Goal: Information Seeking & Learning: Learn about a topic

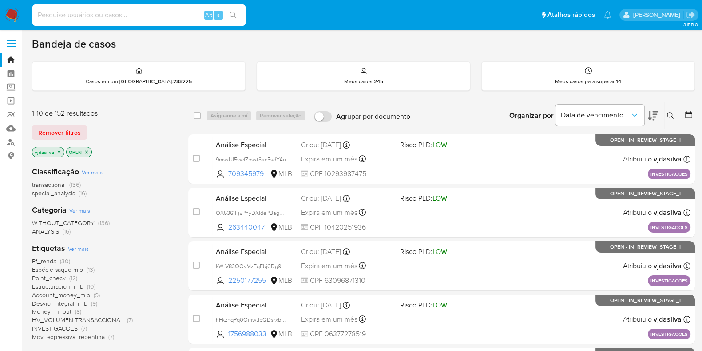
click at [115, 19] on input at bounding box center [138, 15] width 213 height 12
click at [13, 138] on link "Localizador de pessoas" at bounding box center [53, 142] width 106 height 14
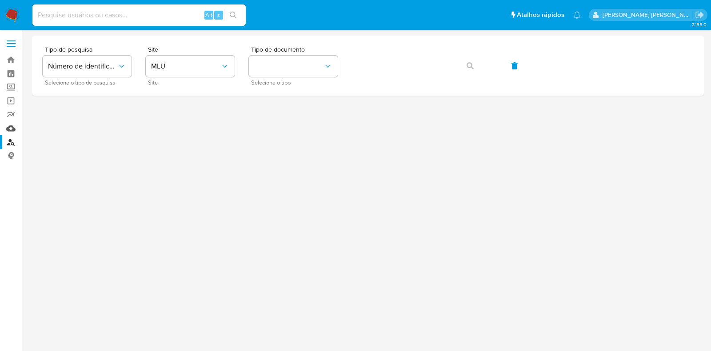
click at [8, 130] on link "Mulan" at bounding box center [53, 128] width 106 height 14
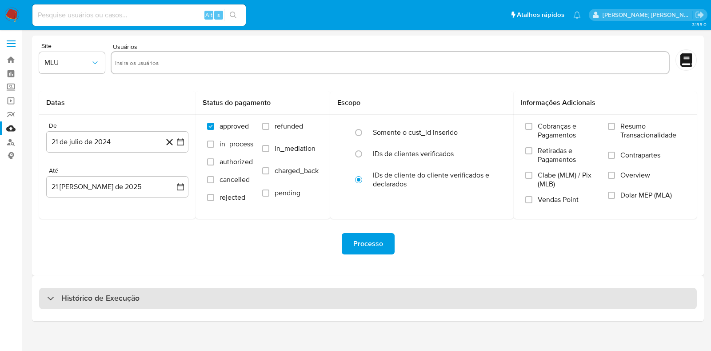
click at [91, 296] on h3 "Histórico de Execução" at bounding box center [100, 298] width 78 height 11
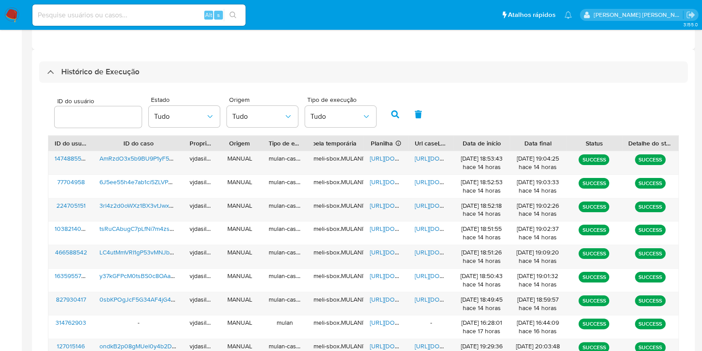
scroll to position [310, 0]
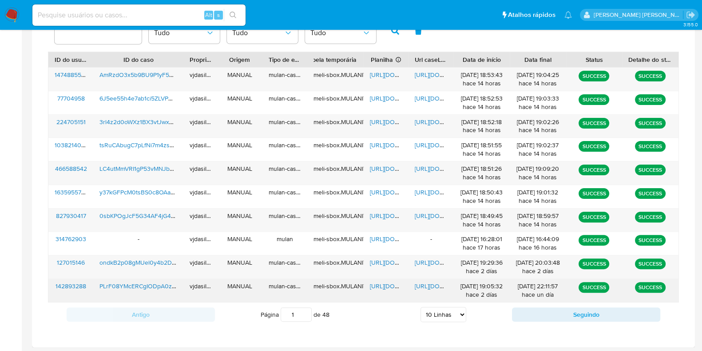
click at [435, 285] on span "https://docs.google.com/document/d/1tf886fdxizjR9tM3ah13Uq0fBMYYKR8Jo1M7dJUcbf8…" at bounding box center [445, 285] width 61 height 9
click at [380, 284] on span "https://docs.google.com/spreadsheets/d/1WsCRjgd1ytQQPZOHjjKaEImMme-SI4i-5JJXC2s…" at bounding box center [400, 285] width 61 height 9
click at [125, 284] on span "PLrF08YMcERCgIODpA0zvUuO" at bounding box center [144, 285] width 88 height 9
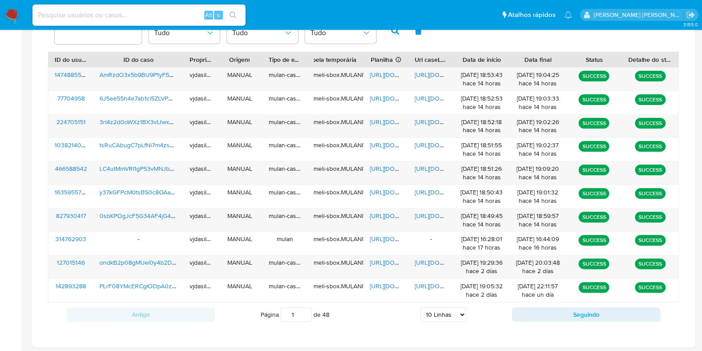
click at [434, 318] on select "5 Linhas 10 Linhas 20 Linhas 25 Linhas 50 Linhas 100 Linhas" at bounding box center [444, 314] width 46 height 15
select select "25"
click at [421, 307] on select "5 Linhas 10 Linhas 20 Linhas 25 Linhas 50 Linhas 100 Linhas" at bounding box center [444, 314] width 46 height 15
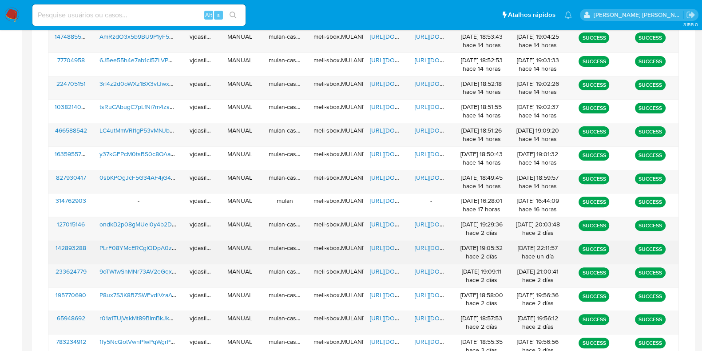
scroll to position [365, 0]
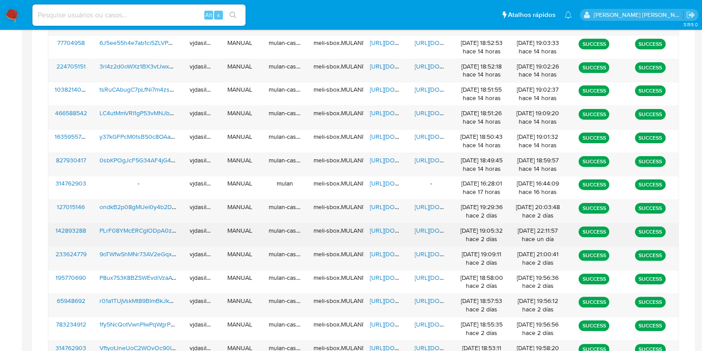
click at [436, 274] on span "https://docs.google.com/document/d/1p44EVhubf4Vh16FjqLJIbZ1W5vMwG582OkPxp5vnAes…" at bounding box center [445, 277] width 61 height 9
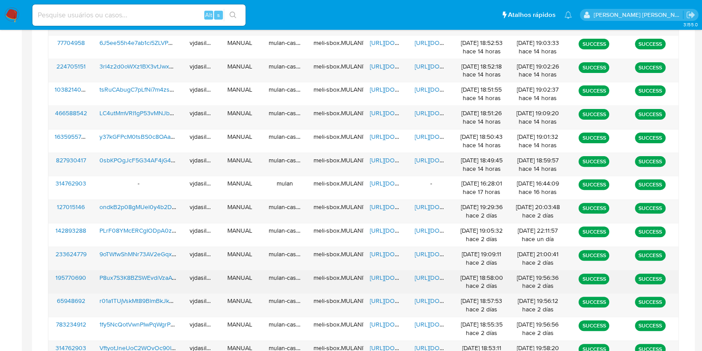
click at [383, 276] on span "https://docs.google.com/spreadsheets/d/10WNWYaVj7D0x-90ns5IOj0enOZgLsmr3aauGRd1…" at bounding box center [400, 277] width 61 height 9
click at [144, 277] on span "P8ux7S3K8BZSWEvdiVzaAYjp" at bounding box center [140, 277] width 81 height 9
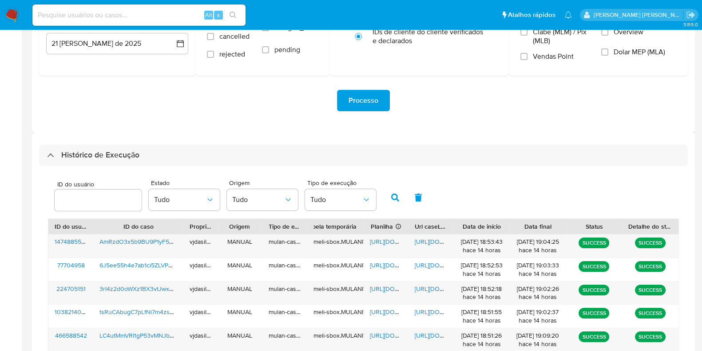
scroll to position [0, 0]
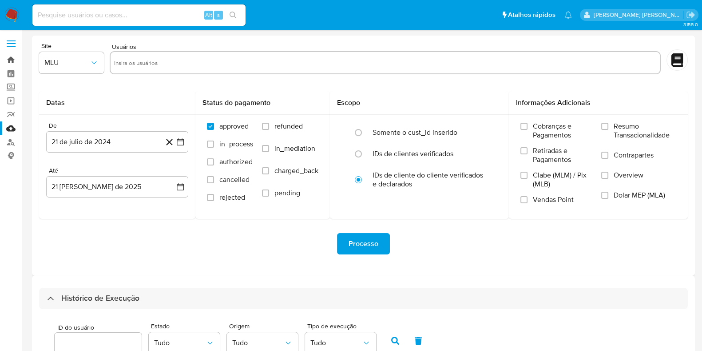
click at [12, 57] on link "Bandeja" at bounding box center [53, 60] width 106 height 14
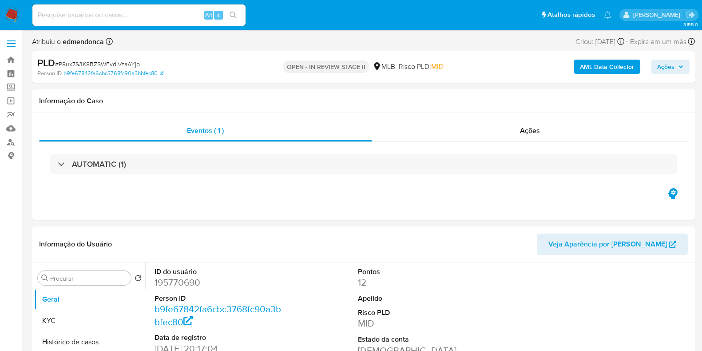
select select "10"
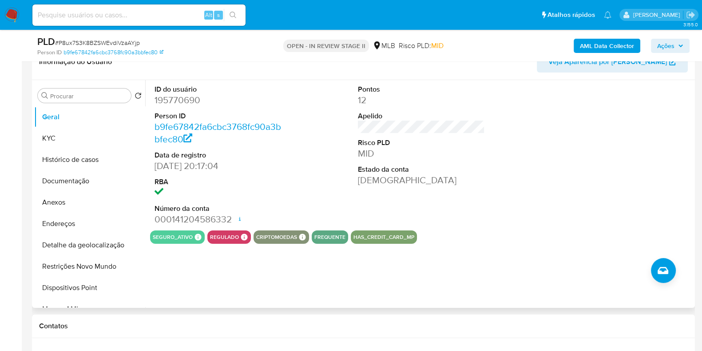
scroll to position [167, 0]
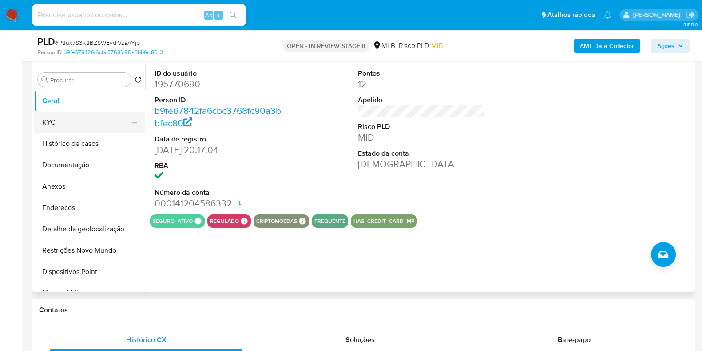
click at [51, 120] on button "KYC" at bounding box center [86, 122] width 104 height 21
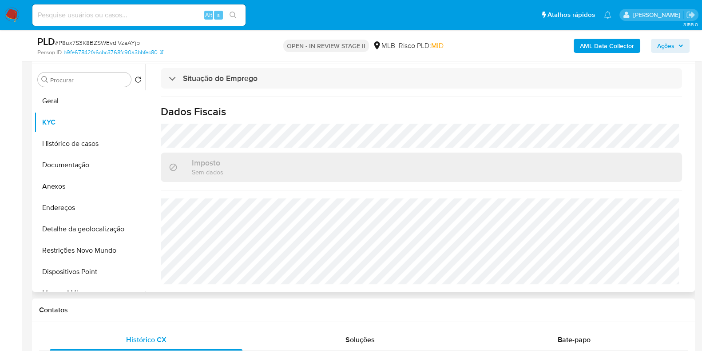
scroll to position [388, 0]
click at [87, 136] on button "Histórico de casos" at bounding box center [86, 143] width 104 height 21
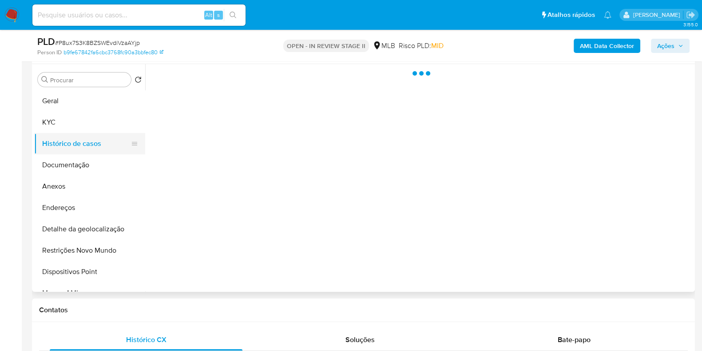
scroll to position [0, 0]
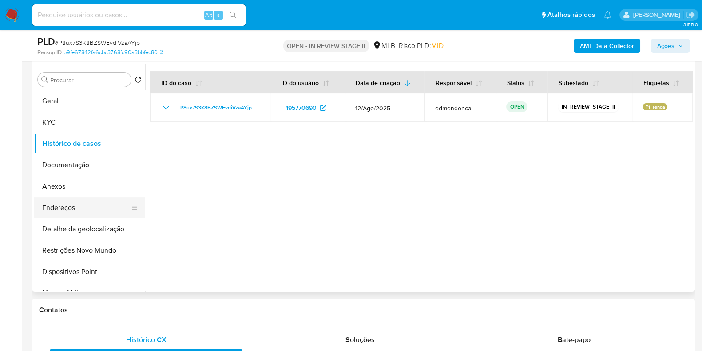
click at [87, 205] on button "Endereços" at bounding box center [86, 207] width 104 height 21
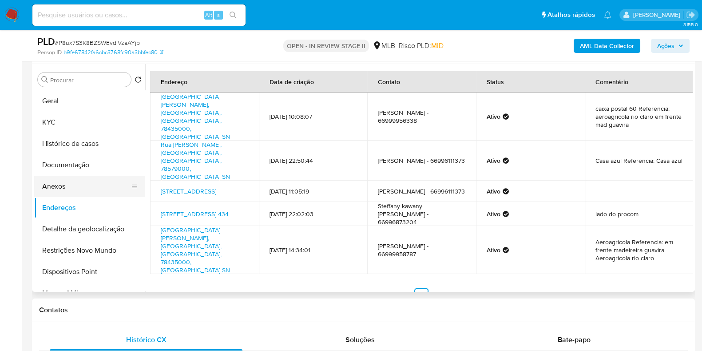
click at [75, 179] on button "Anexos" at bounding box center [86, 186] width 104 height 21
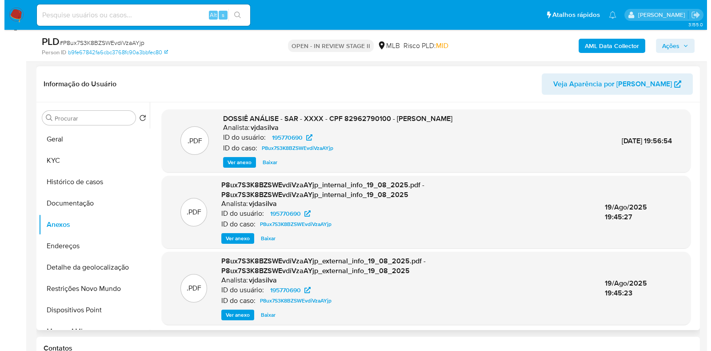
scroll to position [111, 0]
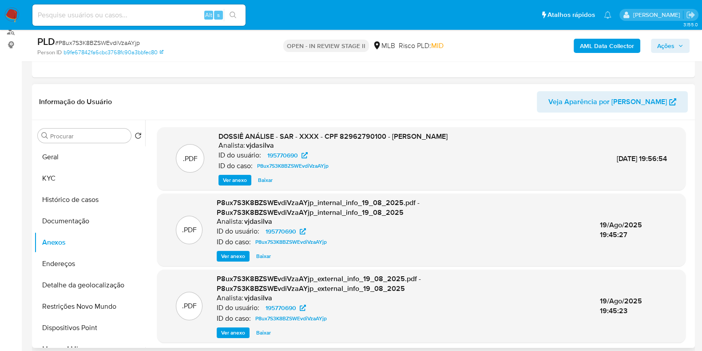
click at [229, 180] on span "Ver anexo" at bounding box center [235, 180] width 24 height 9
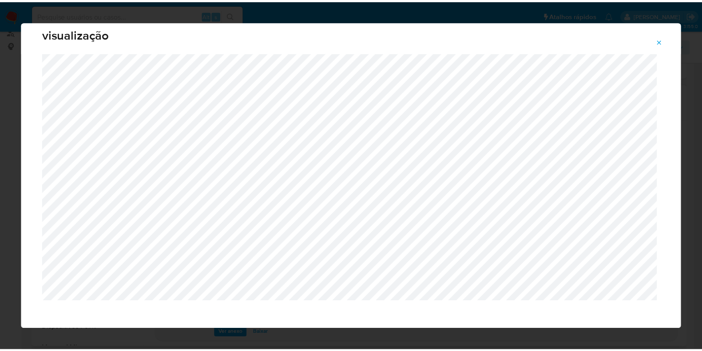
scroll to position [22, 0]
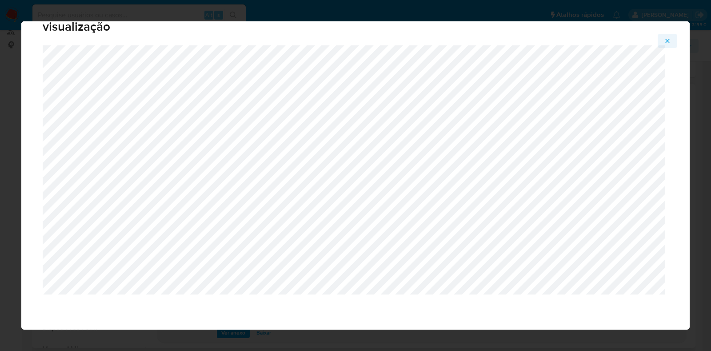
click at [669, 43] on icon "Attachment preview" at bounding box center [667, 40] width 7 height 7
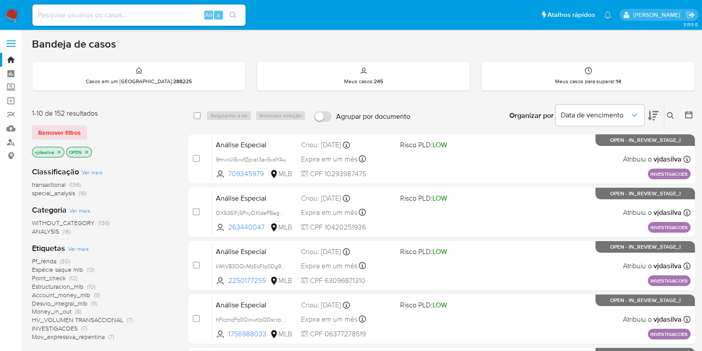
click at [69, 245] on span "Ver mais" at bounding box center [78, 248] width 21 height 8
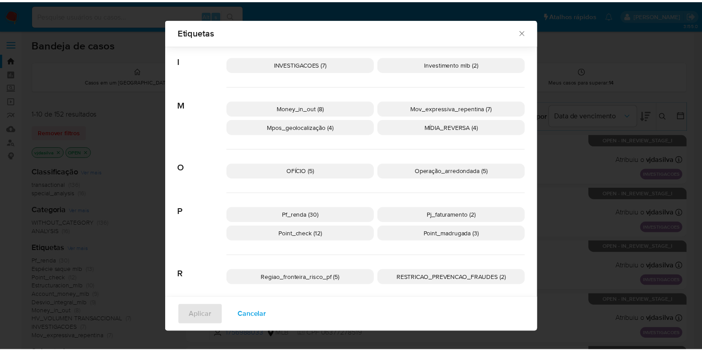
scroll to position [388, 0]
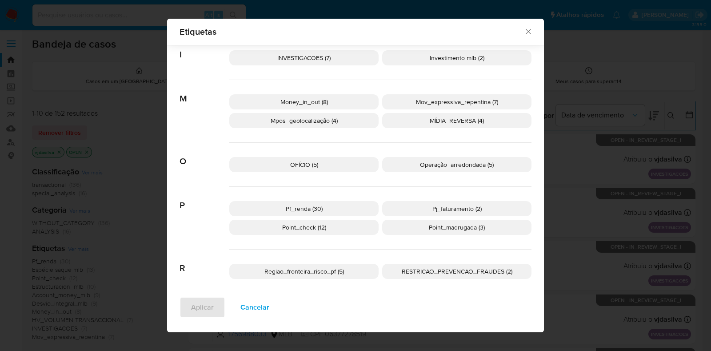
click at [329, 269] on span "Regiao_fronteira_risco_pf (5)" at bounding box center [304, 271] width 80 height 9
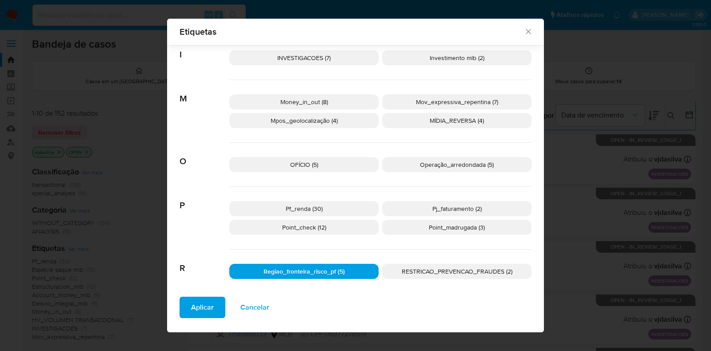
click at [204, 299] on span "Aplicar" at bounding box center [202, 307] width 23 height 20
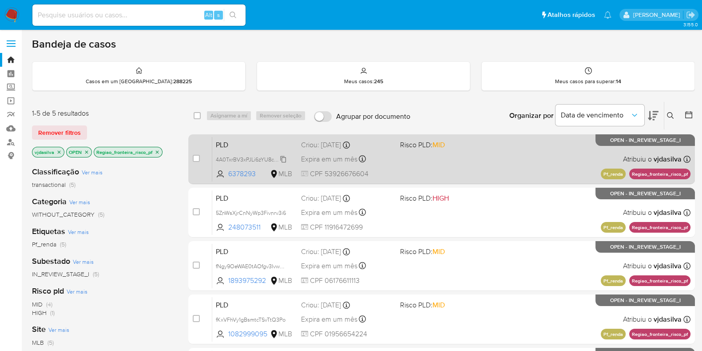
click at [285, 157] on span "4A0TxrBV3xPJLi6zYU8c0vGI" at bounding box center [251, 159] width 70 height 10
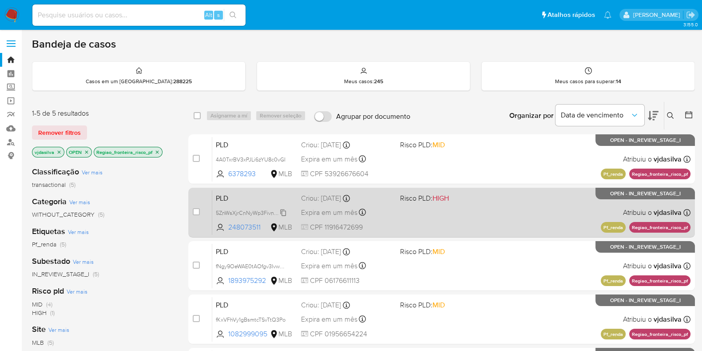
click at [284, 211] on span "5ZnWsXjrCnNyWp3Fivnrv3i6" at bounding box center [251, 212] width 70 height 10
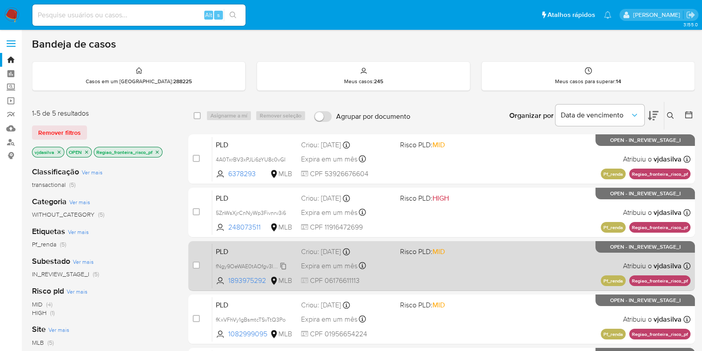
click at [284, 262] on span "fNgy9OeWAE0tAOfgv3IvwP8J" at bounding box center [252, 265] width 73 height 10
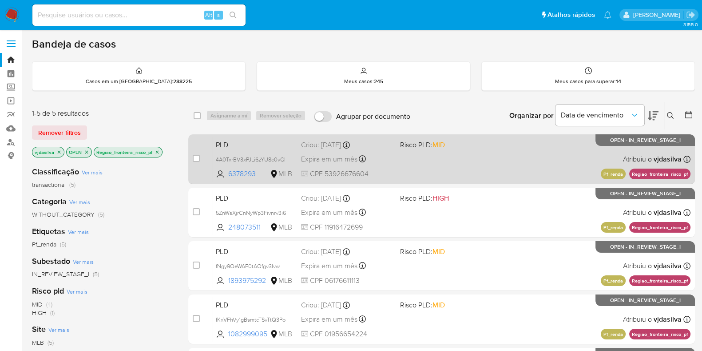
click at [522, 157] on div "PLD 4A0TxrBV3xPJLi6zYU8c0vGI 6378293 MLB Risco PLD: MID Criou: 12/08/2025 Criou…" at bounding box center [451, 158] width 479 height 45
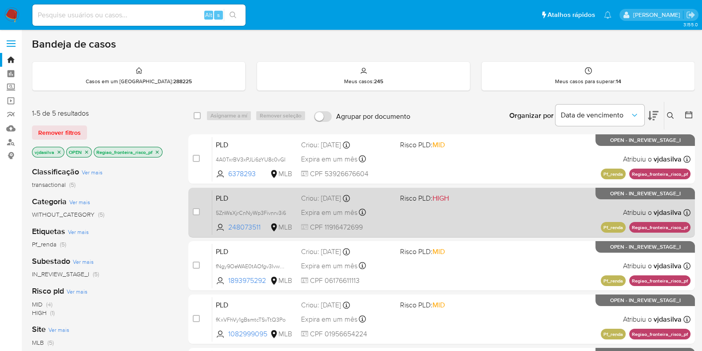
click at [451, 219] on div "PLD 5ZnWsXjrCnNyWp3Fivnrv3i6 248073511 MLB Risco PLD: HIGH Criou: 12/08/2025 Cr…" at bounding box center [451, 212] width 479 height 45
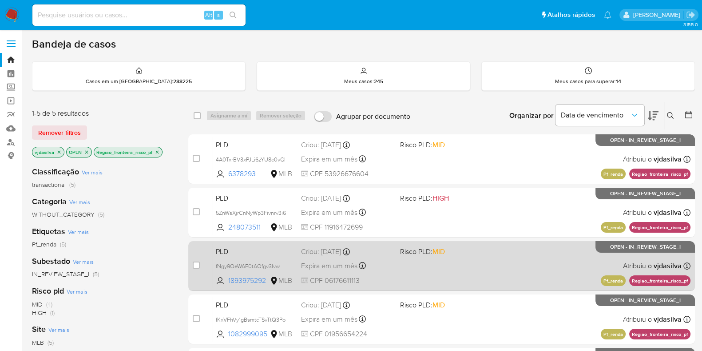
click at [485, 252] on span "Risco PLD: MID" at bounding box center [446, 251] width 92 height 12
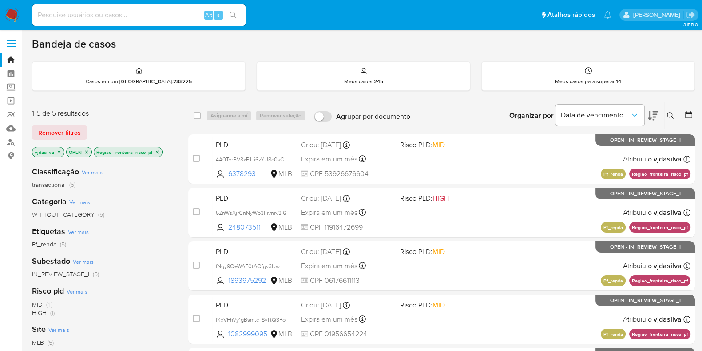
click at [155, 150] on icon "close-filter" at bounding box center [157, 151] width 5 height 5
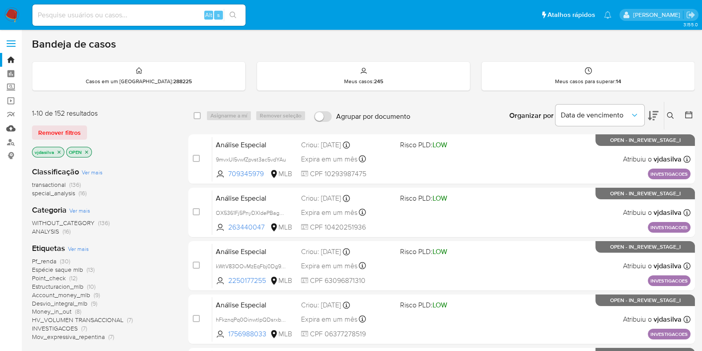
click at [11, 126] on link "Mulan" at bounding box center [53, 128] width 106 height 14
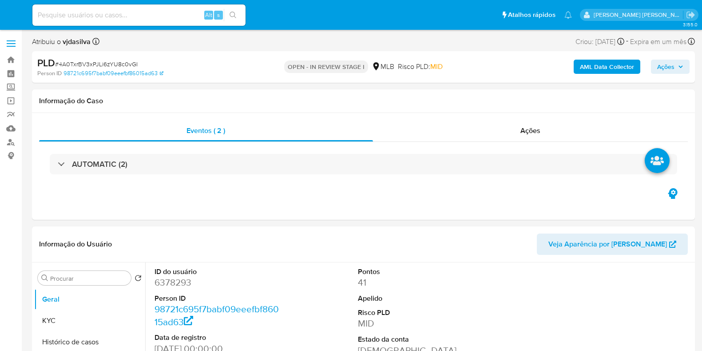
select select "10"
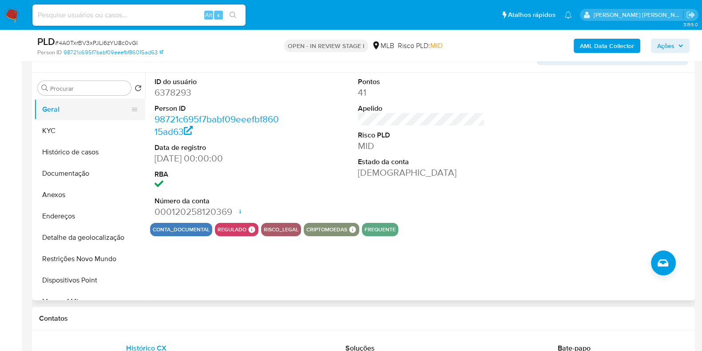
scroll to position [111, 0]
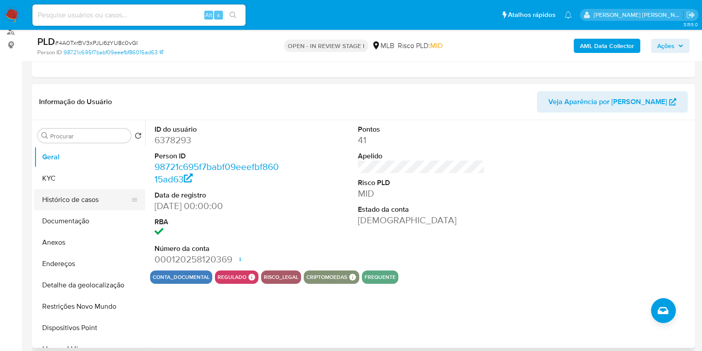
click at [74, 191] on button "Histórico de casos" at bounding box center [86, 199] width 104 height 21
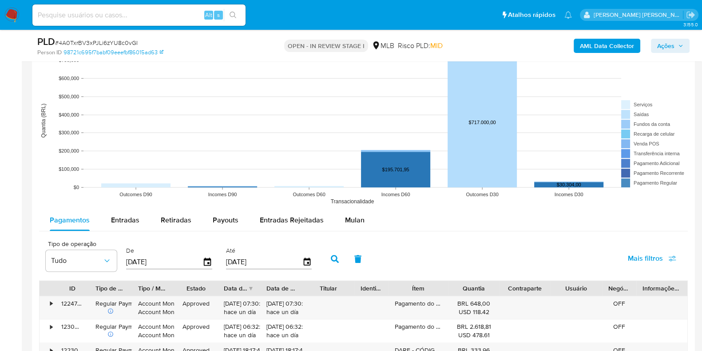
scroll to position [944, 0]
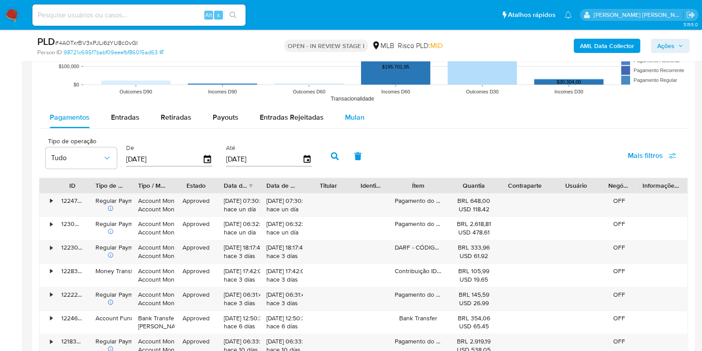
click at [348, 116] on span "Mulan" at bounding box center [355, 117] width 20 height 10
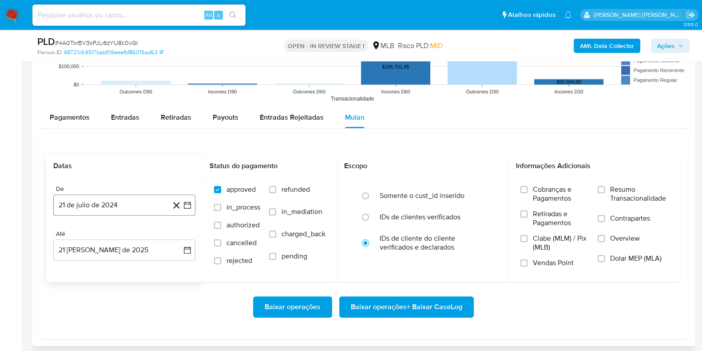
click at [114, 205] on button "21 de julio de 2024" at bounding box center [124, 204] width 142 height 21
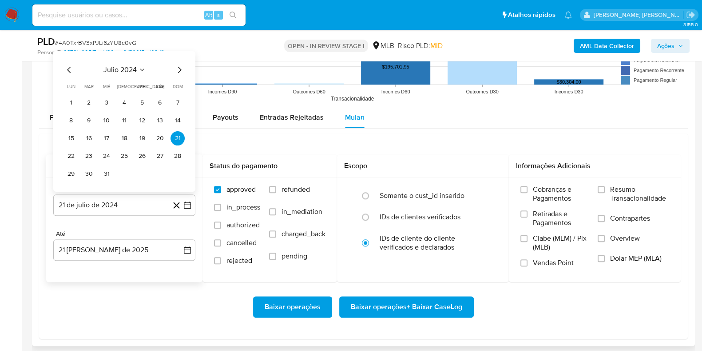
click at [128, 68] on span "julio 2024" at bounding box center [120, 69] width 33 height 9
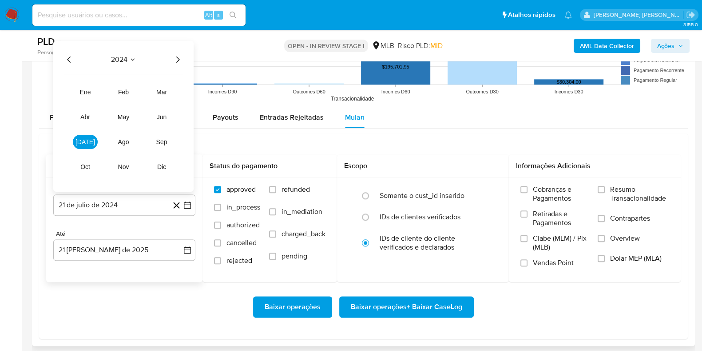
click at [173, 68] on div "2024 2024 ene feb mar abr may jun jul ago sep oct nov dic" at bounding box center [123, 115] width 140 height 151
click at [178, 64] on div "2024 2024 ene feb mar abr may jun jul ago sep oct nov dic" at bounding box center [123, 115] width 140 height 151
click at [180, 61] on icon "Año siguiente" at bounding box center [177, 59] width 11 height 11
click at [91, 143] on button "[DATE]" at bounding box center [85, 141] width 25 height 14
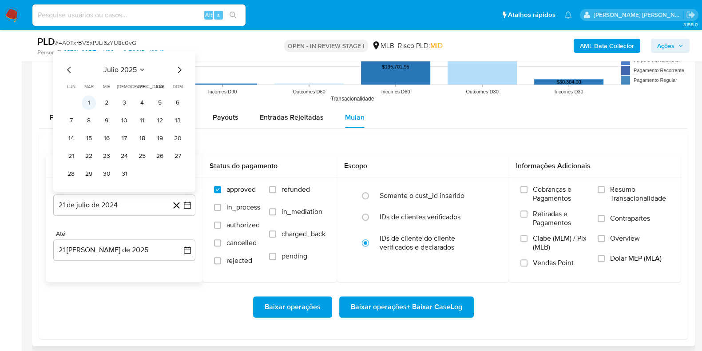
click at [89, 101] on button "1" at bounding box center [89, 102] width 14 height 14
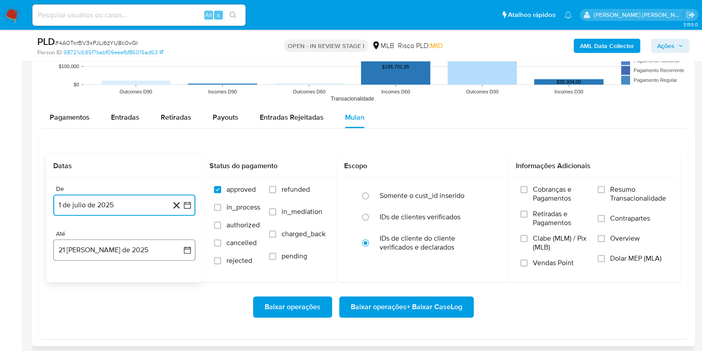
click at [80, 247] on button "21 [PERSON_NAME] de 2025" at bounding box center [124, 249] width 142 height 21
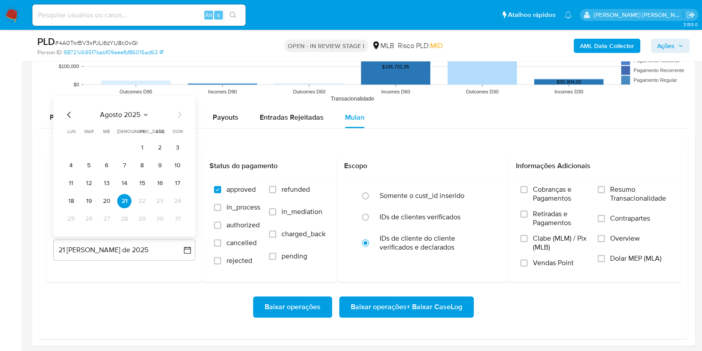
click at [103, 197] on button "20" at bounding box center [107, 200] width 14 height 14
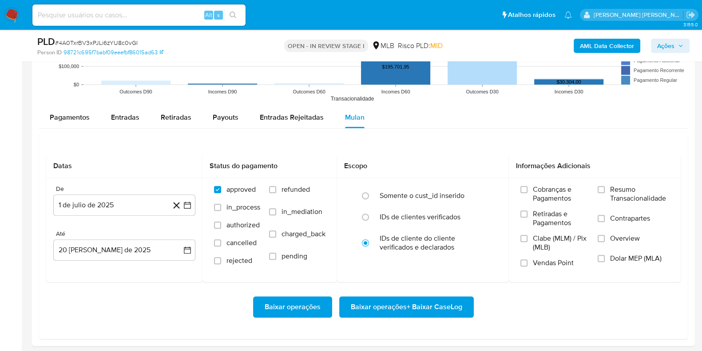
click at [117, 284] on div "Baixar operações Baixar operações + Baixar CaseLog" at bounding box center [363, 307] width 635 height 50
click at [623, 188] on span "Resumo Transacionalidade" at bounding box center [640, 194] width 59 height 18
click at [605, 188] on input "Resumo Transacionalidade" at bounding box center [601, 189] width 7 height 7
click at [608, 220] on label "Contrapartes" at bounding box center [634, 224] width 72 height 20
click at [605, 220] on input "Contrapartes" at bounding box center [601, 218] width 7 height 7
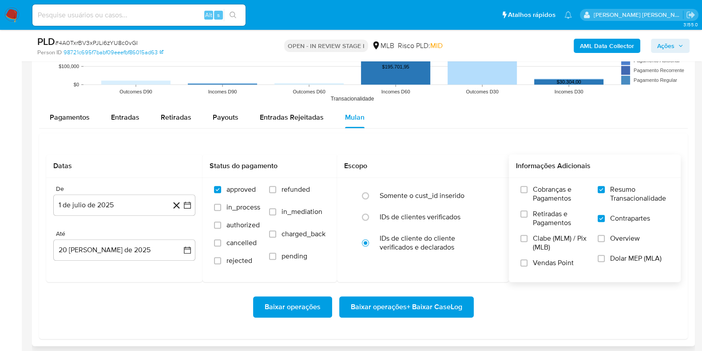
click at [431, 312] on span "Baixar operações + Baixar CaseLog" at bounding box center [407, 307] width 112 height 20
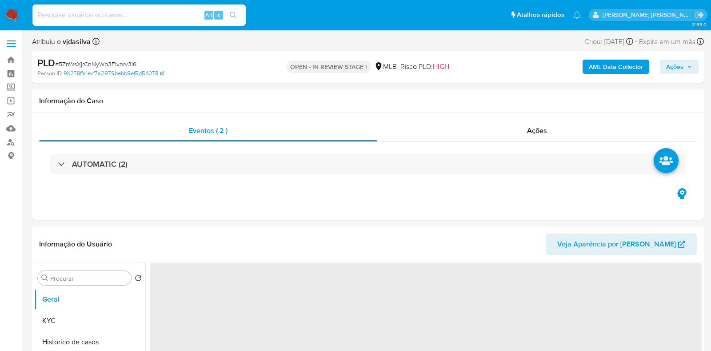
select select "10"
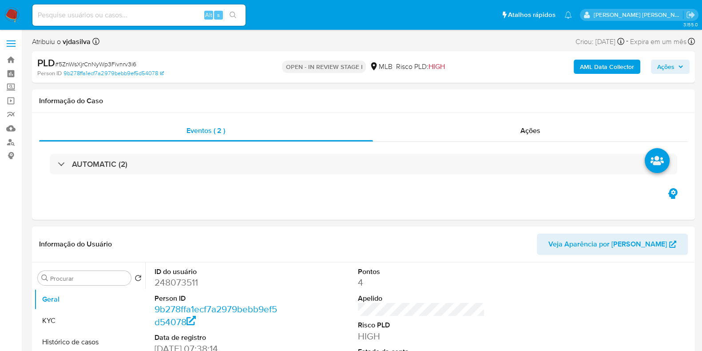
scroll to position [111, 0]
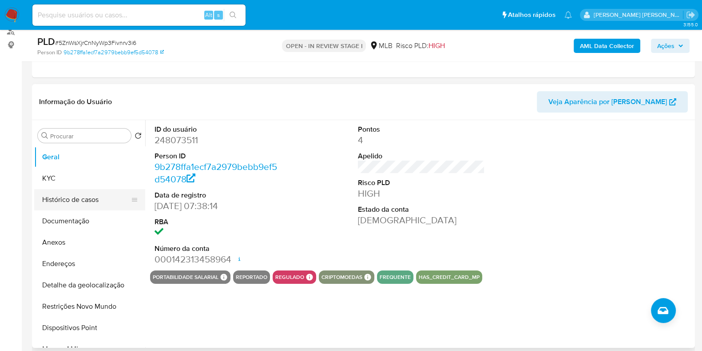
click at [75, 198] on button "Histórico de casos" at bounding box center [86, 199] width 104 height 21
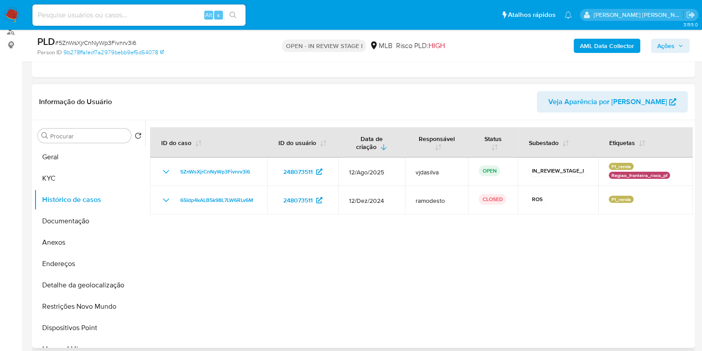
click at [218, 254] on div at bounding box center [419, 233] width 548 height 227
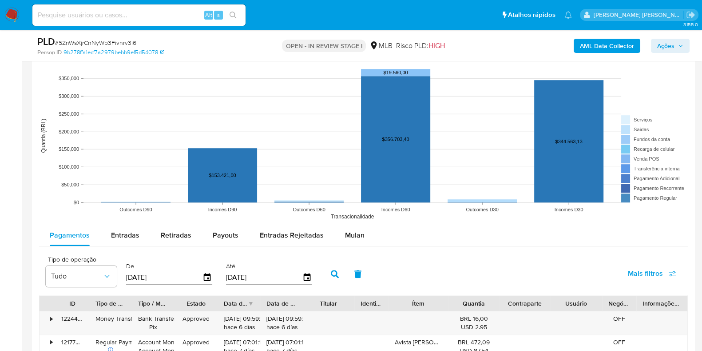
scroll to position [833, 0]
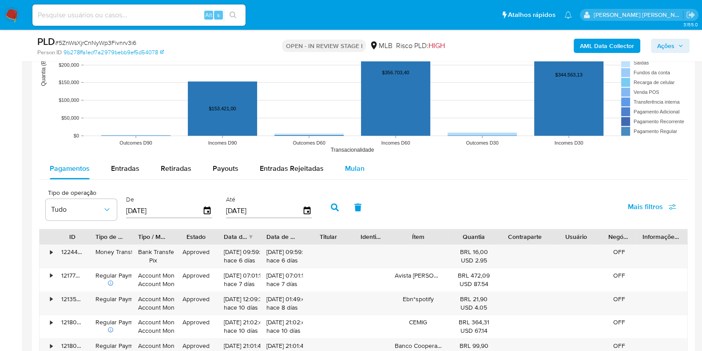
click at [363, 170] on button "Mulan" at bounding box center [355, 168] width 41 height 21
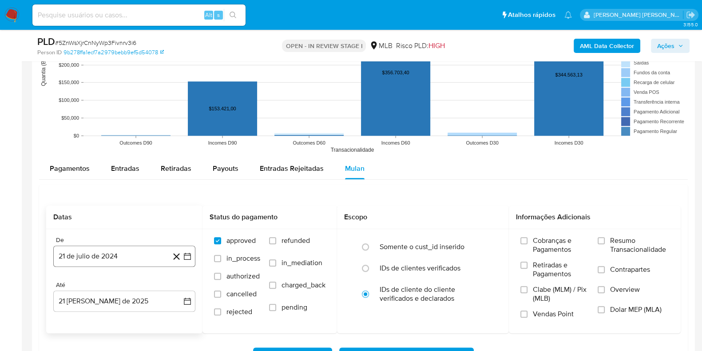
click at [121, 255] on button "21 de julio de 2024" at bounding box center [124, 255] width 142 height 21
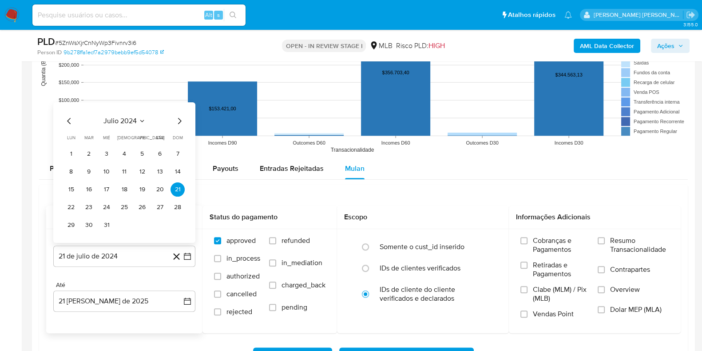
click at [131, 116] on span "julio 2024" at bounding box center [120, 120] width 33 height 9
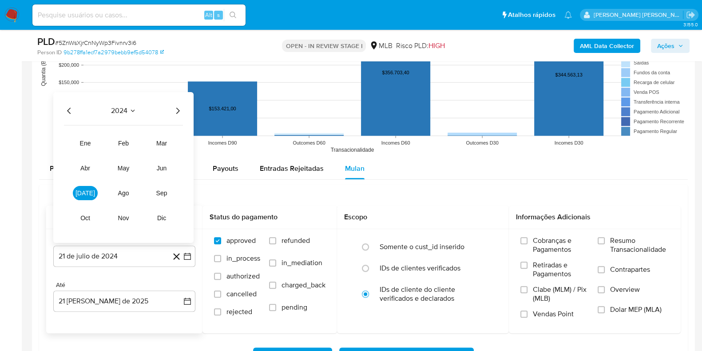
click at [173, 108] on icon "Año siguiente" at bounding box center [177, 110] width 11 height 11
click at [84, 192] on span "[DATE]" at bounding box center [86, 192] width 20 height 7
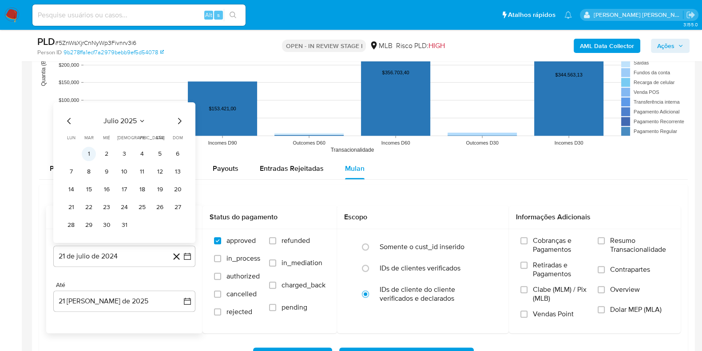
click at [91, 148] on button "1" at bounding box center [89, 154] width 14 height 14
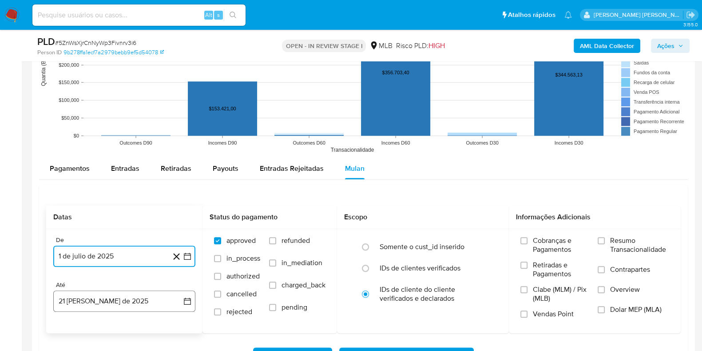
click at [123, 303] on button "21 [PERSON_NAME] de 2025" at bounding box center [124, 300] width 142 height 21
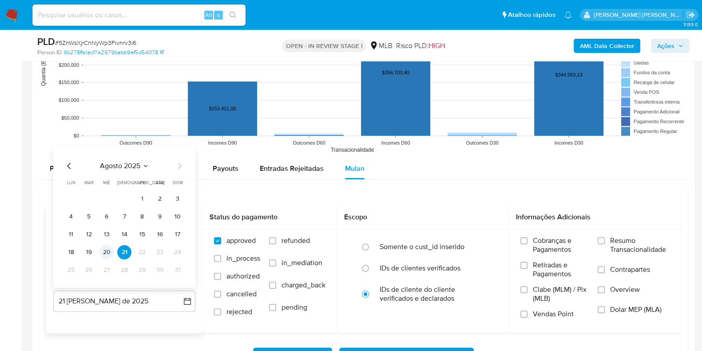
click at [112, 249] on button "20" at bounding box center [107, 252] width 14 height 14
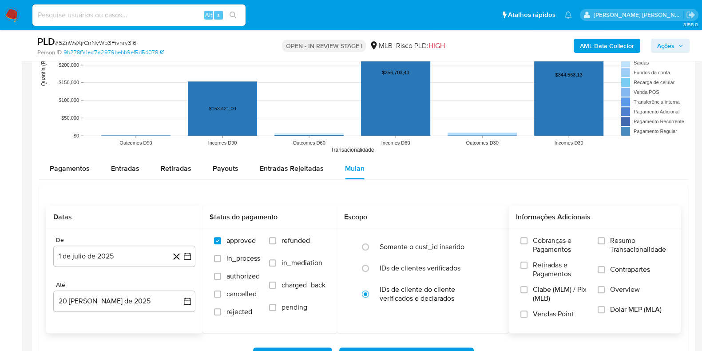
click at [607, 243] on label "Resumo Transacionalidade" at bounding box center [634, 250] width 72 height 29
click at [605, 243] on input "Resumo Transacionalidade" at bounding box center [601, 240] width 7 height 7
click at [607, 260] on label "Resumo Transacionalidade" at bounding box center [634, 250] width 72 height 29
click at [605, 244] on input "Resumo Transacionalidade" at bounding box center [601, 240] width 7 height 7
click at [607, 269] on label "Contrapartes" at bounding box center [634, 275] width 72 height 20
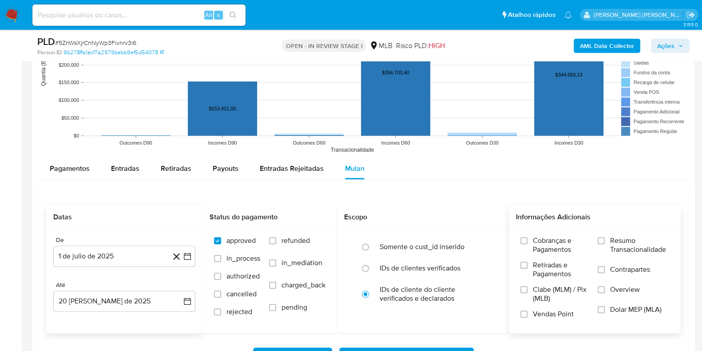
click at [605, 269] on input "Contrapartes" at bounding box center [601, 269] width 7 height 7
click at [613, 245] on span "Resumo Transacionalidade" at bounding box center [640, 245] width 59 height 18
click at [605, 244] on input "Resumo Transacionalidade" at bounding box center [601, 240] width 7 height 7
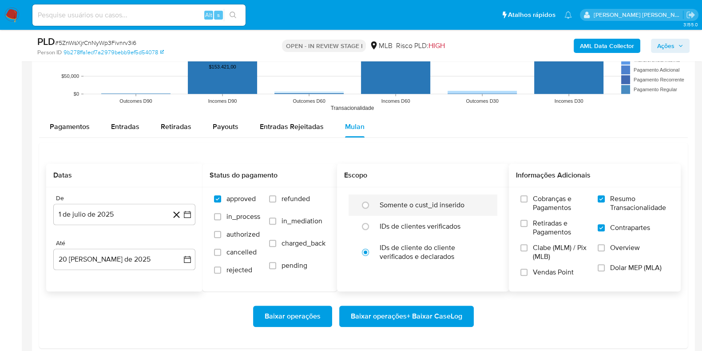
scroll to position [888, 0]
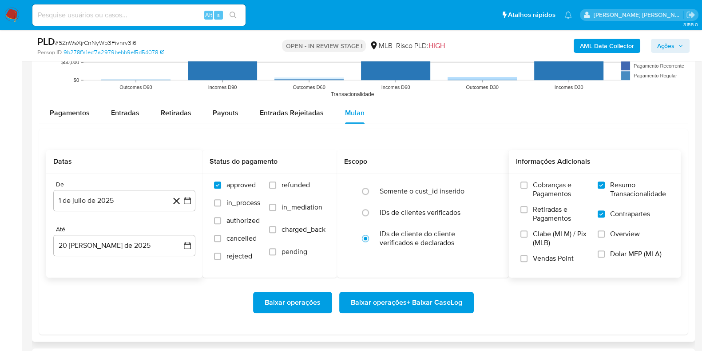
click at [402, 302] on span "Baixar operações + Baixar CaseLog" at bounding box center [407, 302] width 112 height 20
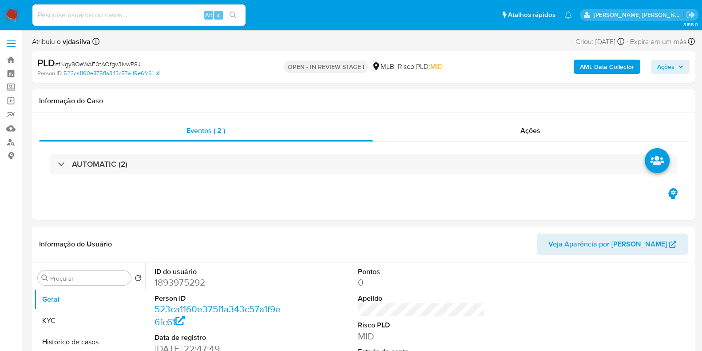
select select "10"
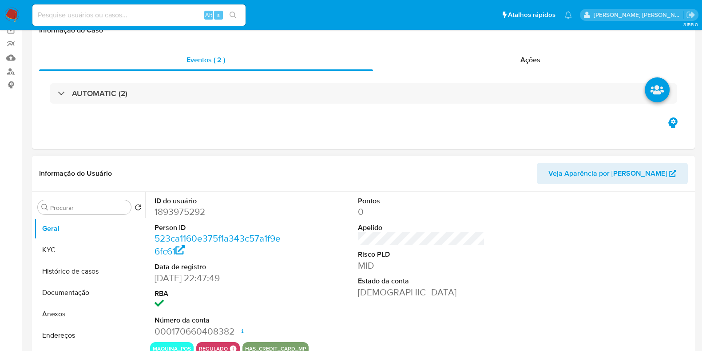
scroll to position [111, 0]
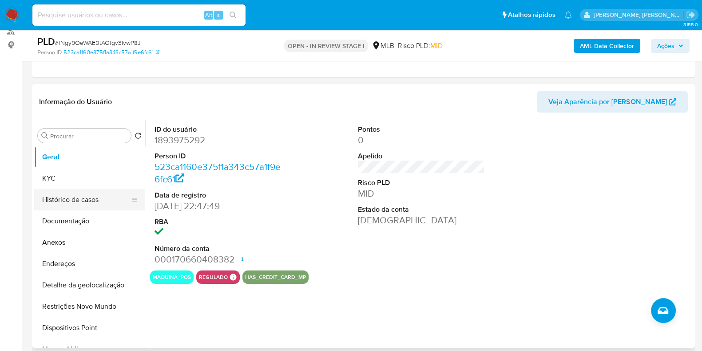
click at [85, 198] on button "Histórico de casos" at bounding box center [86, 199] width 104 height 21
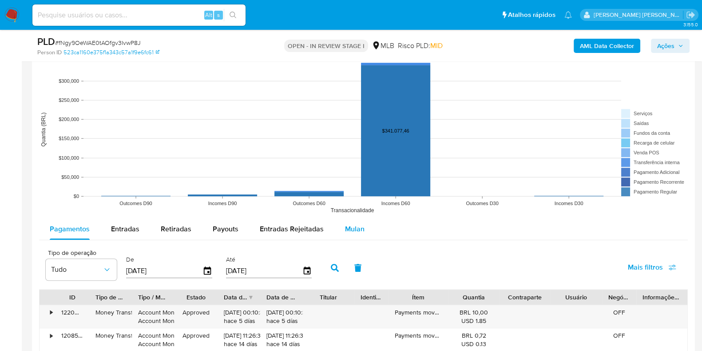
click at [348, 227] on span "Mulan" at bounding box center [355, 228] width 20 height 10
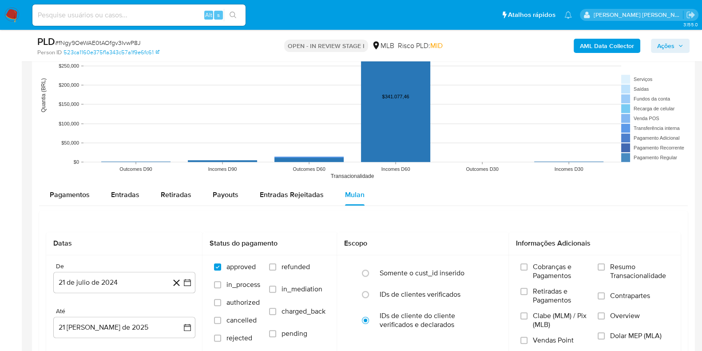
scroll to position [944, 0]
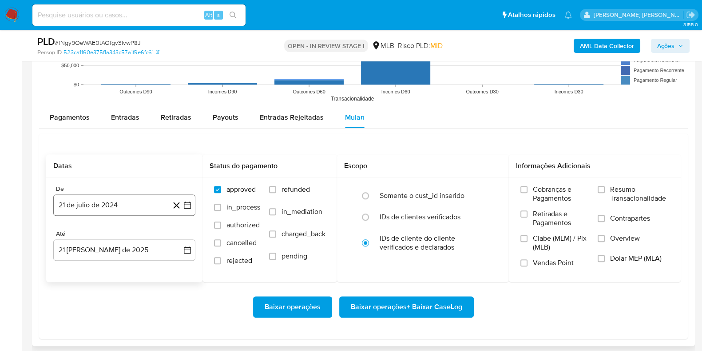
click at [119, 208] on button "21 de julio de 2024" at bounding box center [124, 204] width 142 height 21
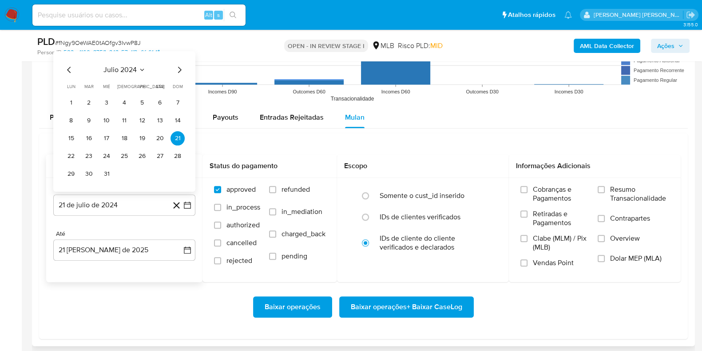
click at [127, 63] on div "julio 2024 julio 2024 lun lunes mar martes mié miércoles jue jueves vie viernes…" at bounding box center [124, 121] width 142 height 140
click at [127, 70] on span "julio 2024" at bounding box center [120, 69] width 33 height 9
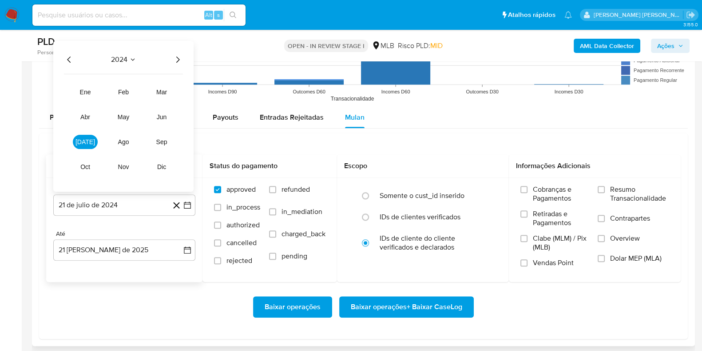
click at [178, 64] on icon "Año siguiente" at bounding box center [177, 59] width 11 height 11
click at [84, 147] on button "[DATE]" at bounding box center [85, 141] width 25 height 14
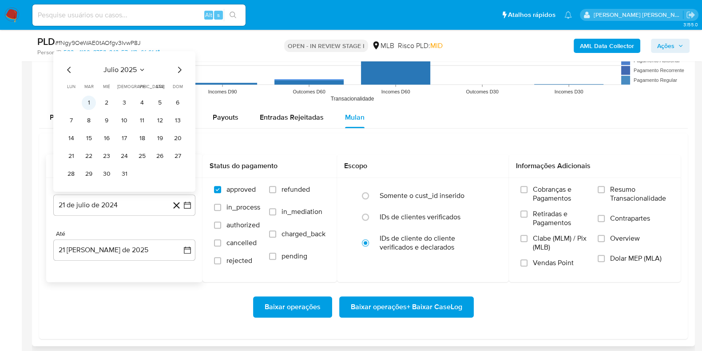
click at [96, 106] on td "1" at bounding box center [89, 102] width 14 height 14
click at [112, 251] on button "21 de agosto de 2025" at bounding box center [124, 249] width 142 height 21
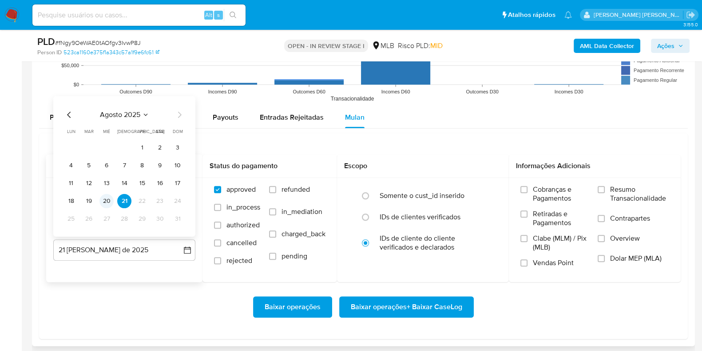
click at [109, 204] on button "20" at bounding box center [107, 200] width 14 height 14
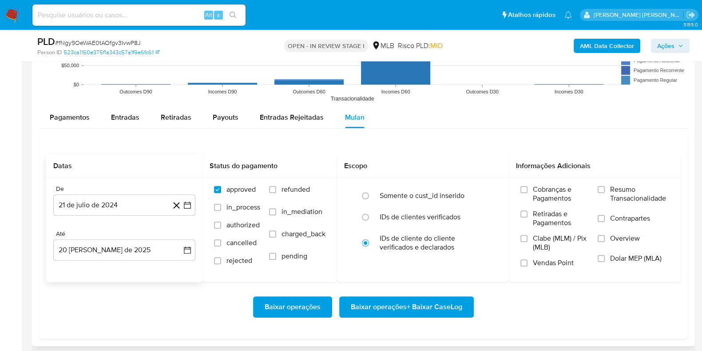
click at [128, 287] on div "Baixar operações Baixar operações + Baixar CaseLog" at bounding box center [363, 307] width 635 height 50
click at [583, 189] on span "Cobranças e Pagamentos" at bounding box center [561, 194] width 56 height 18
click at [528, 189] on input "Cobranças e Pagamentos" at bounding box center [524, 189] width 7 height 7
click at [624, 182] on div "Cobranças e Pagamentos Retiradas e Pagamentos Clabe (MLM) / Pix (MLB) Vendas Po…" at bounding box center [595, 229] width 172 height 103
click at [609, 190] on label "Resumo Transacionalidade" at bounding box center [634, 199] width 72 height 29
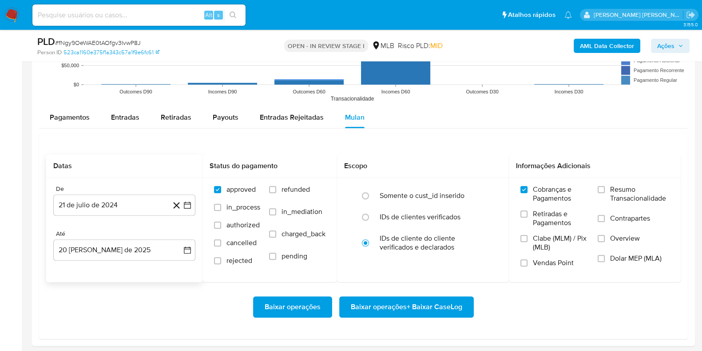
click at [605, 190] on input "Resumo Transacionalidade" at bounding box center [601, 189] width 7 height 7
click at [602, 225] on label "Contrapartes" at bounding box center [634, 224] width 72 height 20
click at [602, 222] on input "Contrapartes" at bounding box center [601, 218] width 7 height 7
click at [526, 192] on label "Cobranças e Pagamentos" at bounding box center [555, 197] width 68 height 24
click at [526, 192] on input "Cobranças e Pagamentos" at bounding box center [524, 189] width 7 height 7
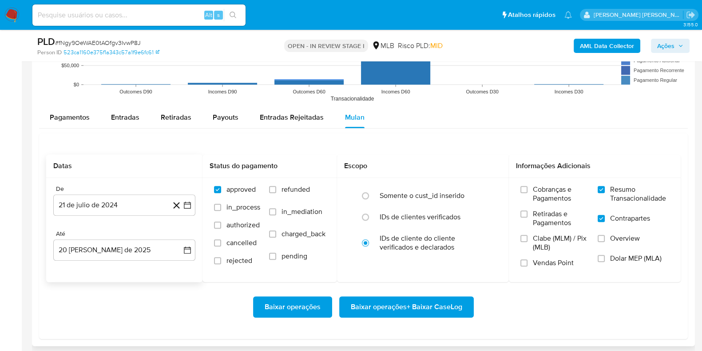
click at [395, 312] on span "Baixar operações + Baixar CaseLog" at bounding box center [407, 307] width 112 height 20
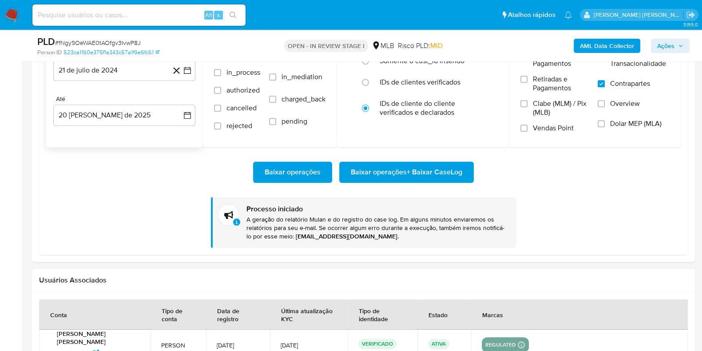
scroll to position [1000, 0]
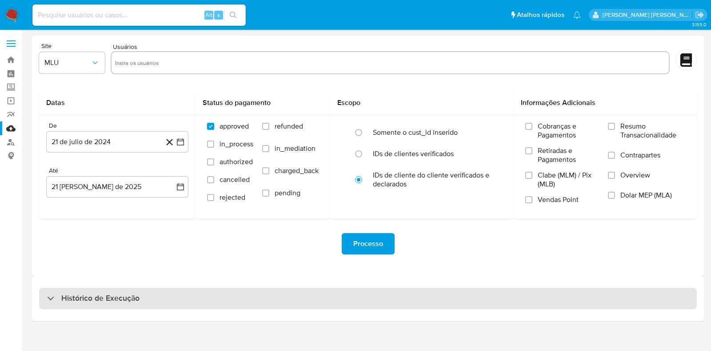
click at [209, 307] on div "Histórico de Execução" at bounding box center [368, 297] width 658 height 21
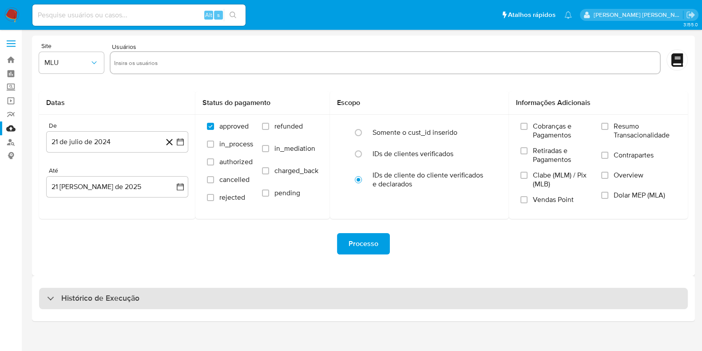
select select "10"
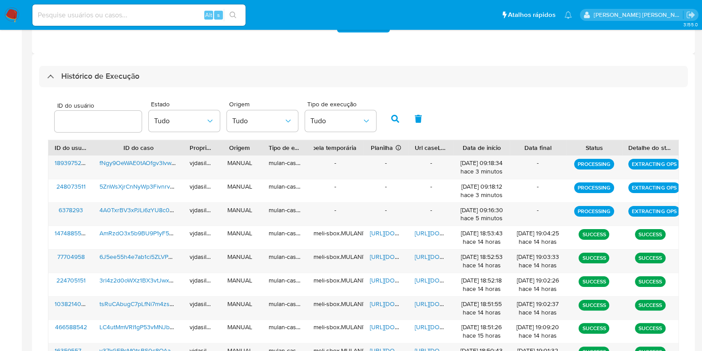
scroll to position [310, 0]
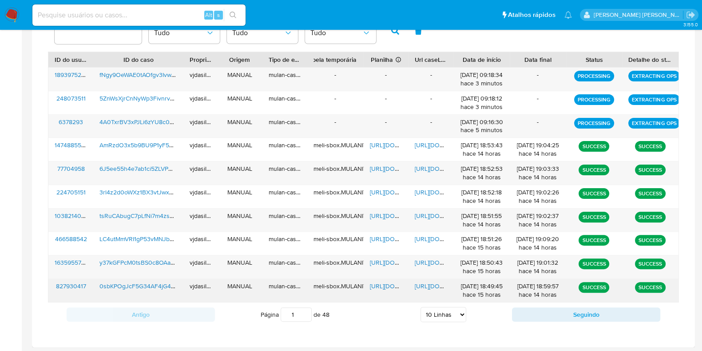
click at [424, 287] on span "https://docs.google.com/document/d/1dEzxYPxzlnuHenE5rS5Z_vTXZZCYNb1apep3L0VmeHs…" at bounding box center [445, 285] width 61 height 9
click at [387, 283] on span "https://docs.google.com/spreadsheets/d/14aJODycjSYwTtK20PIoqkw2j4oCBOwKxvEMsopO…" at bounding box center [400, 285] width 61 height 9
click at [147, 285] on span "0sbKPOgJcF5G34AF4jG4PHzN" at bounding box center [143, 285] width 87 height 9
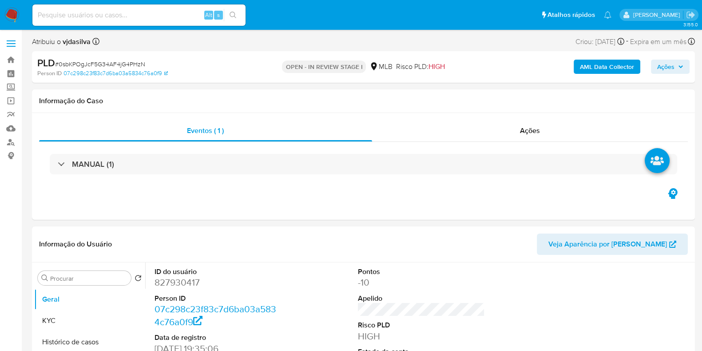
select select "10"
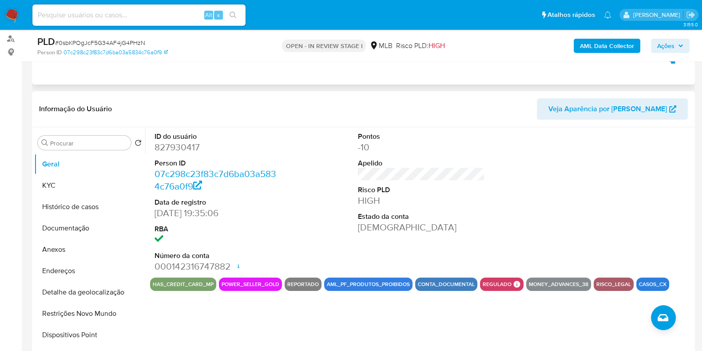
scroll to position [111, 0]
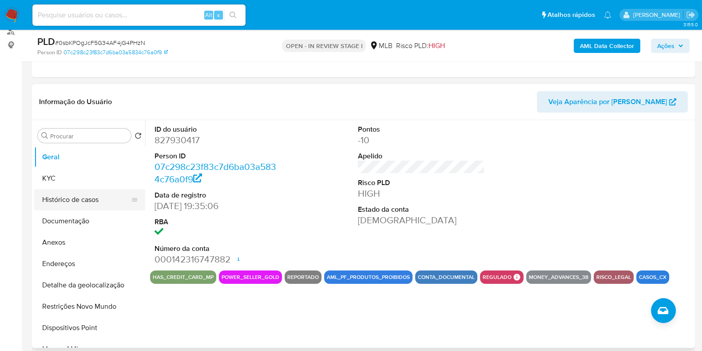
click at [72, 203] on button "Histórico de casos" at bounding box center [86, 199] width 104 height 21
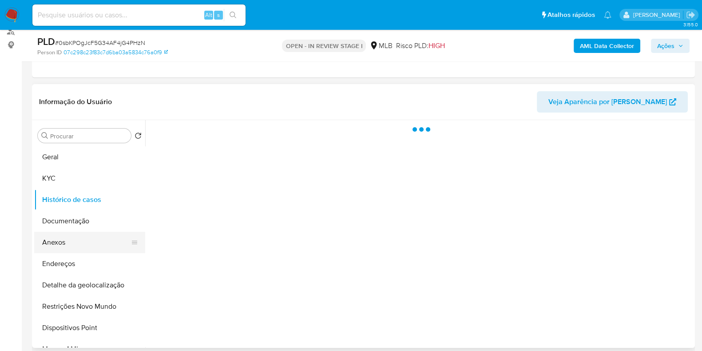
click at [69, 236] on button "Anexos" at bounding box center [86, 241] width 104 height 21
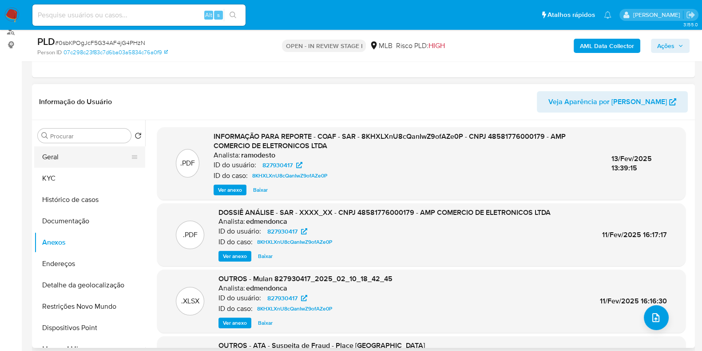
click at [65, 161] on button "Geral" at bounding box center [86, 156] width 104 height 21
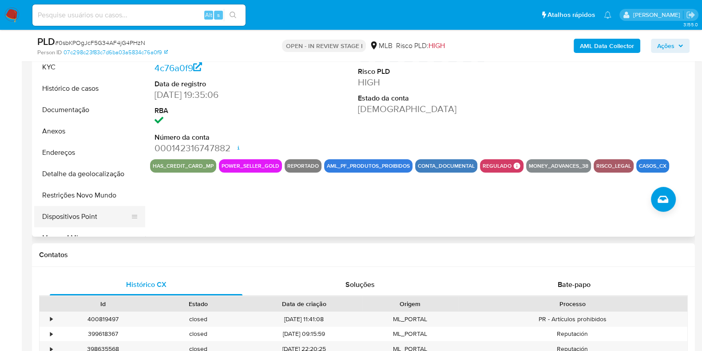
scroll to position [55, 0]
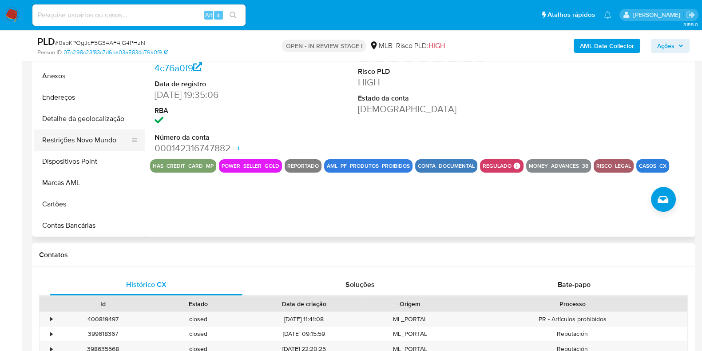
click at [98, 135] on button "Restrições Novo Mundo" at bounding box center [86, 139] width 104 height 21
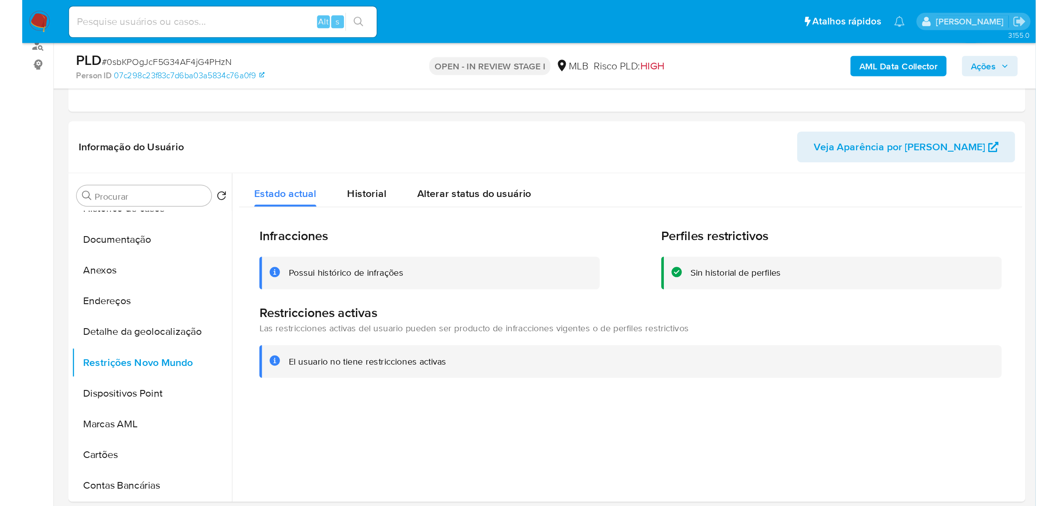
scroll to position [56, 0]
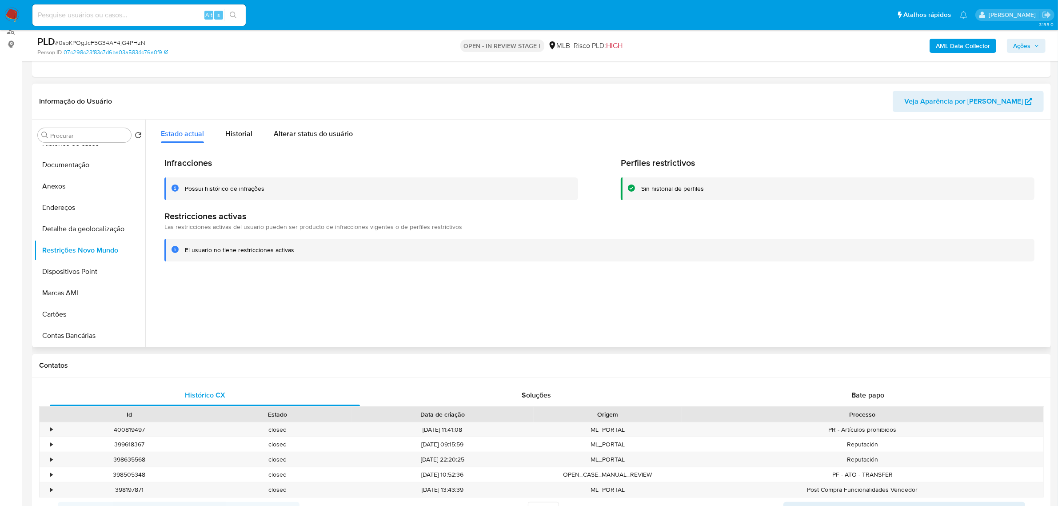
click at [231, 148] on div "Infracciones Possui histórico de infrações Perfiles restrictivos Sin historial …" at bounding box center [599, 209] width 898 height 132
click at [242, 132] on span "Historial" at bounding box center [238, 133] width 27 height 10
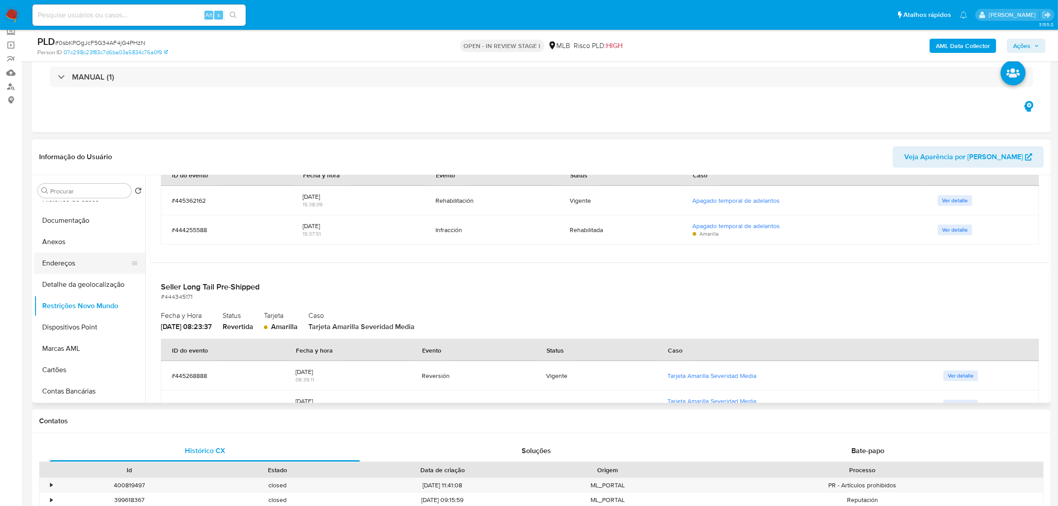
click at [70, 260] on button "Endereços" at bounding box center [86, 262] width 104 height 21
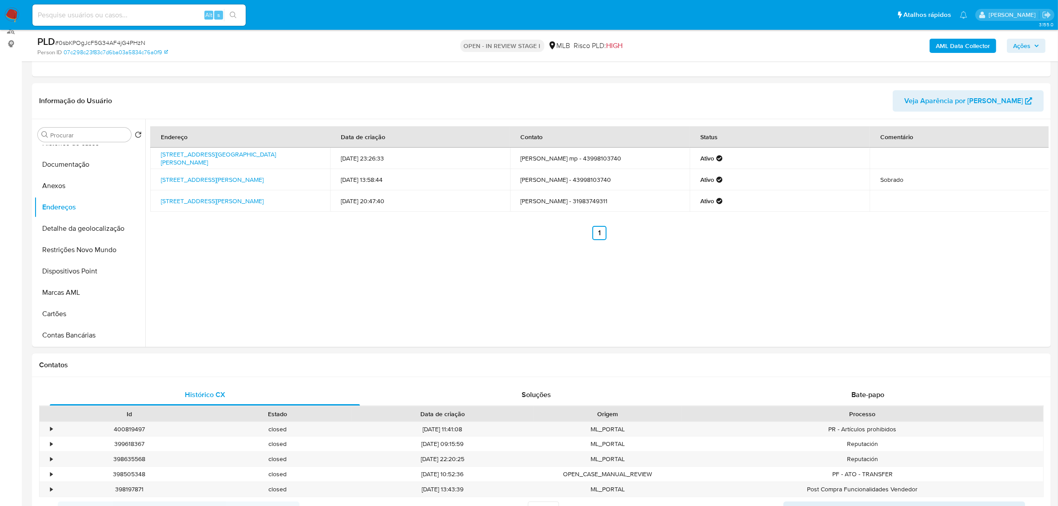
scroll to position [111, 0]
click at [69, 185] on button "Anexos" at bounding box center [86, 186] width 104 height 21
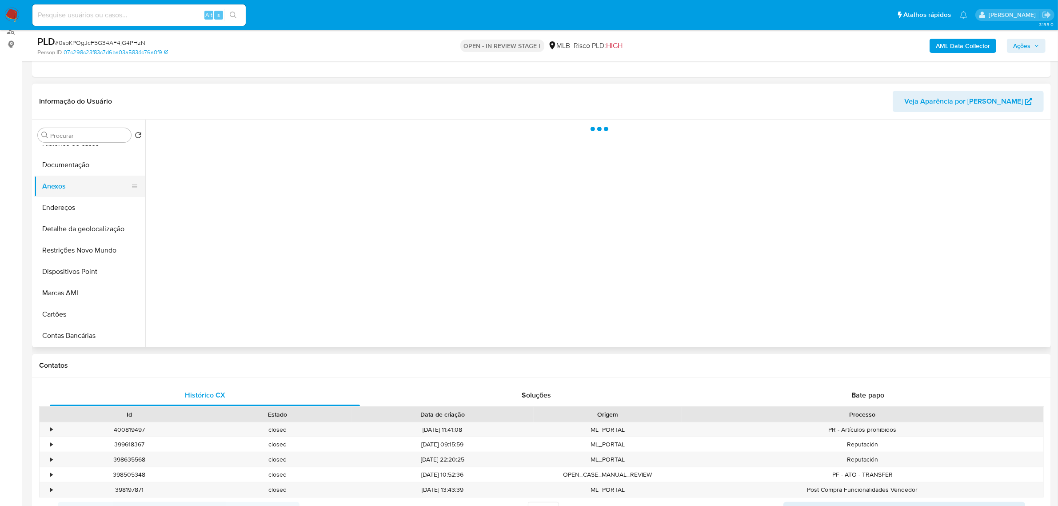
scroll to position [0, 0]
click at [70, 184] on button "KYC" at bounding box center [86, 177] width 104 height 21
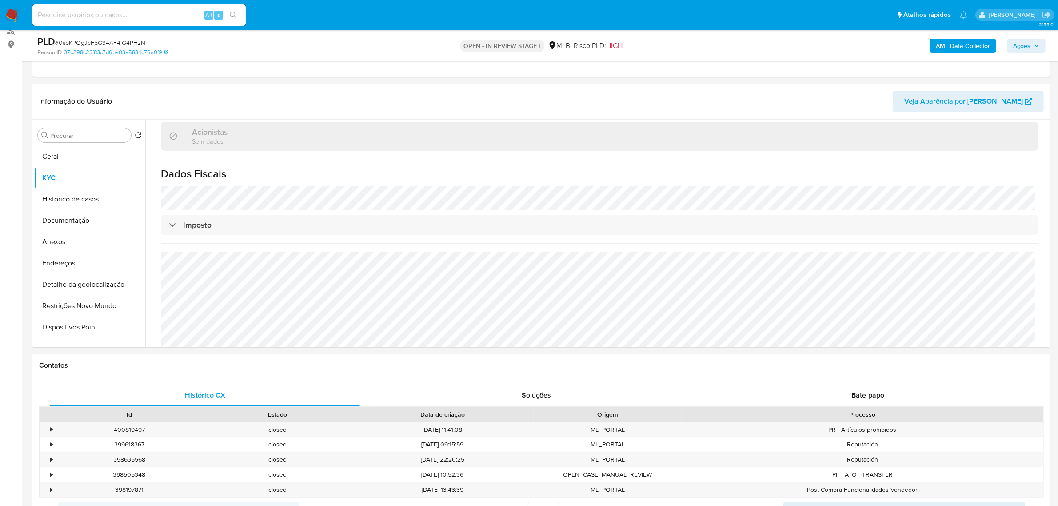
scroll to position [503, 0]
click at [95, 209] on button "Histórico de casos" at bounding box center [86, 198] width 104 height 21
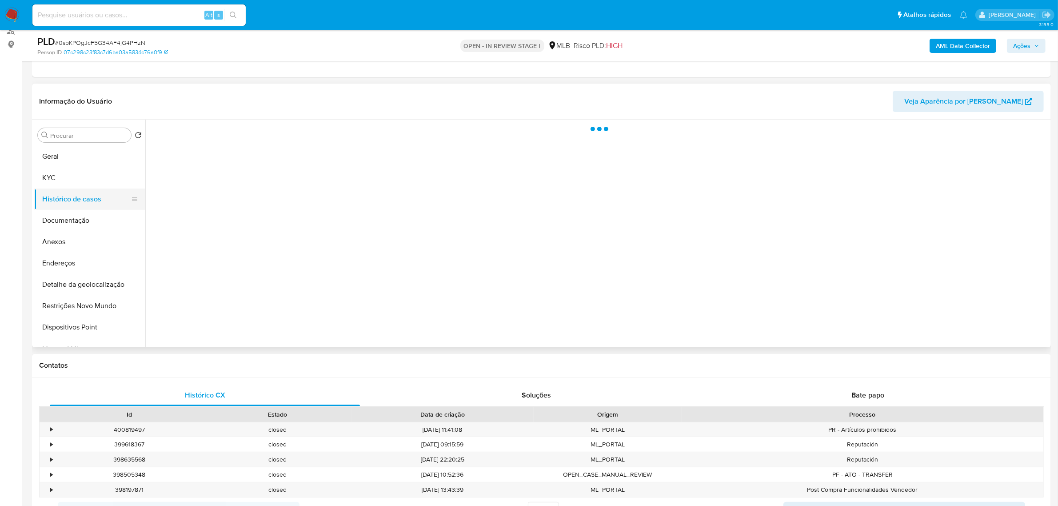
scroll to position [0, 0]
click at [94, 219] on button "Documentação" at bounding box center [86, 220] width 104 height 21
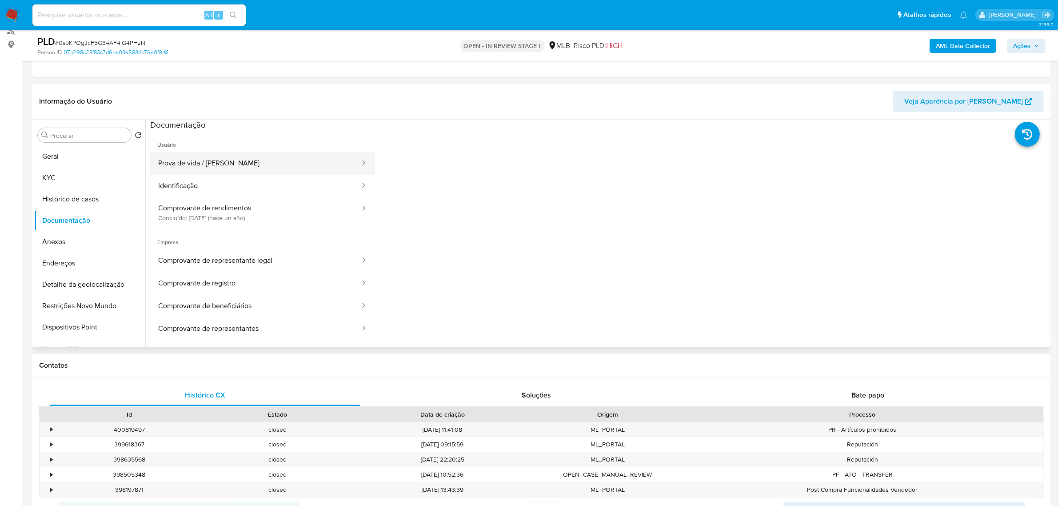
click at [254, 167] on button "Prova de vida / Selfie" at bounding box center [255, 163] width 211 height 23
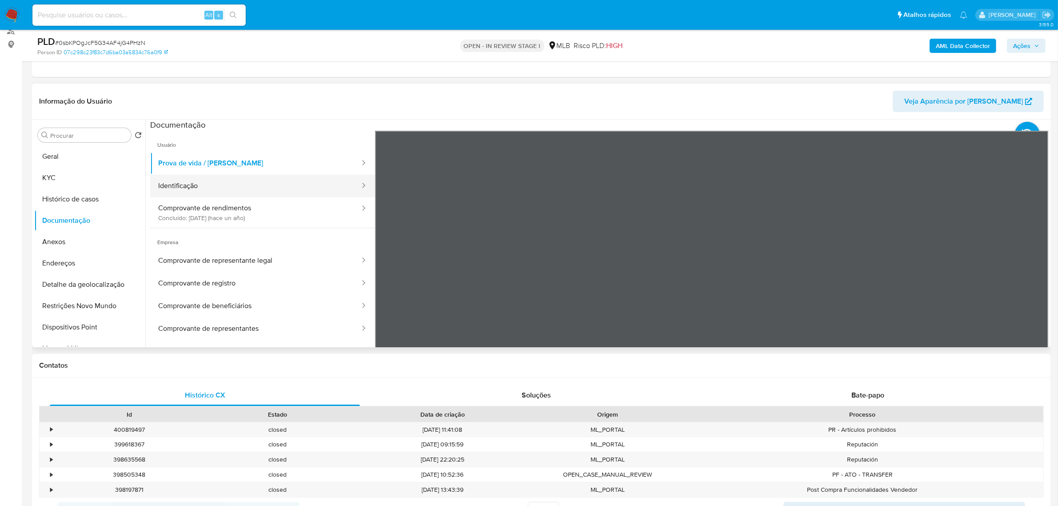
click at [201, 188] on button "Identificação" at bounding box center [255, 186] width 211 height 23
click at [710, 269] on icon at bounding box center [1038, 275] width 18 height 18
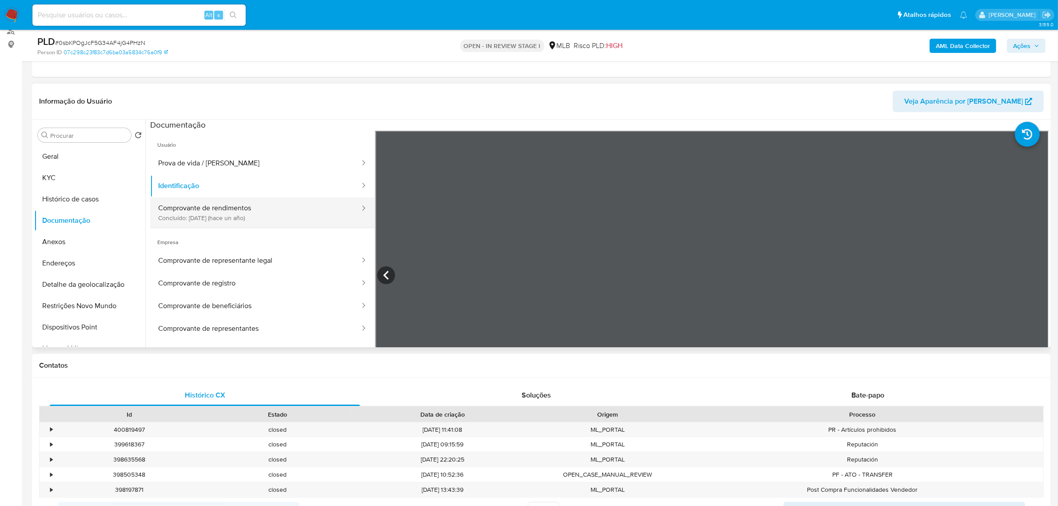
click at [203, 216] on button "Comprovante de rendimentos Concluído: 16/05/2024 (hace un año)" at bounding box center [255, 212] width 211 height 30
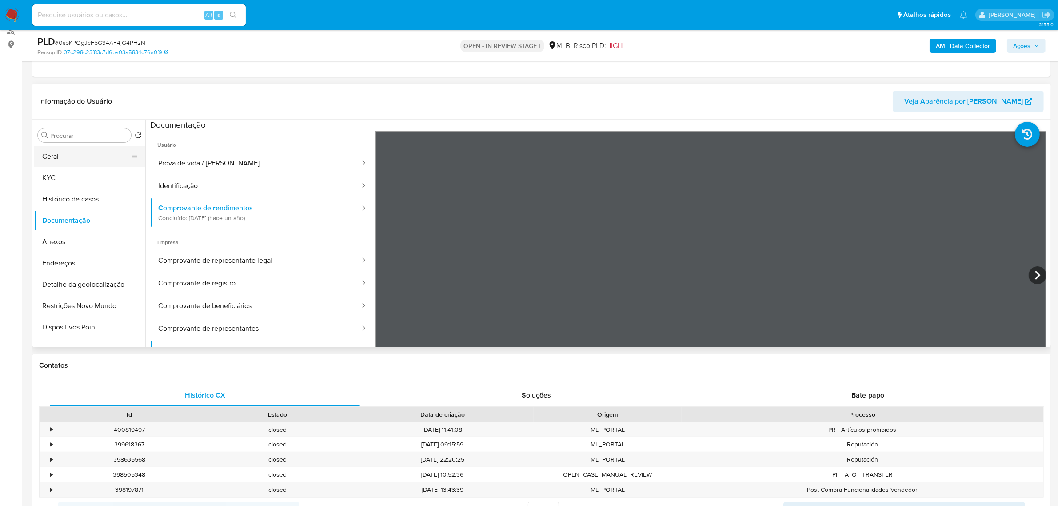
click at [79, 159] on button "Geral" at bounding box center [86, 156] width 104 height 21
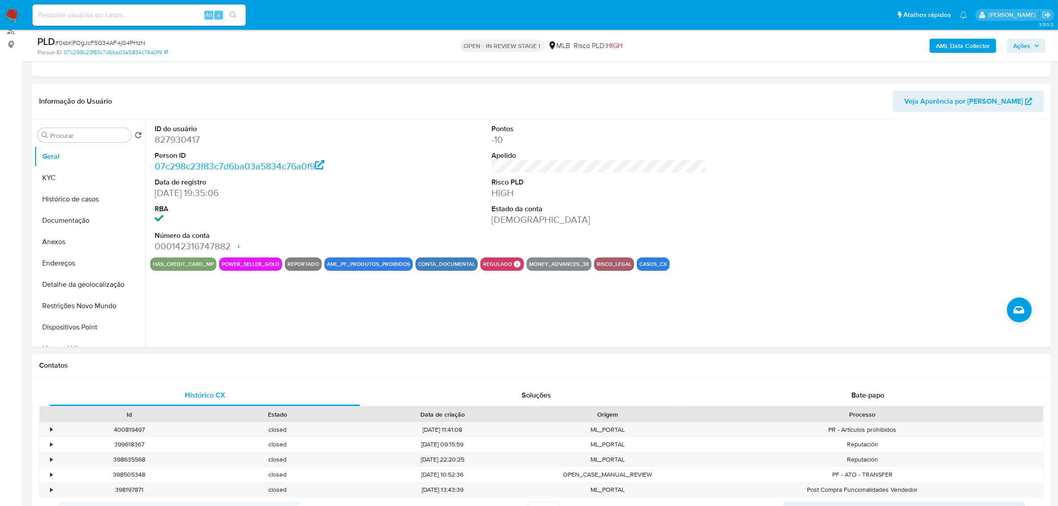
click at [435, 350] on div "Contatos" at bounding box center [541, 366] width 1019 height 24
click at [389, 229] on div "ID do usuário 827930417 Person ID 07c298c23f83c7d6ba03a5834c76a0f9 Data de regi…" at bounding box center [599, 189] width 898 height 138
click at [54, 177] on button "KYC" at bounding box center [86, 177] width 104 height 21
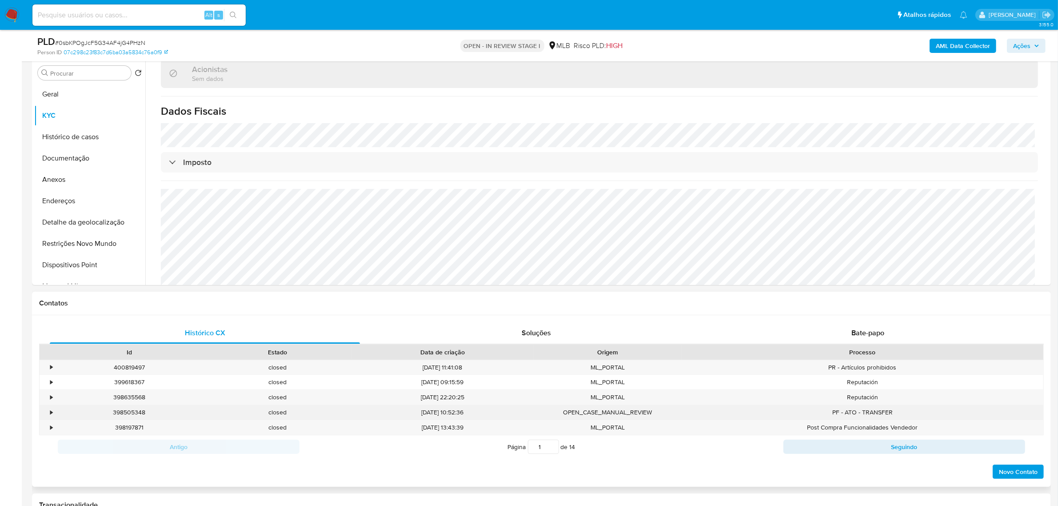
scroll to position [167, 0]
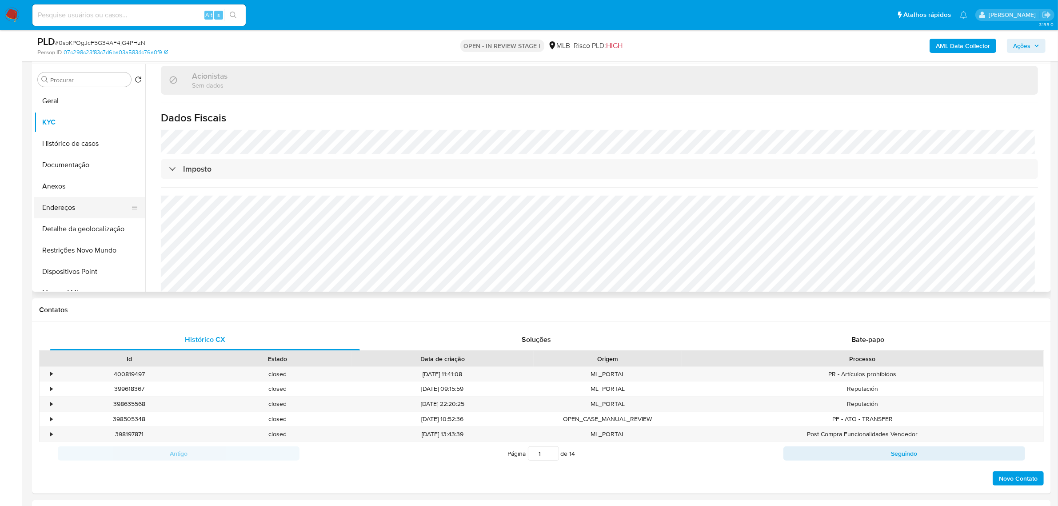
click at [61, 201] on button "Endereços" at bounding box center [86, 207] width 104 height 21
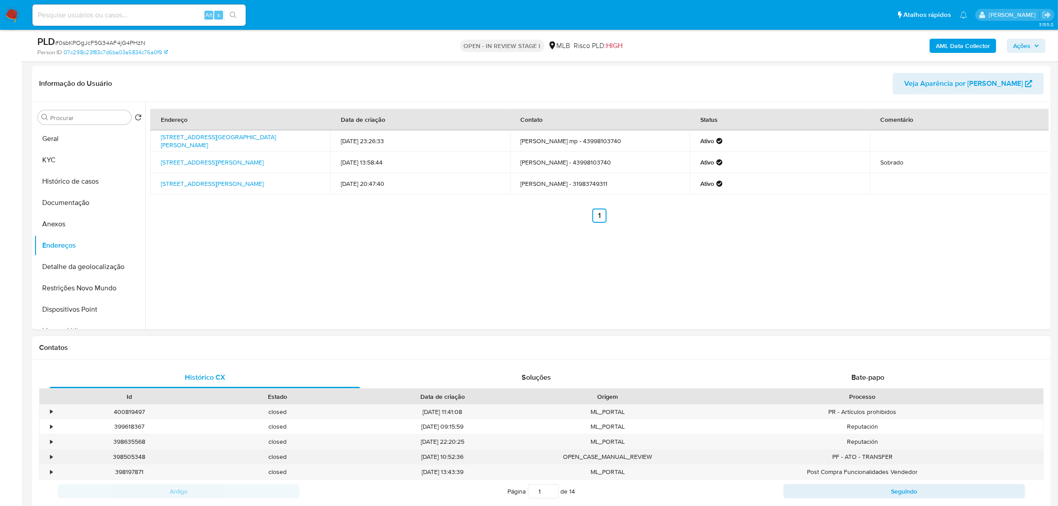
scroll to position [111, 0]
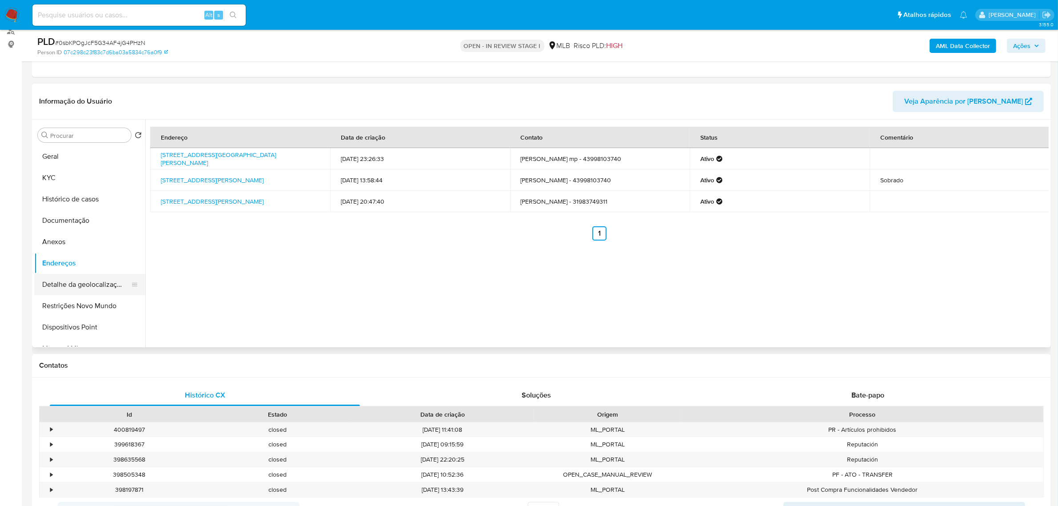
drag, startPoint x: 74, startPoint y: 281, endPoint x: 85, endPoint y: 292, distance: 16.0
click at [74, 281] on button "Detalhe da geolocalização" at bounding box center [86, 284] width 104 height 21
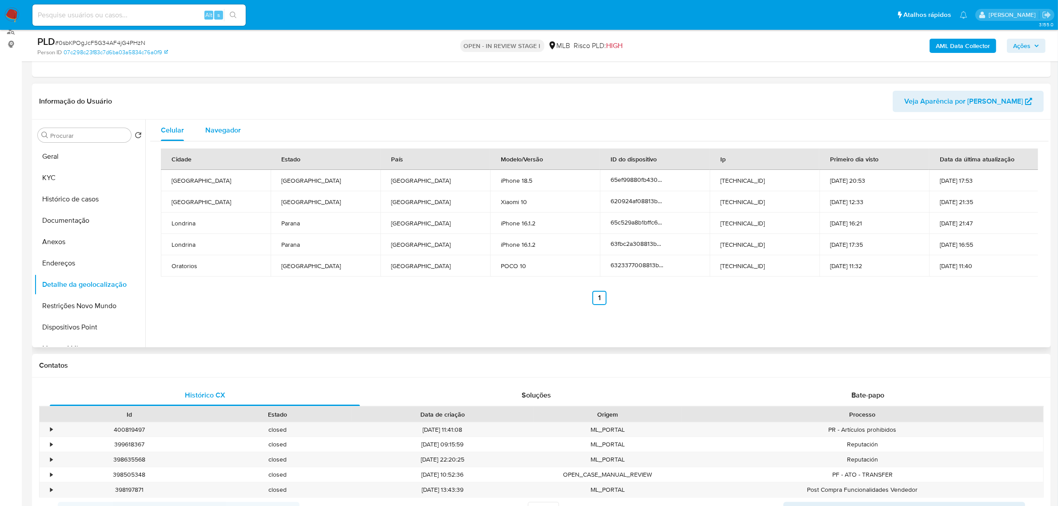
click at [223, 132] on span "Navegador" at bounding box center [223, 130] width 36 height 10
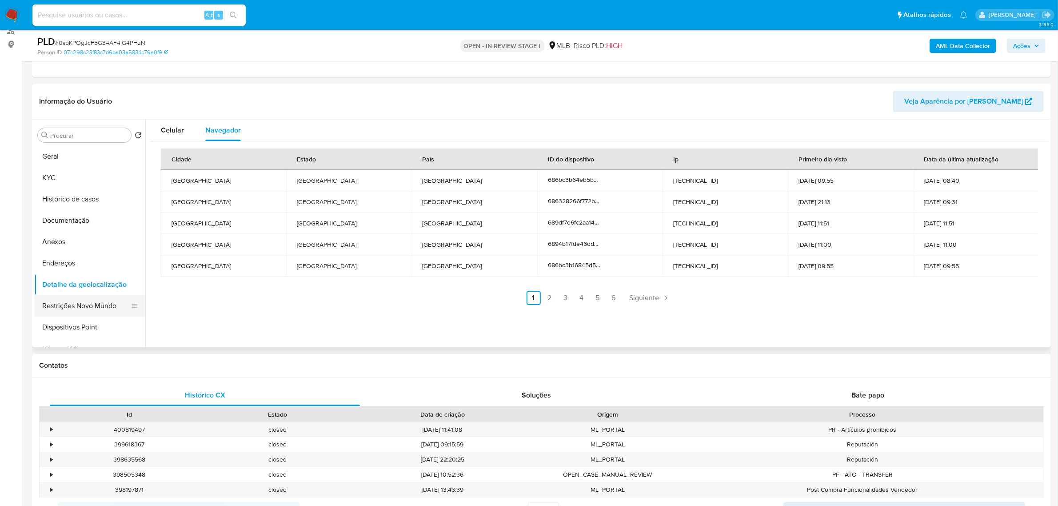
click at [96, 303] on button "Restrições Novo Mundo" at bounding box center [86, 305] width 104 height 21
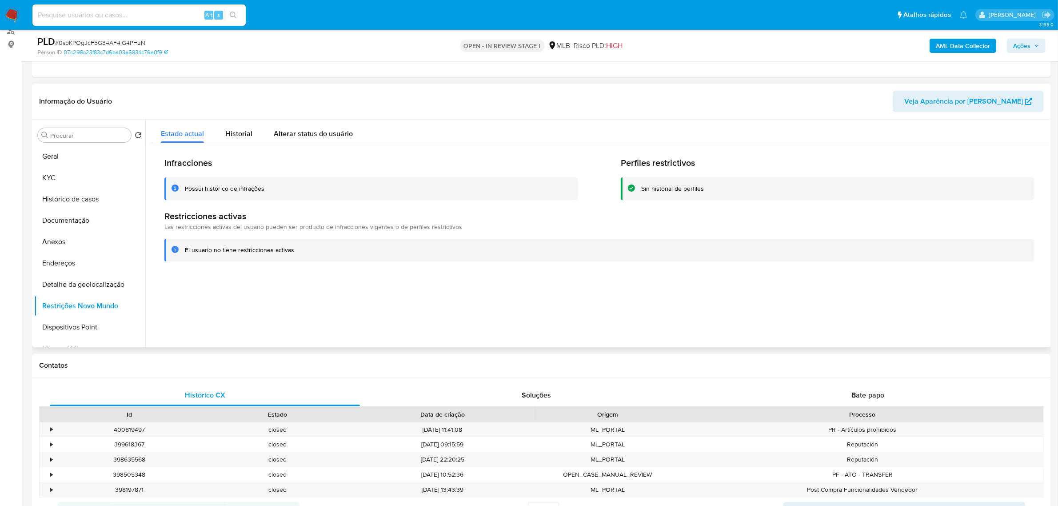
click at [232, 112] on div "Informação do Usuário Veja Aparência por Pessoa" at bounding box center [541, 102] width 1019 height 36
click at [232, 142] on div "Historial" at bounding box center [238, 132] width 27 height 24
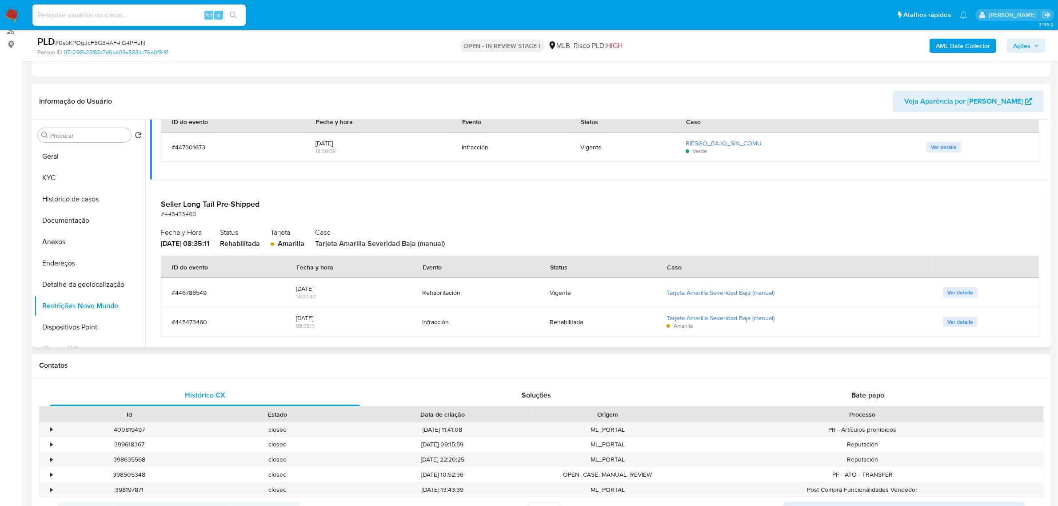
scroll to position [333, 0]
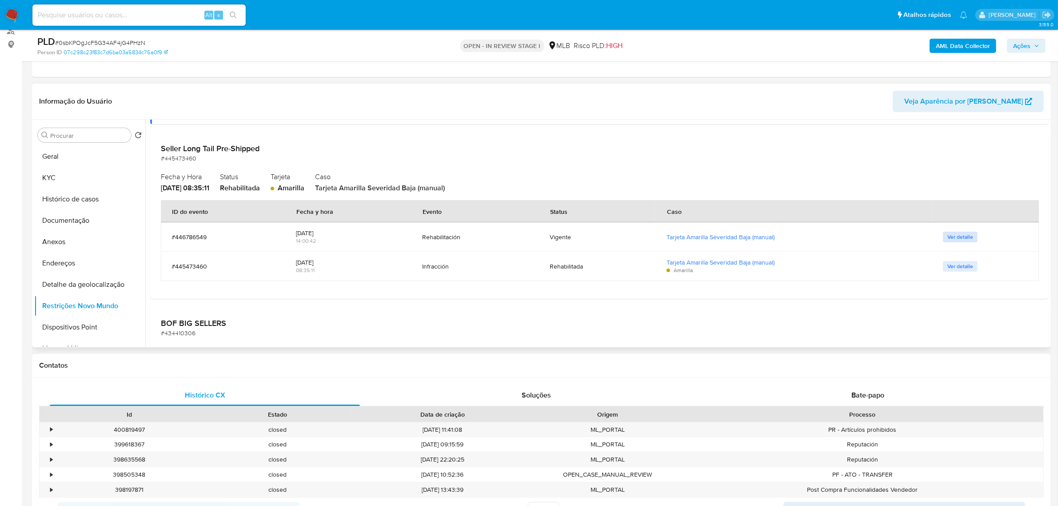
click at [710, 236] on span "Ver detalle" at bounding box center [960, 236] width 26 height 9
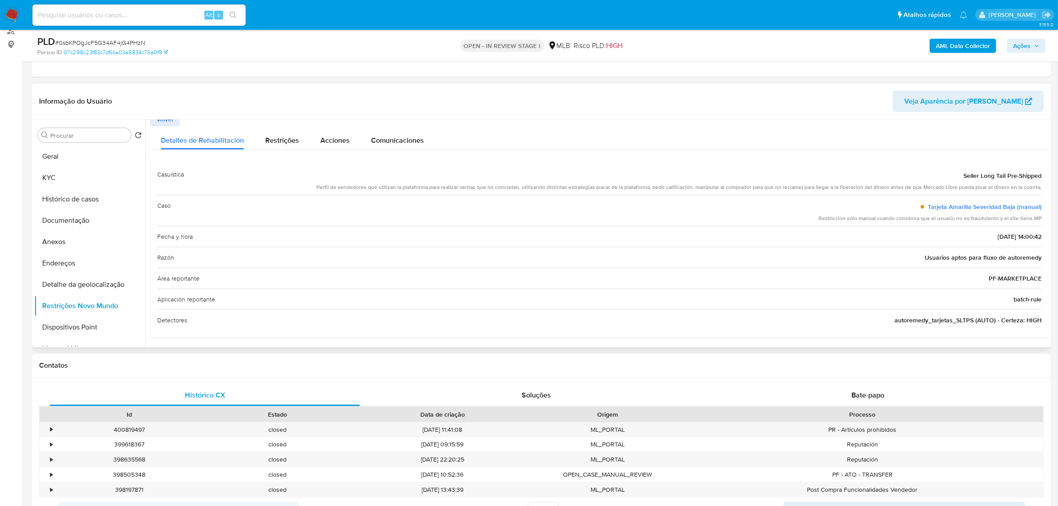
scroll to position [10, 0]
click at [292, 129] on div "Restrições" at bounding box center [282, 136] width 34 height 24
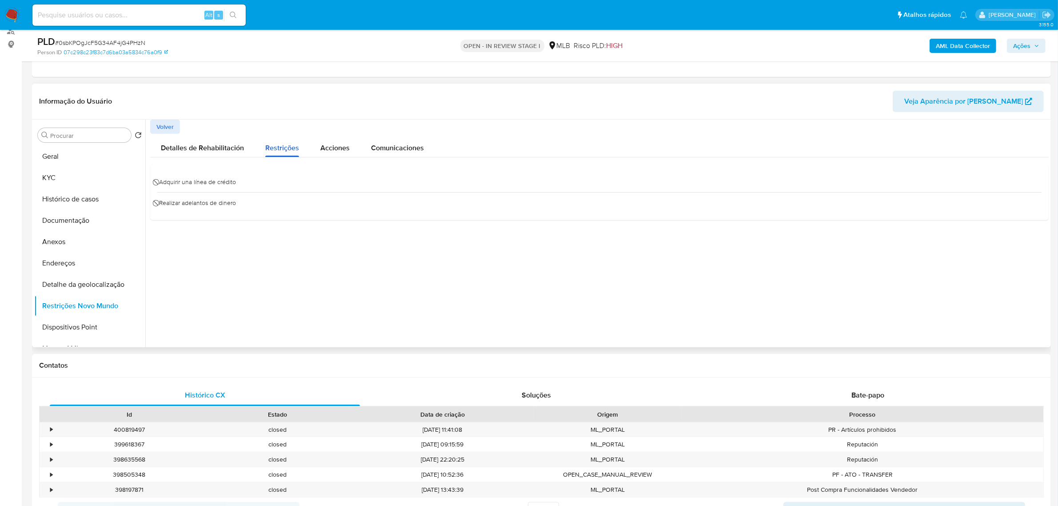
scroll to position [0, 0]
click at [338, 146] on span "Acciones" at bounding box center [334, 148] width 29 height 10
click at [409, 151] on span "Comunicaciones" at bounding box center [397, 148] width 53 height 10
click at [235, 180] on span "BILLYBILLY, você já pode usar o dinheiro de suas vendas" at bounding box center [251, 184] width 187 height 10
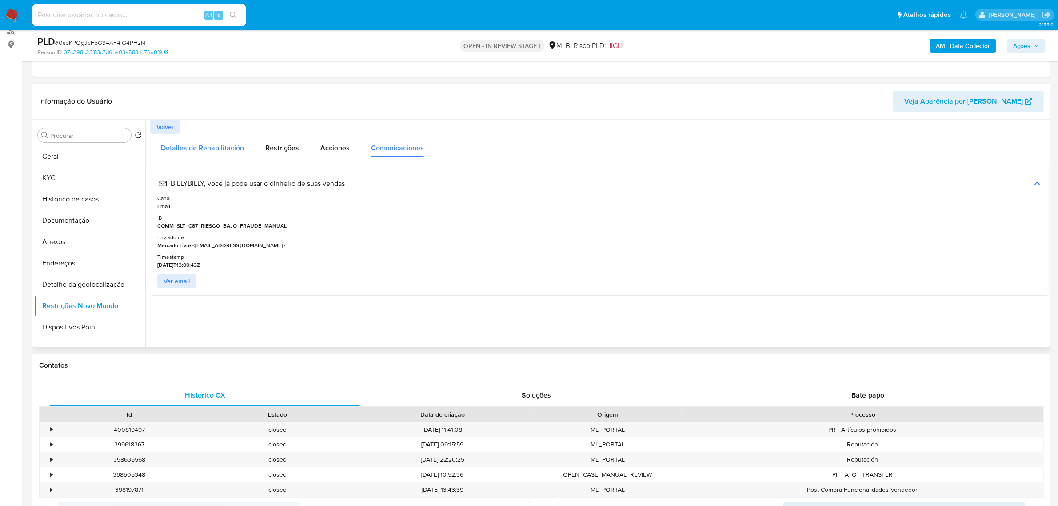
click at [203, 146] on span "Detalles de Rehabilitación" at bounding box center [202, 148] width 83 height 10
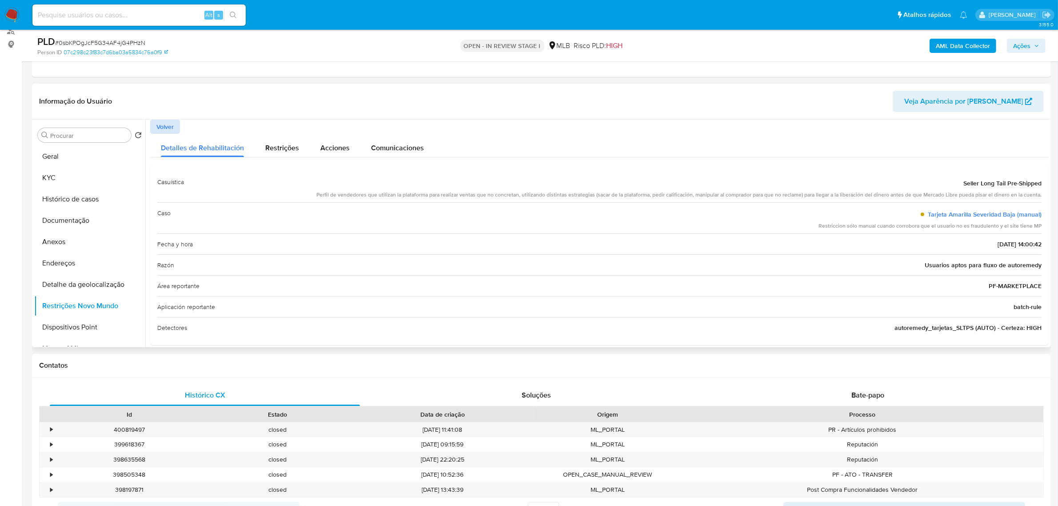
click at [167, 129] on span "Volver" at bounding box center [164, 126] width 17 height 12
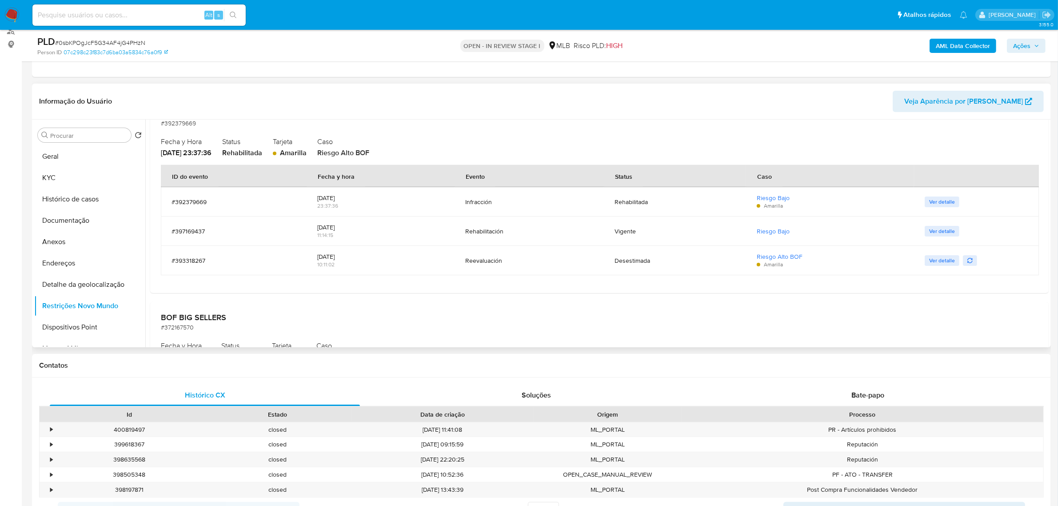
scroll to position [1500, 0]
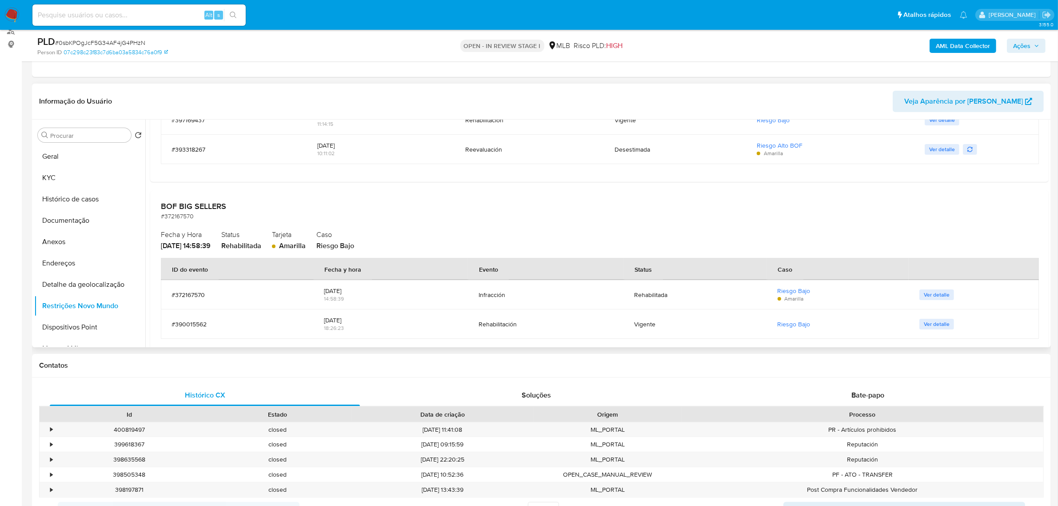
click at [710, 293] on span "Ver detalle" at bounding box center [937, 294] width 26 height 9
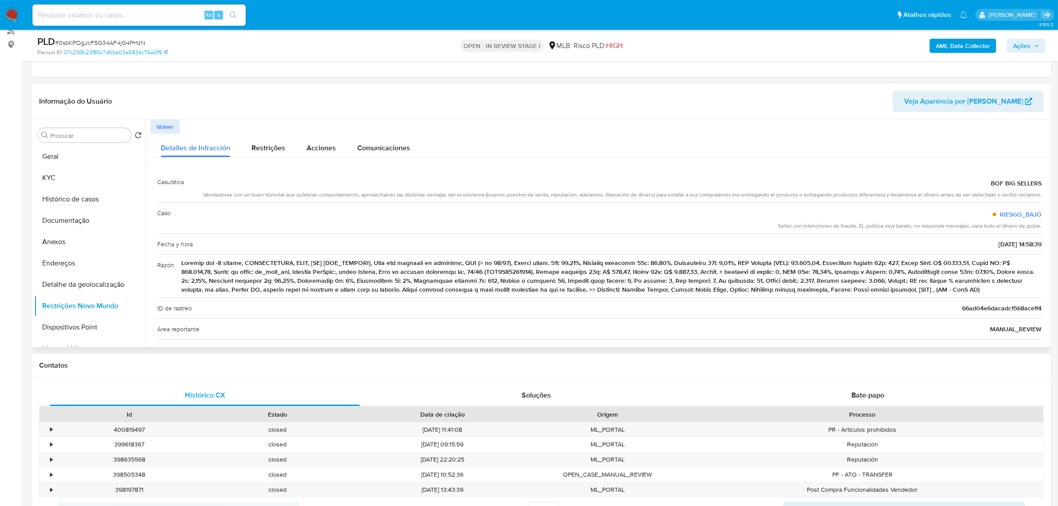
drag, startPoint x: 454, startPoint y: 290, endPoint x: 620, endPoint y: 292, distance: 166.2
click at [620, 292] on span at bounding box center [611, 276] width 860 height 36
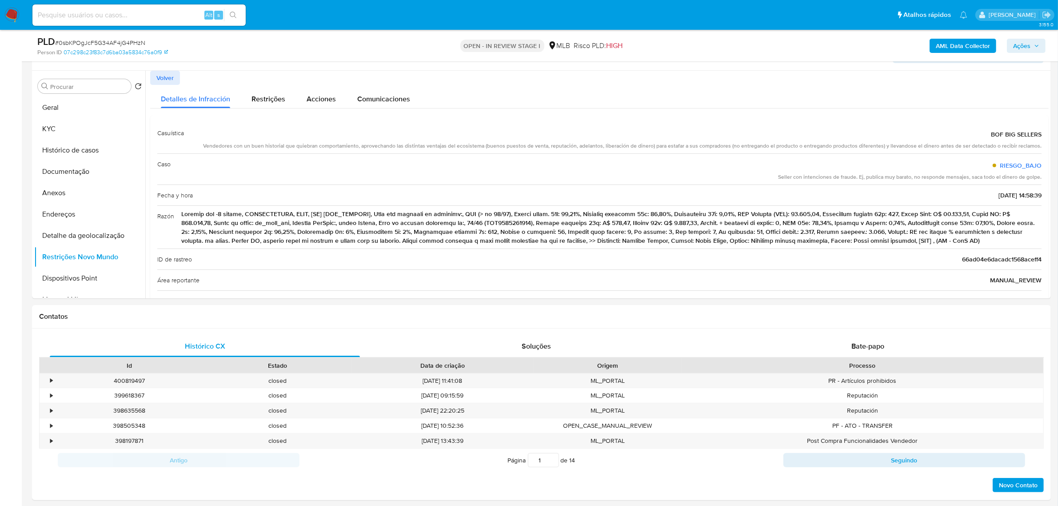
scroll to position [167, 0]
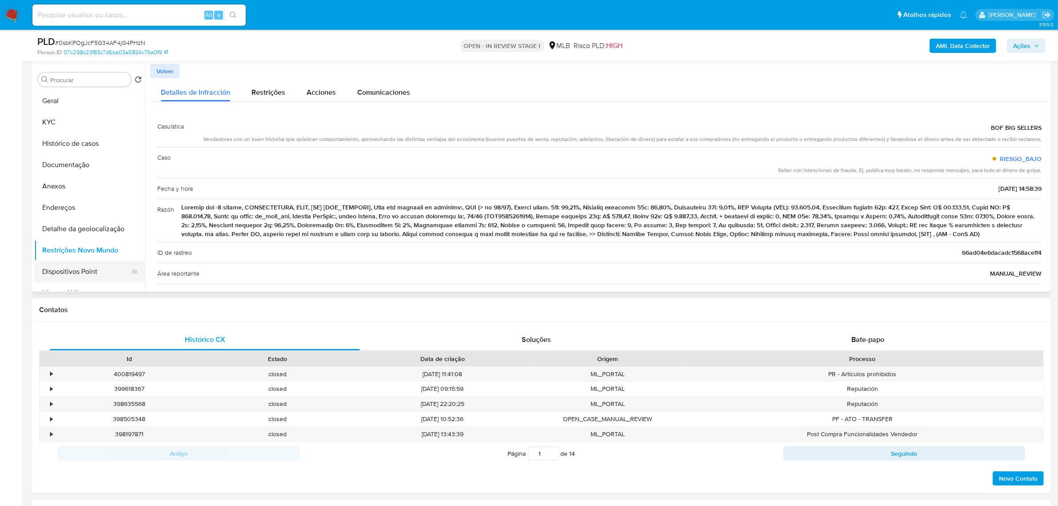
click at [61, 267] on button "Dispositivos Point" at bounding box center [86, 271] width 104 height 21
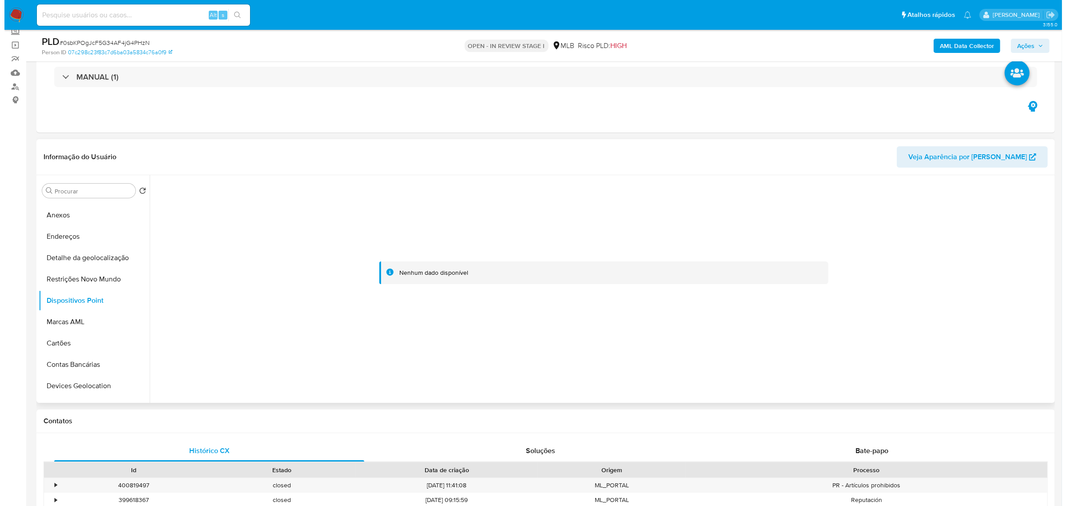
scroll to position [111, 0]
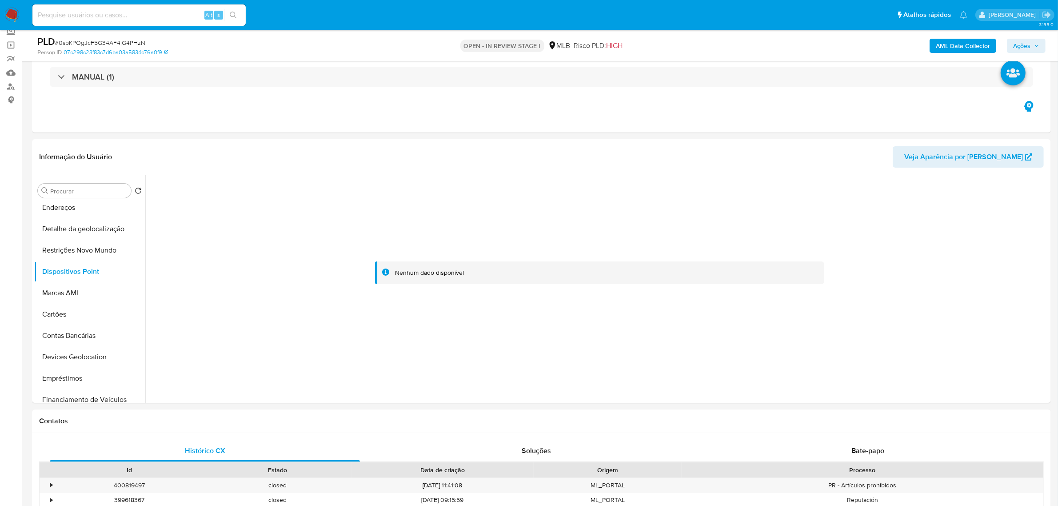
click at [710, 49] on b "AML Data Collector" at bounding box center [963, 46] width 54 height 14
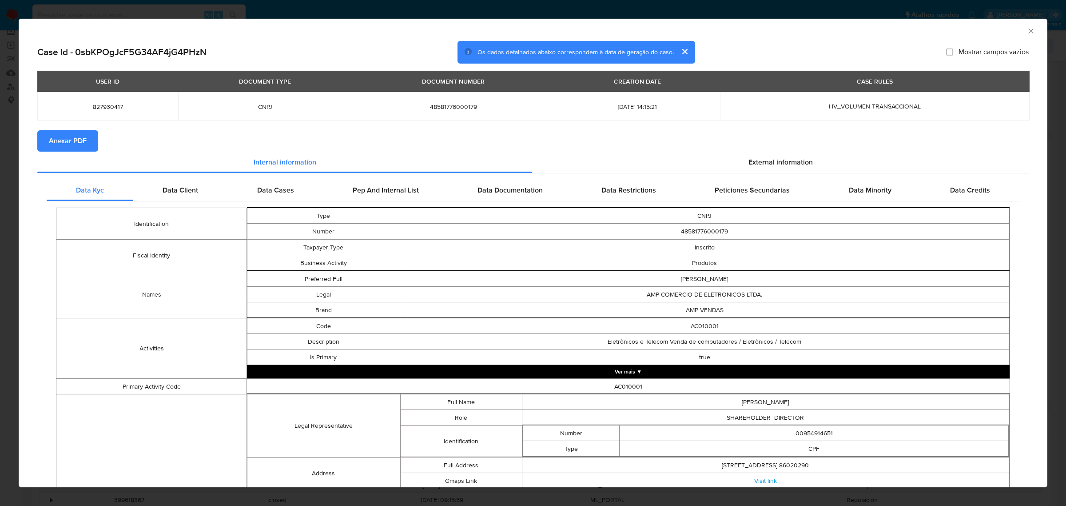
click at [79, 141] on span "Anexar PDF" at bounding box center [68, 141] width 38 height 20
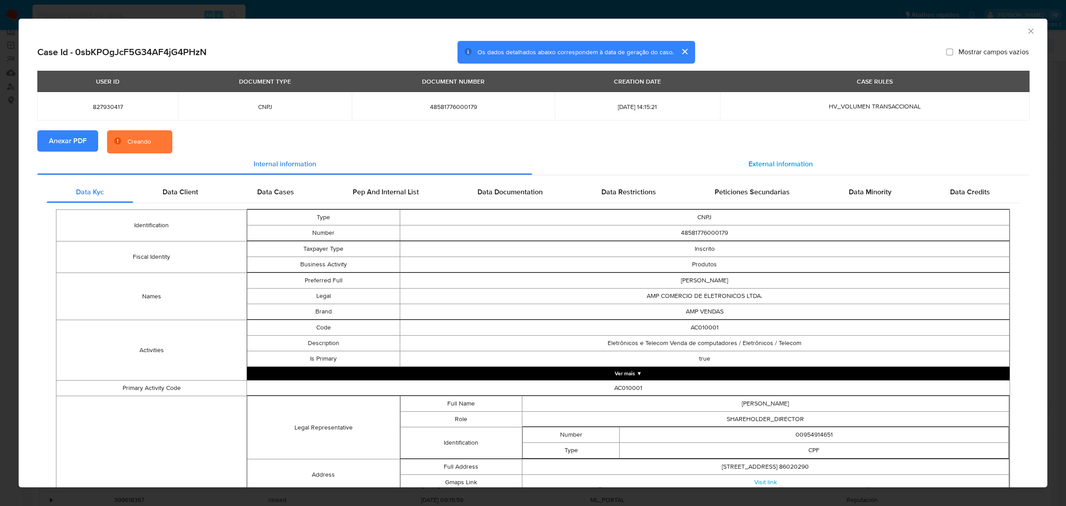
click at [710, 163] on span "External information" at bounding box center [781, 164] width 64 height 10
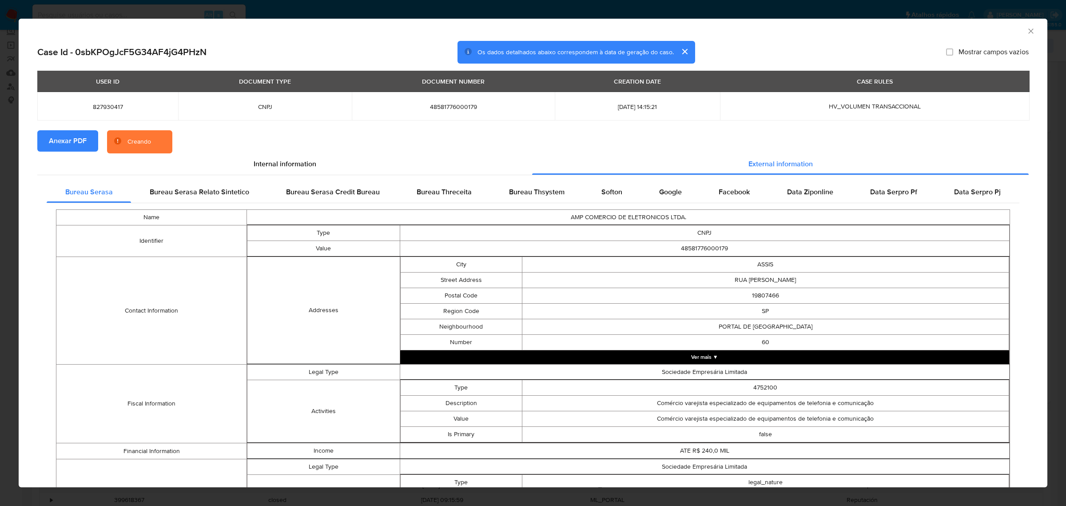
click at [589, 203] on div "Name AMP COMERCIO DE ELETRONICOS LTDA. Identifier Type CNPJ Value 4858177600017…" at bounding box center [533, 412] width 973 height 419
click at [551, 196] on span "Bureau Thsystem" at bounding box center [537, 192] width 56 height 10
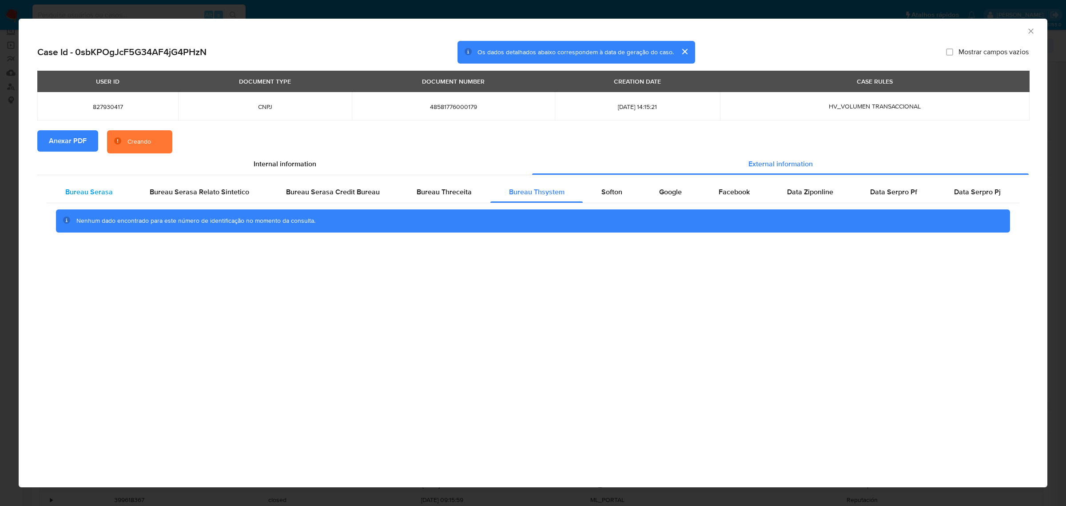
click at [72, 200] on div "Bureau Serasa" at bounding box center [89, 191] width 84 height 21
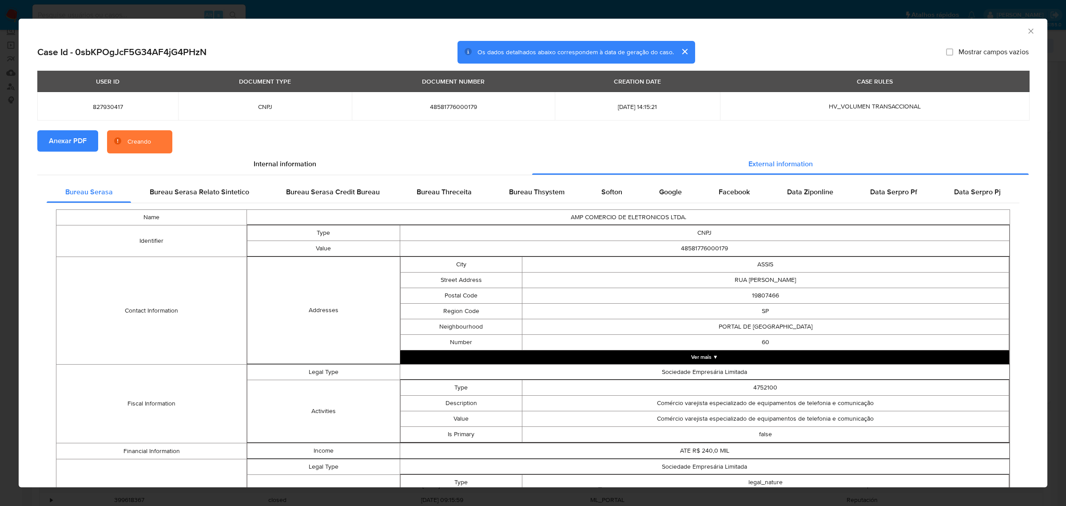
click at [710, 350] on button "Ver mais ▼" at bounding box center [705, 356] width 610 height 13
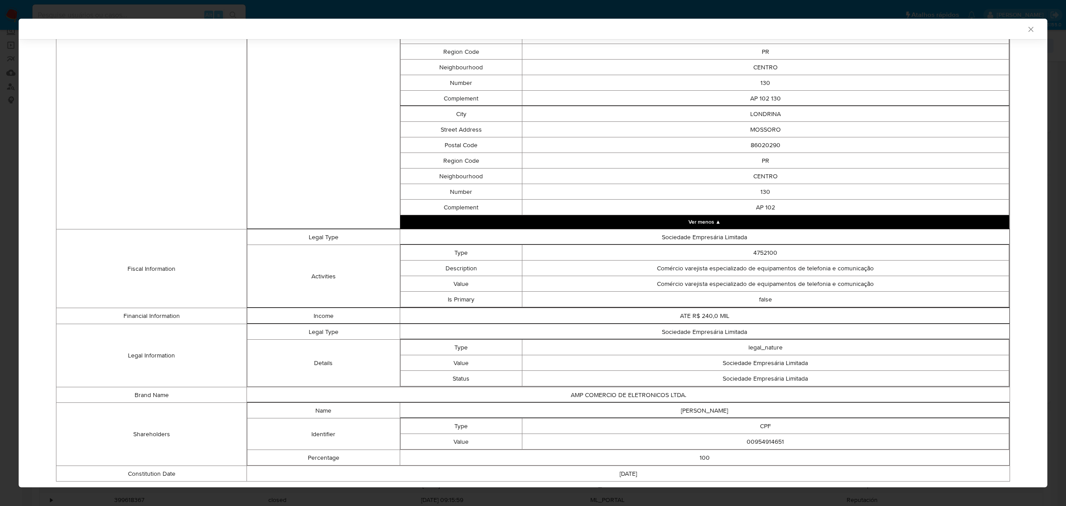
scroll to position [471, 0]
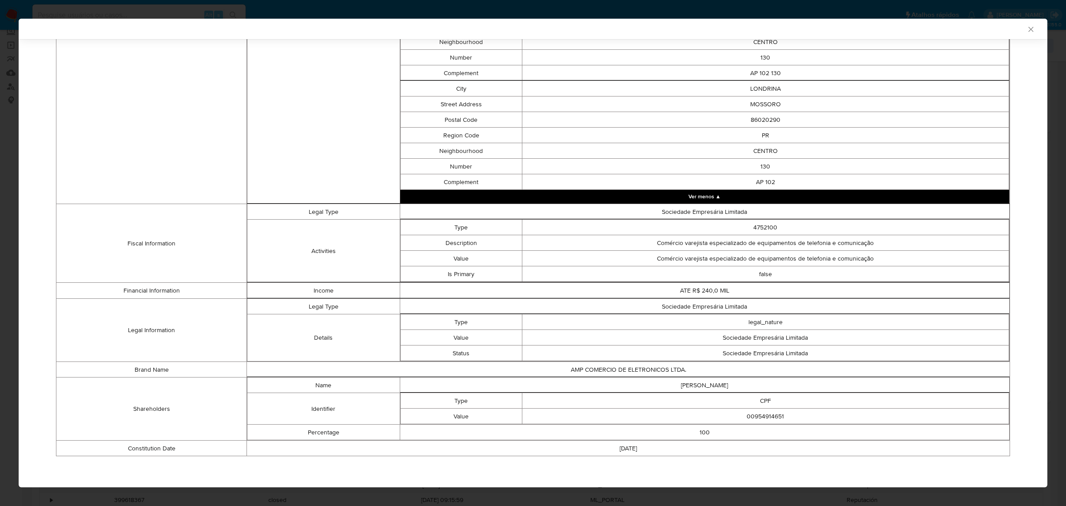
click at [320, 339] on td "Details" at bounding box center [323, 337] width 152 height 47
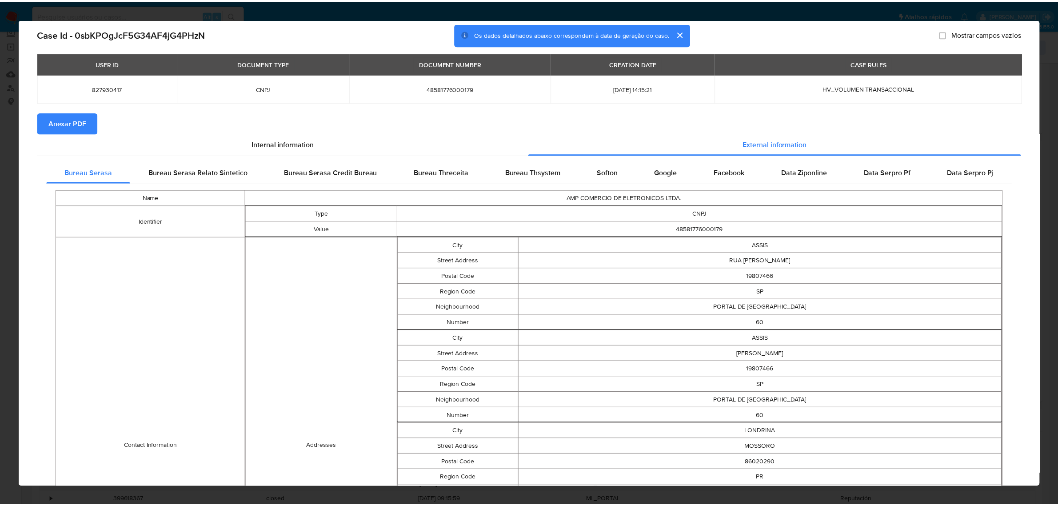
scroll to position [0, 0]
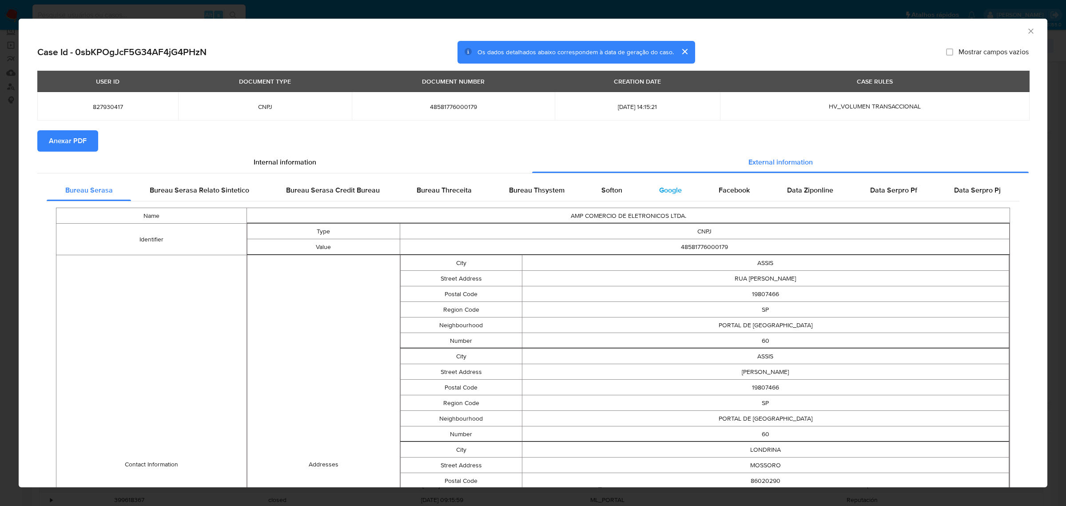
click at [659, 187] on span "Google" at bounding box center [670, 190] width 23 height 10
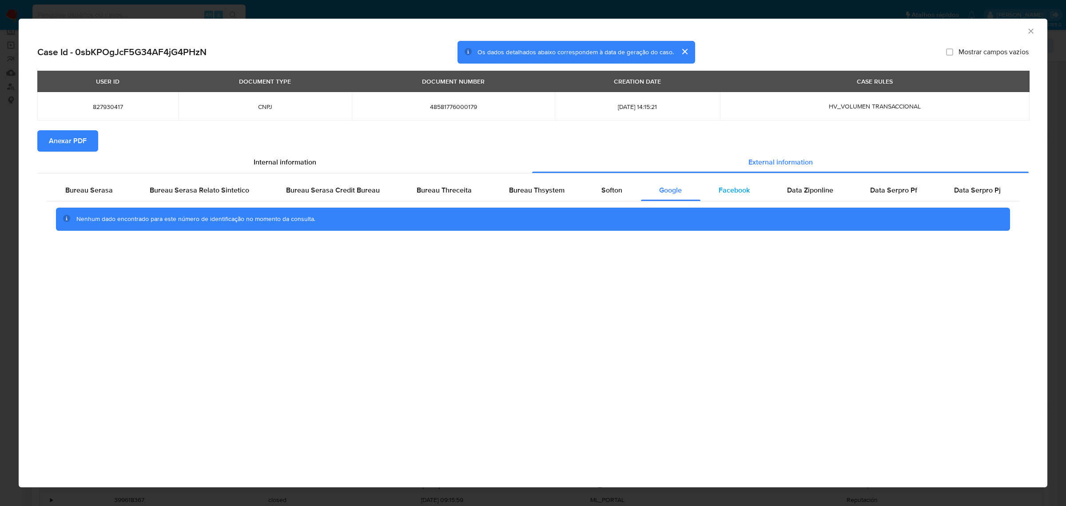
click at [710, 185] on span "Facebook" at bounding box center [734, 190] width 31 height 10
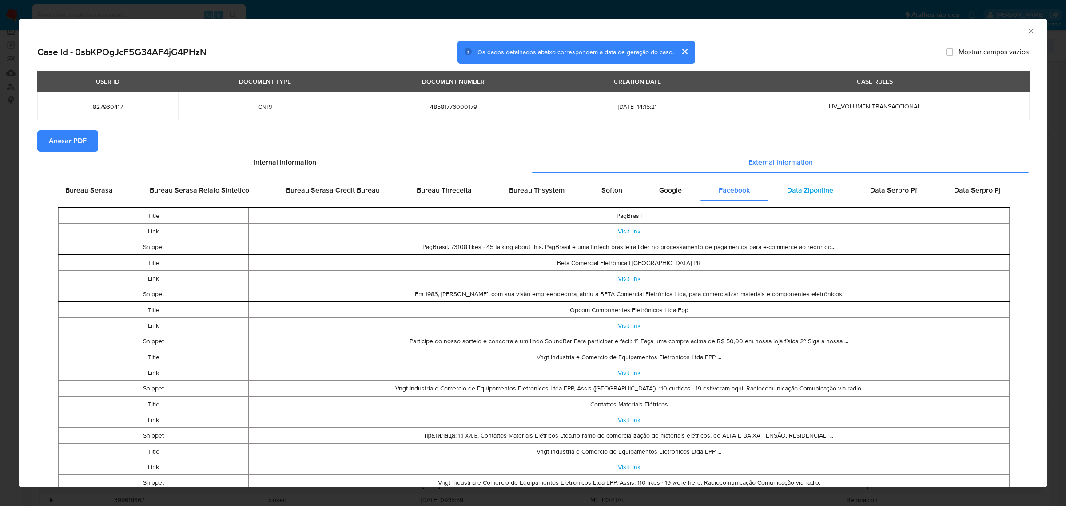
click at [710, 199] on div "Data Ziponline" at bounding box center [810, 190] width 83 height 21
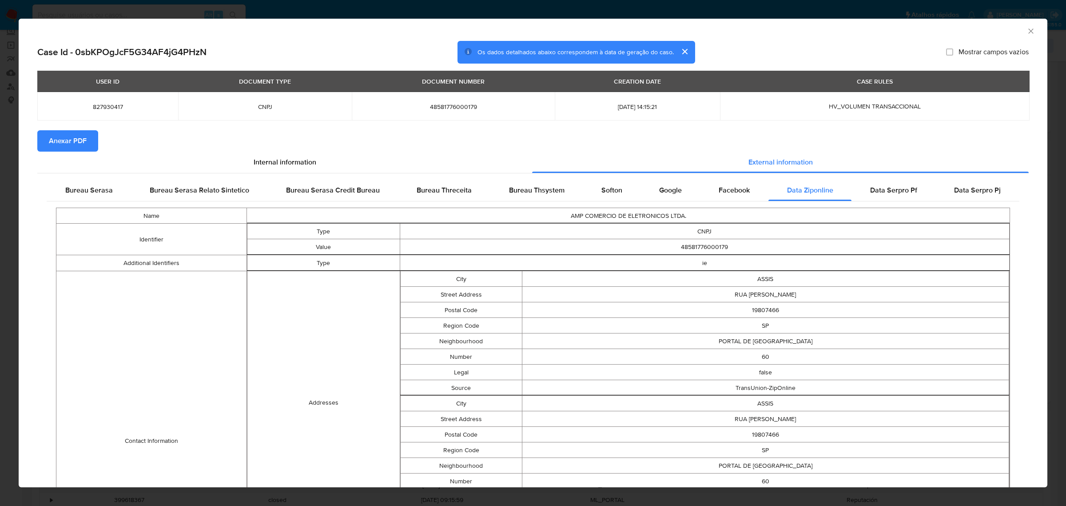
click at [710, 32] on icon "Fechar a janela" at bounding box center [1031, 31] width 9 height 9
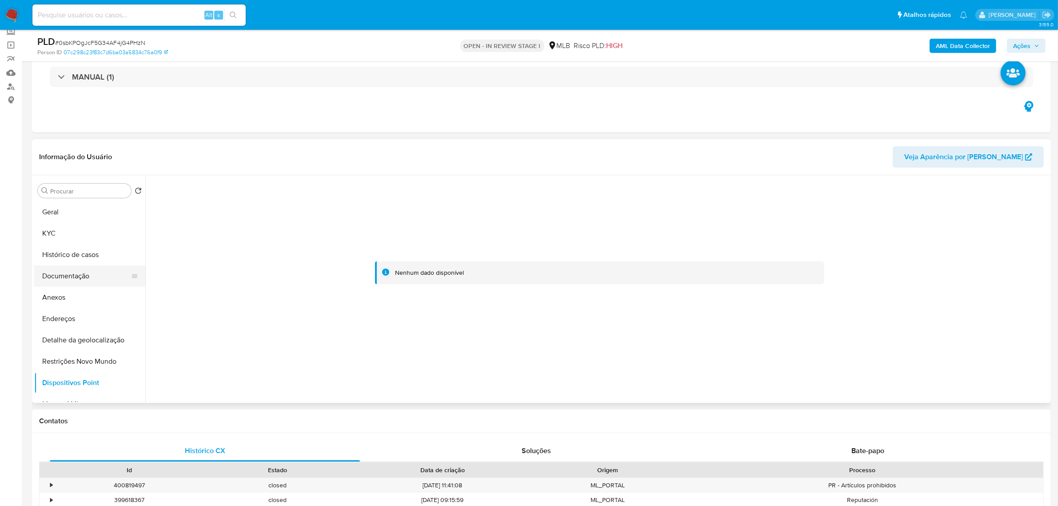
click at [88, 284] on button "Documentação" at bounding box center [86, 275] width 104 height 21
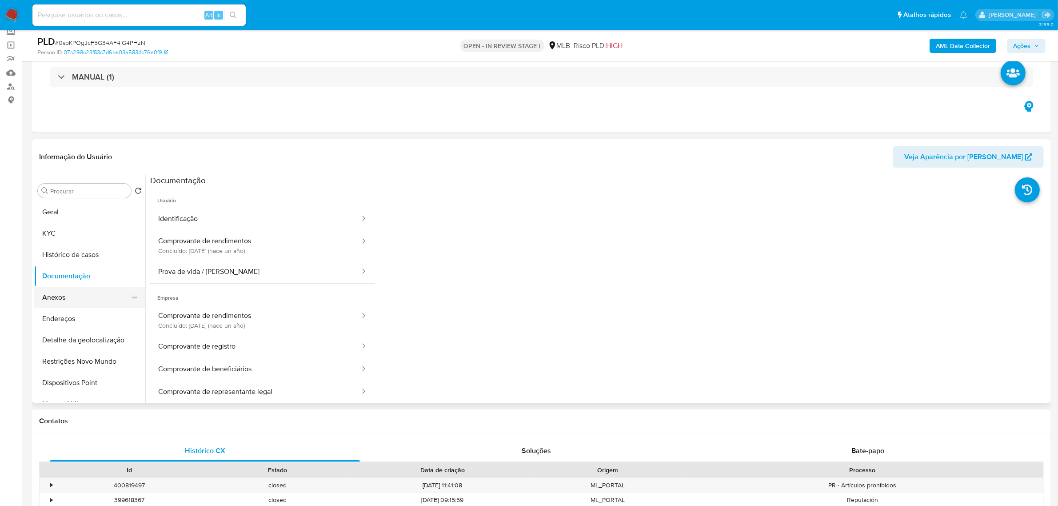
click at [88, 292] on button "Anexos" at bounding box center [86, 297] width 104 height 21
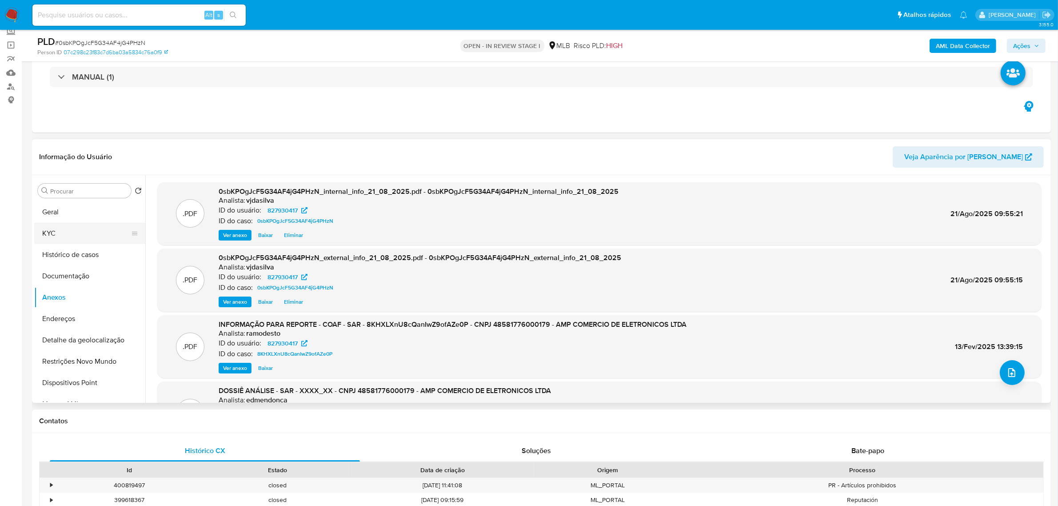
click at [54, 232] on button "KYC" at bounding box center [86, 233] width 104 height 21
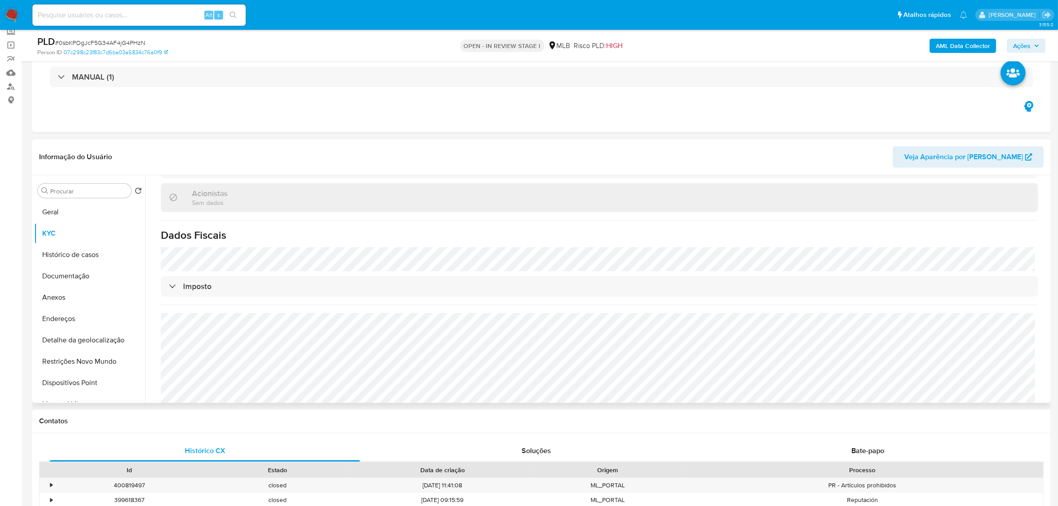
scroll to position [500, 0]
click at [60, 316] on button "Endereços" at bounding box center [86, 318] width 104 height 21
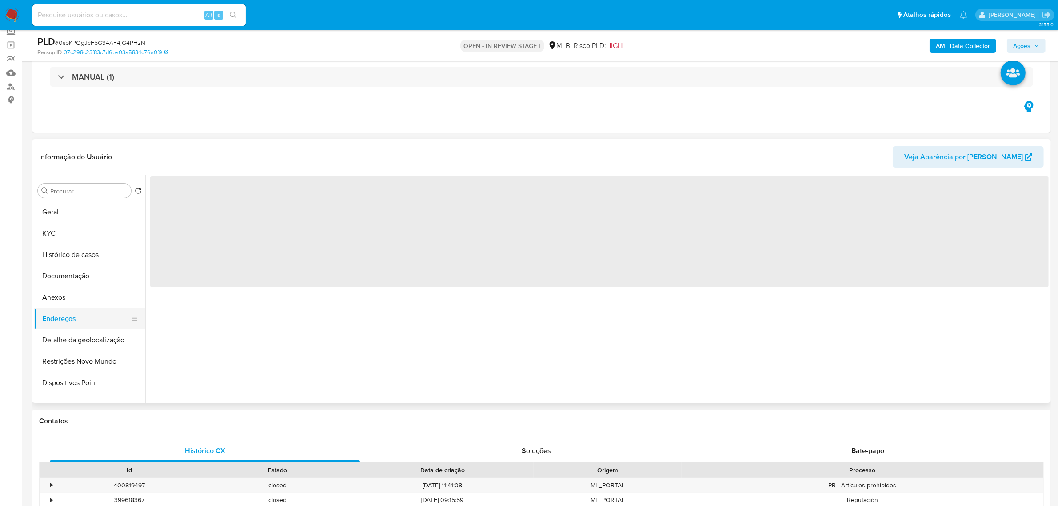
scroll to position [0, 0]
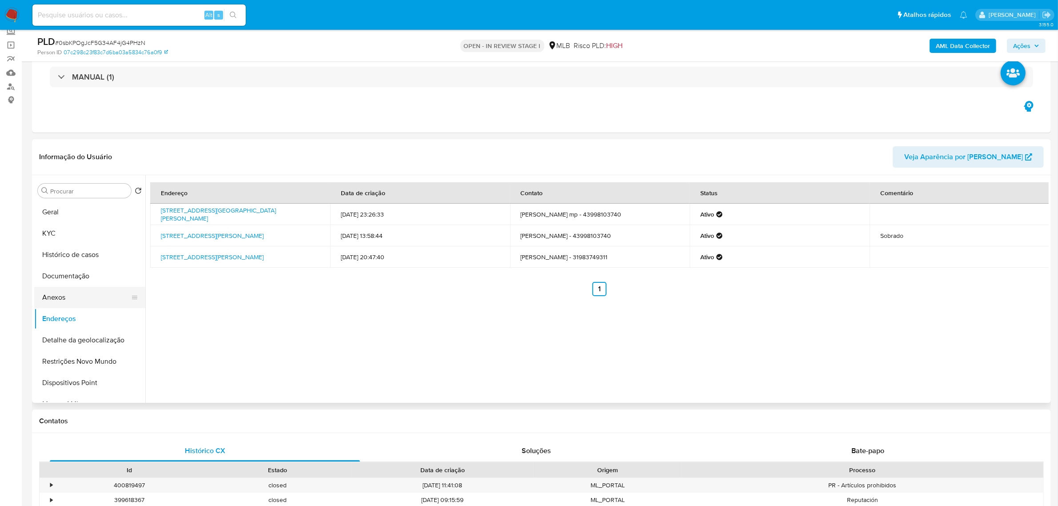
click at [89, 300] on button "Anexos" at bounding box center [86, 297] width 104 height 21
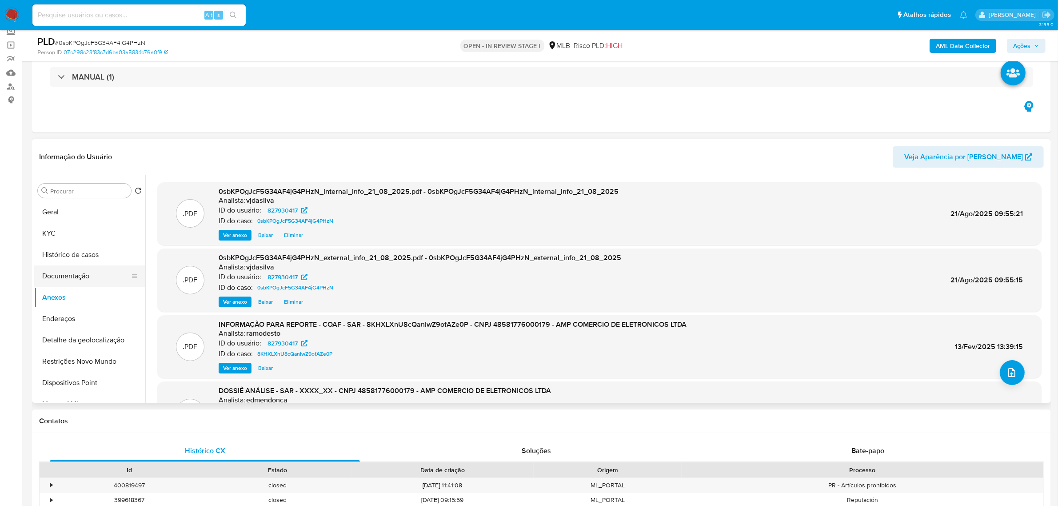
click at [98, 275] on button "Documentação" at bounding box center [86, 275] width 104 height 21
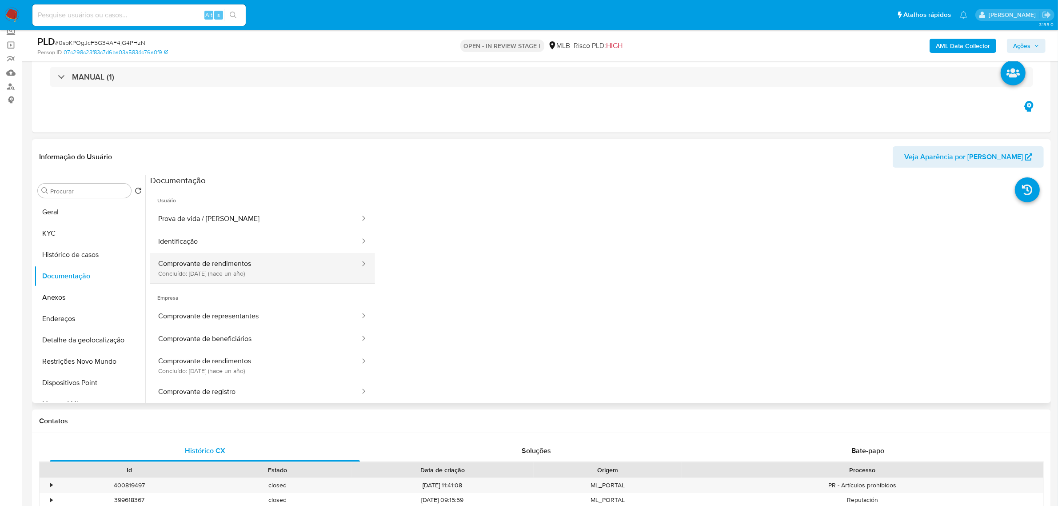
click at [263, 263] on button "Comprovante de rendimentos Concluído: 16/05/2024 (hace un año)" at bounding box center [255, 268] width 211 height 30
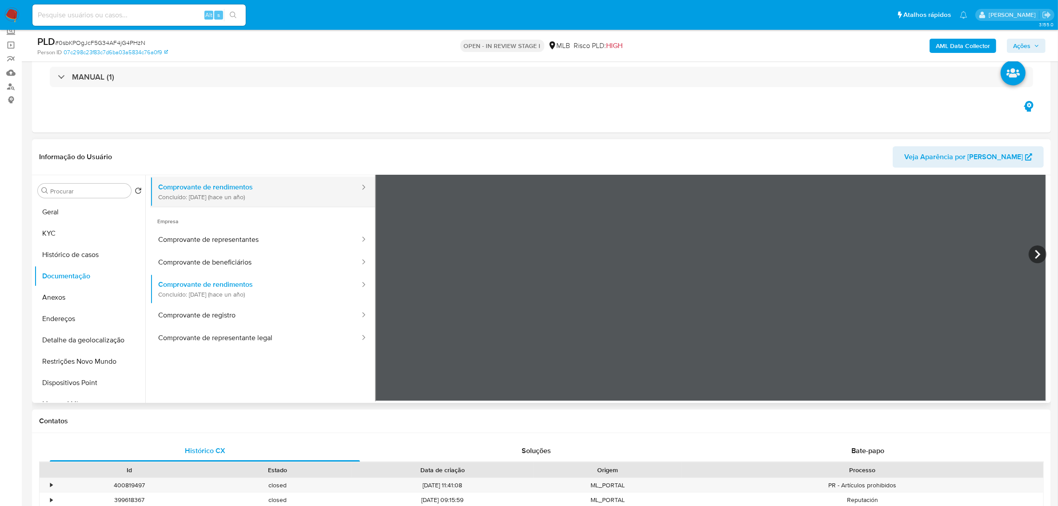
scroll to position [77, 0]
click at [208, 312] on button "Comprovante de registro" at bounding box center [255, 314] width 211 height 23
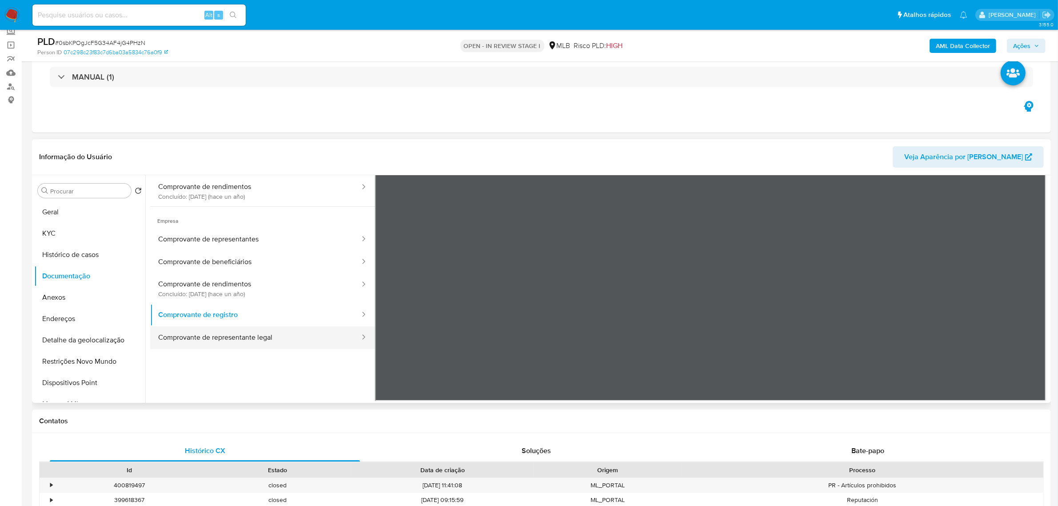
click at [210, 338] on button "Comprovante de representante legal" at bounding box center [255, 337] width 211 height 23
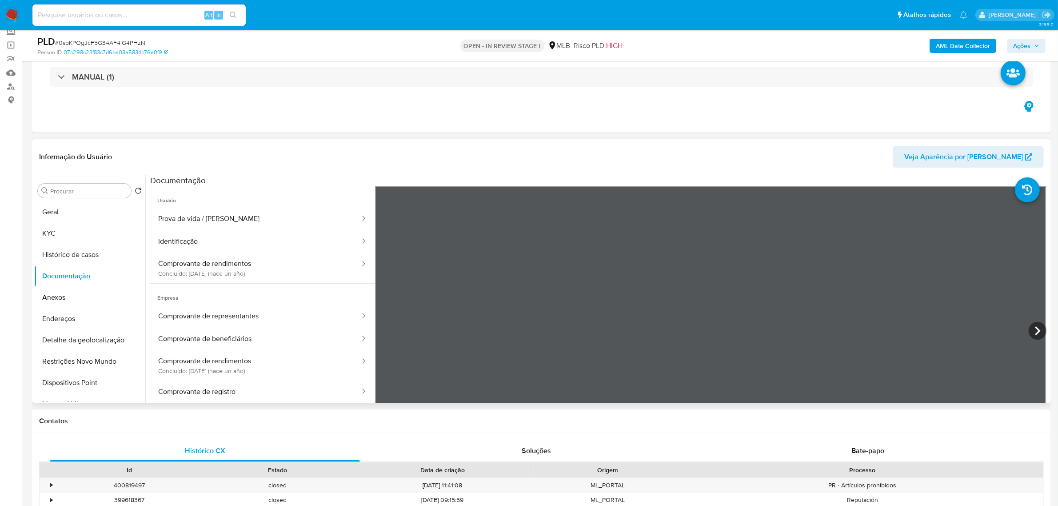
scroll to position [0, 0]
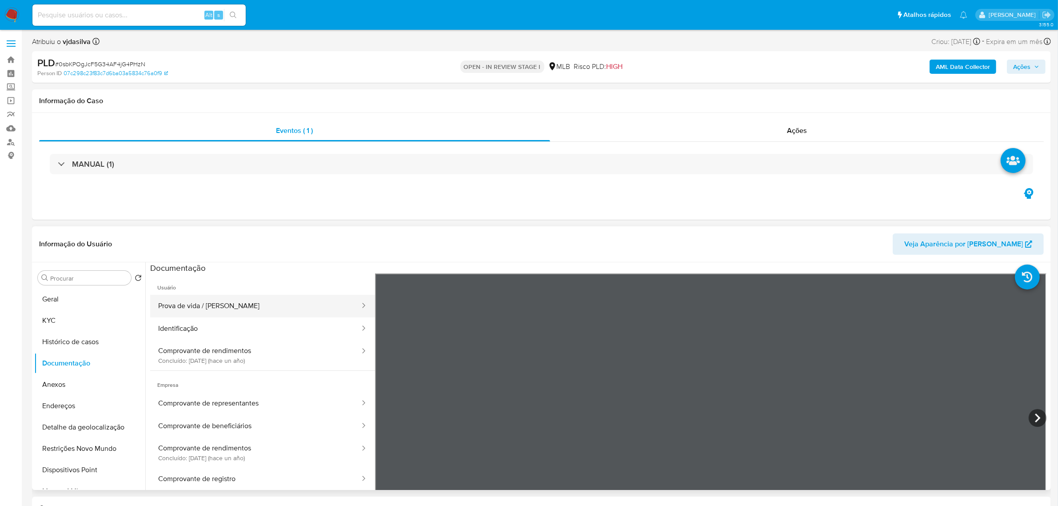
click at [207, 304] on button "Prova de vida / Selfie" at bounding box center [255, 306] width 211 height 23
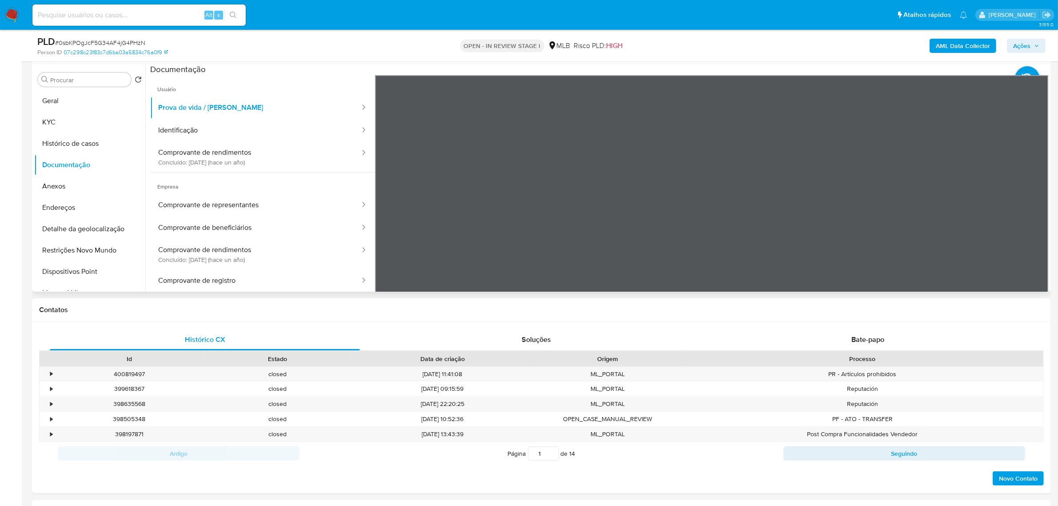
scroll to position [27, 0]
click at [88, 101] on button "Geral" at bounding box center [86, 100] width 104 height 21
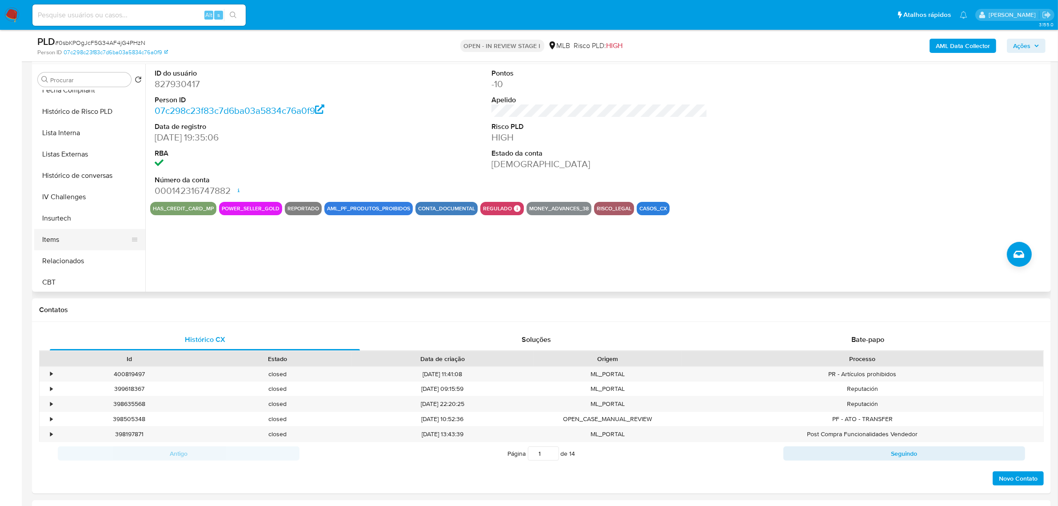
scroll to position [396, 0]
click at [96, 241] on button "Items" at bounding box center [86, 237] width 104 height 21
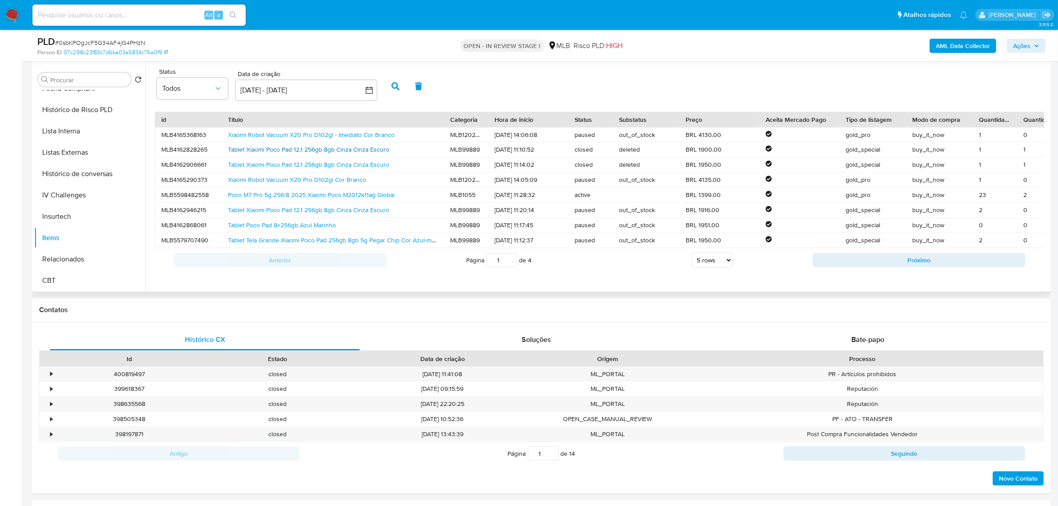
click at [277, 150] on link "Tablet Xiaomi Poco Pad 12.1 256gb 8gb Cinza Cinza Escuro" at bounding box center [308, 149] width 161 height 9
click at [287, 152] on link "Tablet Xiaomi Poco Pad 12.1 256gb 8gb Cinza Cinza Escuro" at bounding box center [308, 149] width 161 height 9
click at [339, 194] on link "Poco M7 Pro 5g 256/8 2025 Xiaomi Poco M2012k11ag Global" at bounding box center [311, 194] width 167 height 9
click at [286, 205] on link "Tablet Xiaomi Poco Pad 12.1 256gb 8gb Cinza Cinza Escuro" at bounding box center [308, 209] width 161 height 9
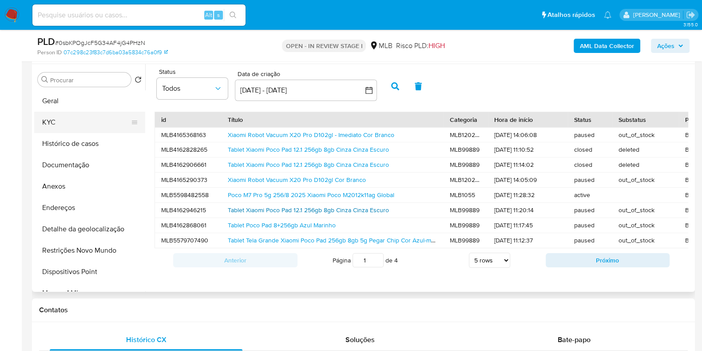
scroll to position [111, 0]
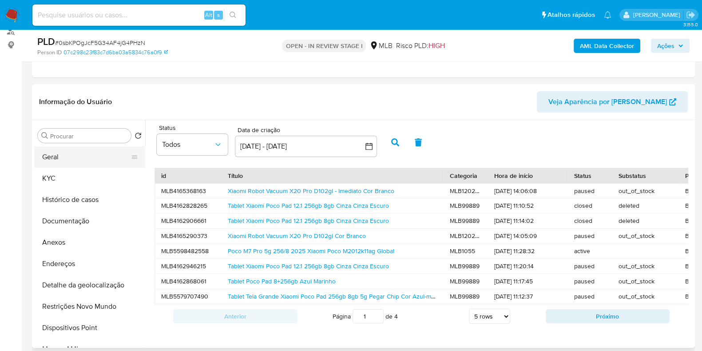
click at [78, 163] on button "Geral" at bounding box center [86, 156] width 104 height 21
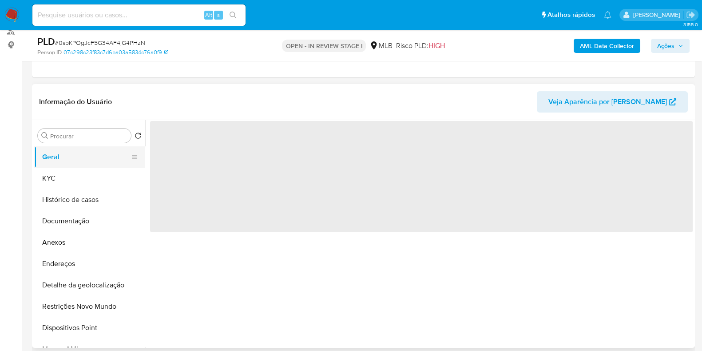
scroll to position [0, 0]
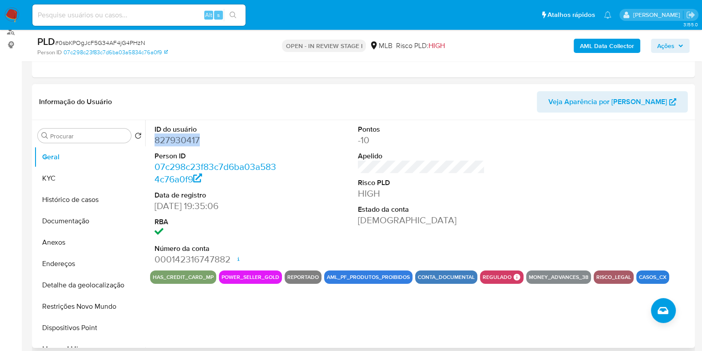
drag, startPoint x: 211, startPoint y: 144, endPoint x: 148, endPoint y: 144, distance: 62.2
click at [148, 144] on div "ID do usuário 827930417 Person ID 07c298c23f83c7d6ba03a5834c76a0f9 Data de regi…" at bounding box center [419, 233] width 548 height 227
copy dd "827930417"
click at [77, 178] on button "KYC" at bounding box center [86, 178] width 104 height 21
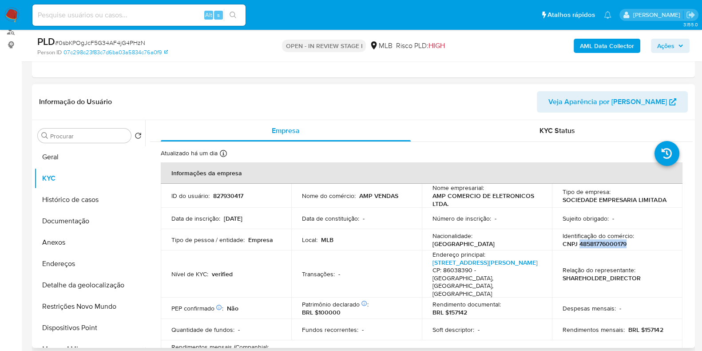
drag, startPoint x: 578, startPoint y: 243, endPoint x: 629, endPoint y: 244, distance: 51.1
click at [629, 244] on div "Identificação do comércio : CNPJ 48581776000179" at bounding box center [617, 239] width 109 height 16
copy p "48581776000179"
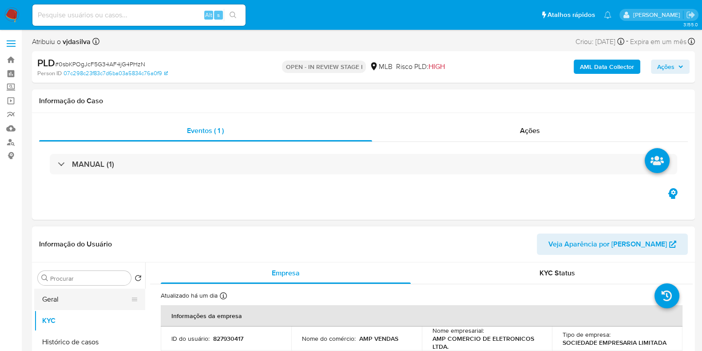
click at [49, 303] on button "Geral" at bounding box center [86, 298] width 104 height 21
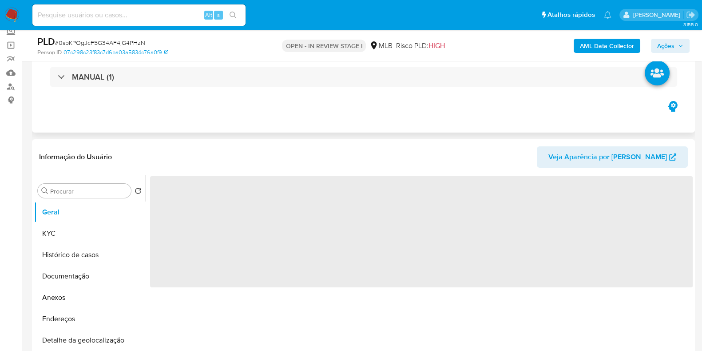
scroll to position [111, 0]
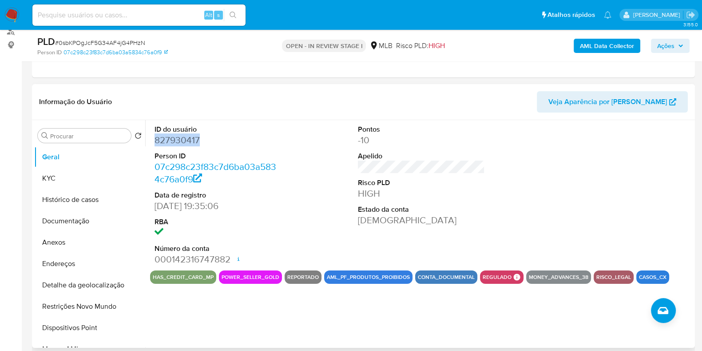
drag, startPoint x: 189, startPoint y: 143, endPoint x: 149, endPoint y: 142, distance: 40.5
click at [149, 142] on div "ID do usuário 827930417 Person ID 07c298c23f83c7d6ba03a5834c76a0f9 Data de regi…" at bounding box center [419, 233] width 548 height 227
copy dd "827930417"
click at [75, 181] on button "KYC" at bounding box center [86, 178] width 104 height 21
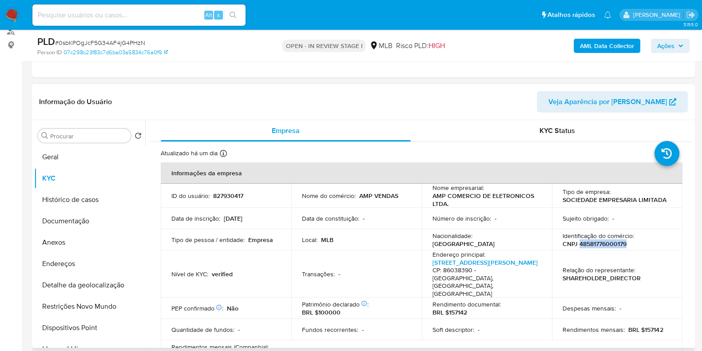
drag, startPoint x: 577, startPoint y: 242, endPoint x: 634, endPoint y: 245, distance: 56.5
click at [634, 245] on div "Identificação do comércio : CNPJ 48581776000179" at bounding box center [617, 239] width 109 height 16
copy p "48581776000179"
click at [63, 237] on button "Anexos" at bounding box center [86, 241] width 104 height 21
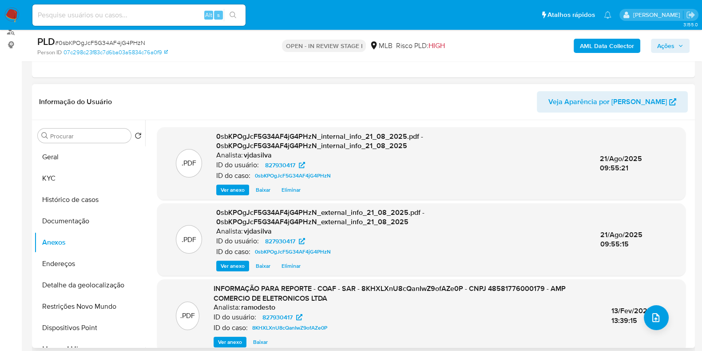
click at [220, 343] on span "Ver anexo" at bounding box center [230, 341] width 24 height 9
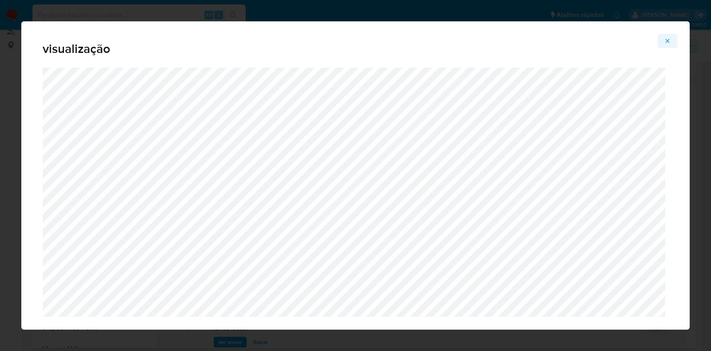
click at [662, 37] on button "Attachment preview" at bounding box center [668, 41] width 20 height 14
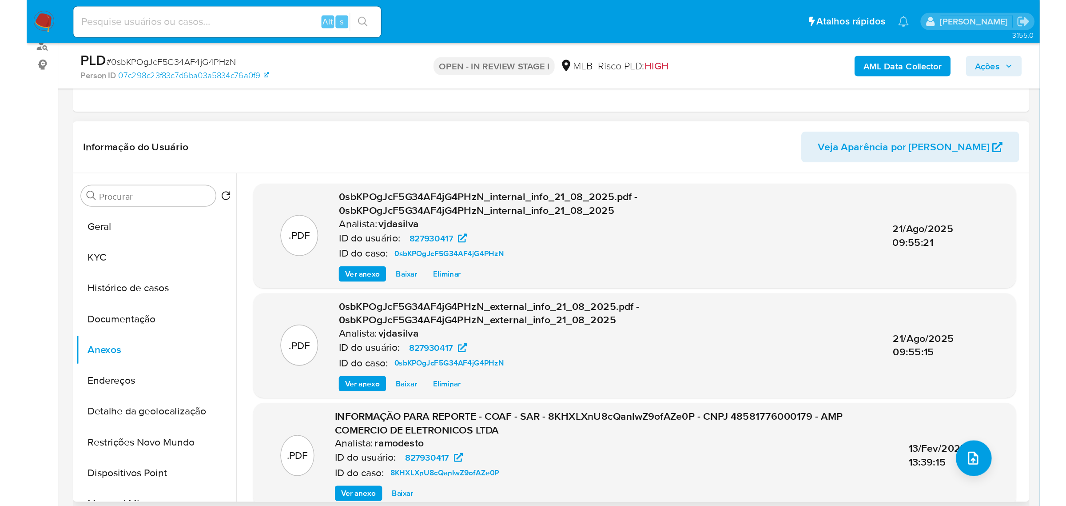
scroll to position [111, 0]
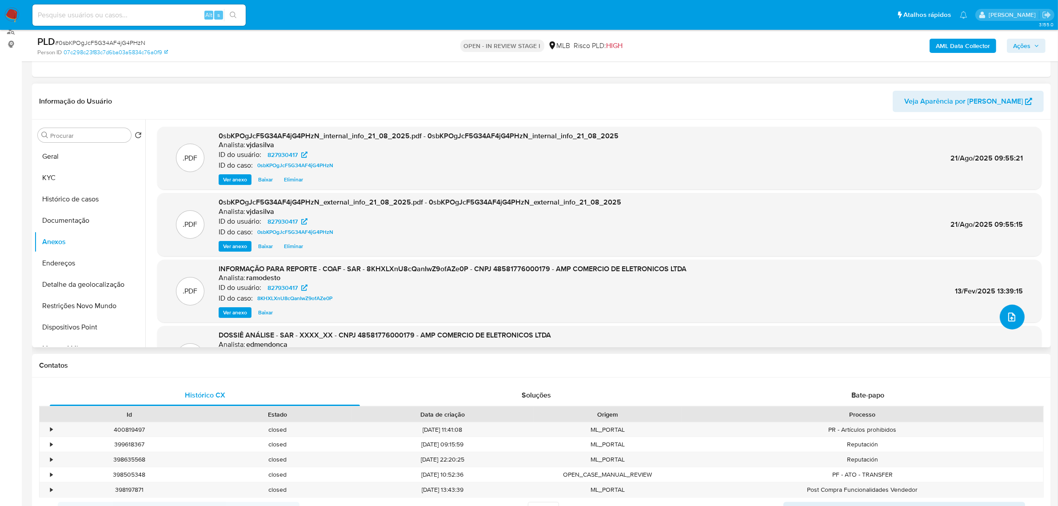
click at [710, 317] on icon "upload-file" at bounding box center [1011, 316] width 11 height 11
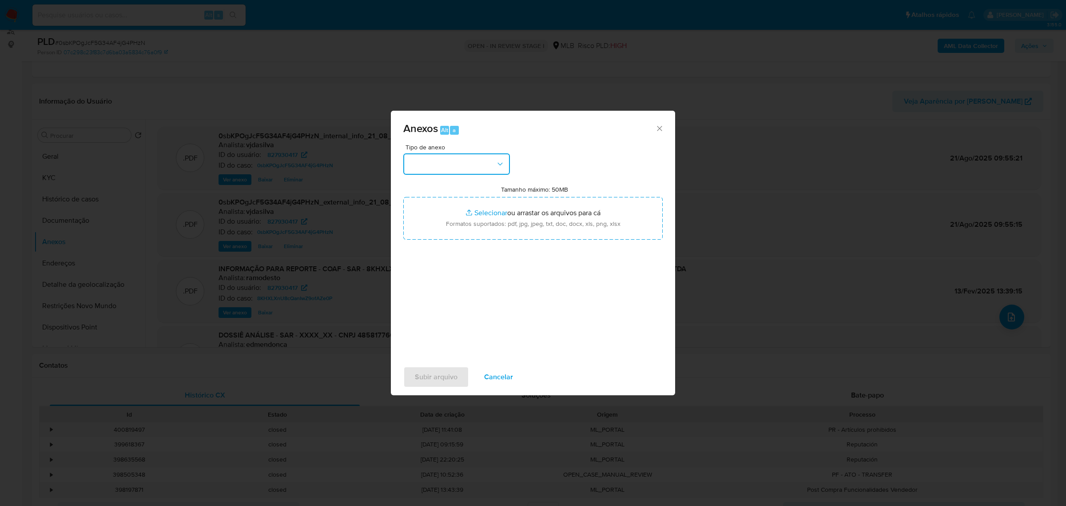
click at [478, 168] on button "button" at bounding box center [456, 163] width 107 height 21
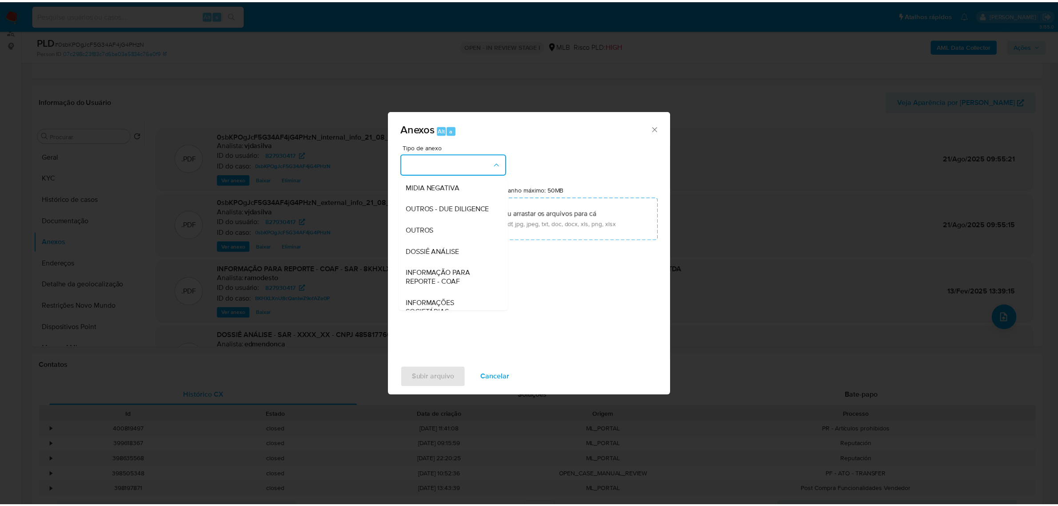
scroll to position [136, 0]
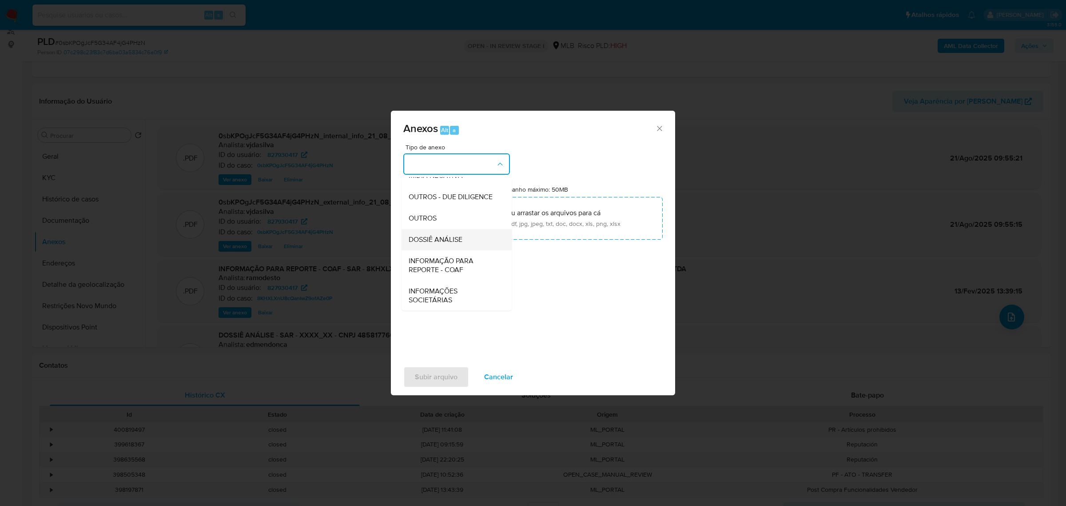
click at [470, 233] on div "DOSSIÊ ANÁLISE" at bounding box center [454, 238] width 91 height 21
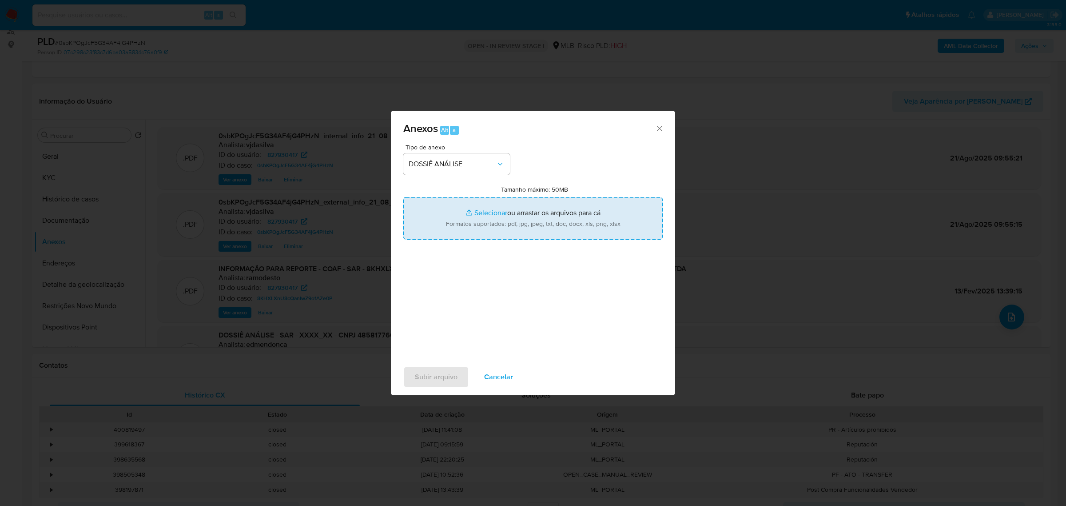
type input "C:\fakepath\SAR - XXXX - CNPJ 48581776000179 - AMP COMERCIO DE ELETRONICOS LTDA…"
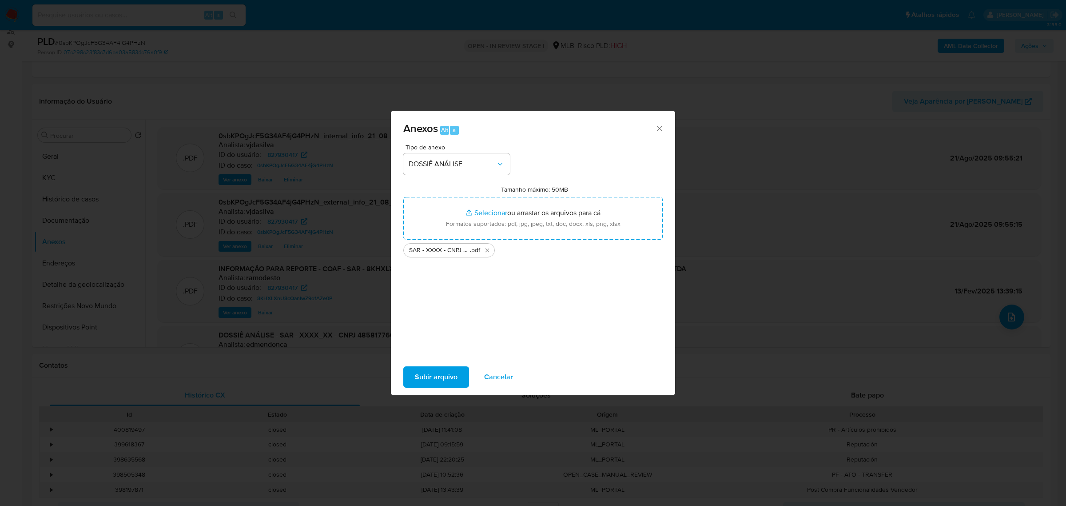
click at [435, 350] on span "Subir arquivo" at bounding box center [436, 377] width 43 height 20
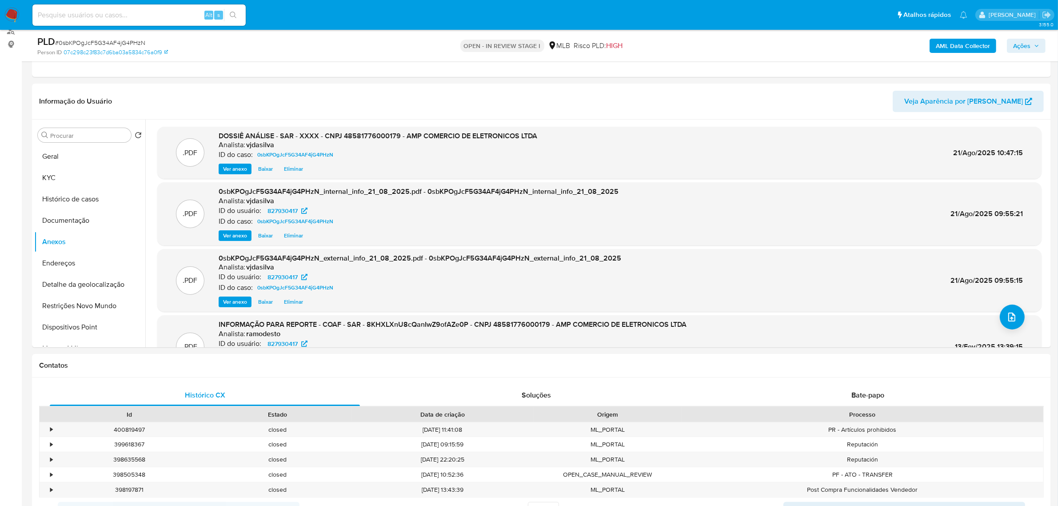
click at [710, 50] on span "Ações" at bounding box center [1021, 46] width 17 height 14
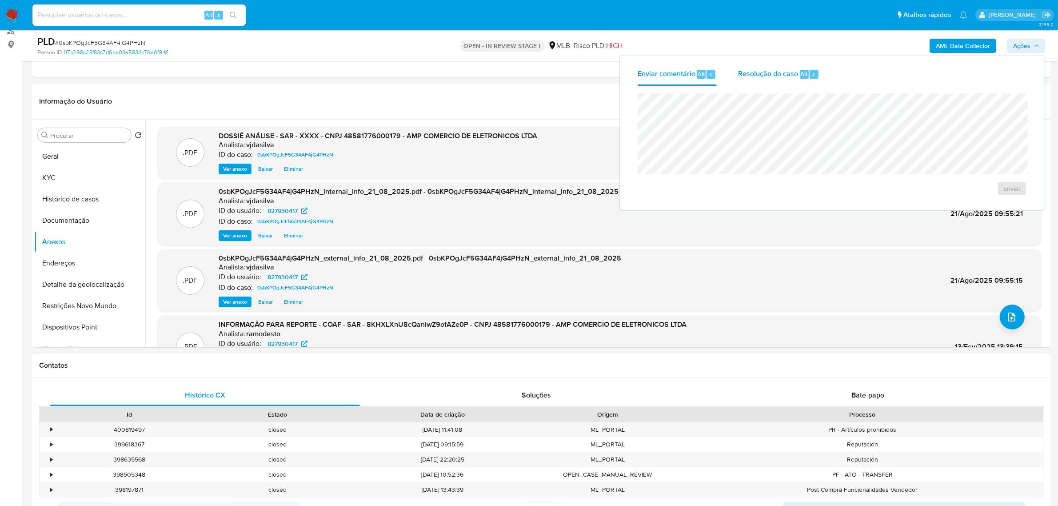
click at [710, 76] on span "Resolução do caso" at bounding box center [768, 73] width 60 height 10
click at [710, 209] on span "ROI Proposal" at bounding box center [990, 202] width 46 height 12
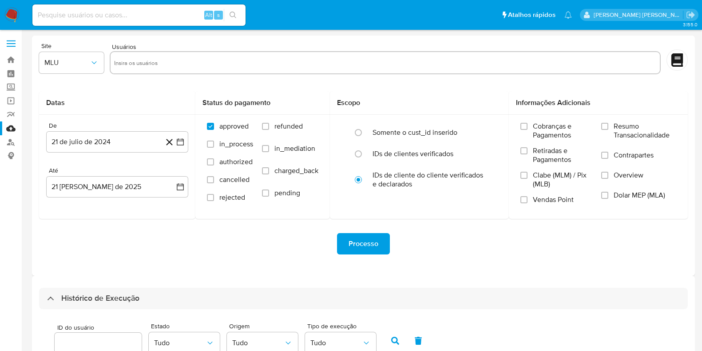
select select "10"
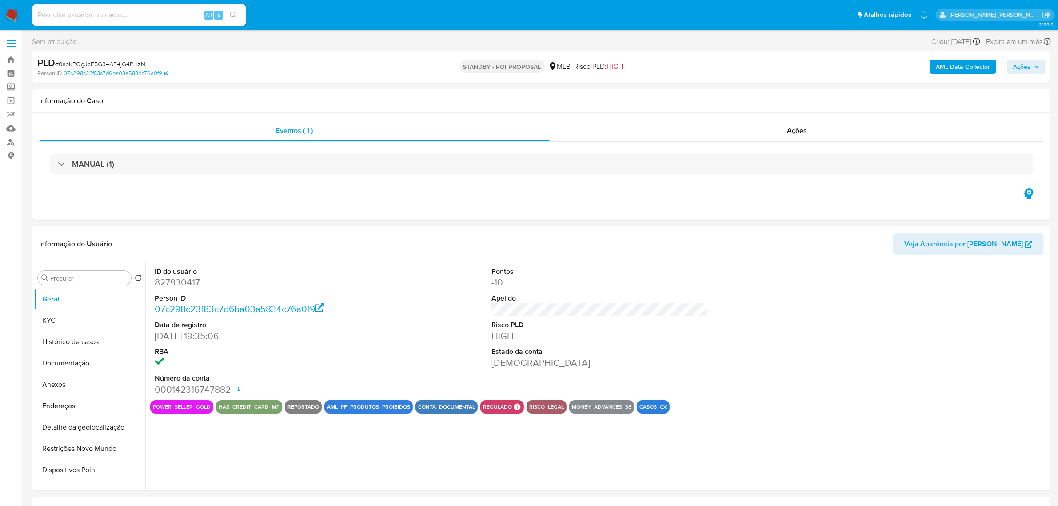
select select "10"
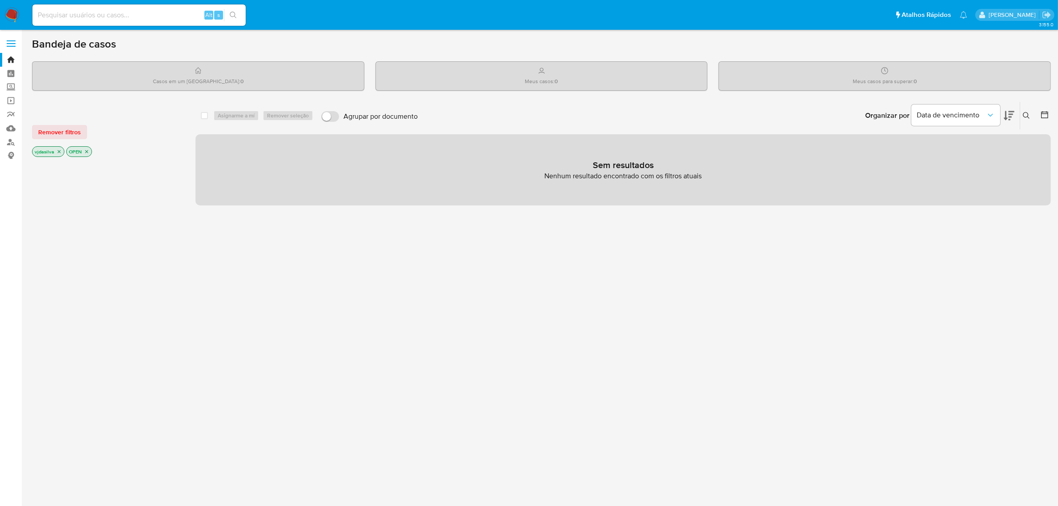
click at [179, 18] on input at bounding box center [138, 15] width 213 height 12
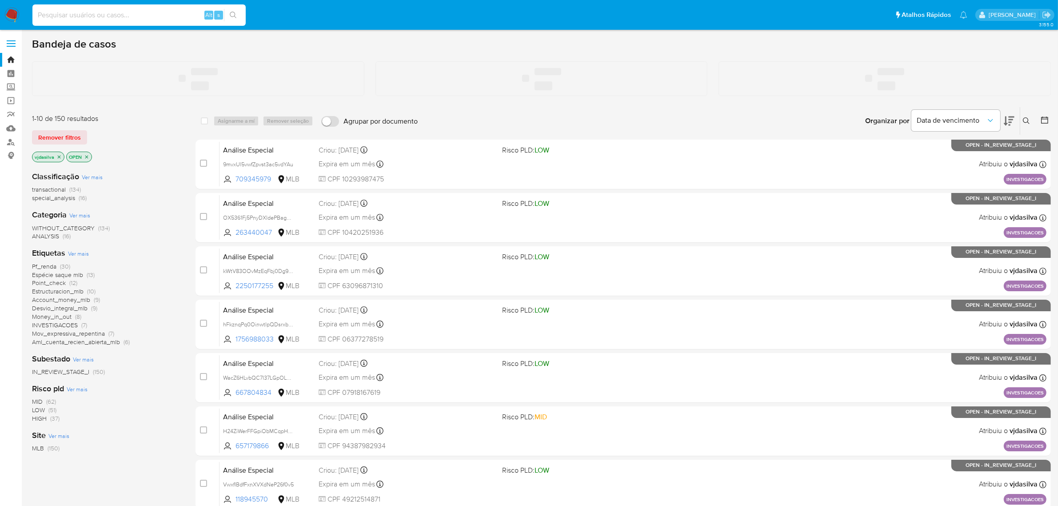
paste input "deu4iGopz8q0cr0LyPlAvBYL"
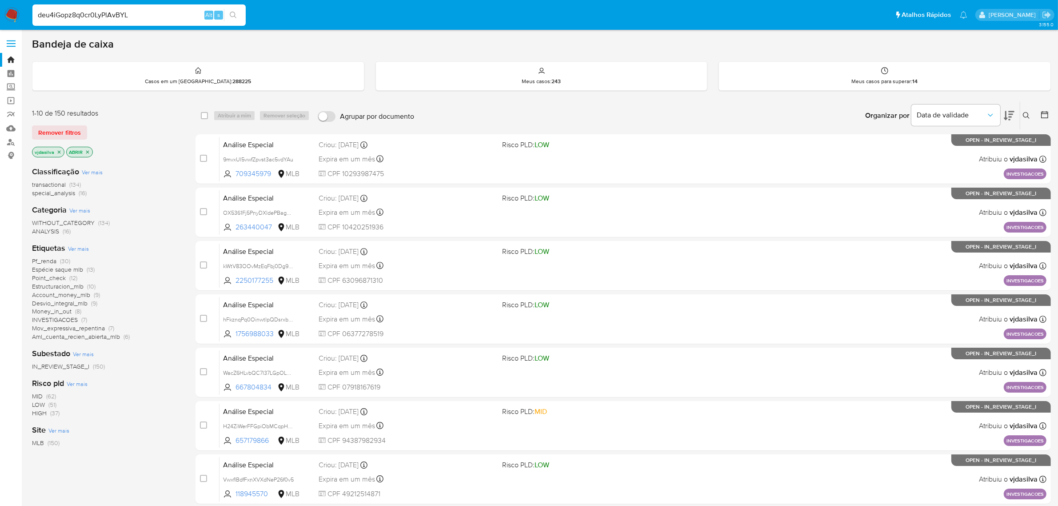
type input "deu4iGopz8q0cr0LyPlAvBYL"
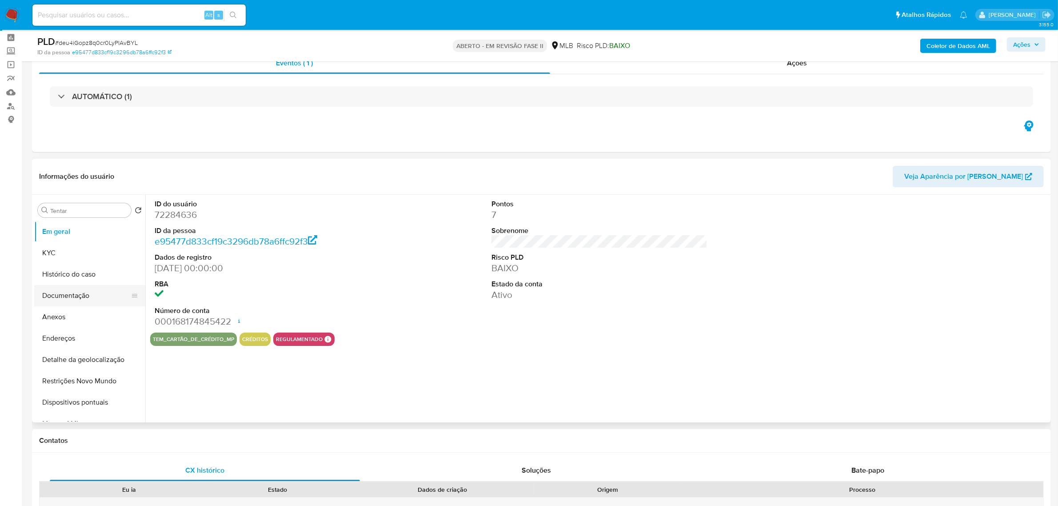
scroll to position [56, 0]
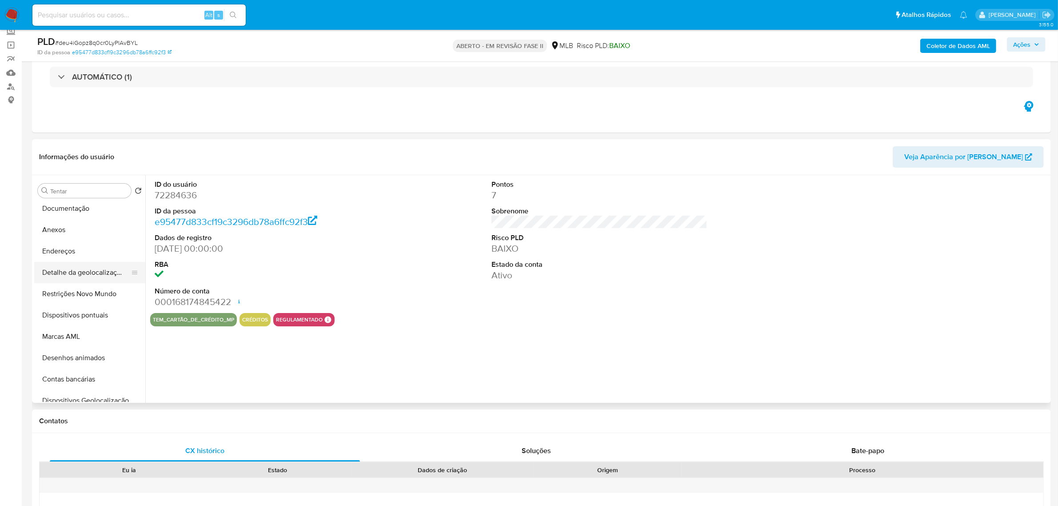
select select "10"
click at [145, 49] on font "e95477d833cf19c3296db78a6ffc92f3" at bounding box center [119, 52] width 94 height 8
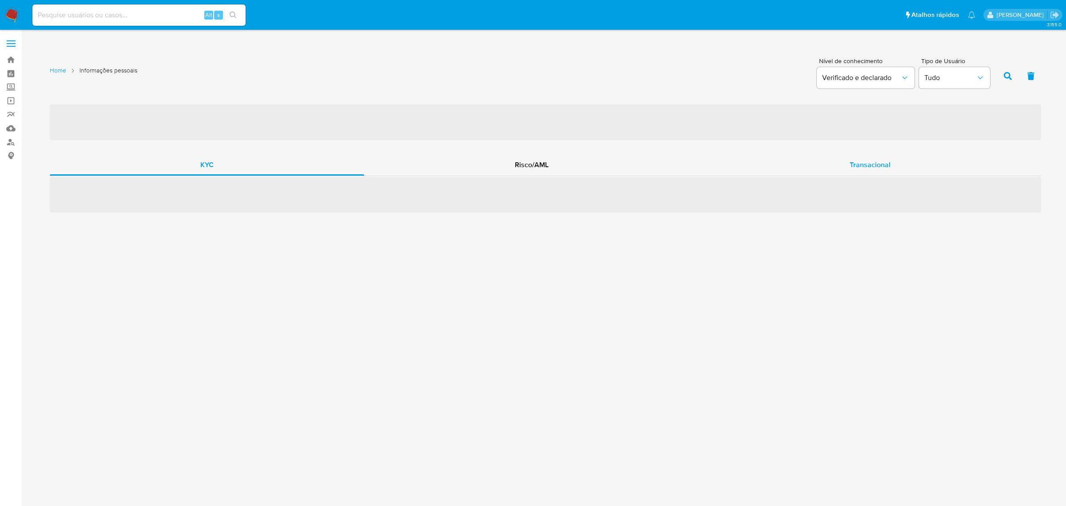
click at [854, 165] on span "Transacional" at bounding box center [870, 165] width 41 height 10
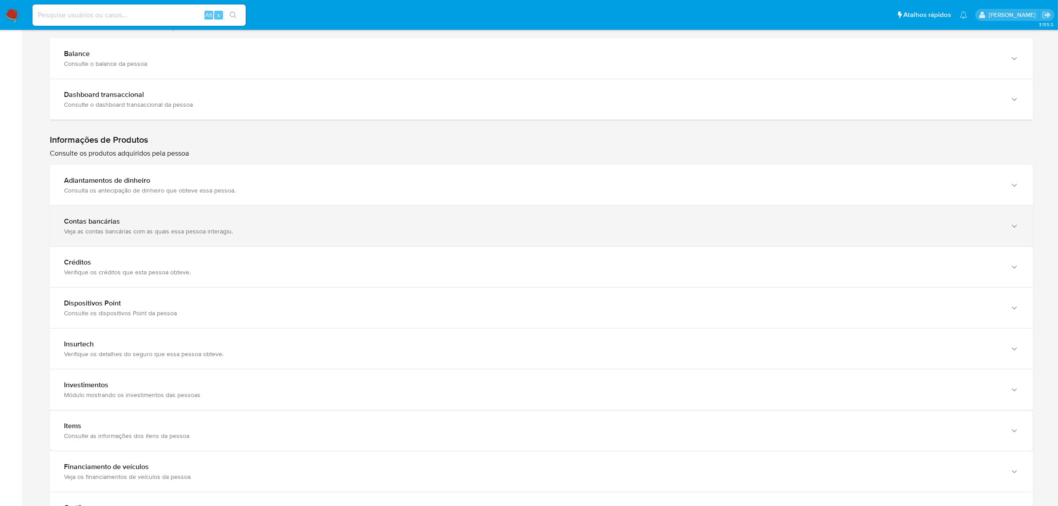
scroll to position [889, 0]
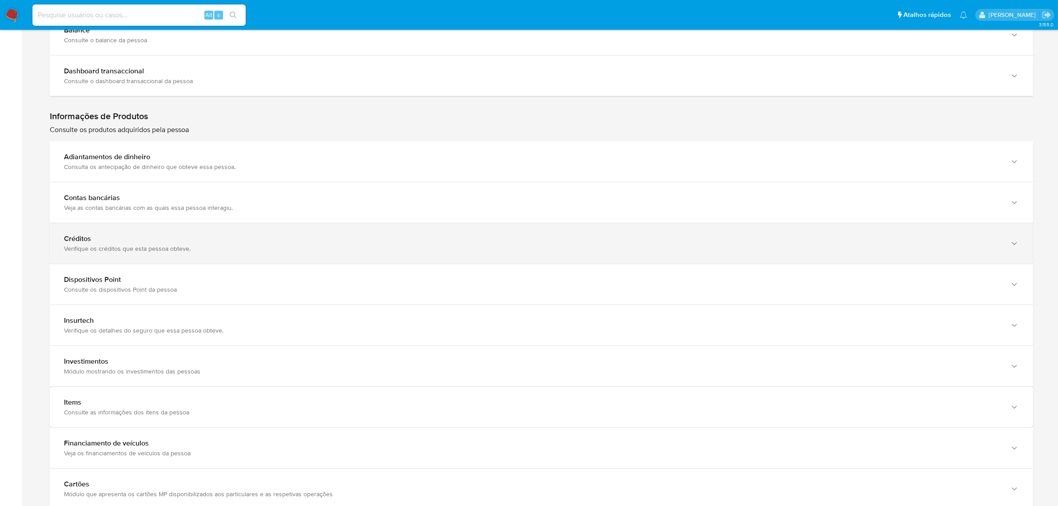
click at [252, 238] on div "Créditos" at bounding box center [532, 238] width 937 height 9
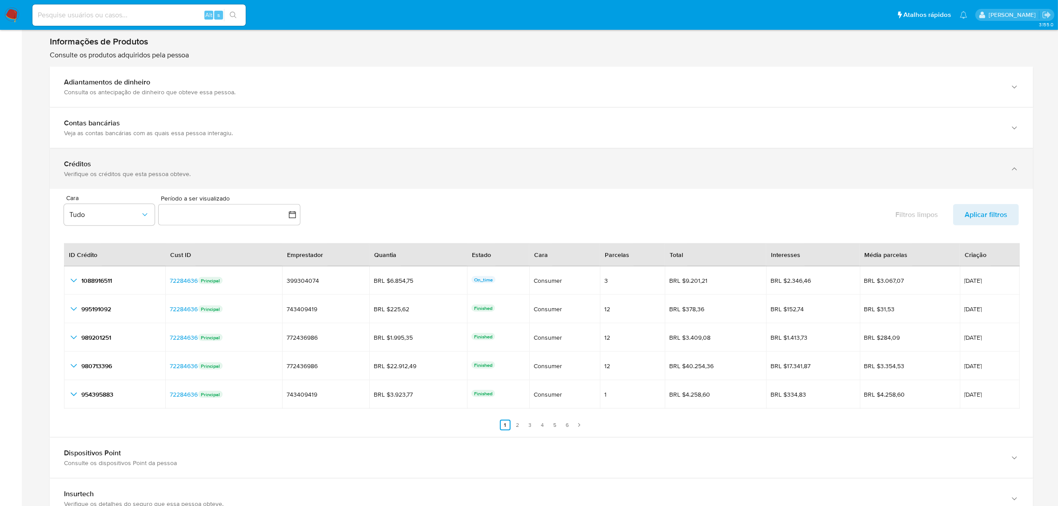
scroll to position [1000, 0]
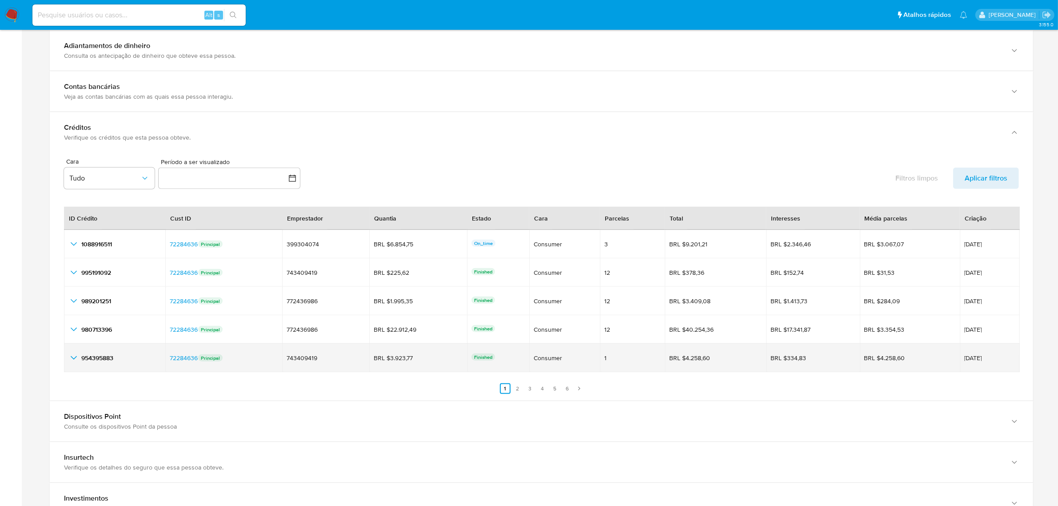
click at [74, 356] on icon "button_show_hidden_detail_by_id_4" at bounding box center [73, 357] width 11 height 11
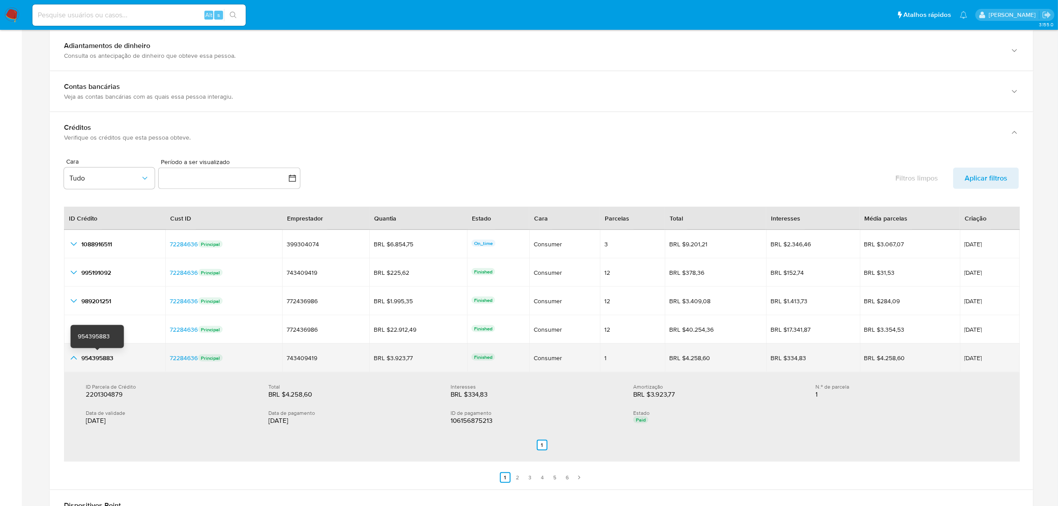
click at [107, 359] on span "954395883" at bounding box center [97, 357] width 32 height 9
click at [967, 360] on span "[DATE]" at bounding box center [989, 358] width 51 height 6
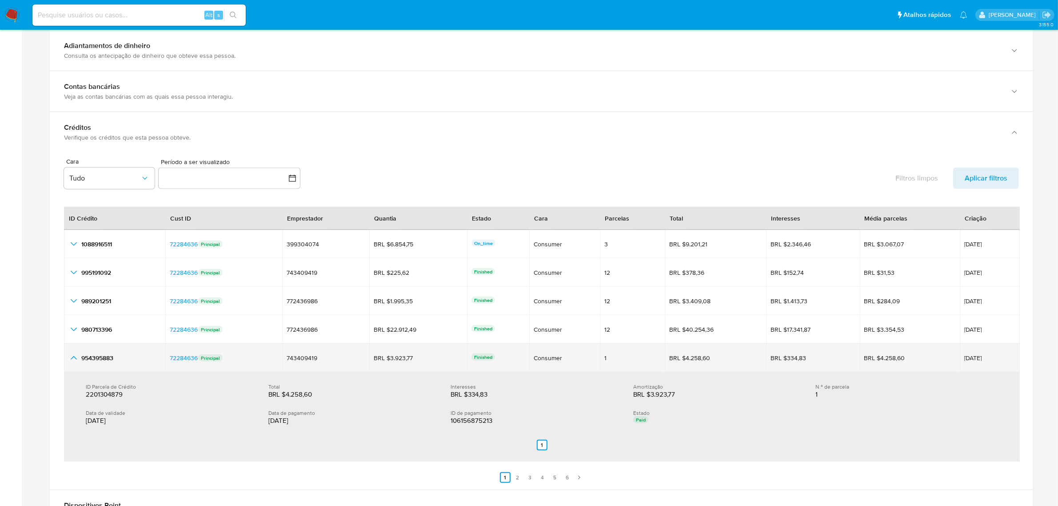
click at [67, 357] on td "954395883 954395883" at bounding box center [114, 357] width 101 height 28
click at [74, 359] on icon "button_show_hidden_detail_by_id_4" at bounding box center [73, 357] width 11 height 11
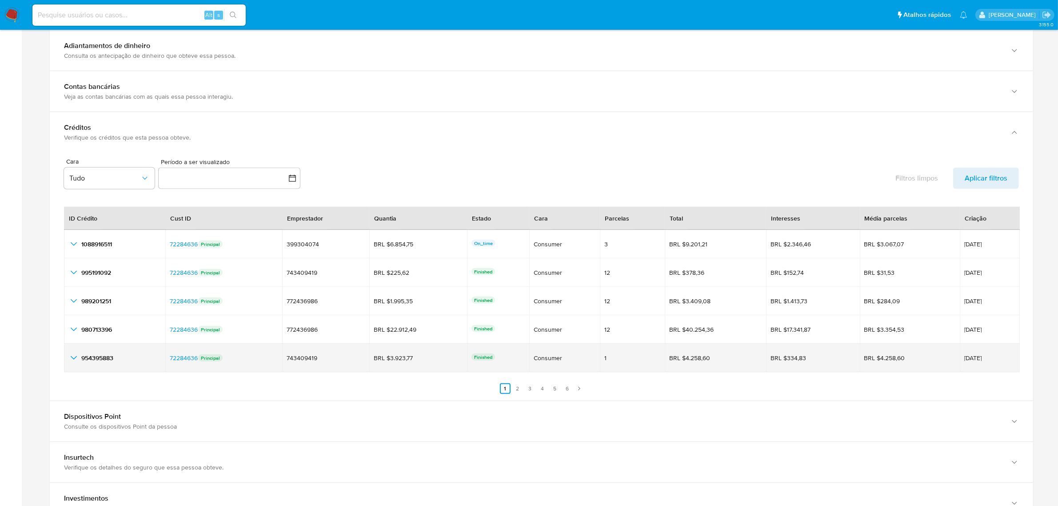
click at [81, 354] on div "954395883 954395883" at bounding box center [114, 357] width 92 height 11
click at [74, 360] on icon "button_show_hidden_detail_by_id_4" at bounding box center [73, 357] width 11 height 11
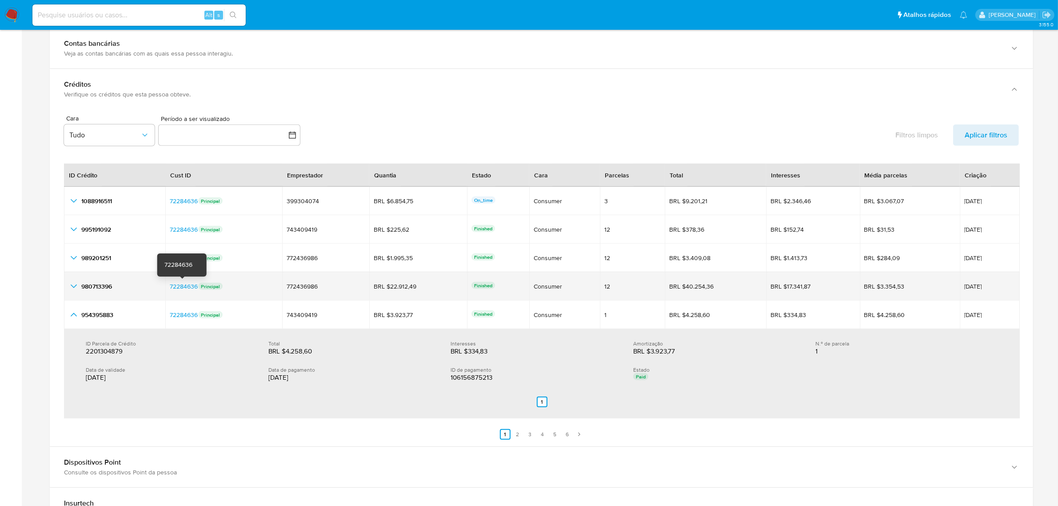
scroll to position [1055, 0]
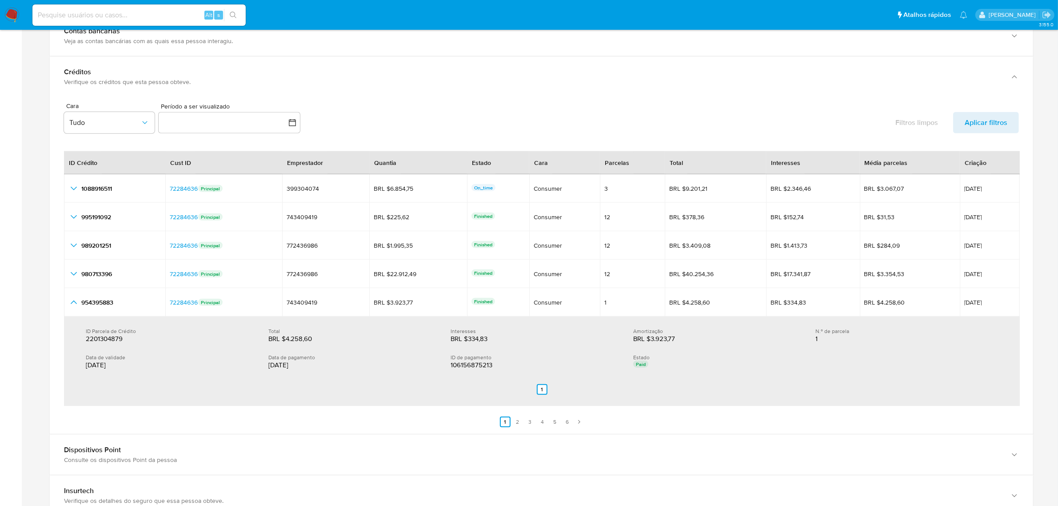
click at [109, 367] on div "[DATE]" at bounding box center [170, 364] width 168 height 9
click at [292, 343] on div "BRL $4.258,60" at bounding box center [296, 338] width 57 height 9
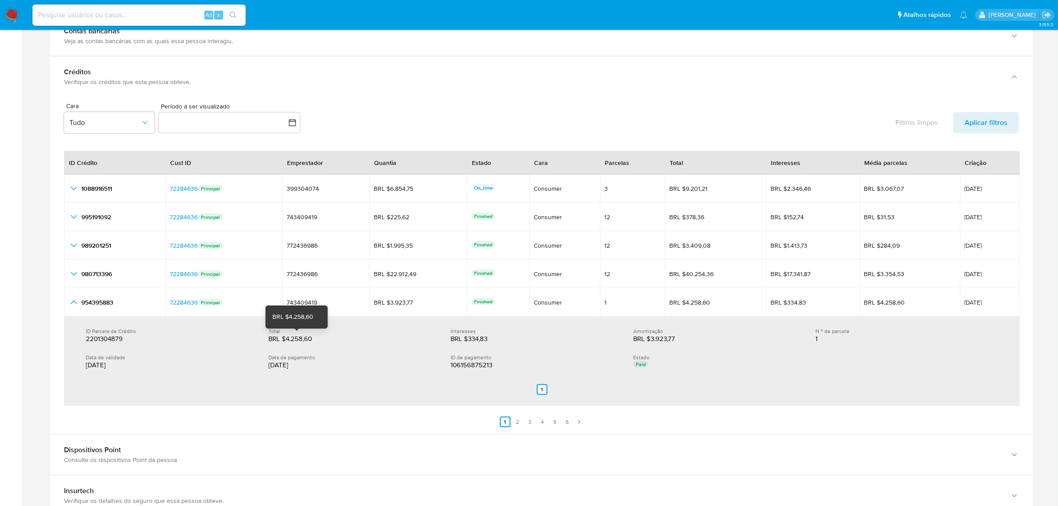
click at [292, 343] on div "BRL $4.258,60" at bounding box center [296, 338] width 57 height 9
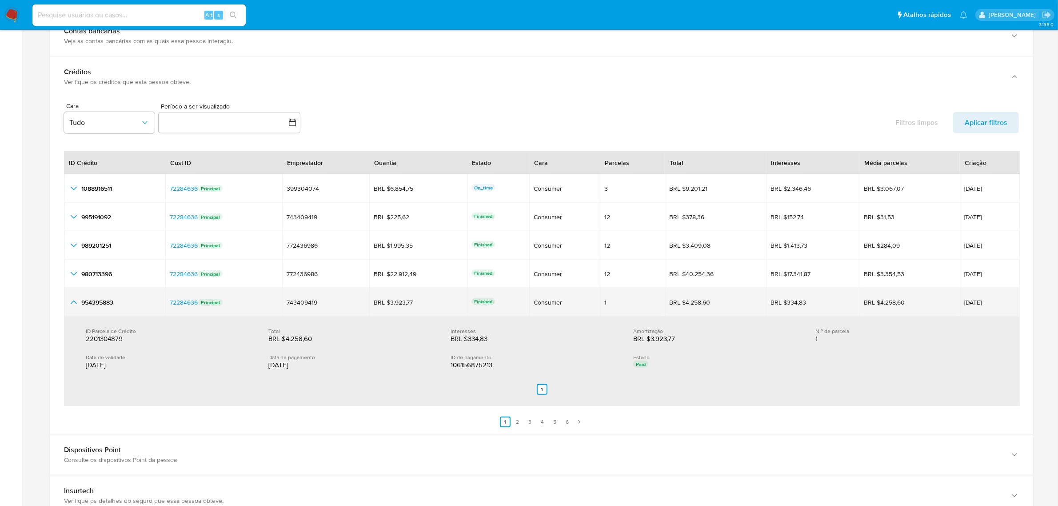
click at [69, 304] on icon "button_show_hidden_detail_by_id_4" at bounding box center [73, 302] width 11 height 11
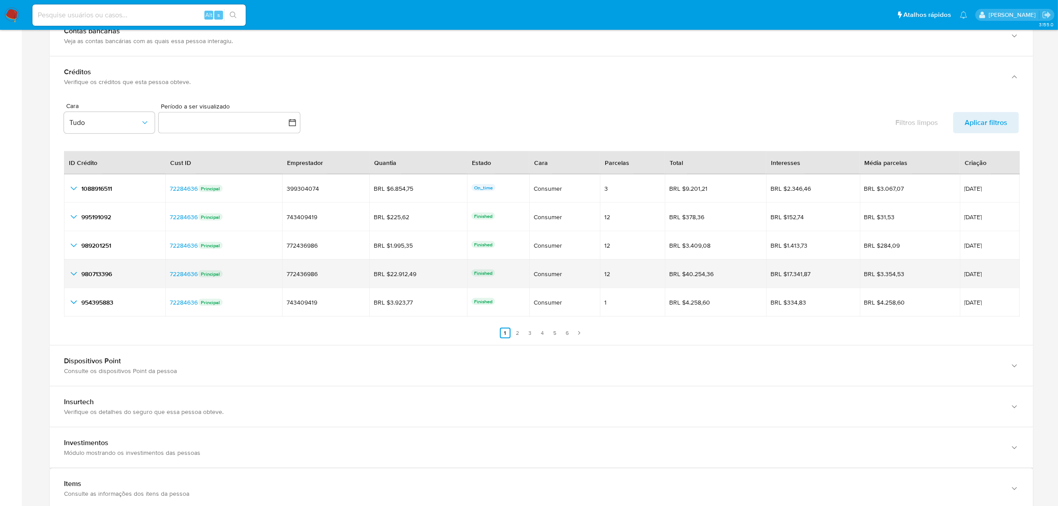
click at [72, 276] on icon "button_show_hidden_detail_by_id_3" at bounding box center [73, 273] width 11 height 11
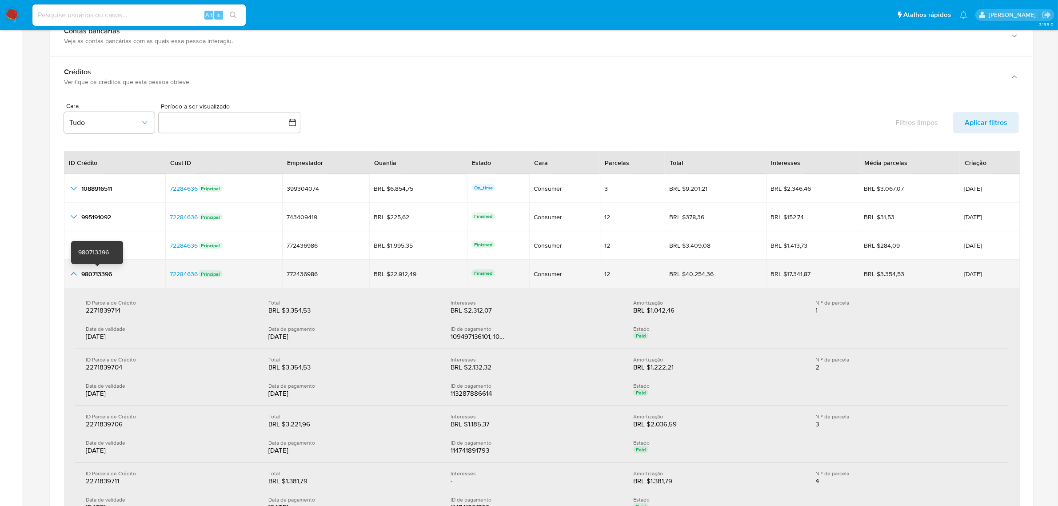
click at [104, 275] on span "980713396" at bounding box center [96, 273] width 31 height 9
click at [964, 274] on span "[DATE]" at bounding box center [989, 274] width 51 height 6
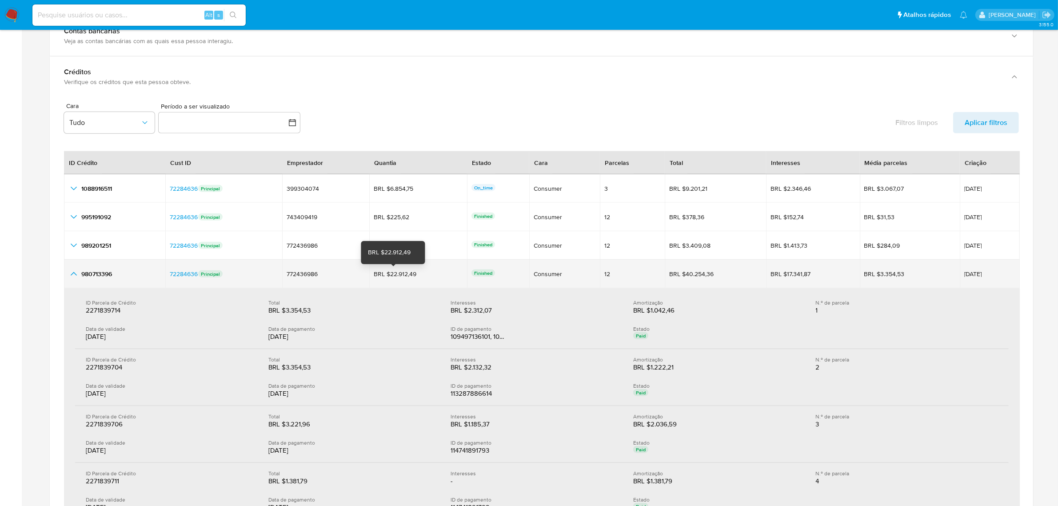
click at [403, 277] on div "BRL $22.912,49" at bounding box center [399, 274] width 50 height 8
click at [72, 278] on icon "button_show_hidden_detail_by_id_3" at bounding box center [73, 273] width 11 height 11
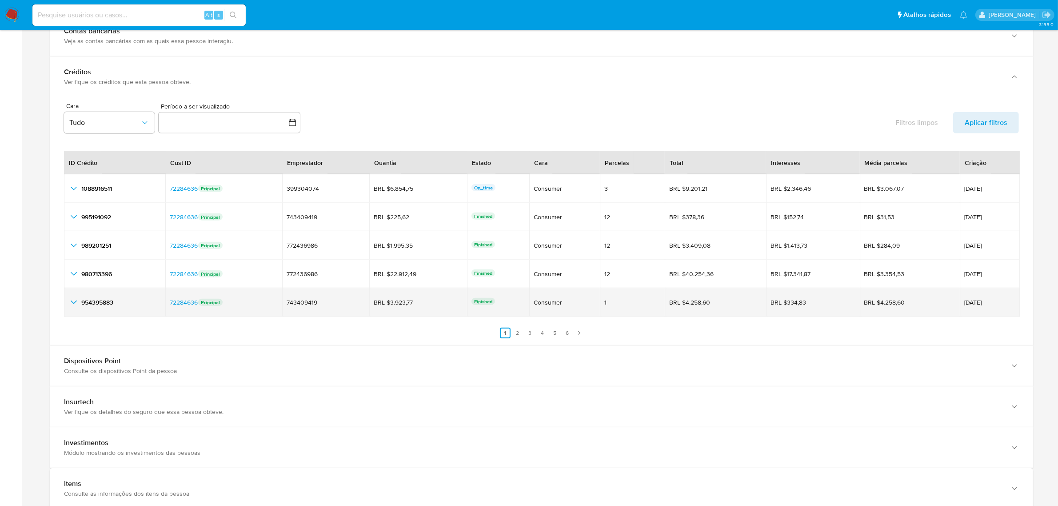
click at [67, 310] on td "954395883 954395883" at bounding box center [114, 302] width 101 height 28
click at [79, 303] on icon "button_show_hidden_detail_by_id_4" at bounding box center [73, 302] width 11 height 11
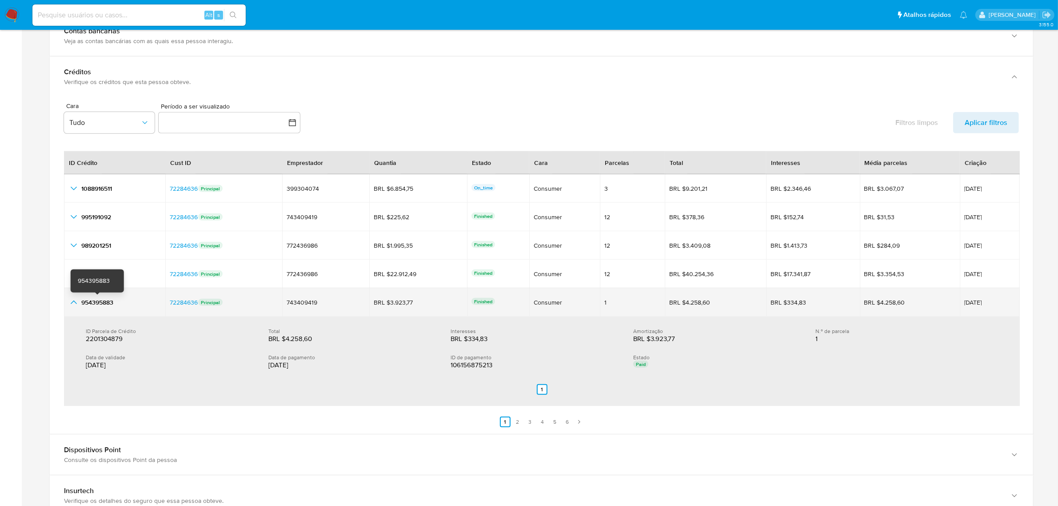
click at [95, 303] on span "954395883" at bounding box center [97, 302] width 32 height 9
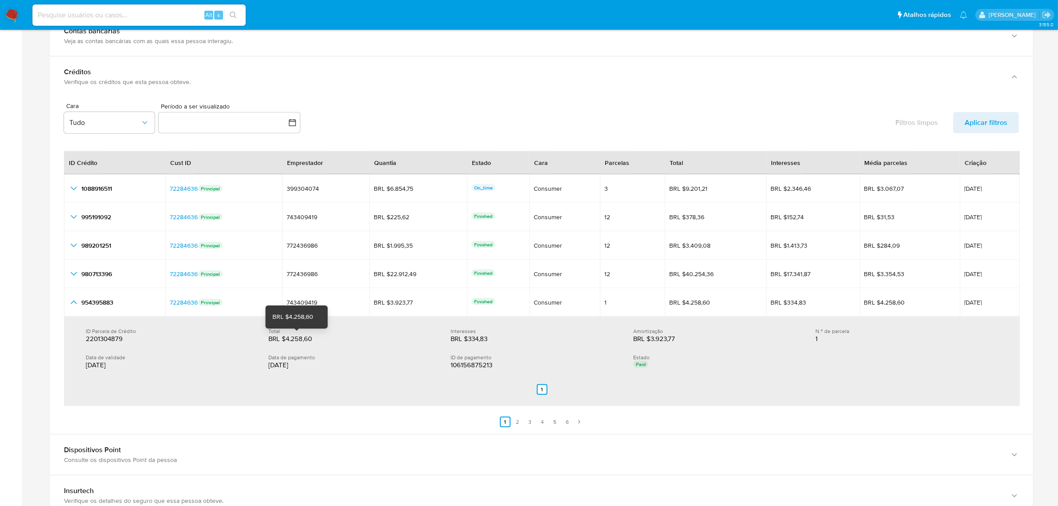
click at [299, 338] on div "BRL $4.258,60" at bounding box center [296, 338] width 57 height 9
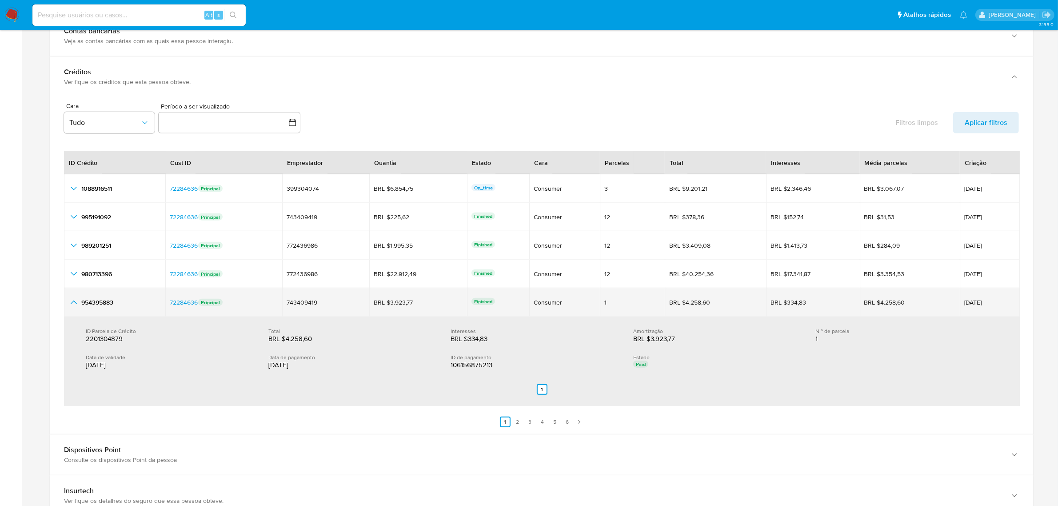
click at [78, 306] on icon "button_show_hidden_detail_by_id_4" at bounding box center [73, 302] width 11 height 11
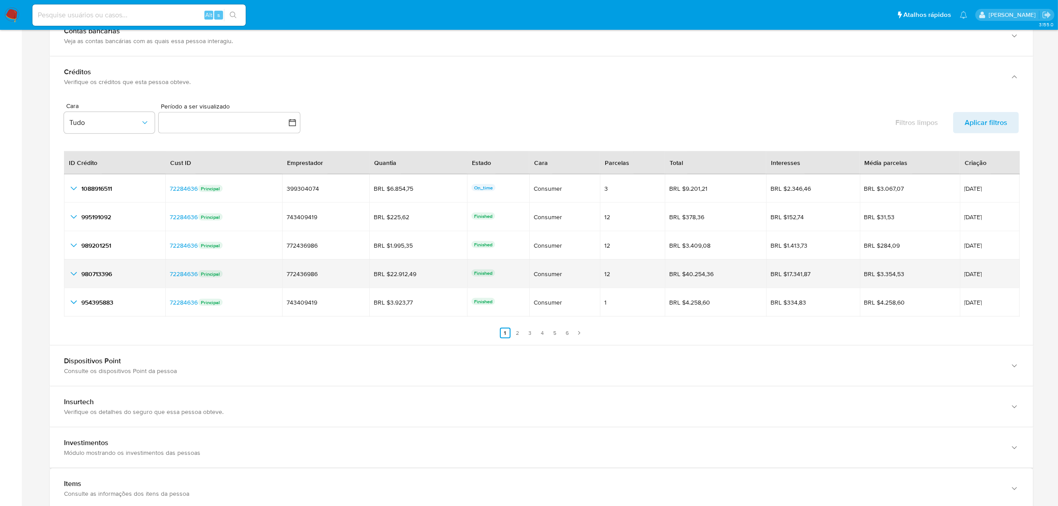
click at [75, 273] on icon "button_show_hidden_detail_by_id_3" at bounding box center [73, 273] width 11 height 11
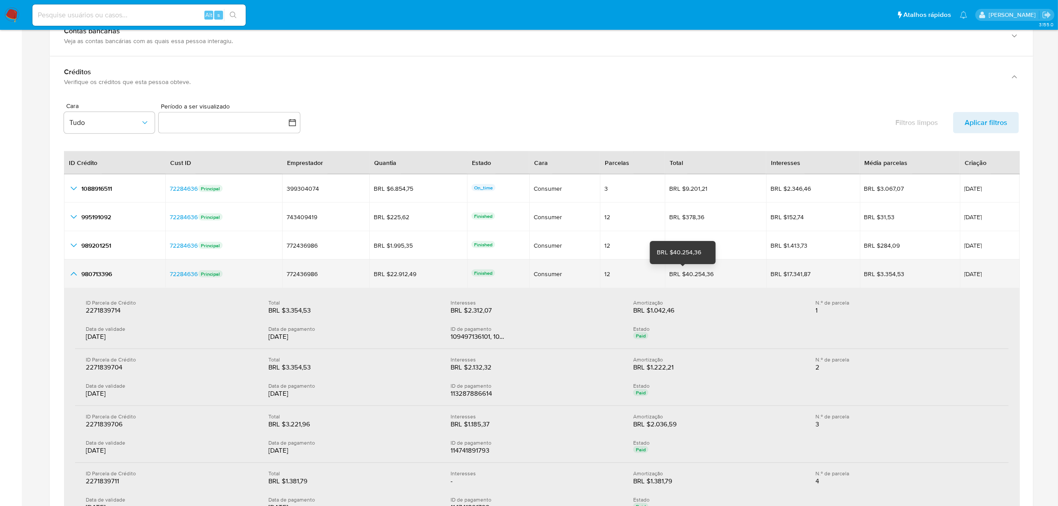
click at [680, 277] on div "BRL $40.254,36" at bounding box center [694, 274] width 50 height 8
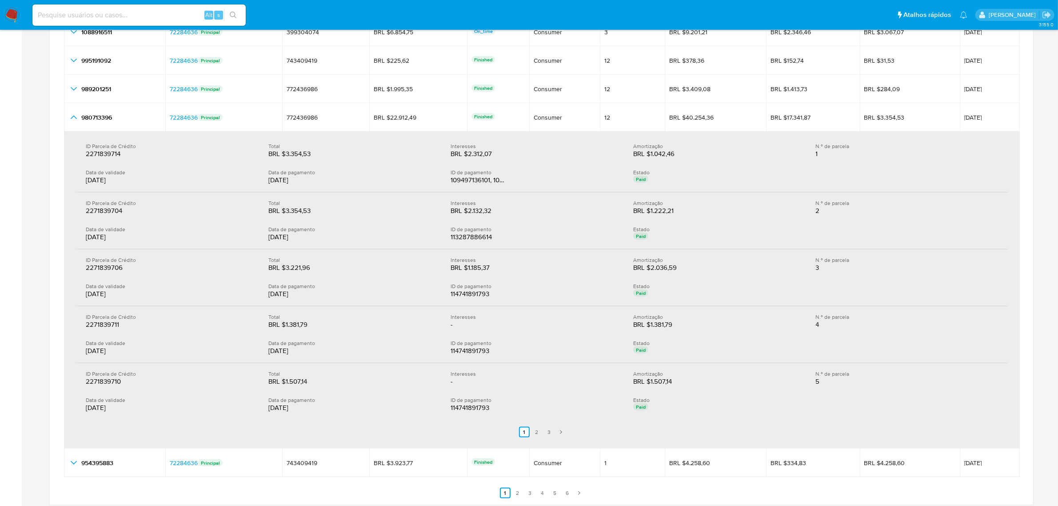
scroll to position [1222, 0]
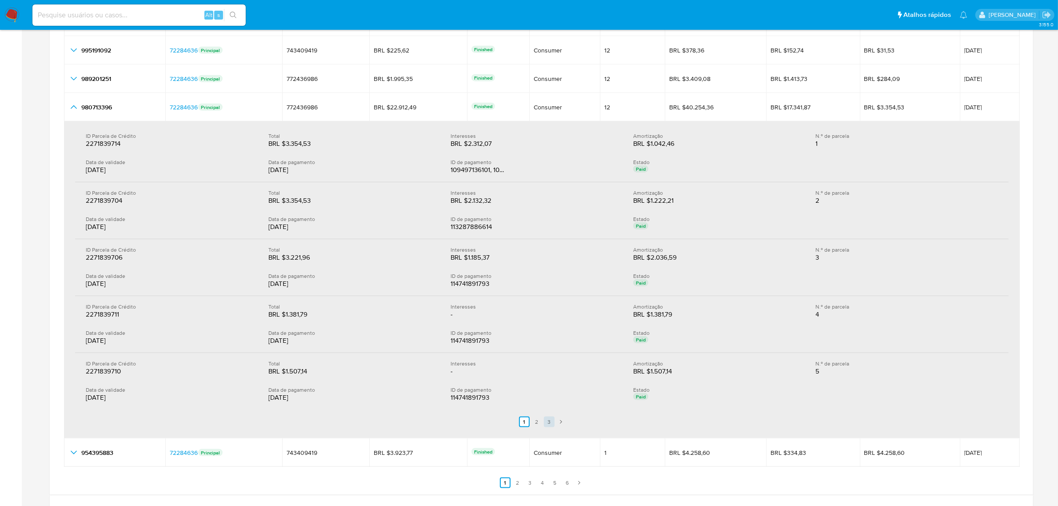
click at [554, 421] on link "3" at bounding box center [549, 421] width 11 height 11
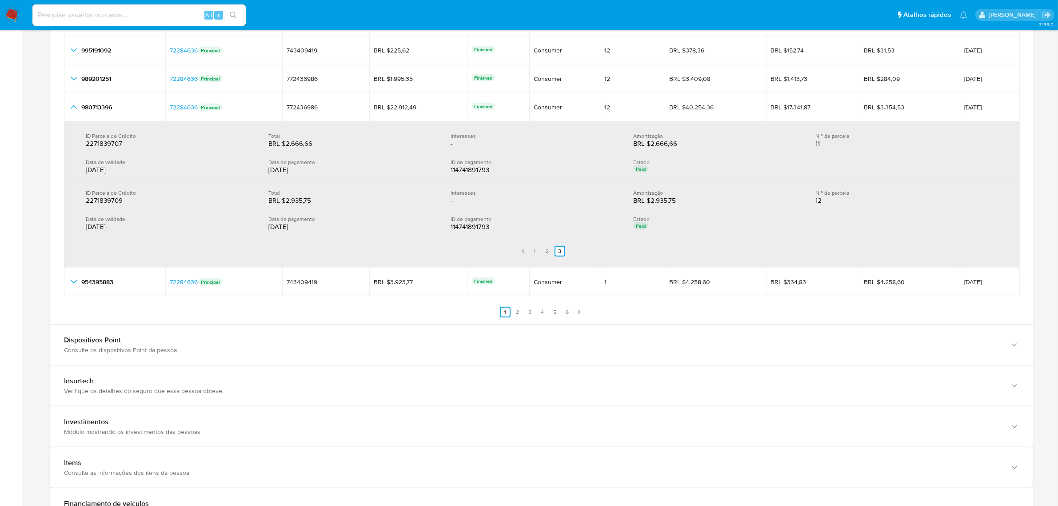
click at [109, 227] on div "[DATE]" at bounding box center [170, 226] width 168 height 9
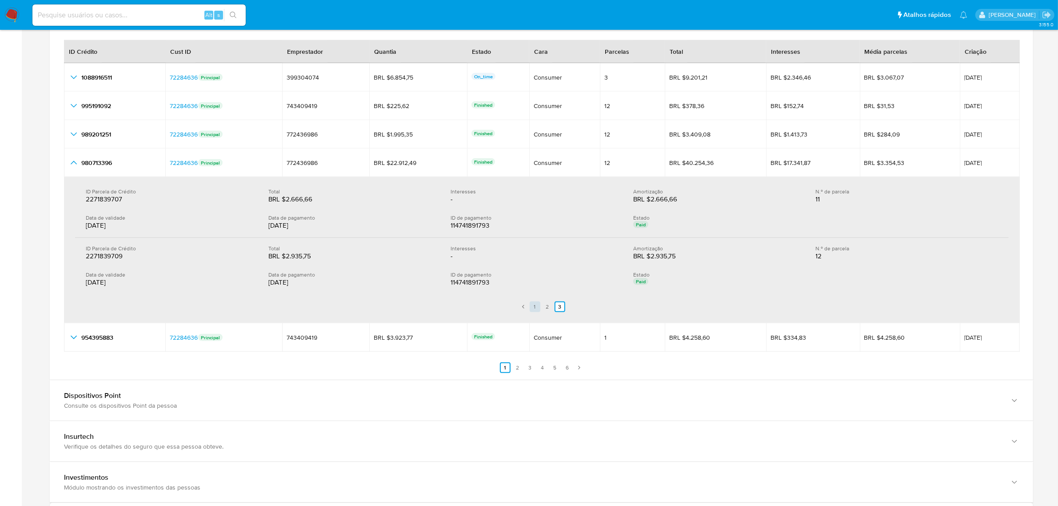
click at [536, 310] on link "1" at bounding box center [535, 306] width 11 height 11
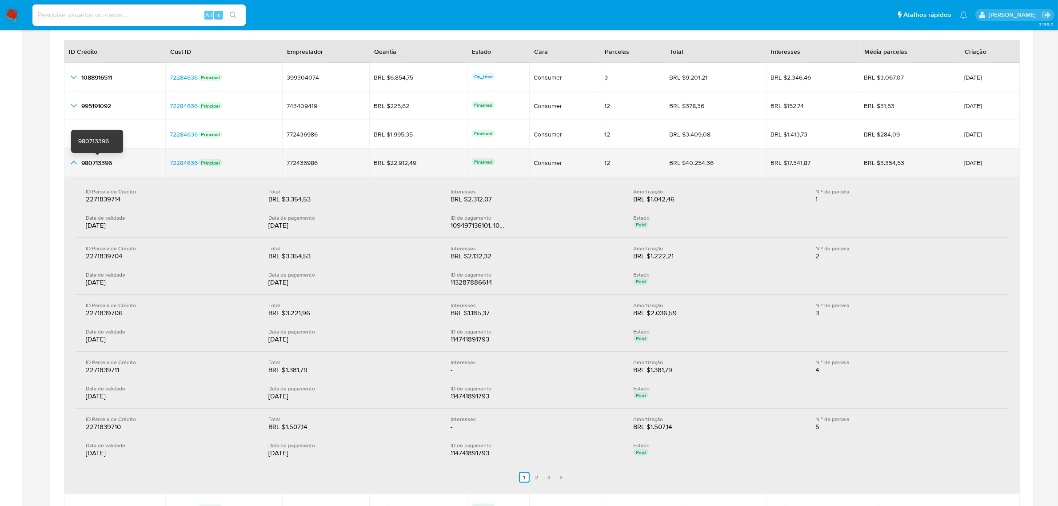
click at [104, 163] on span "980713396" at bounding box center [96, 162] width 31 height 9
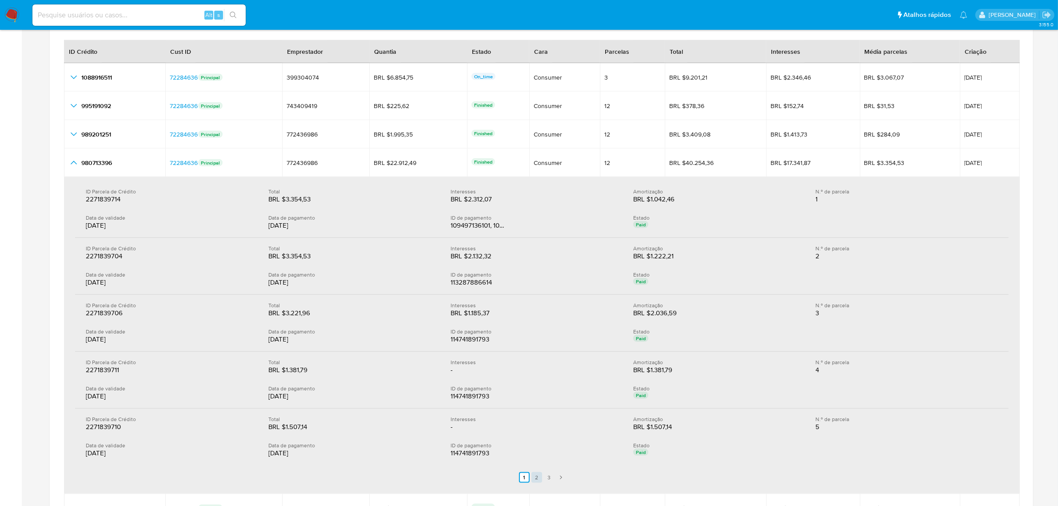
click at [532, 479] on link "2" at bounding box center [536, 477] width 11 height 11
click at [554, 478] on link "3" at bounding box center [554, 477] width 11 height 11
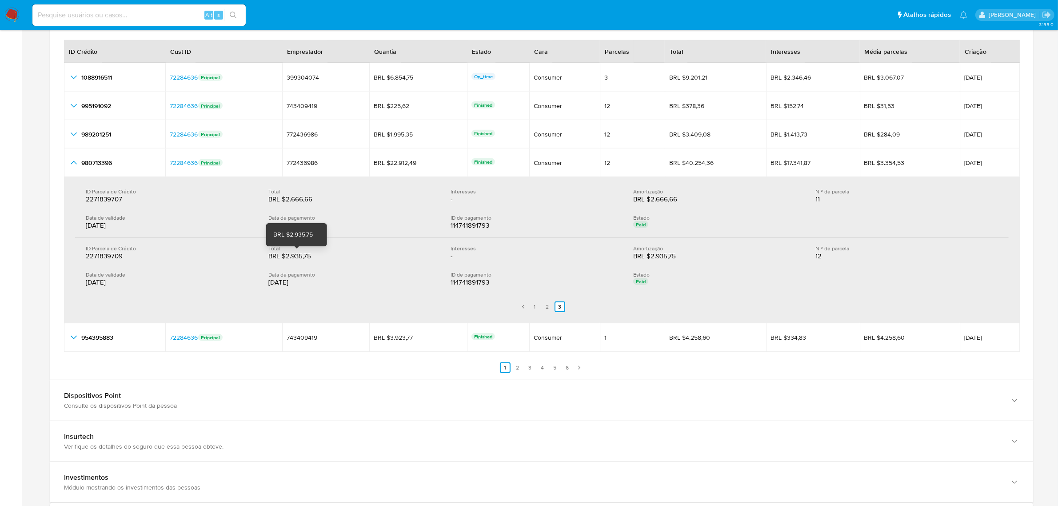
drag, startPoint x: 316, startPoint y: 257, endPoint x: 285, endPoint y: 257, distance: 31.1
click at [285, 257] on div "BRL $2.935,75" at bounding box center [296, 255] width 57 height 9
click at [312, 260] on div "BRL $2.935,75" at bounding box center [296, 255] width 57 height 9
drag, startPoint x: 313, startPoint y: 199, endPoint x: 285, endPoint y: 199, distance: 28.4
click at [285, 199] on div "BRL $2.666,66" at bounding box center [296, 199] width 57 height 9
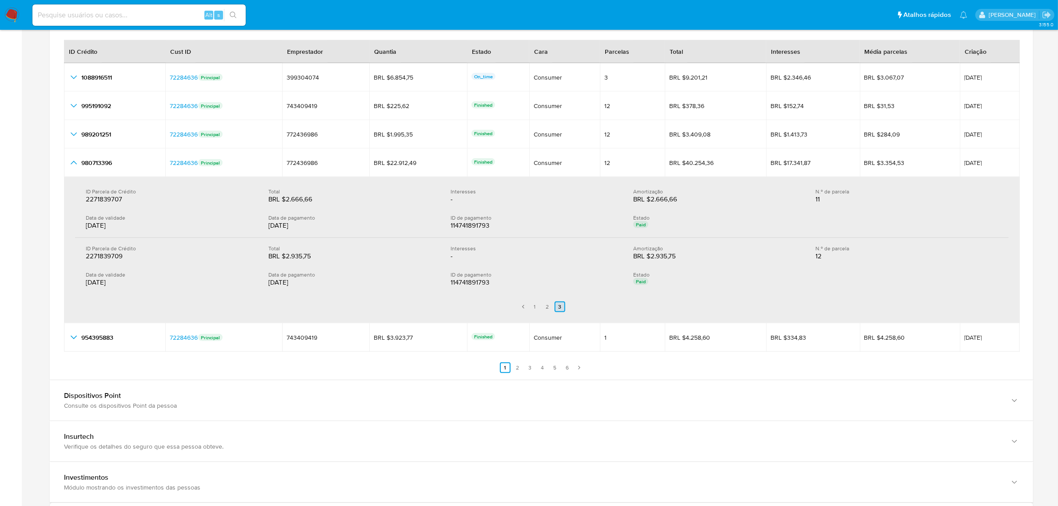
click at [550, 307] on link "2" at bounding box center [547, 306] width 11 height 11
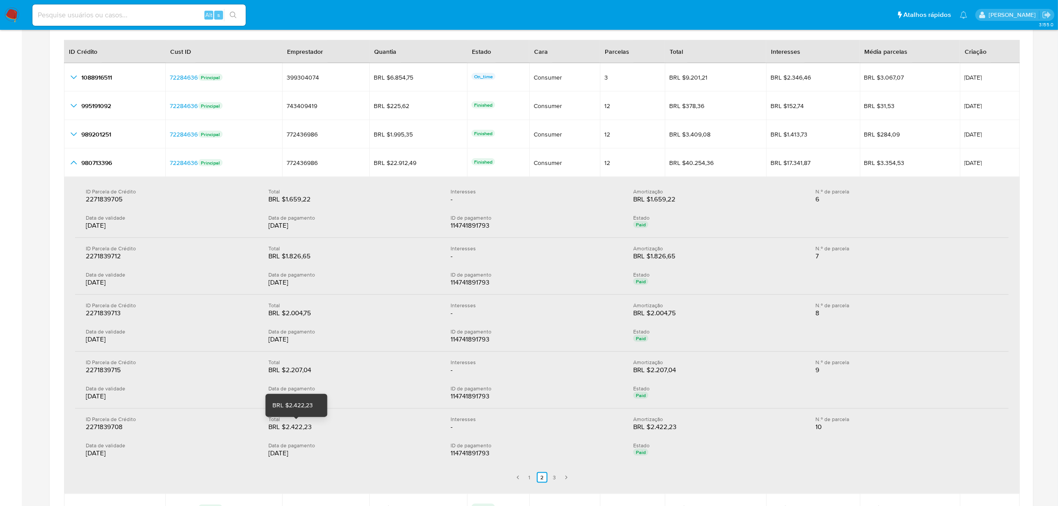
drag, startPoint x: 314, startPoint y: 431, endPoint x: 287, endPoint y: 427, distance: 27.3
click at [287, 427] on div "BRL $2.422,23" at bounding box center [296, 426] width 57 height 9
drag, startPoint x: 303, startPoint y: 373, endPoint x: 285, endPoint y: 373, distance: 17.8
click at [285, 373] on div "BRL $2.207,04" at bounding box center [296, 369] width 57 height 9
drag, startPoint x: 311, startPoint y: 312, endPoint x: 285, endPoint y: 313, distance: 26.7
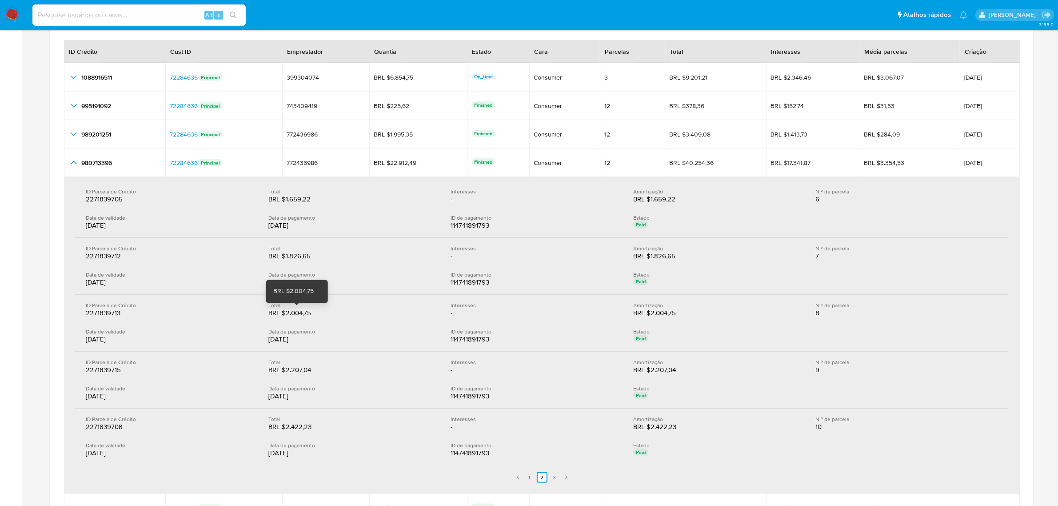
click at [285, 313] on div "BRL $2.004,75" at bounding box center [296, 312] width 57 height 9
drag, startPoint x: 309, startPoint y: 260, endPoint x: 286, endPoint y: 260, distance: 23.6
click at [286, 260] on div "BRL $1.826,65" at bounding box center [296, 255] width 57 height 9
drag, startPoint x: 314, startPoint y: 201, endPoint x: 285, endPoint y: 203, distance: 28.9
click at [285, 203] on div "BRL $1.659,22" at bounding box center [296, 199] width 57 height 9
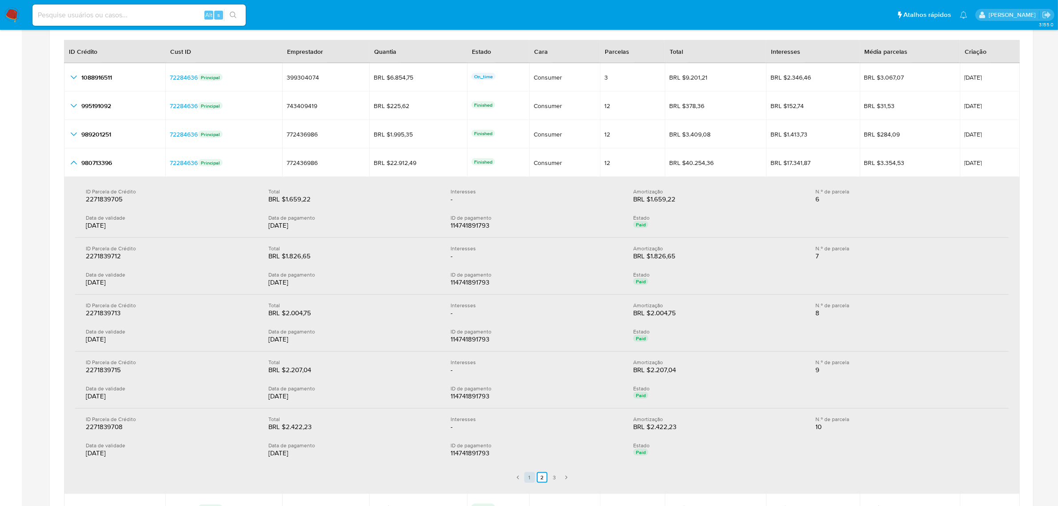
click at [525, 479] on link "1" at bounding box center [529, 477] width 11 height 11
drag, startPoint x: 310, startPoint y: 430, endPoint x: 286, endPoint y: 430, distance: 24.4
click at [286, 430] on div "BRL $1.507,14" at bounding box center [296, 426] width 57 height 9
drag, startPoint x: 310, startPoint y: 374, endPoint x: 285, endPoint y: 370, distance: 25.2
click at [285, 370] on div "BRL $1.381,79" at bounding box center [296, 369] width 57 height 9
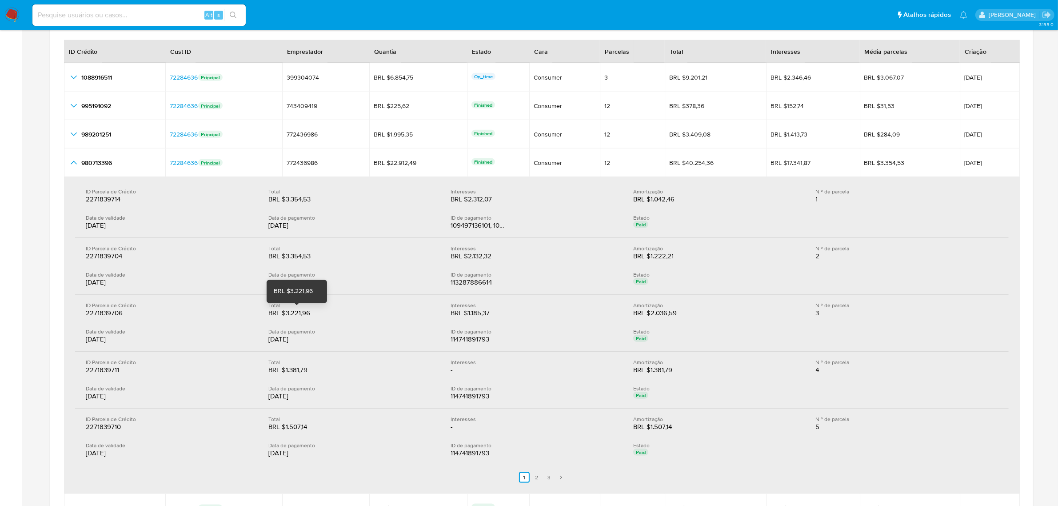
drag, startPoint x: 310, startPoint y: 315, endPoint x: 285, endPoint y: 315, distance: 24.9
click at [285, 315] on div "BRL $3.221,96" at bounding box center [296, 312] width 57 height 9
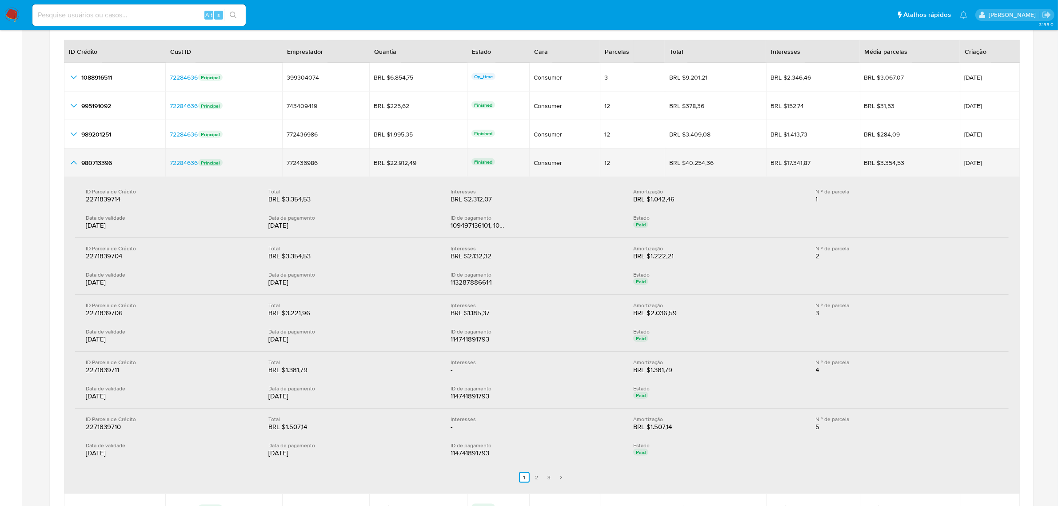
click at [68, 163] on icon "button_show_hidden_detail_by_id_3" at bounding box center [73, 162] width 11 height 11
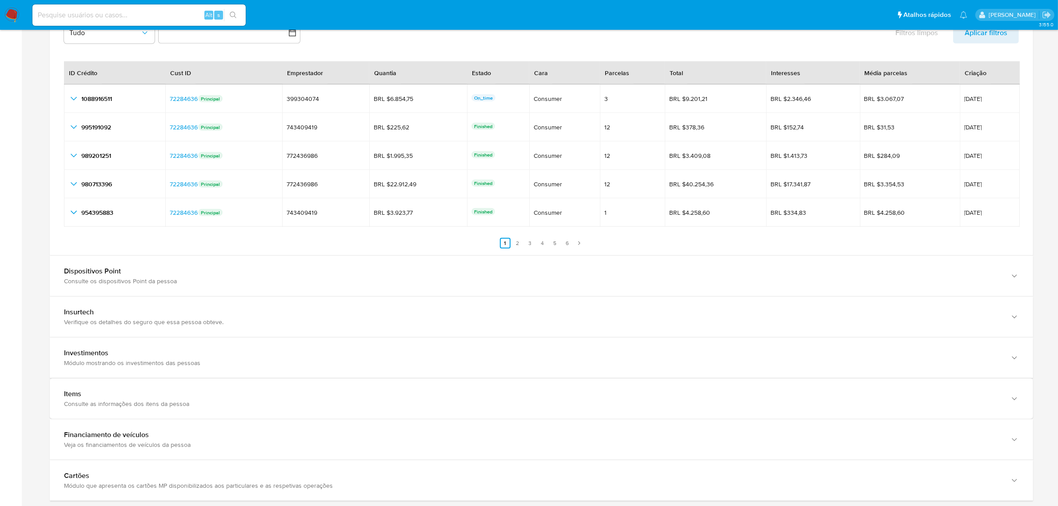
scroll to position [1111, 0]
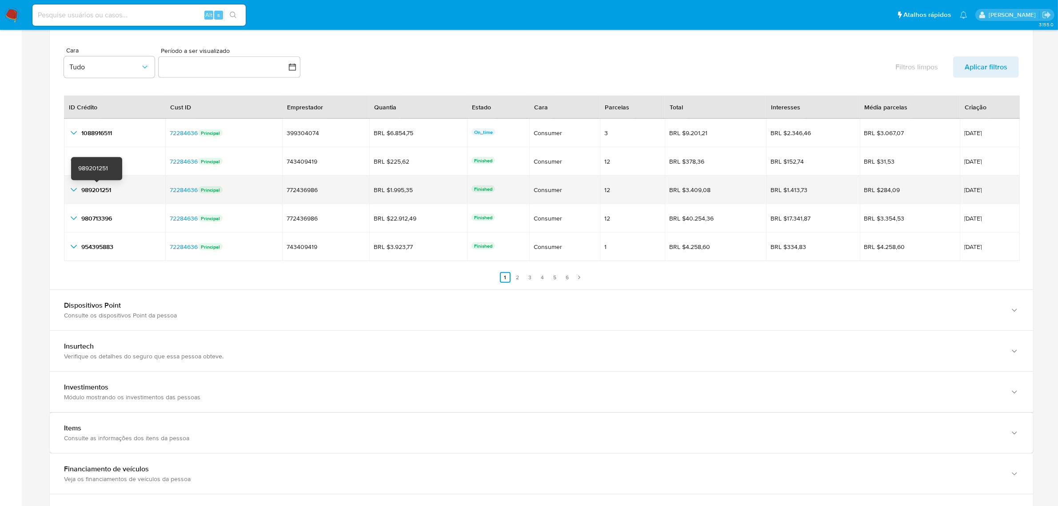
click at [107, 189] on span "989201251" at bounding box center [96, 189] width 30 height 9
click at [698, 192] on div "BRL $3.409,08" at bounding box center [694, 190] width 50 height 8
click at [689, 192] on div "BRL $3.409,08" at bounding box center [694, 190] width 50 height 8
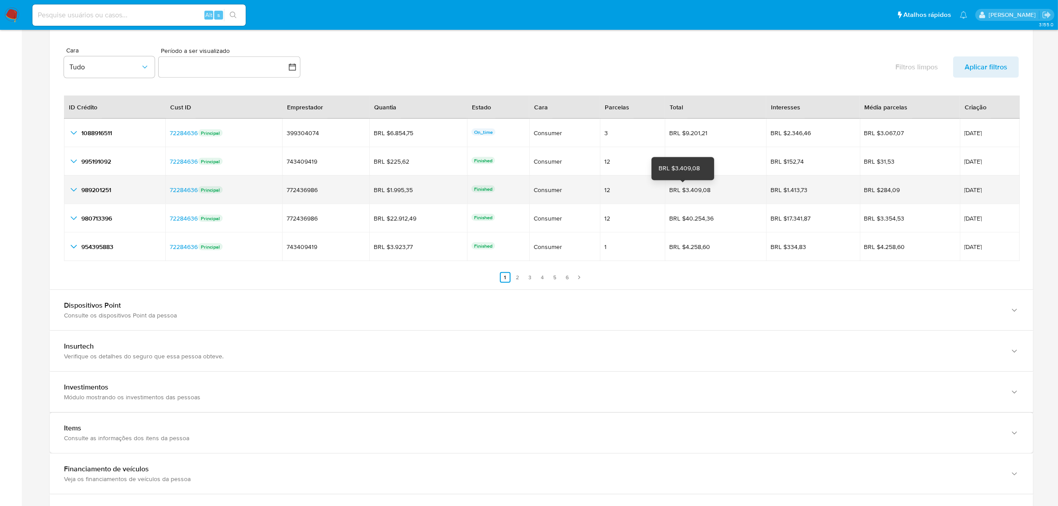
click at [689, 192] on div "BRL $3.409,08" at bounding box center [694, 190] width 50 height 8
click at [69, 190] on icon "button_show_hidden_detail_by_id_2" at bounding box center [73, 189] width 11 height 11
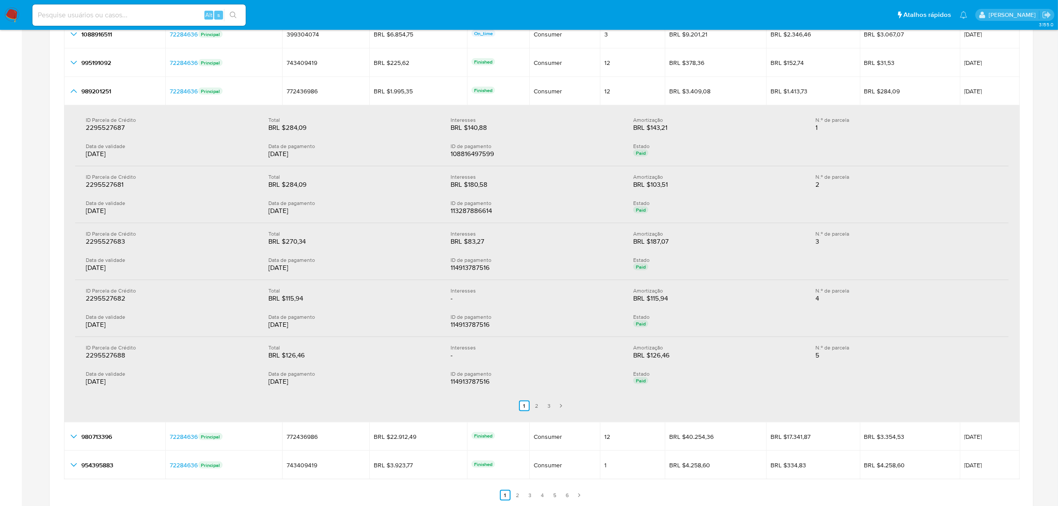
scroll to position [1222, 0]
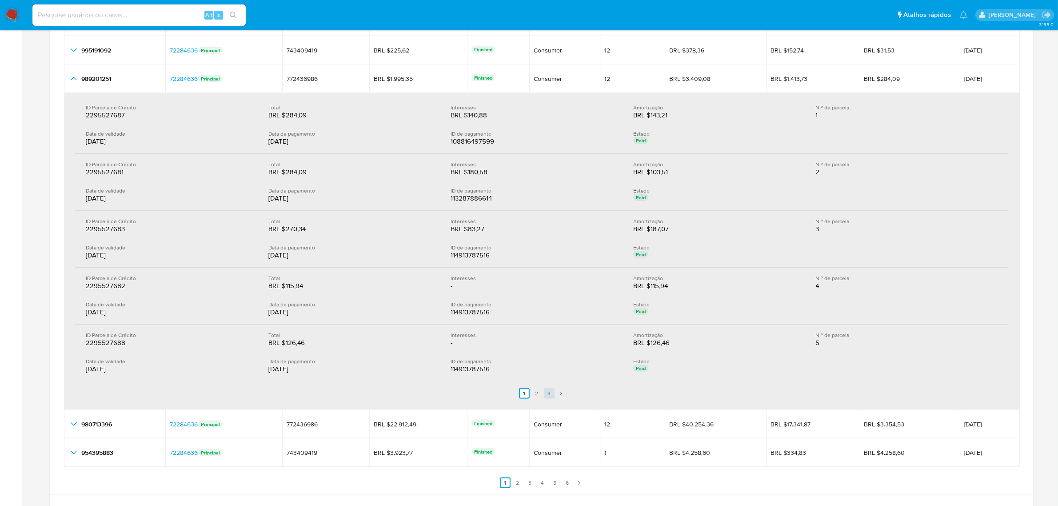
click at [554, 395] on link "3" at bounding box center [549, 393] width 11 height 11
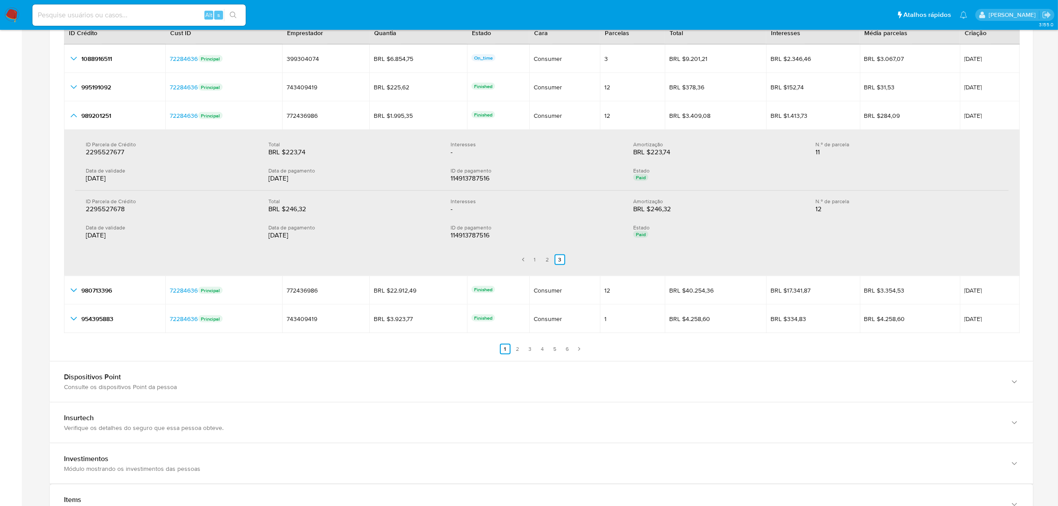
scroll to position [1166, 0]
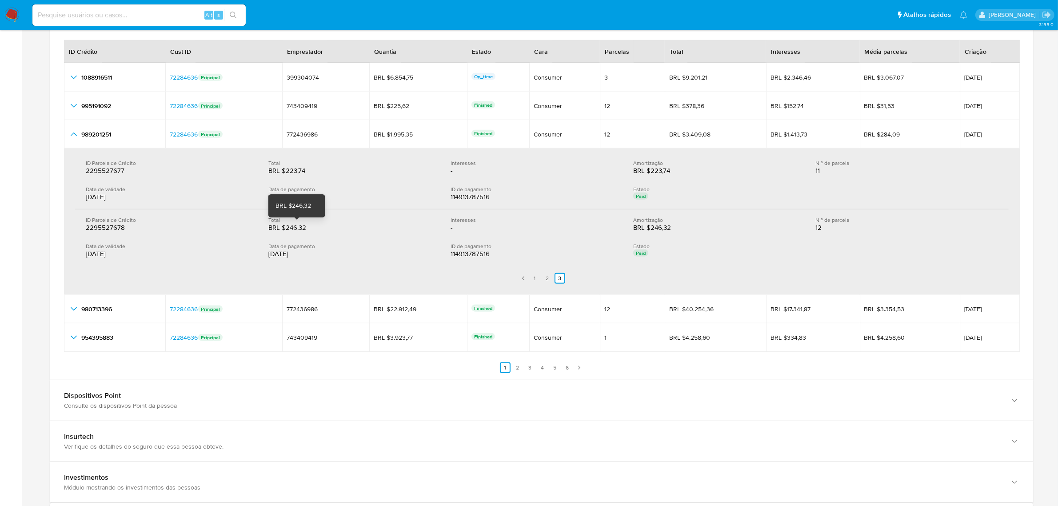
drag, startPoint x: 304, startPoint y: 227, endPoint x: 285, endPoint y: 227, distance: 19.1
click at [285, 227] on div "BRL $246,32" at bounding box center [296, 227] width 57 height 9
drag, startPoint x: 310, startPoint y: 171, endPoint x: 285, endPoint y: 171, distance: 24.4
click at [285, 171] on div "BRL $223,74" at bounding box center [296, 170] width 57 height 9
click at [549, 280] on link "2" at bounding box center [547, 278] width 11 height 11
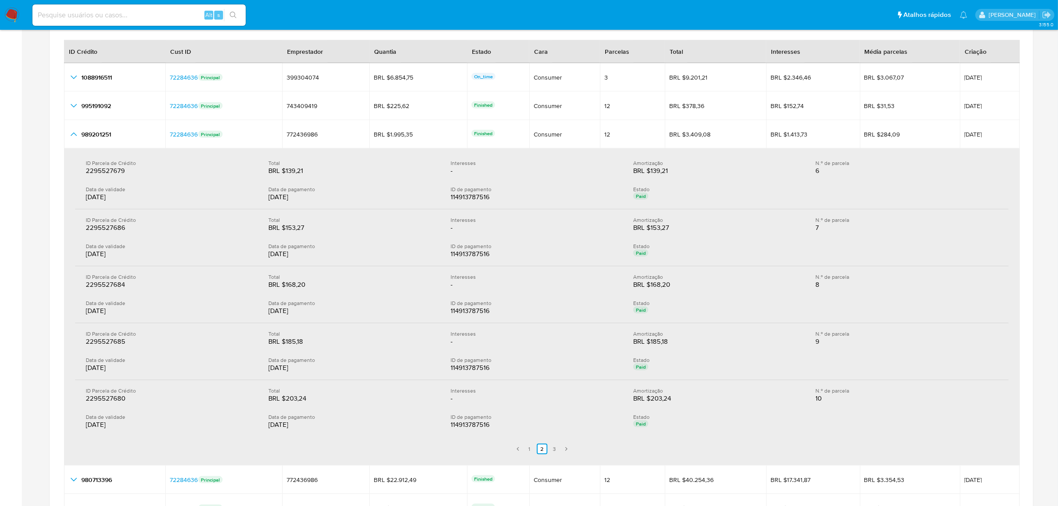
drag, startPoint x: 307, startPoint y: 405, endPoint x: 287, endPoint y: 405, distance: 20.4
click at [287, 405] on div "ID Parcela de Crédito 2295527680 2295527680 Total BRL $203,24 BRL $203,24 Inter…" at bounding box center [542, 408] width 934 height 56
drag, startPoint x: 306, startPoint y: 345, endPoint x: 285, endPoint y: 345, distance: 20.9
click at [285, 345] on div "BRL $185,18" at bounding box center [296, 341] width 57 height 9
drag, startPoint x: 304, startPoint y: 283, endPoint x: 285, endPoint y: 283, distance: 19.1
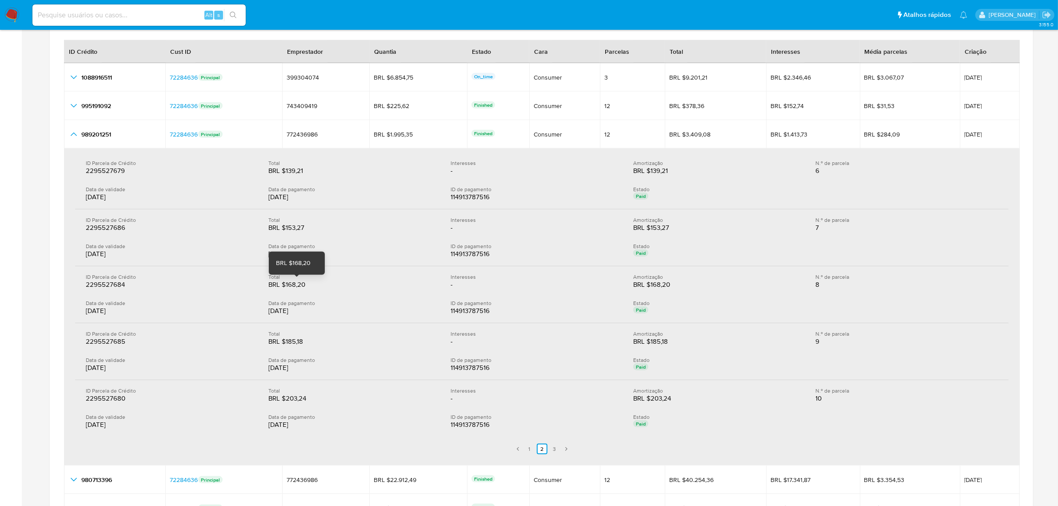
click at [285, 283] on div "BRL $168,20" at bounding box center [296, 284] width 57 height 9
drag, startPoint x: 307, startPoint y: 231, endPoint x: 285, endPoint y: 231, distance: 21.3
click at [285, 231] on div "BRL $153,27" at bounding box center [296, 227] width 57 height 9
drag, startPoint x: 307, startPoint y: 170, endPoint x: 285, endPoint y: 171, distance: 22.2
click at [285, 171] on div "BRL $139,21" at bounding box center [296, 170] width 57 height 9
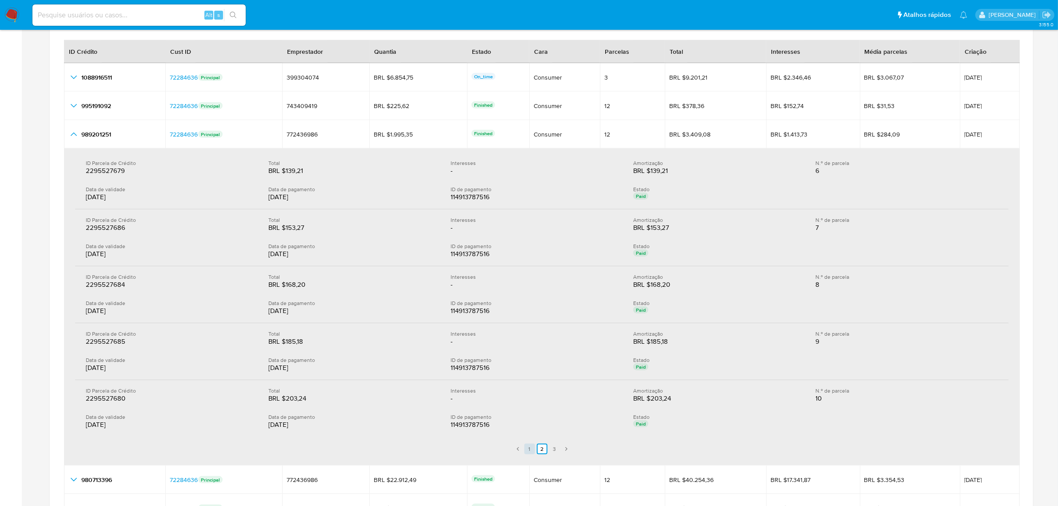
click at [529, 448] on link "1" at bounding box center [529, 448] width 11 height 11
drag, startPoint x: 303, startPoint y: 402, endPoint x: 286, endPoint y: 402, distance: 17.8
click at [286, 402] on div "BRL $126,46" at bounding box center [296, 398] width 57 height 9
drag, startPoint x: 301, startPoint y: 347, endPoint x: 284, endPoint y: 347, distance: 16.4
click at [284, 346] on div "BRL $115,94" at bounding box center [296, 341] width 57 height 9
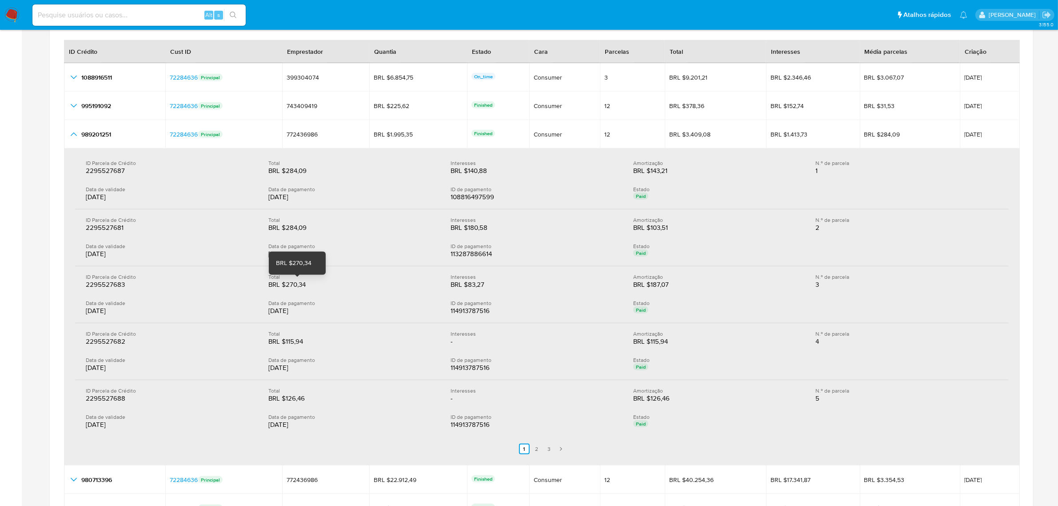
drag, startPoint x: 312, startPoint y: 287, endPoint x: 284, endPoint y: 288, distance: 27.6
click at [284, 288] on div "BRL $270,34" at bounding box center [296, 284] width 57 height 9
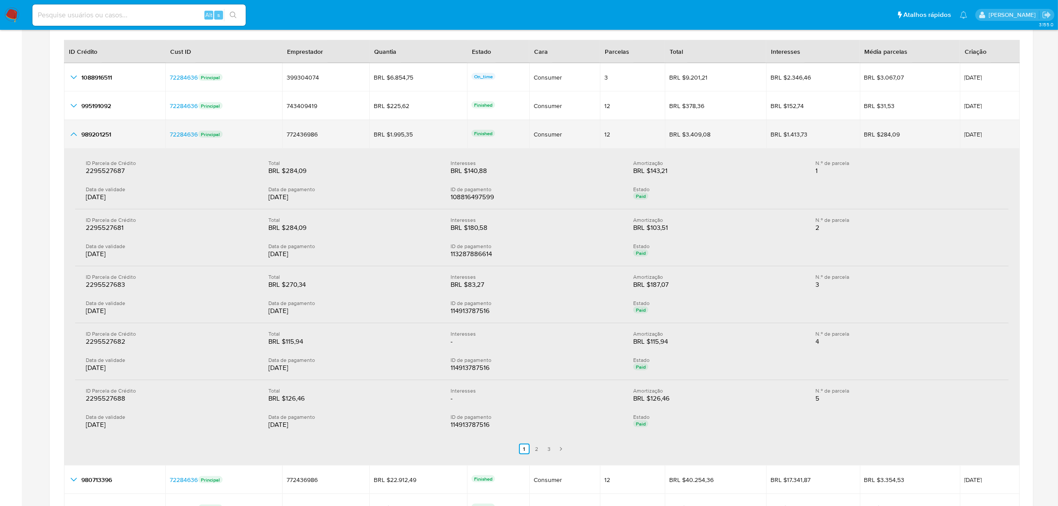
click at [68, 136] on icon "button_show_hidden_detail_by_id_2" at bounding box center [73, 134] width 11 height 11
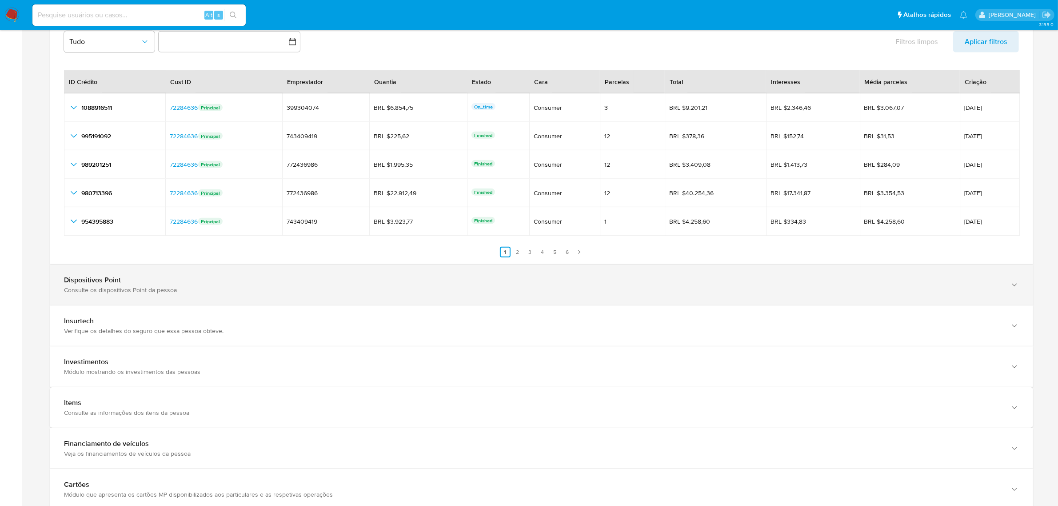
scroll to position [1111, 0]
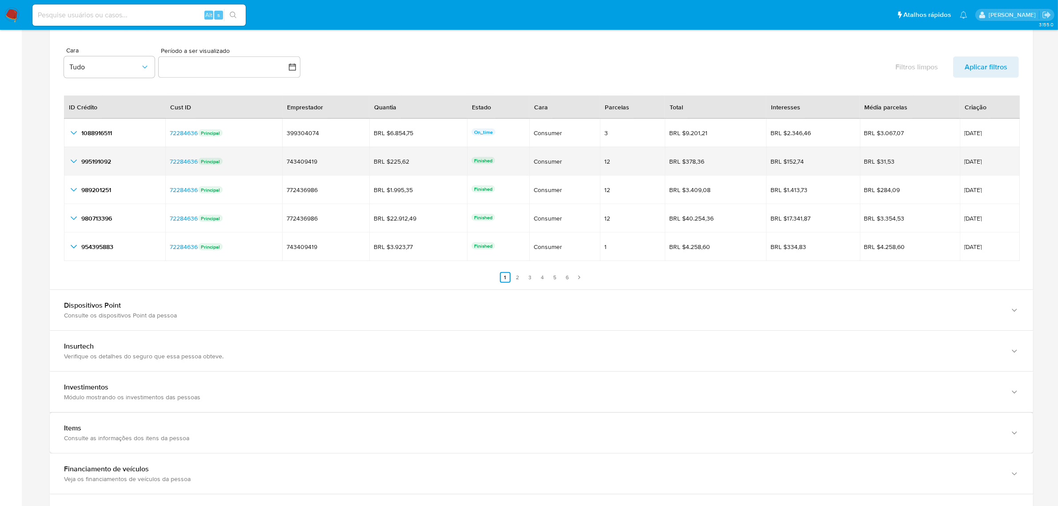
click at [74, 163] on icon "button_show_hidden_detail_by_id_1" at bounding box center [74, 162] width 6 height 4
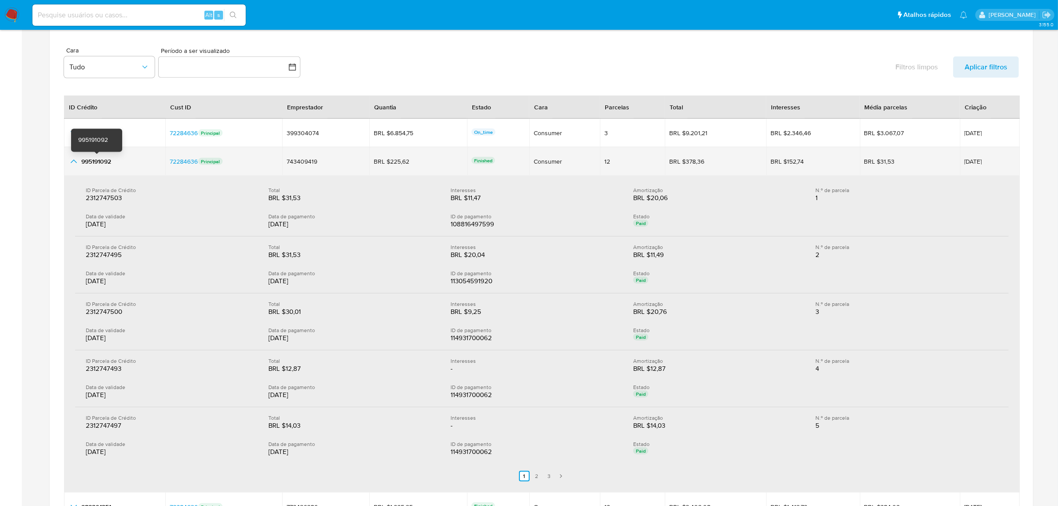
click at [110, 162] on span "995191092" at bounding box center [96, 161] width 30 height 9
click at [967, 160] on span "[DATE]" at bounding box center [989, 161] width 51 height 6
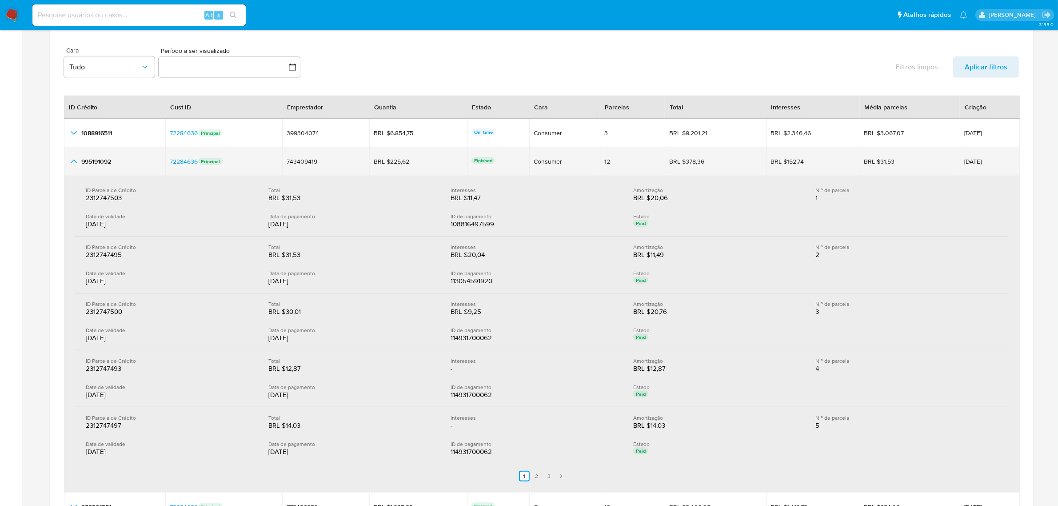
click at [967, 160] on span "[DATE]" at bounding box center [989, 161] width 51 height 6
click at [76, 163] on icon "button_show_hidden_detail_by_id_1" at bounding box center [74, 162] width 6 height 4
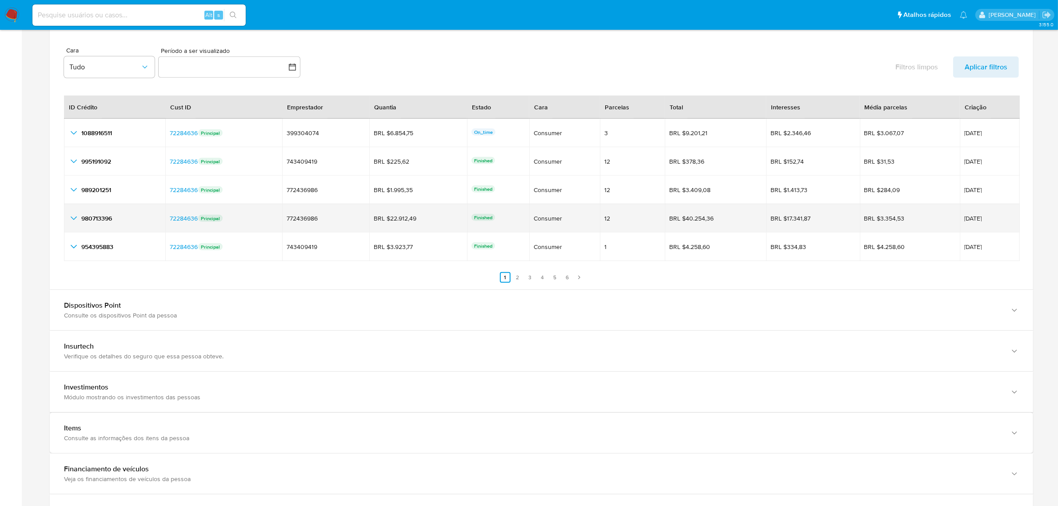
click at [966, 215] on td "[DATE]" at bounding box center [990, 218] width 60 height 28
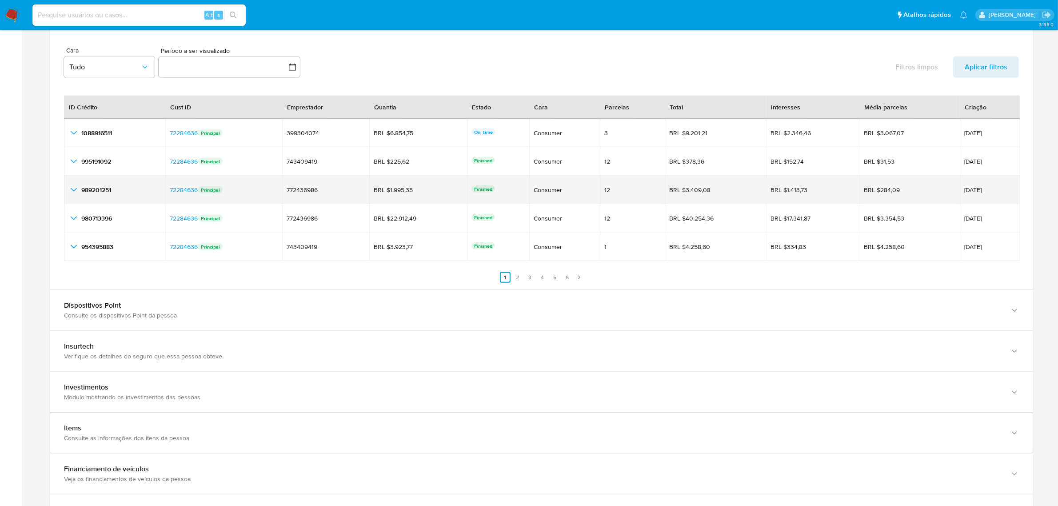
click at [970, 189] on span "[DATE]" at bounding box center [989, 190] width 51 height 6
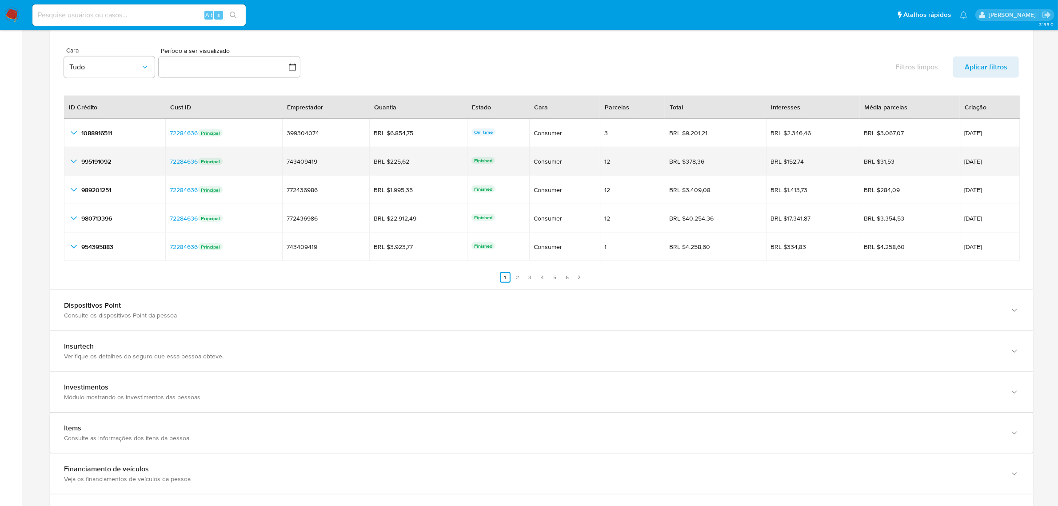
click at [72, 159] on icon "button_show_hidden_detail_by_id_1" at bounding box center [73, 161] width 11 height 11
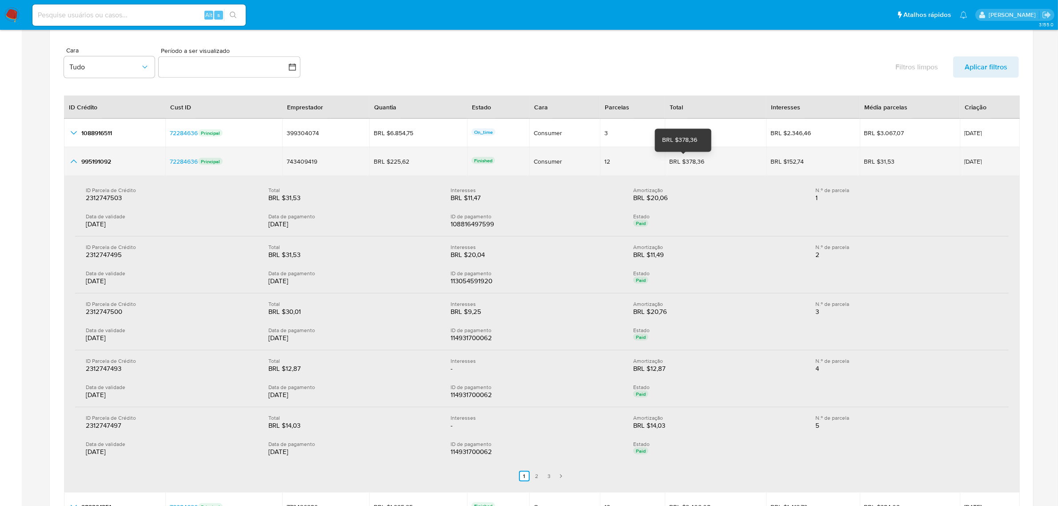
drag, startPoint x: 694, startPoint y: 160, endPoint x: 674, endPoint y: 167, distance: 21.9
click at [674, 165] on div "BRL $378,36" at bounding box center [694, 161] width 50 height 8
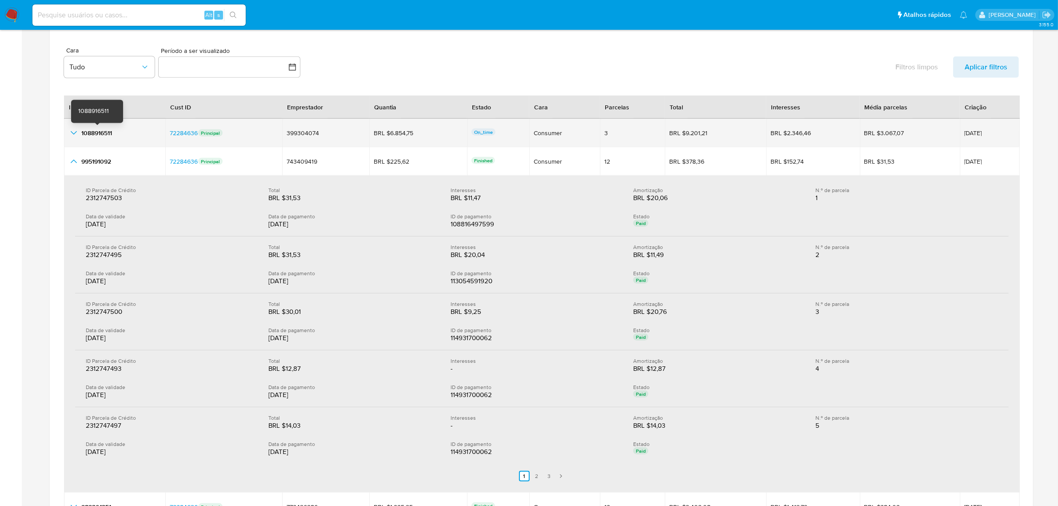
click at [96, 136] on span "1088916511" at bounding box center [96, 132] width 31 height 9
click at [70, 134] on icon "button_show_hidden_detail_by_id_0" at bounding box center [73, 133] width 11 height 11
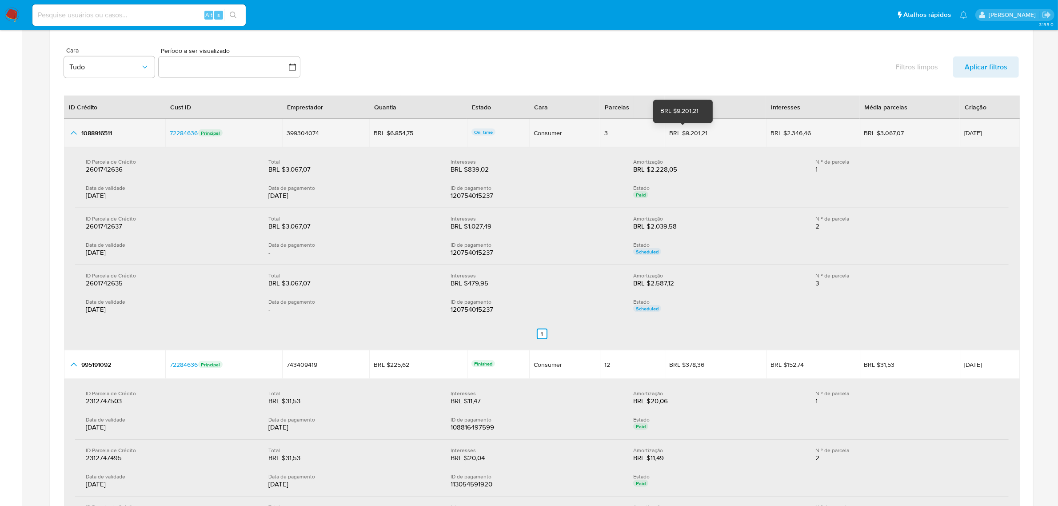
click at [687, 132] on div "BRL $9.201,21" at bounding box center [694, 133] width 50 height 8
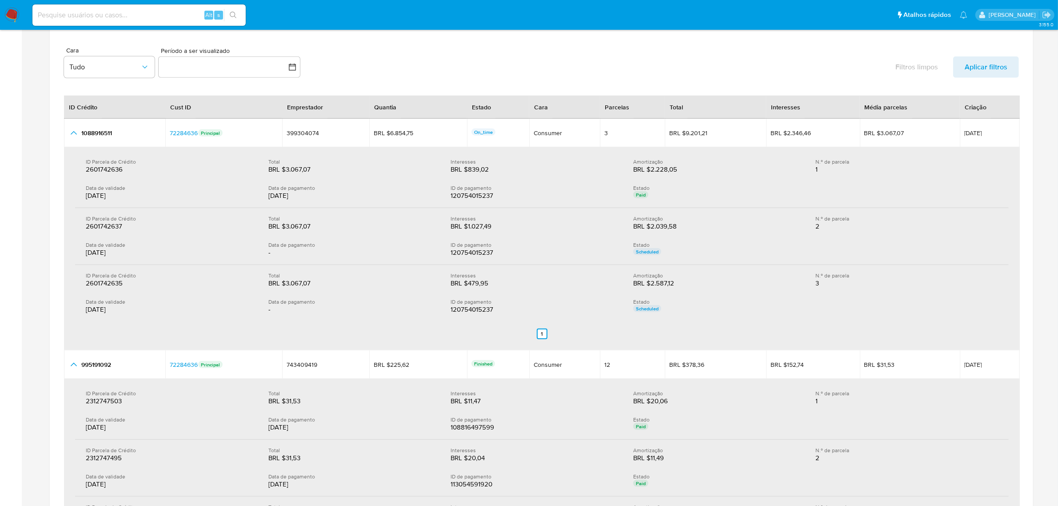
click at [107, 198] on div "[DATE]" at bounding box center [170, 195] width 168 height 9
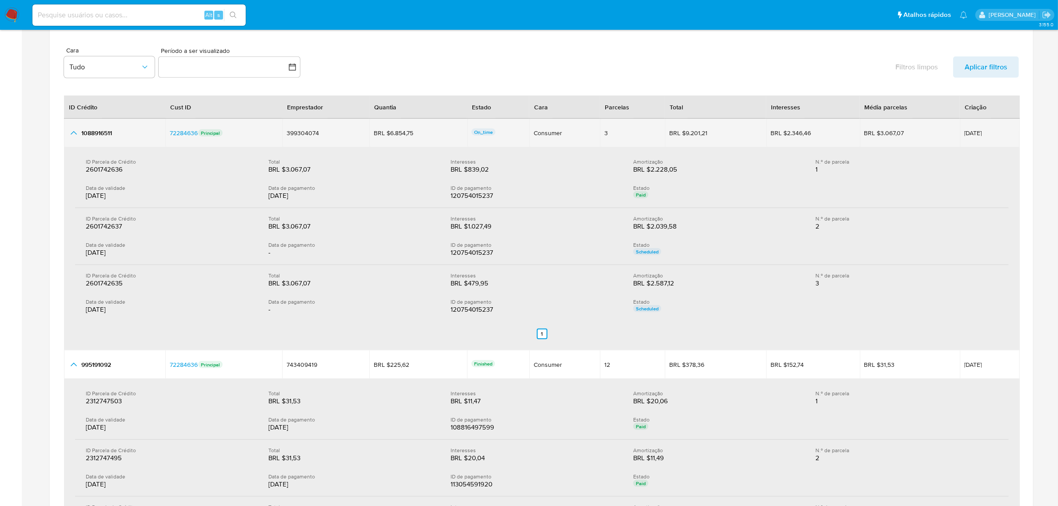
click at [69, 135] on icon "button_show_hidden_detail_by_id_0" at bounding box center [73, 133] width 11 height 11
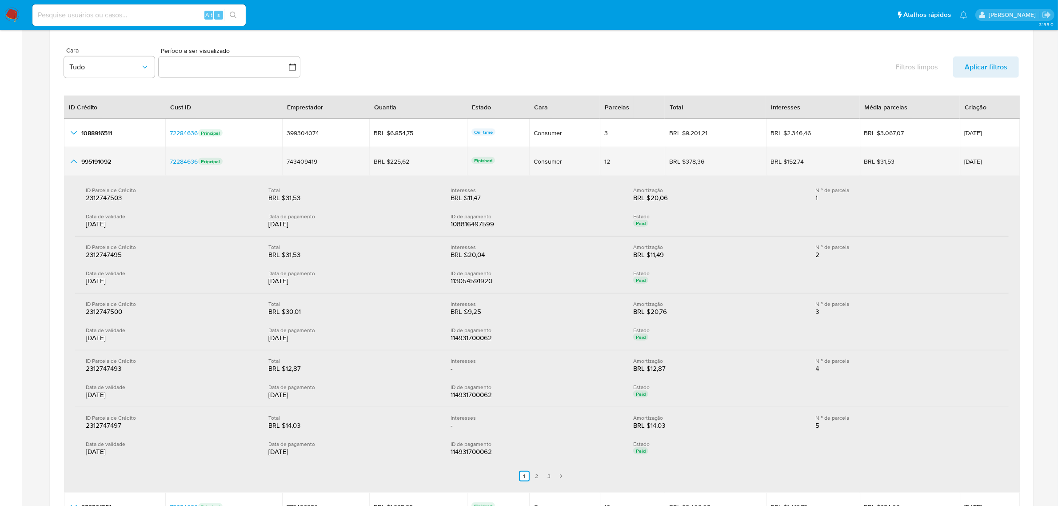
click at [69, 163] on icon "button_show_hidden_detail_by_id_1" at bounding box center [73, 161] width 11 height 11
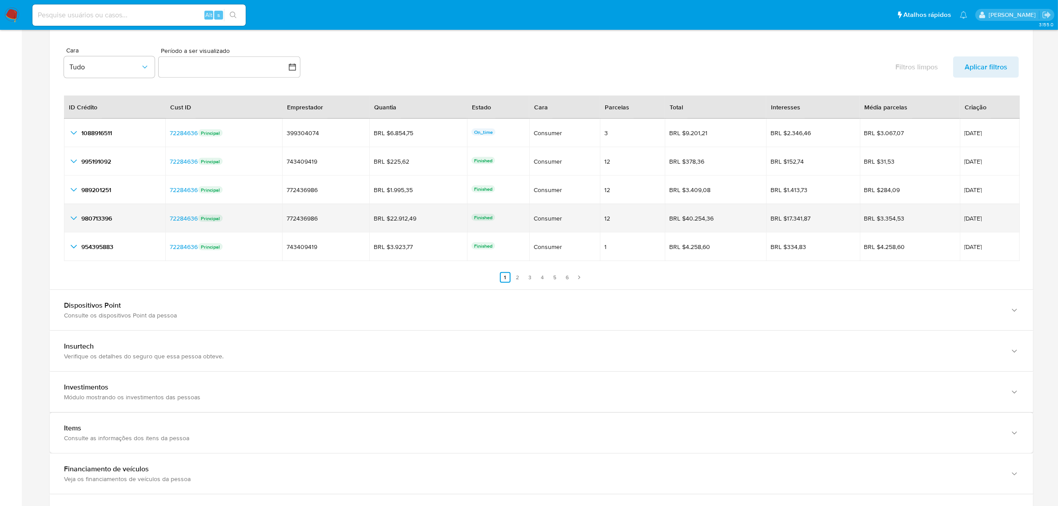
click at [69, 221] on icon "button_show_hidden_detail_by_id_3" at bounding box center [73, 218] width 11 height 11
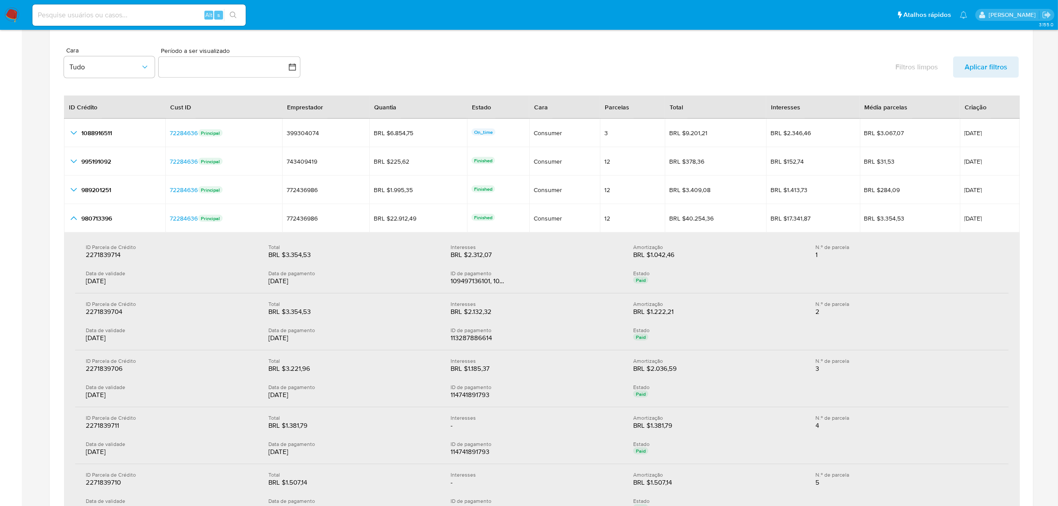
scroll to position [1166, 0]
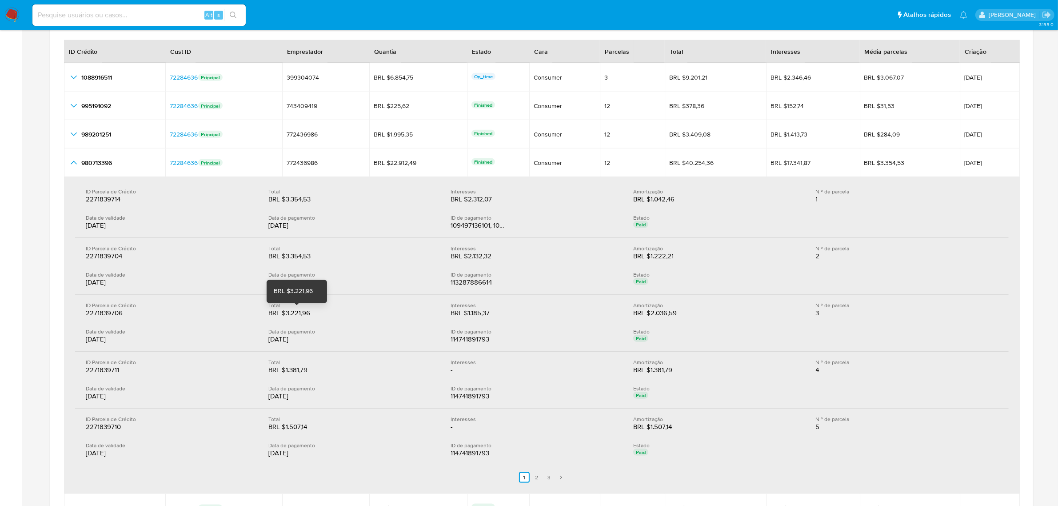
drag, startPoint x: 287, startPoint y: 316, endPoint x: 311, endPoint y: 316, distance: 24.9
click at [311, 316] on div "BRL $3.221,96" at bounding box center [296, 312] width 57 height 9
click at [283, 315] on div "BRL $3.221,96" at bounding box center [296, 312] width 57 height 9
drag, startPoint x: 285, startPoint y: 314, endPoint x: 311, endPoint y: 314, distance: 26.7
click at [311, 314] on div "BRL $3.221,96" at bounding box center [296, 312] width 57 height 9
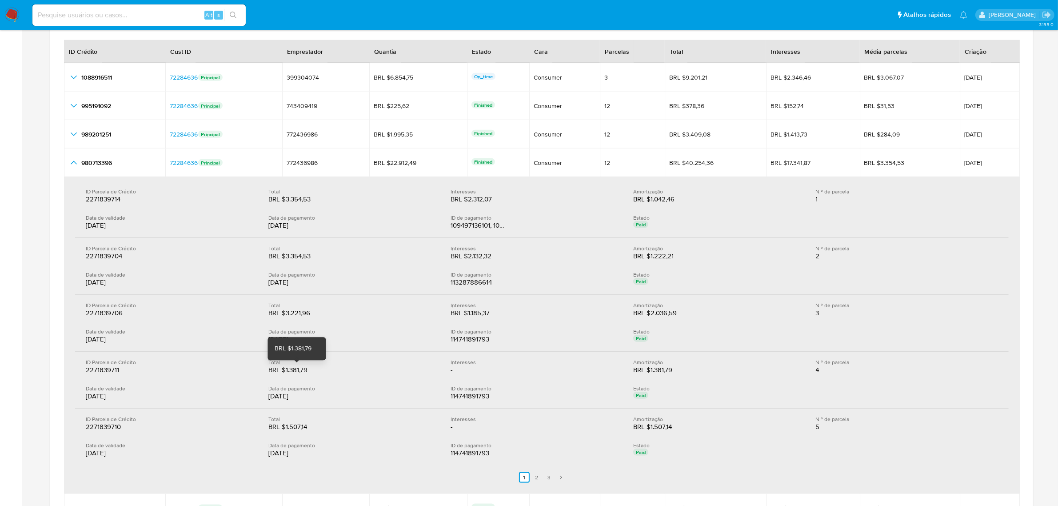
drag, startPoint x: 287, startPoint y: 372, endPoint x: 309, endPoint y: 373, distance: 22.7
click at [309, 373] on div "BRL $1.381,79" at bounding box center [296, 369] width 57 height 9
drag, startPoint x: 286, startPoint y: 425, endPoint x: 308, endPoint y: 427, distance: 22.4
click at [308, 427] on div "BRL $1.507,14" at bounding box center [296, 426] width 57 height 9
click at [539, 479] on link "2" at bounding box center [536, 477] width 11 height 11
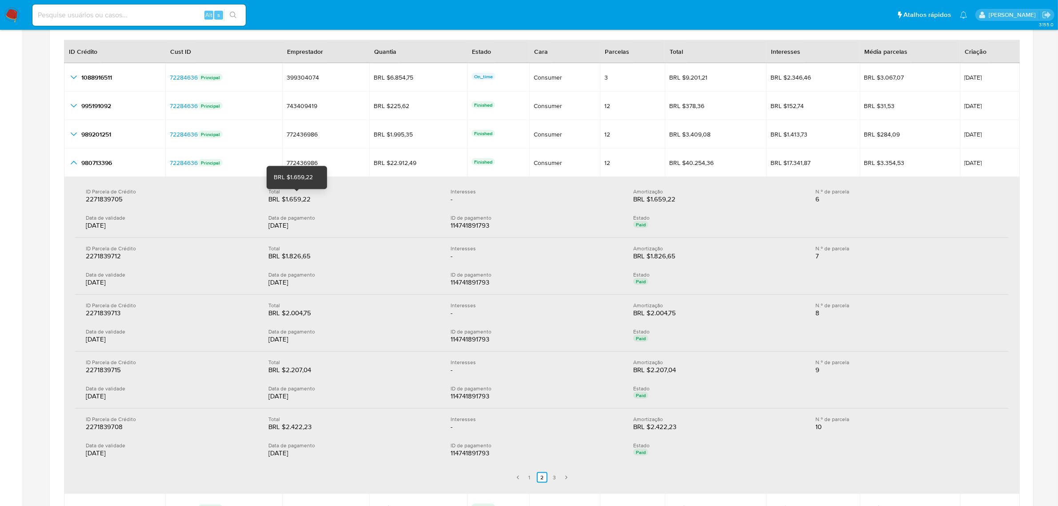
drag, startPoint x: 285, startPoint y: 200, endPoint x: 312, endPoint y: 204, distance: 27.3
click at [312, 204] on div "BRL $1.659,22" at bounding box center [296, 199] width 57 height 9
click at [283, 256] on div "BRL $1.826,65" at bounding box center [296, 255] width 57 height 9
click at [287, 256] on div "BRL $1.826,65" at bounding box center [296, 255] width 57 height 9
drag, startPoint x: 287, startPoint y: 256, endPoint x: 309, endPoint y: 258, distance: 22.7
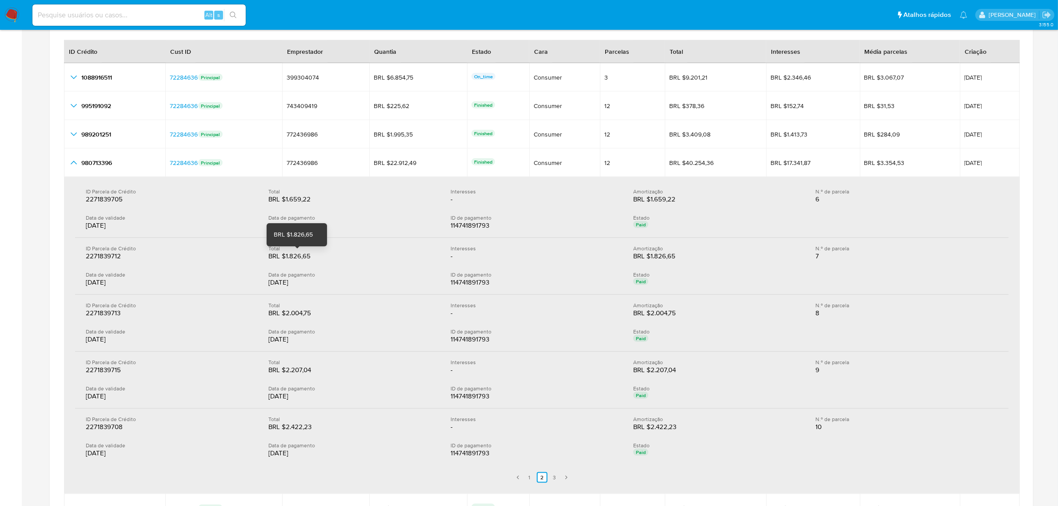
click at [309, 258] on div "BRL $1.826,65" at bounding box center [296, 255] width 57 height 9
drag, startPoint x: 286, startPoint y: 315, endPoint x: 310, endPoint y: 315, distance: 24.0
click at [310, 315] on div "BRL $2.004,75" at bounding box center [296, 312] width 57 height 9
drag, startPoint x: 287, startPoint y: 370, endPoint x: 315, endPoint y: 371, distance: 28.9
click at [315, 371] on div "BRL $2.207,04" at bounding box center [296, 369] width 57 height 9
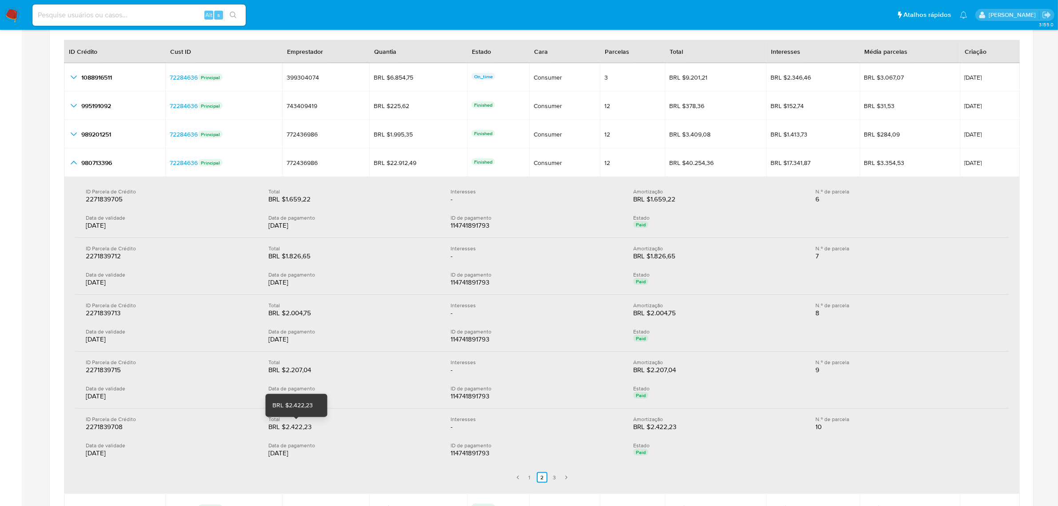
drag, startPoint x: 286, startPoint y: 427, endPoint x: 312, endPoint y: 426, distance: 26.7
click at [312, 426] on div "BRL $2.422,23" at bounding box center [296, 426] width 57 height 9
click at [554, 480] on link "3" at bounding box center [554, 477] width 11 height 11
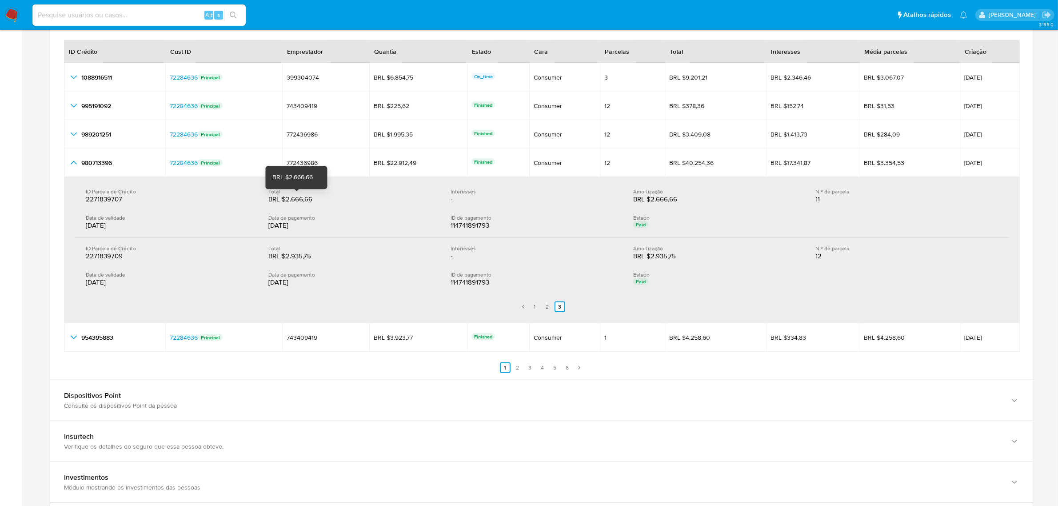
drag, startPoint x: 285, startPoint y: 200, endPoint x: 312, endPoint y: 200, distance: 27.1
click at [312, 200] on div "BRL $2.666,66" at bounding box center [296, 199] width 57 height 9
drag, startPoint x: 286, startPoint y: 256, endPoint x: 319, endPoint y: 258, distance: 32.9
click at [319, 258] on div "BRL $2.935,75" at bounding box center [296, 255] width 57 height 9
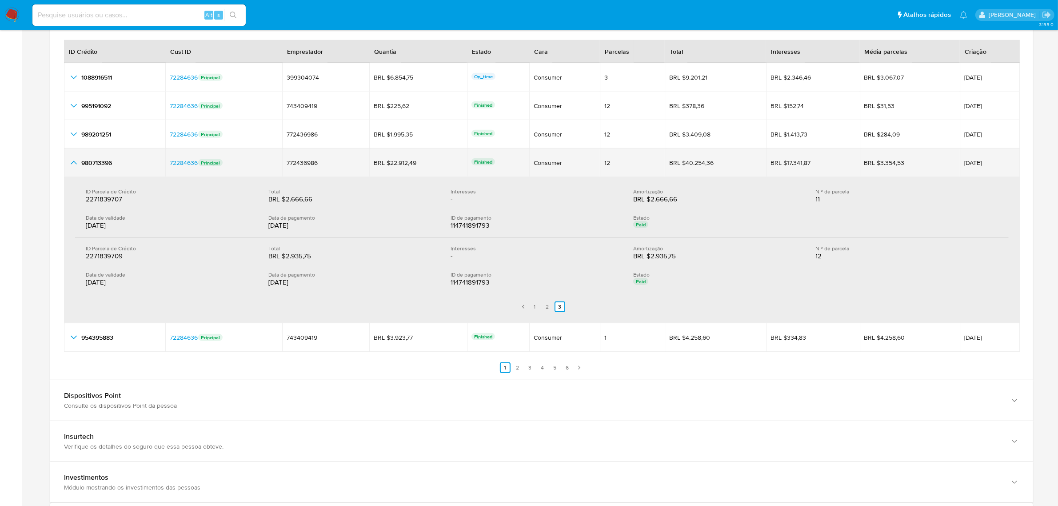
click at [73, 168] on icon "button_show_hidden_detail_by_id_3" at bounding box center [73, 162] width 11 height 11
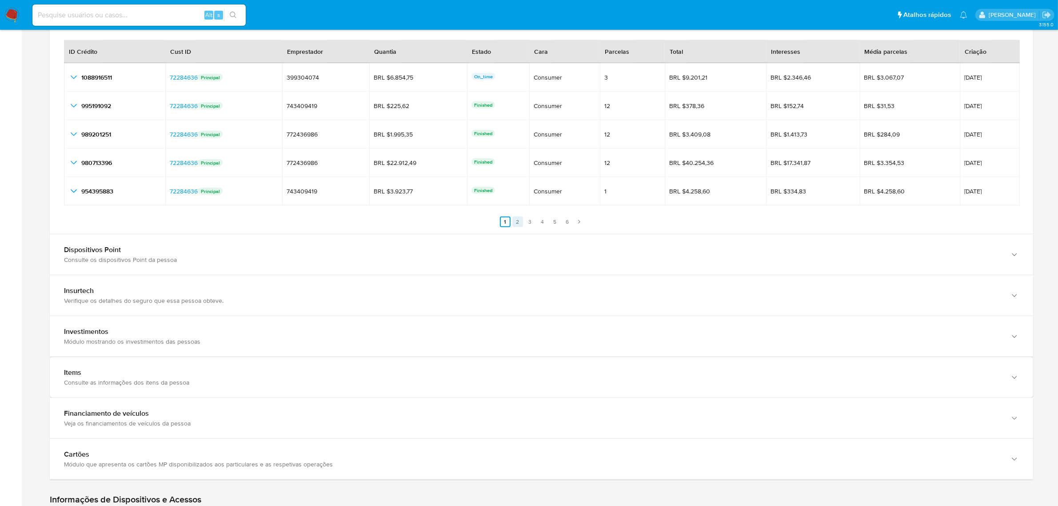
click at [516, 223] on link "2" at bounding box center [517, 221] width 11 height 11
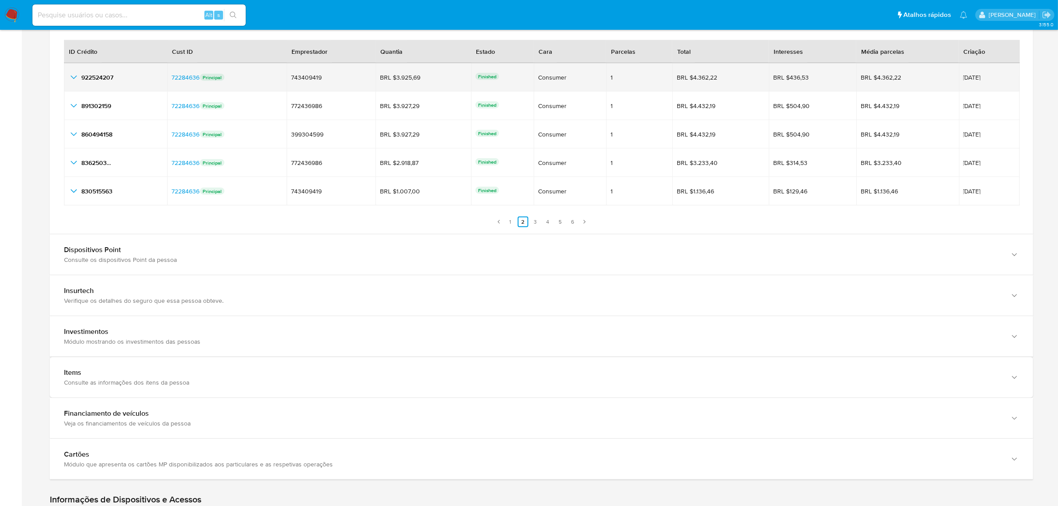
click at [72, 80] on icon "button_show_hidden_detail_by_id_0" at bounding box center [73, 77] width 11 height 11
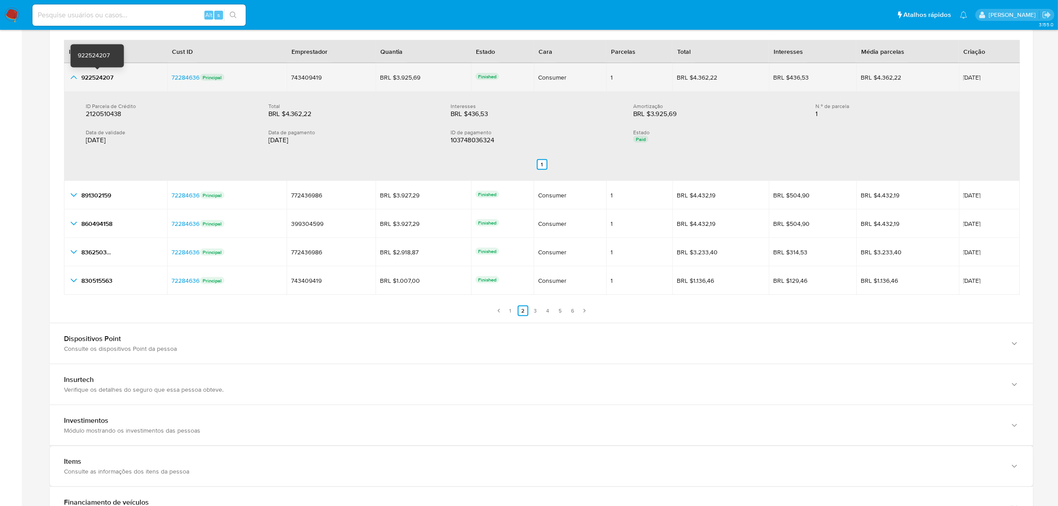
click at [101, 76] on span "922524207" at bounding box center [97, 77] width 32 height 9
click at [971, 80] on span "[DATE]" at bounding box center [989, 77] width 52 height 6
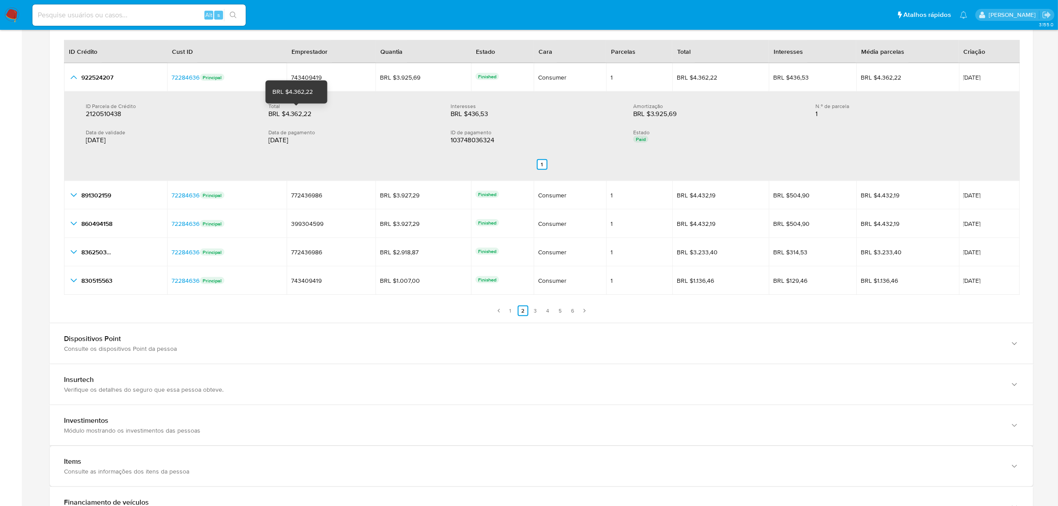
click at [304, 116] on div "BRL $4.362,22" at bounding box center [296, 113] width 57 height 9
click at [317, 115] on div "BRL $4.362,22" at bounding box center [296, 113] width 57 height 9
drag, startPoint x: 313, startPoint y: 115, endPoint x: 285, endPoint y: 115, distance: 28.4
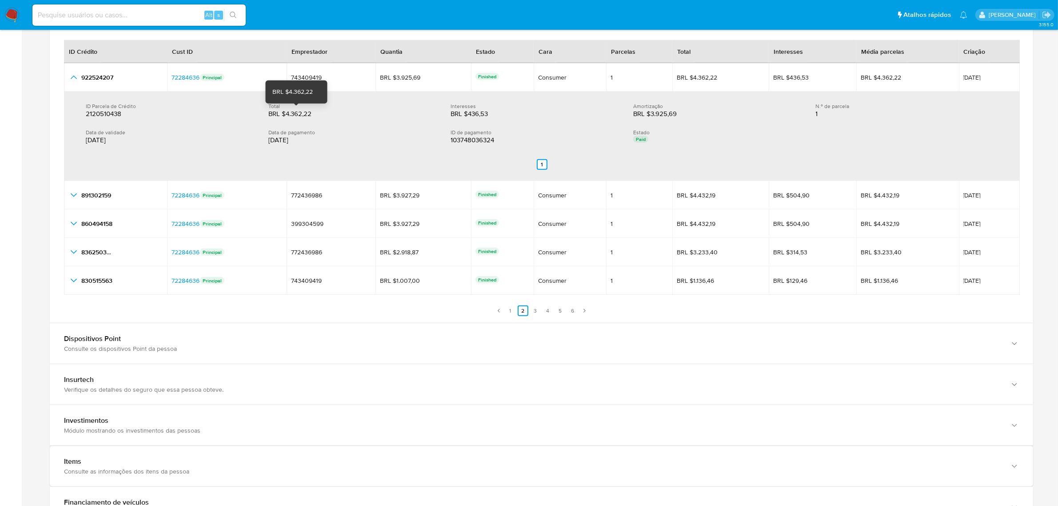
click at [285, 115] on div "BRL $4.362,22" at bounding box center [296, 113] width 57 height 9
click at [99, 143] on div "[DATE]" at bounding box center [170, 140] width 168 height 9
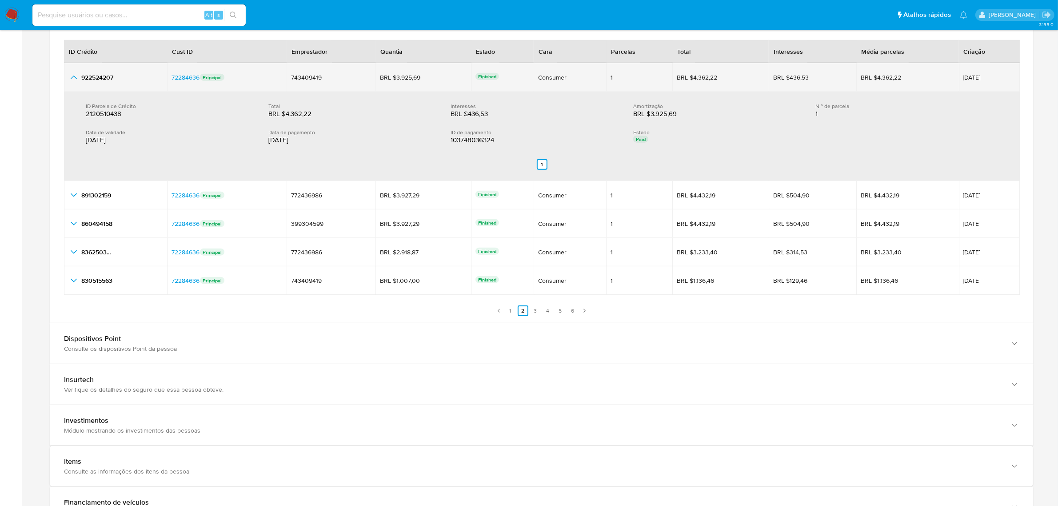
click at [78, 79] on icon "button_show_hidden_detail_by_id_0" at bounding box center [73, 77] width 11 height 11
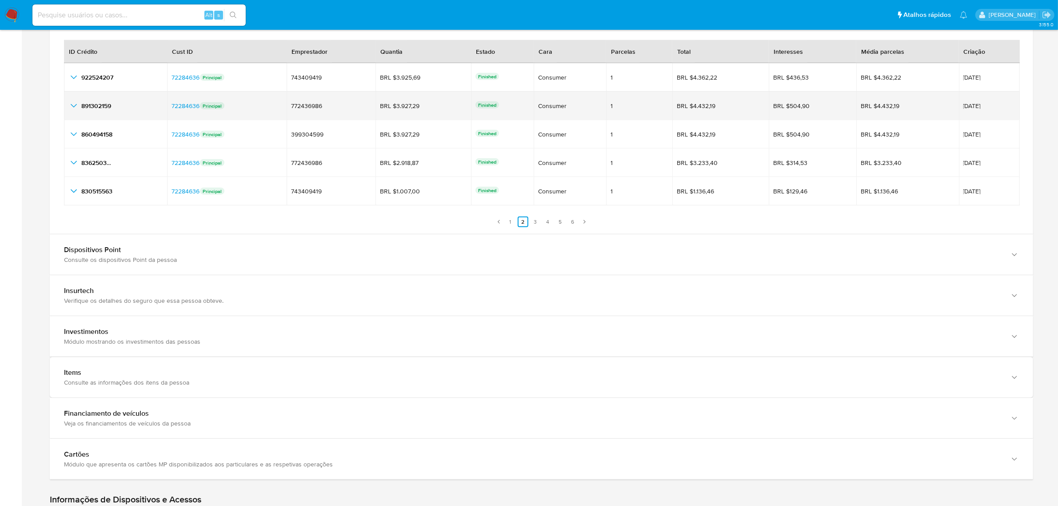
click at [75, 109] on icon "button_show_hidden_detail_by_id_1" at bounding box center [73, 105] width 11 height 11
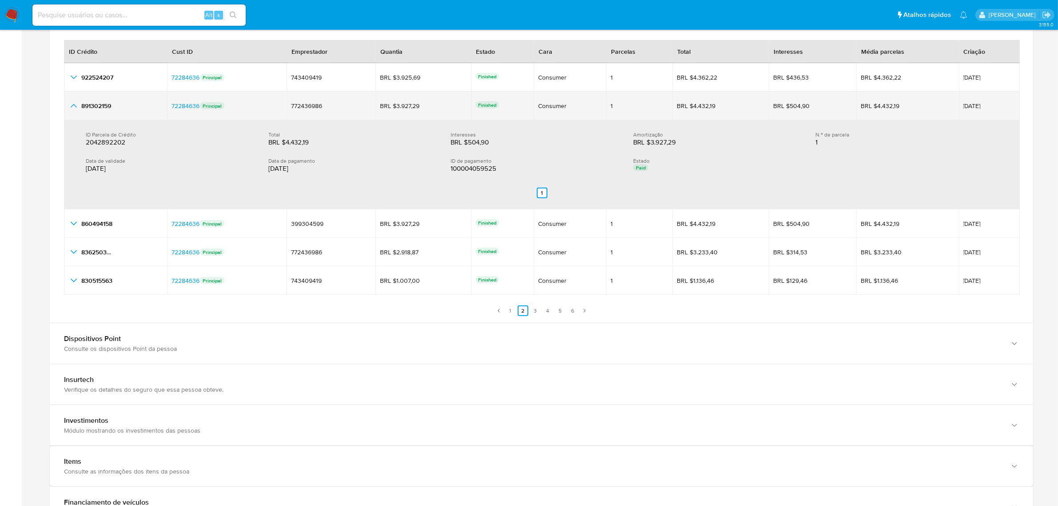
click at [75, 109] on icon "button_show_hidden_detail_by_id_1" at bounding box center [73, 105] width 11 height 11
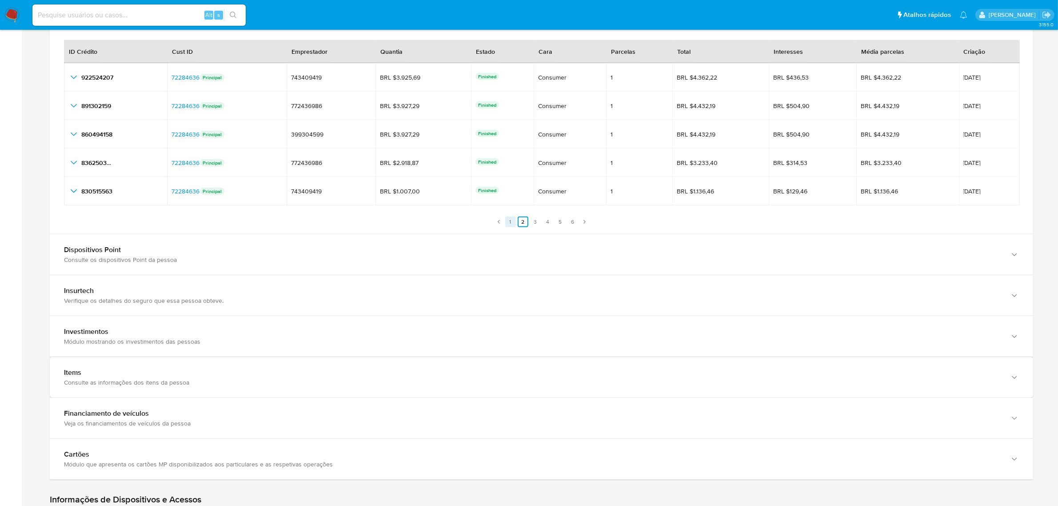
click at [508, 221] on link "1" at bounding box center [510, 221] width 11 height 11
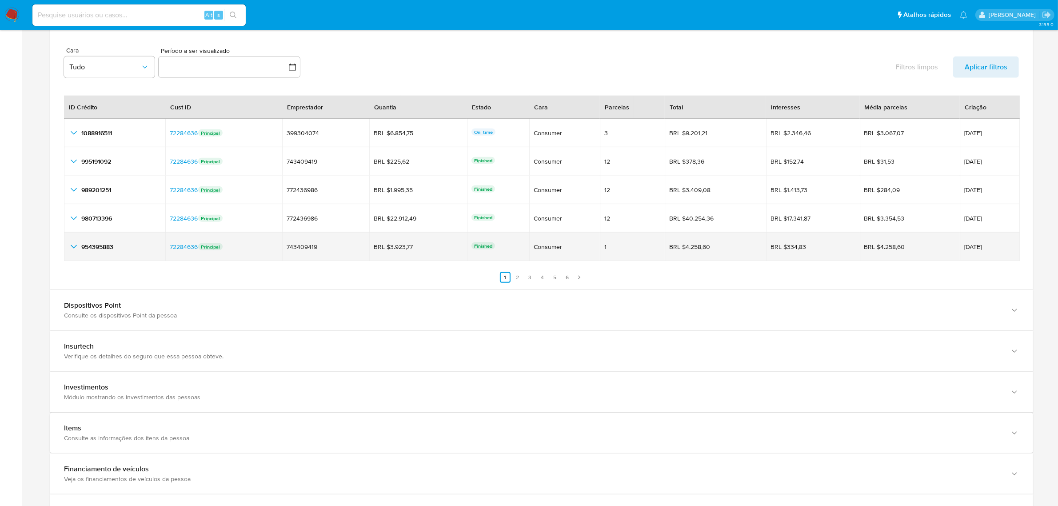
scroll to position [1055, 0]
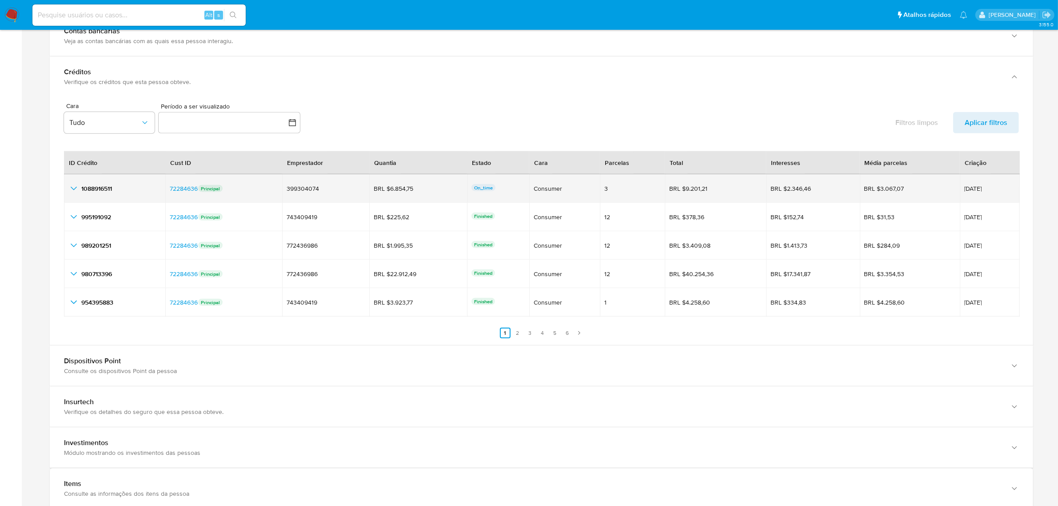
click at [69, 187] on icon "button_show_hidden_detail_by_id_0" at bounding box center [73, 188] width 11 height 11
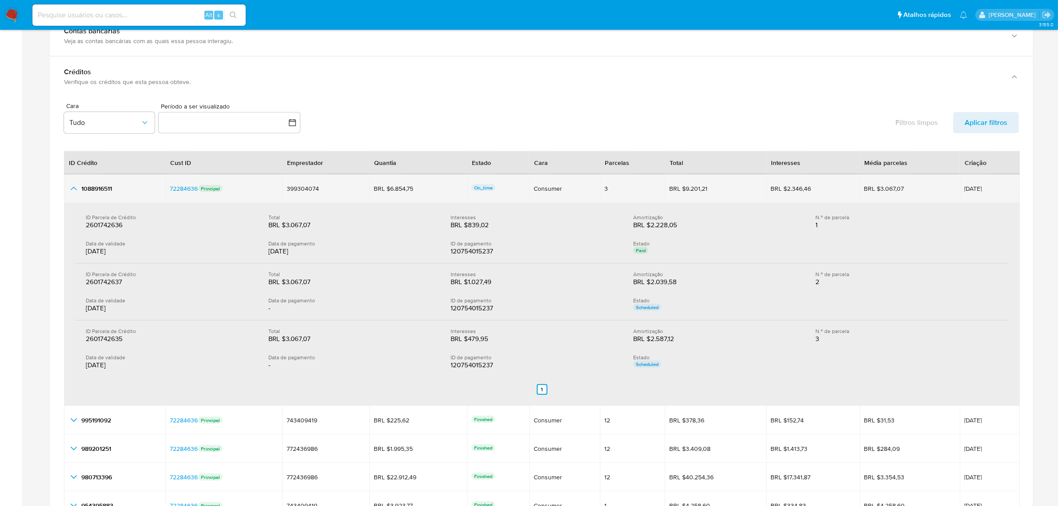
click at [73, 187] on icon "button_show_hidden_detail_by_id_0" at bounding box center [73, 188] width 11 height 11
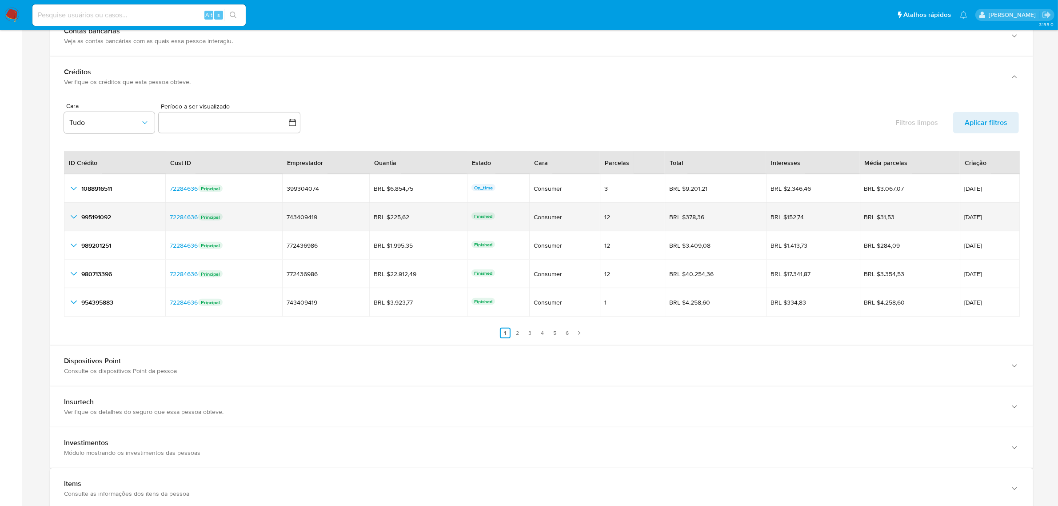
click at [72, 220] on icon "button_show_hidden_detail_by_id_1" at bounding box center [73, 217] width 11 height 11
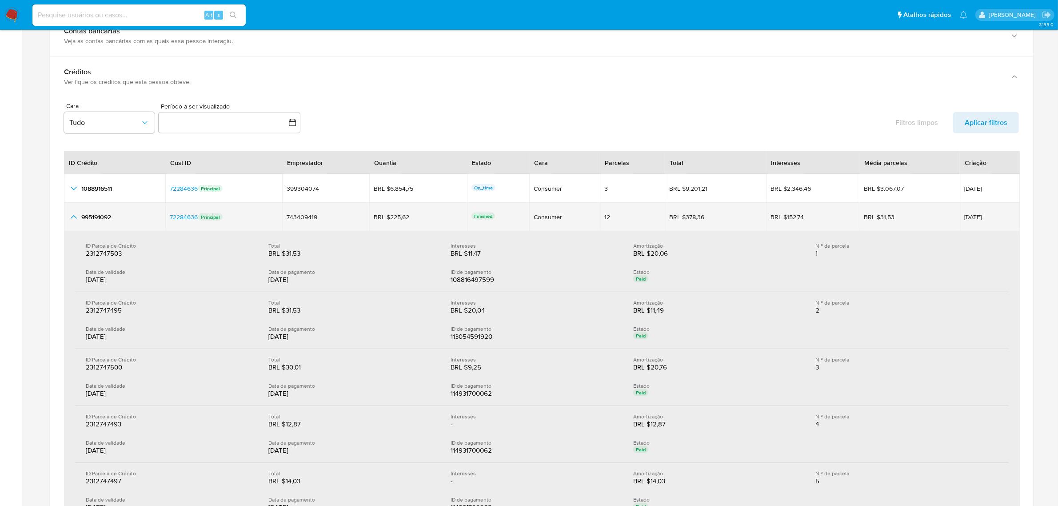
click at [77, 213] on icon "button_show_hidden_detail_by_id_1" at bounding box center [73, 217] width 11 height 11
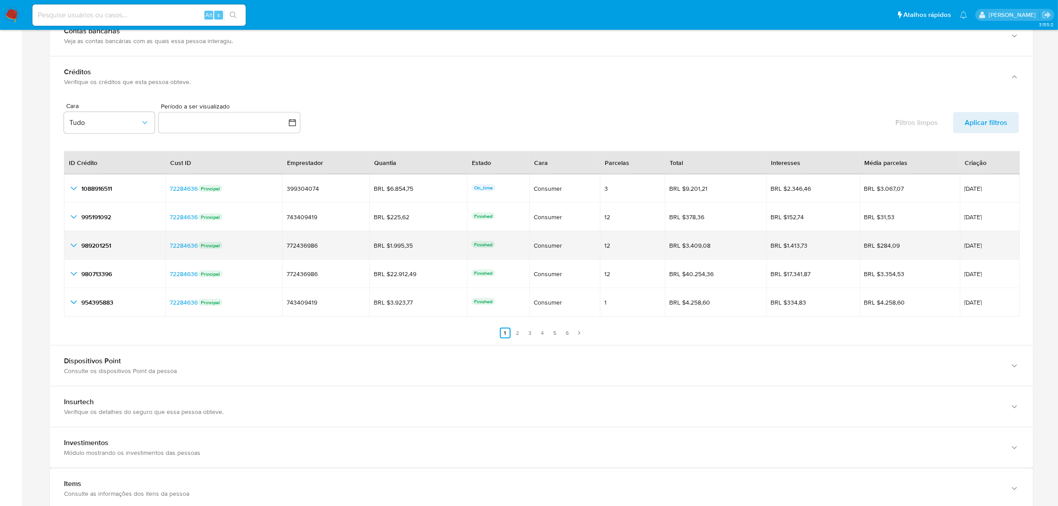
click at [69, 250] on icon "button_show_hidden_detail_by_id_2" at bounding box center [73, 245] width 11 height 11
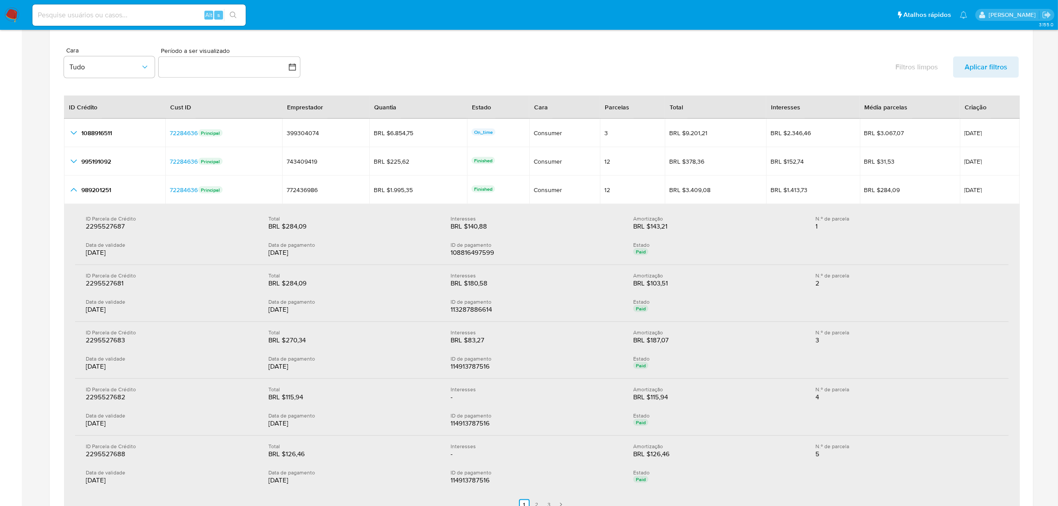
scroll to position [1166, 0]
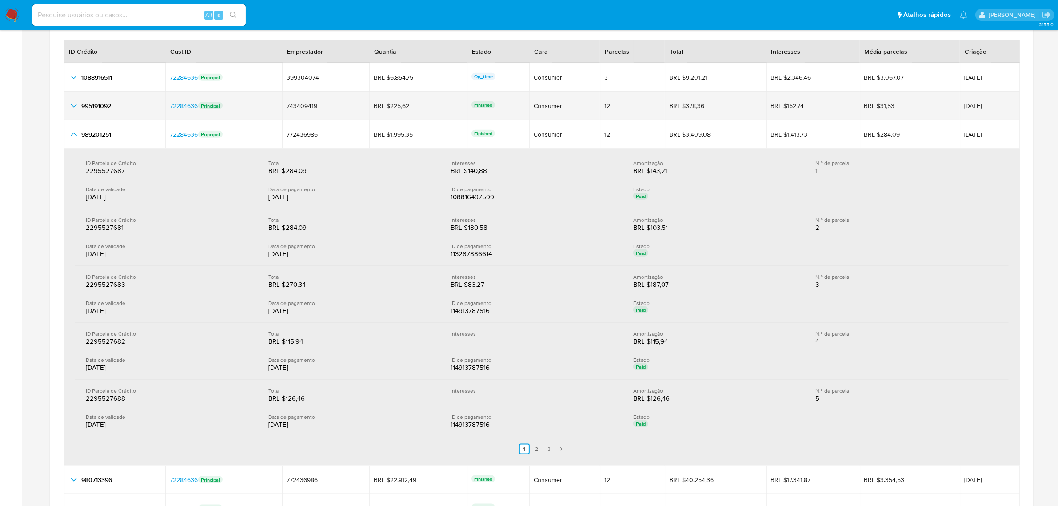
click at [69, 107] on icon "button_show_hidden_detail_by_id_1" at bounding box center [73, 105] width 11 height 11
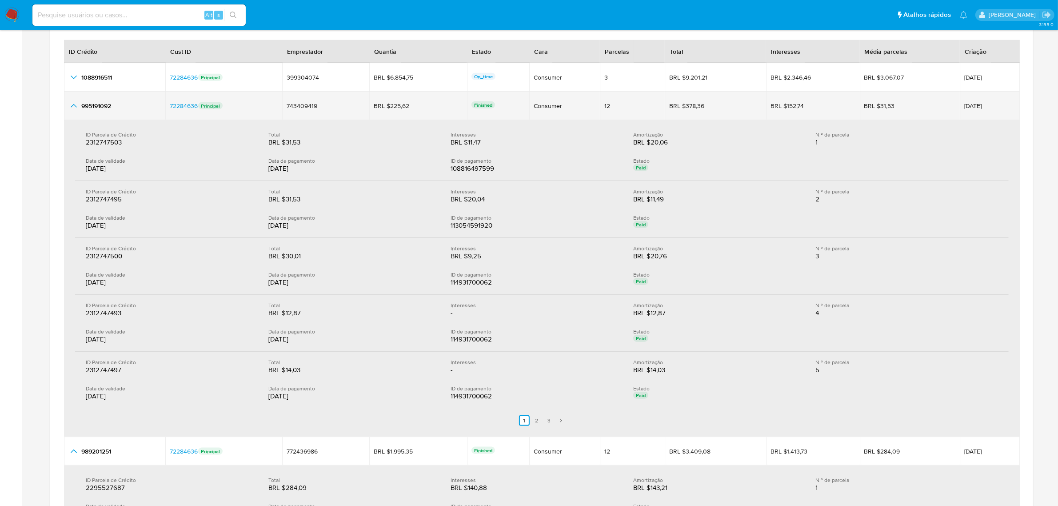
click at [72, 110] on icon "button_show_hidden_detail_by_id_1" at bounding box center [73, 105] width 11 height 11
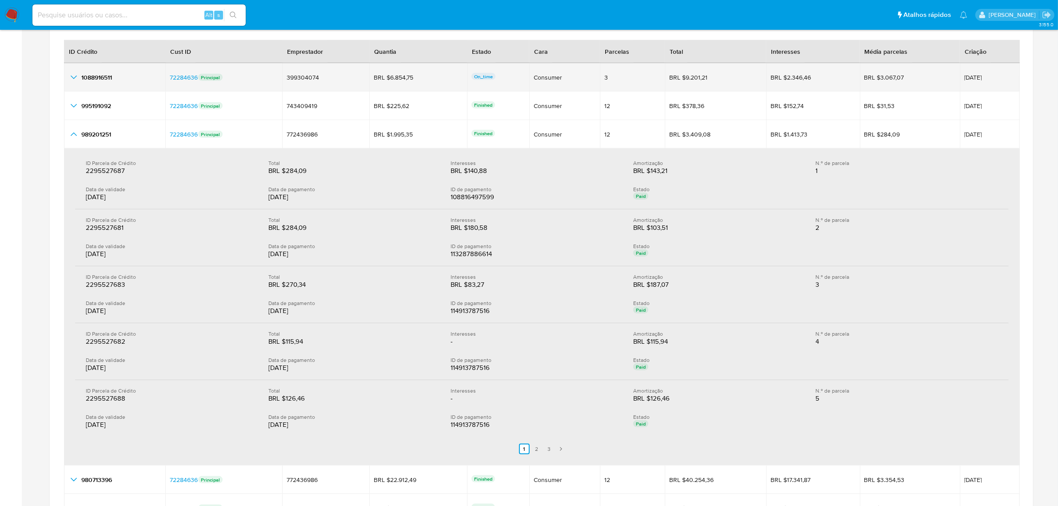
click at [78, 81] on icon "button_show_hidden_detail_by_id_0" at bounding box center [73, 77] width 11 height 11
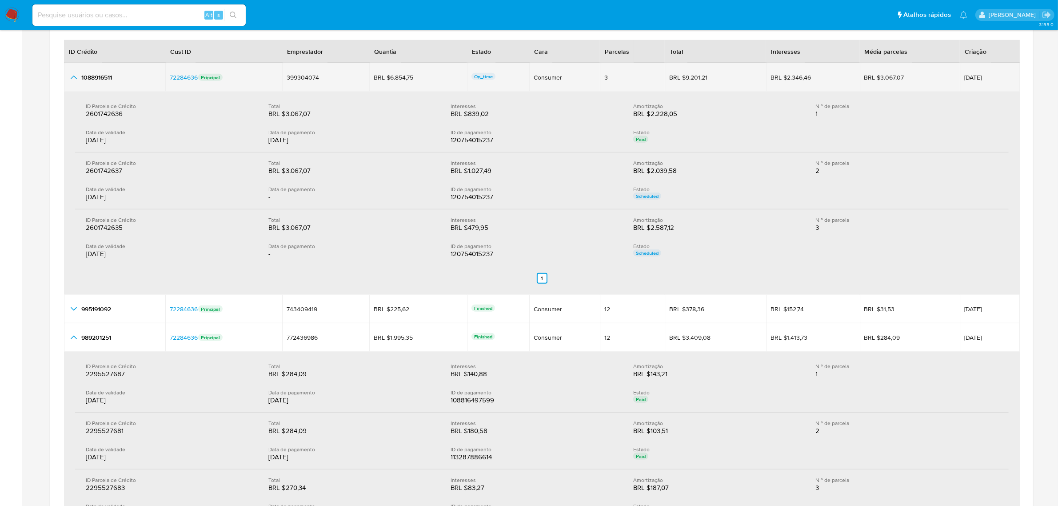
click at [78, 81] on icon "button_show_hidden_detail_by_id_0" at bounding box center [73, 77] width 11 height 11
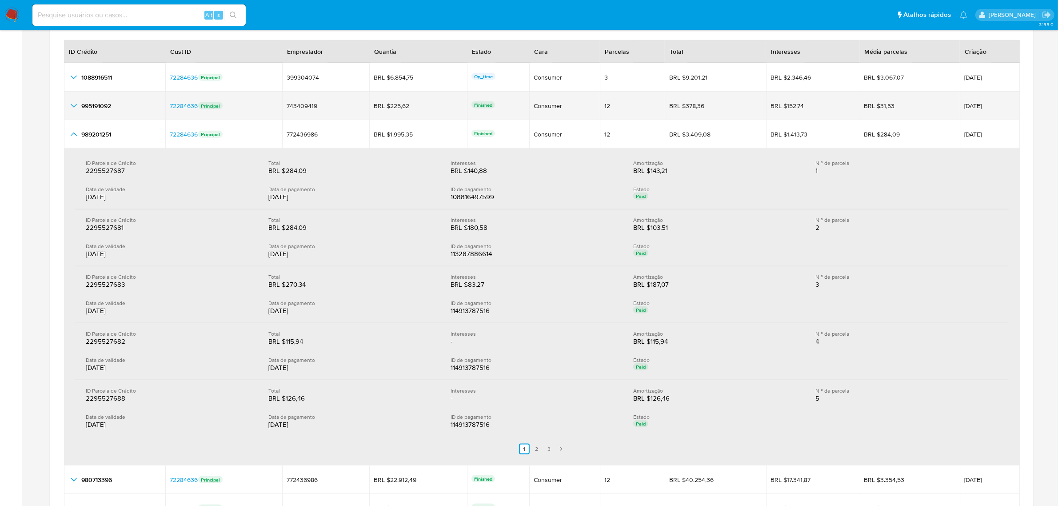
click at [72, 111] on icon "button_show_hidden_detail_by_id_1" at bounding box center [73, 105] width 11 height 11
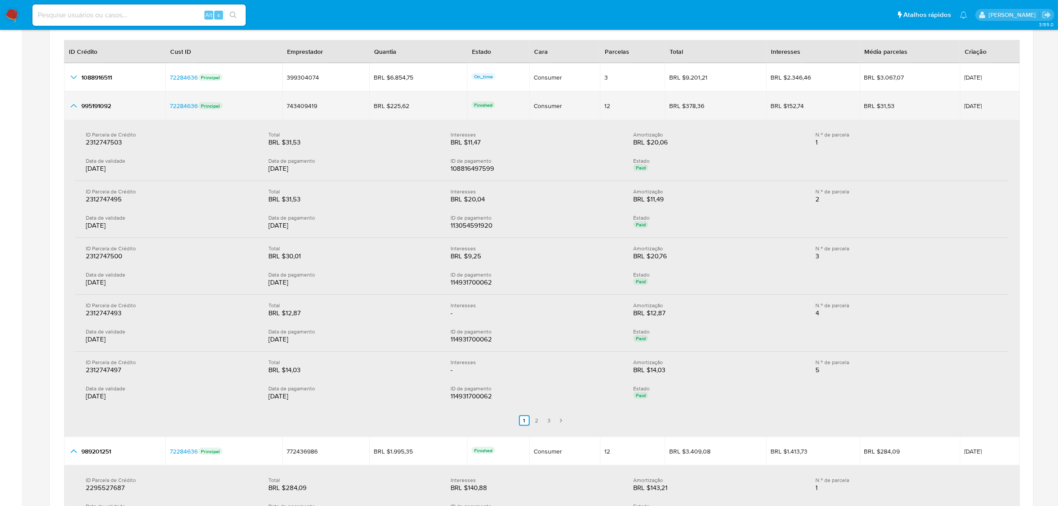
click at [71, 108] on icon "button_show_hidden_detail_by_id_1" at bounding box center [74, 106] width 6 height 4
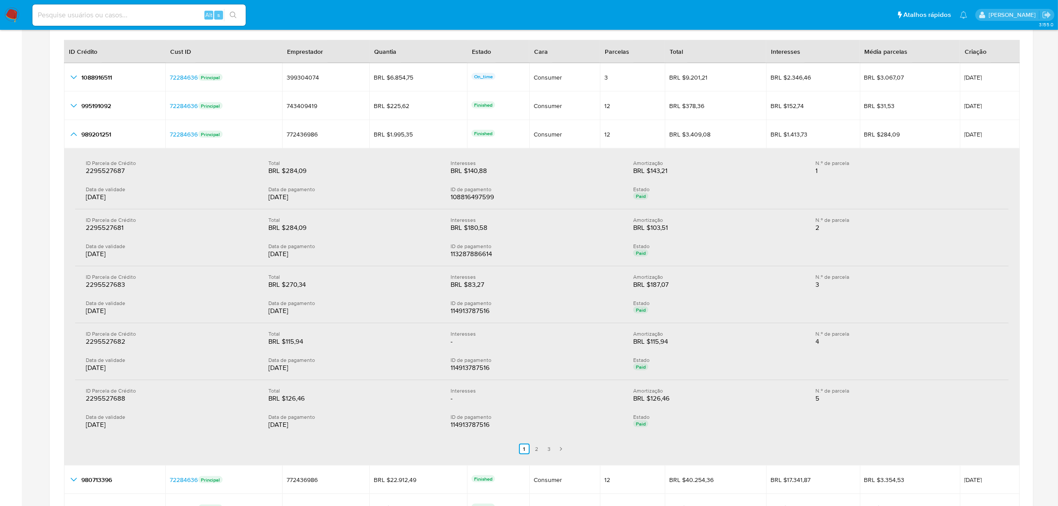
click at [283, 251] on div "[DATE]" at bounding box center [352, 253] width 168 height 9
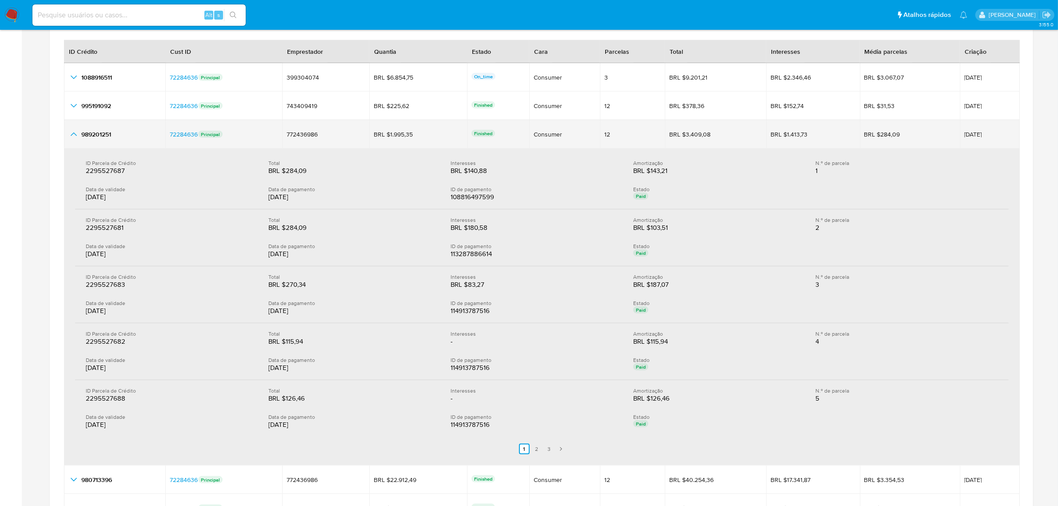
drag, startPoint x: 94, startPoint y: 129, endPoint x: 94, endPoint y: 136, distance: 7.1
click at [94, 130] on td "989201251 989201251" at bounding box center [114, 134] width 101 height 28
click at [94, 136] on span "989201251" at bounding box center [96, 134] width 30 height 9
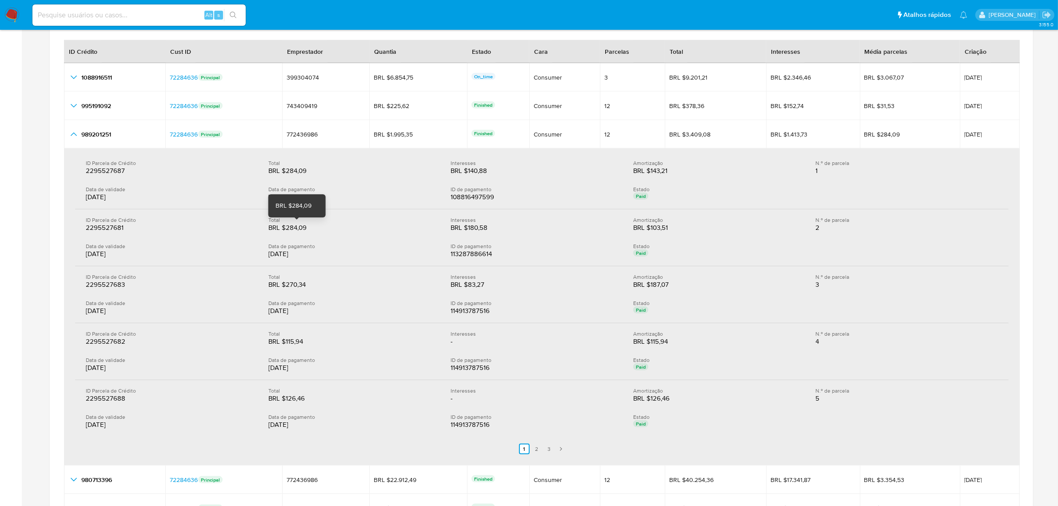
drag, startPoint x: 311, startPoint y: 231, endPoint x: 285, endPoint y: 233, distance: 25.9
click at [285, 232] on div "BRL $284,09" at bounding box center [296, 227] width 57 height 9
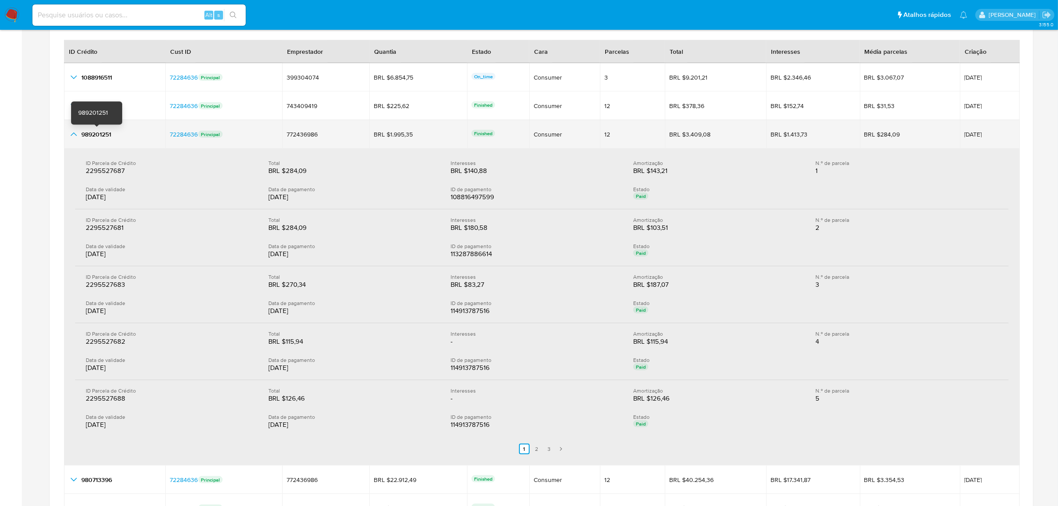
click at [107, 139] on span "989201251" at bounding box center [96, 134] width 30 height 9
click at [109, 134] on span "989201251" at bounding box center [96, 134] width 30 height 9
click at [127, 141] on td "989201251 989201251" at bounding box center [114, 134] width 101 height 28
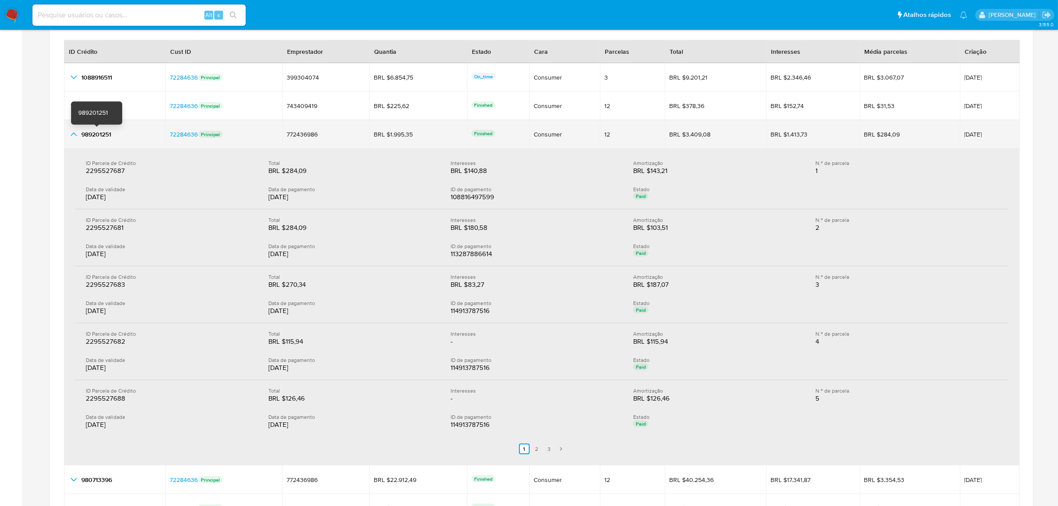
click at [108, 136] on span "989201251" at bounding box center [96, 134] width 30 height 9
click at [72, 136] on icon "button_show_hidden_detail_by_id_2" at bounding box center [73, 134] width 11 height 11
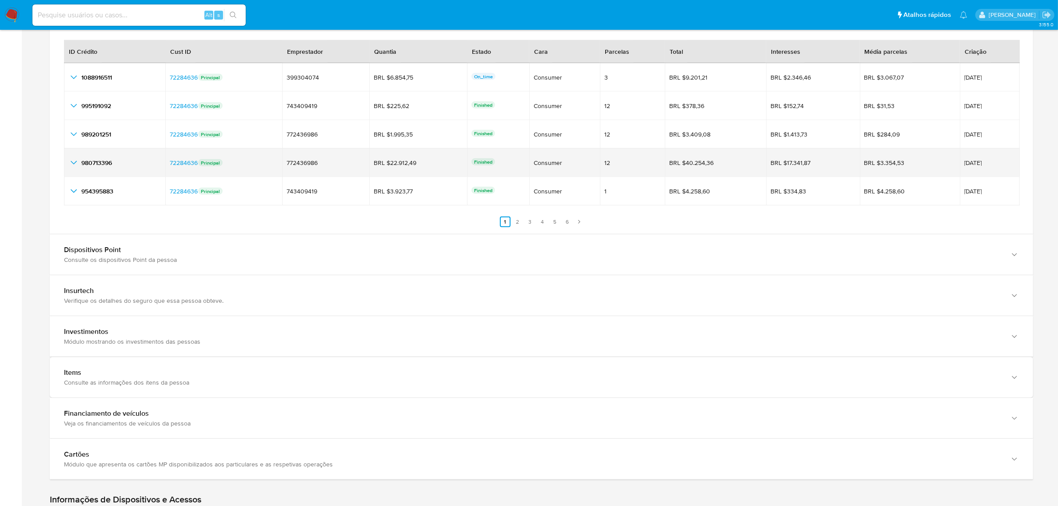
click at [72, 168] on icon "button_show_hidden_detail_by_id_3" at bounding box center [73, 162] width 11 height 11
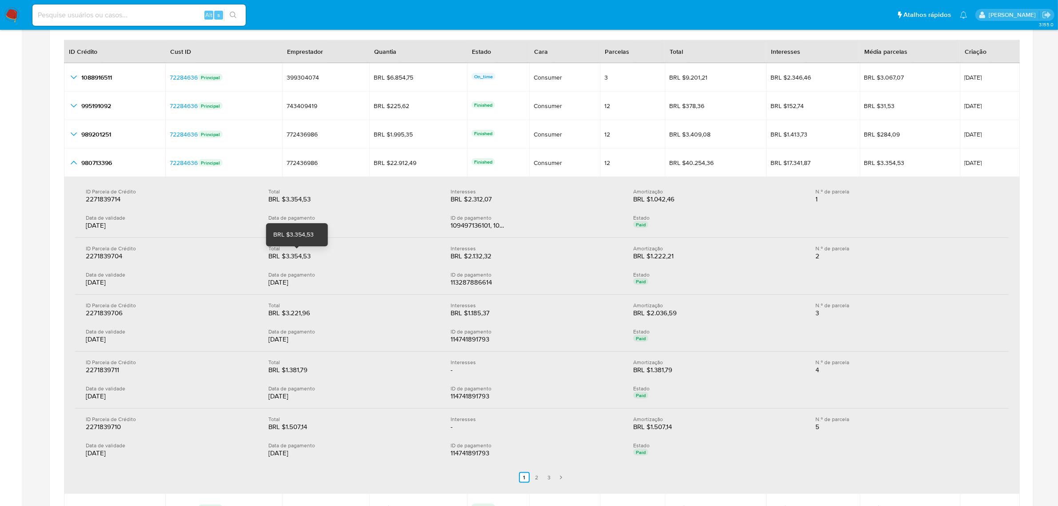
drag, startPoint x: 312, startPoint y: 260, endPoint x: 285, endPoint y: 258, distance: 27.2
click at [285, 258] on div "BRL $3.354,53" at bounding box center [296, 255] width 57 height 9
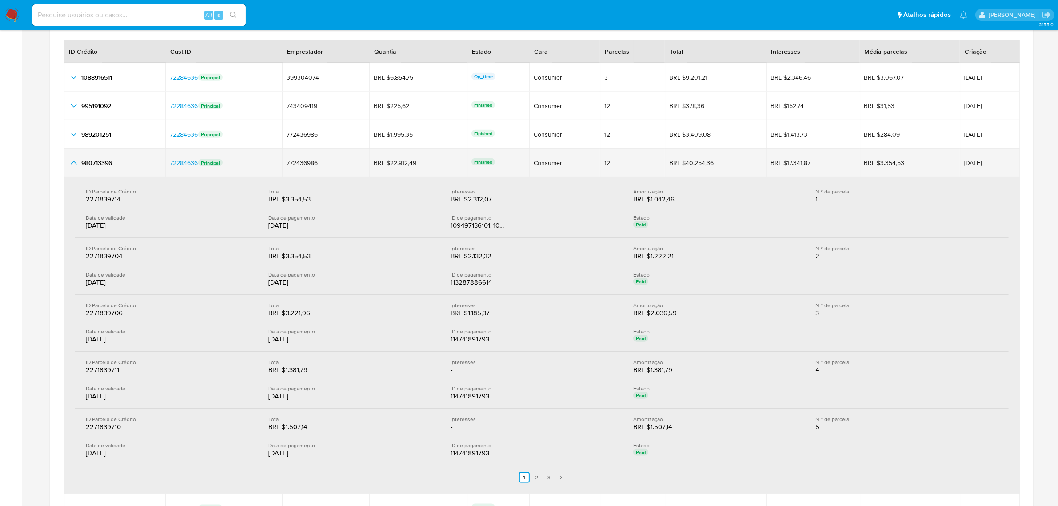
click at [96, 165] on span "980713396" at bounding box center [96, 162] width 31 height 9
click at [109, 164] on span "980713396" at bounding box center [96, 162] width 31 height 9
click at [65, 163] on td "980713396 980713396" at bounding box center [114, 162] width 101 height 28
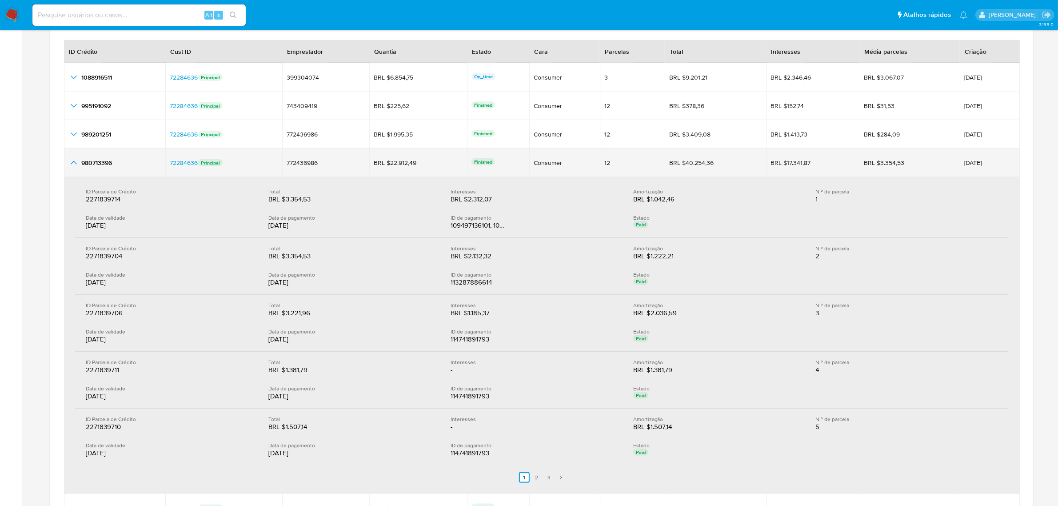
click at [72, 163] on icon "button_show_hidden_detail_by_id_3" at bounding box center [73, 162] width 11 height 11
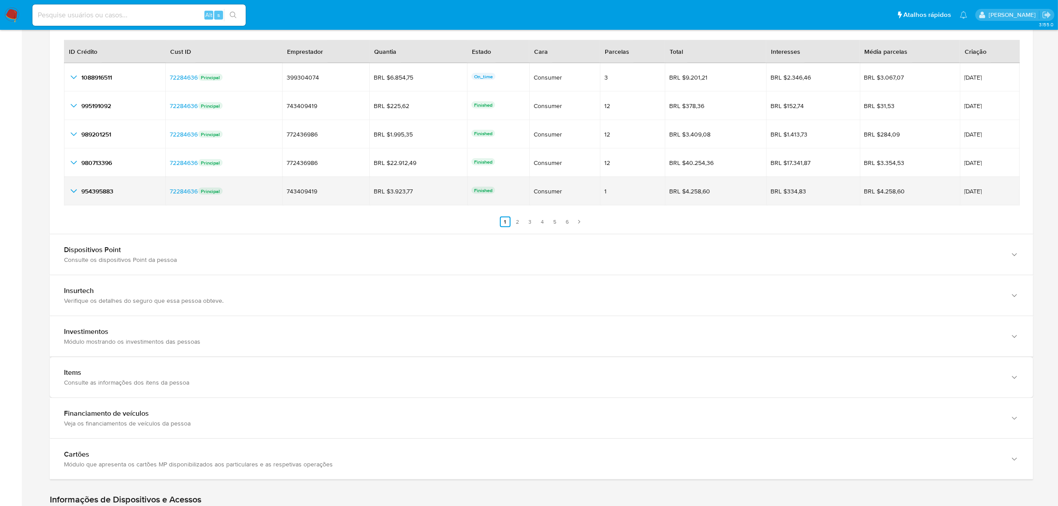
click at [76, 196] on icon "button_show_hidden_detail_by_id_4" at bounding box center [73, 191] width 11 height 11
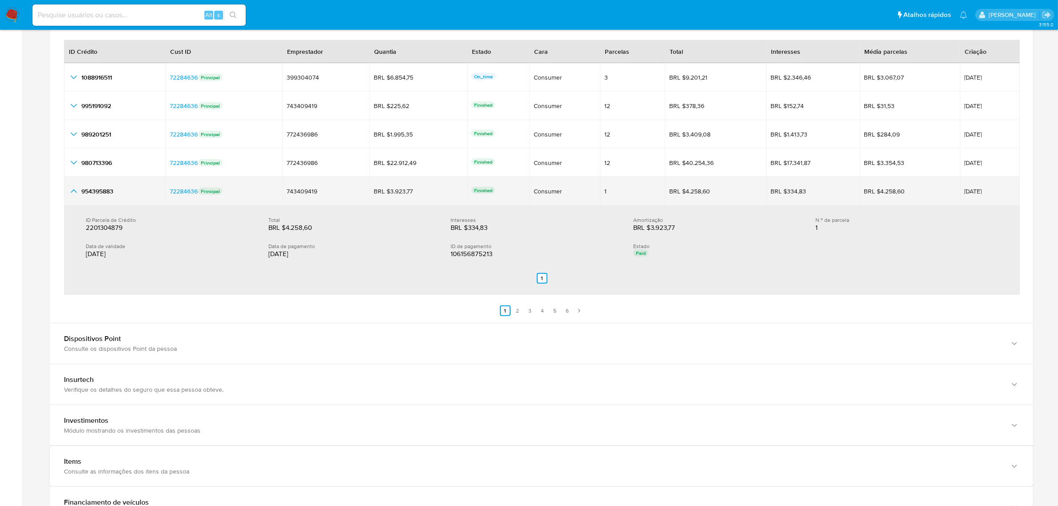
click at [76, 196] on icon "button_show_hidden_detail_by_id_4" at bounding box center [73, 191] width 11 height 11
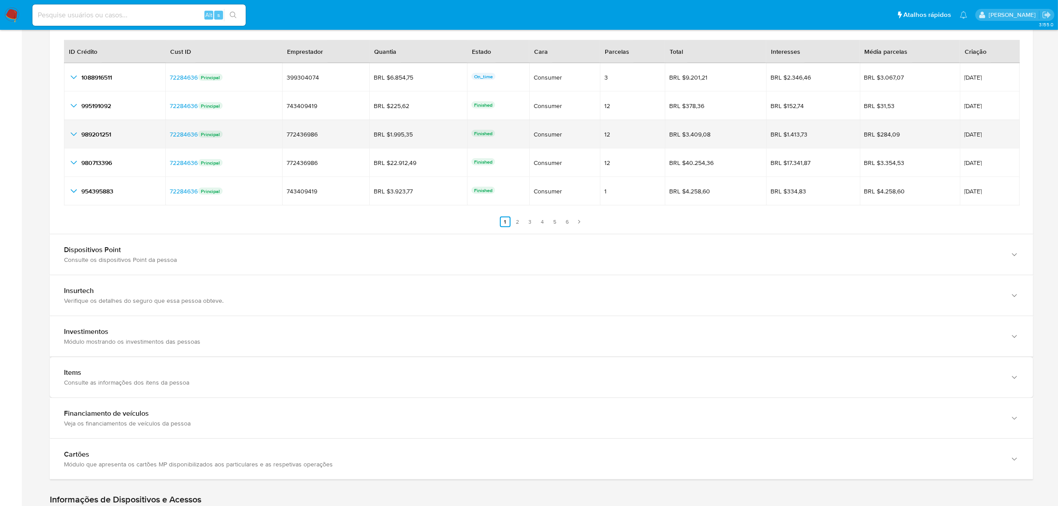
click at [72, 136] on icon "button_show_hidden_detail_by_id_2" at bounding box center [73, 134] width 11 height 11
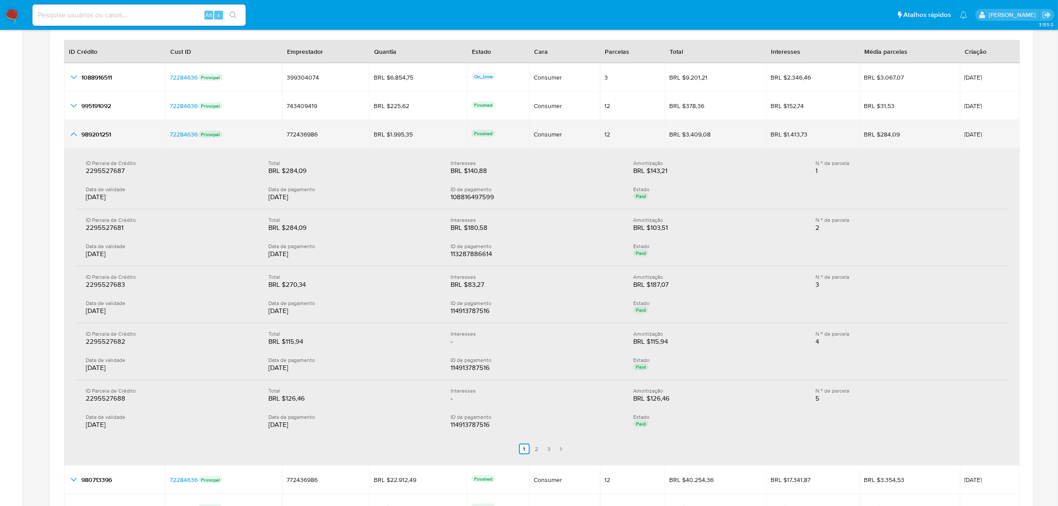
click at [99, 135] on span "989201251" at bounding box center [96, 134] width 30 height 9
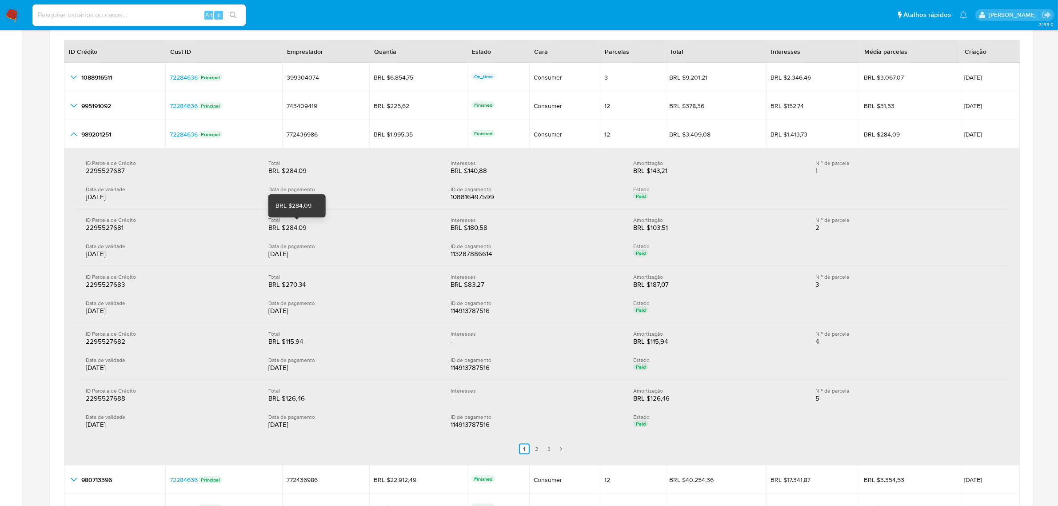
drag, startPoint x: 305, startPoint y: 230, endPoint x: 285, endPoint y: 230, distance: 20.4
click at [285, 230] on div "BRL $284,09" at bounding box center [296, 227] width 57 height 9
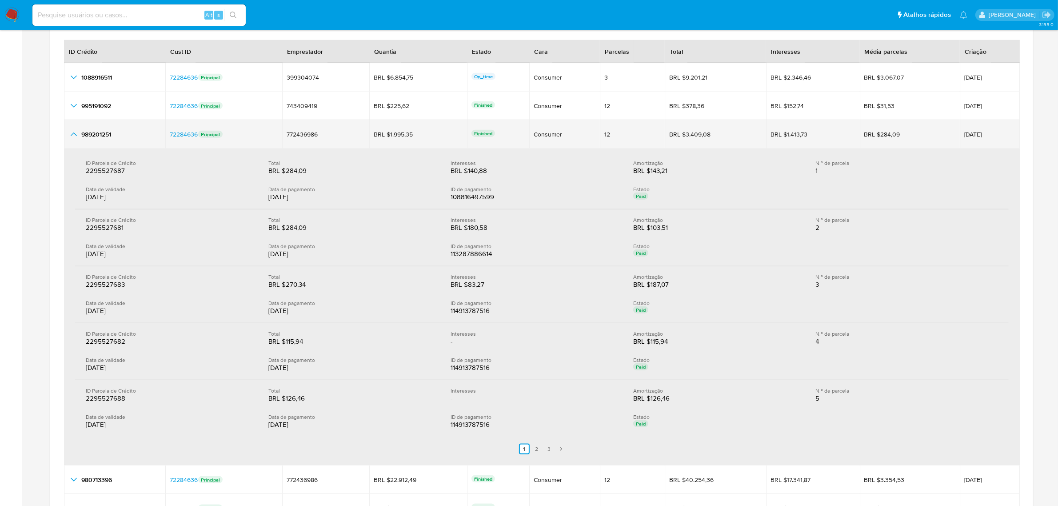
click at [81, 136] on span "989201251" at bounding box center [96, 134] width 30 height 9
click at [76, 135] on icon "button_show_hidden_detail_by_id_2" at bounding box center [73, 134] width 11 height 11
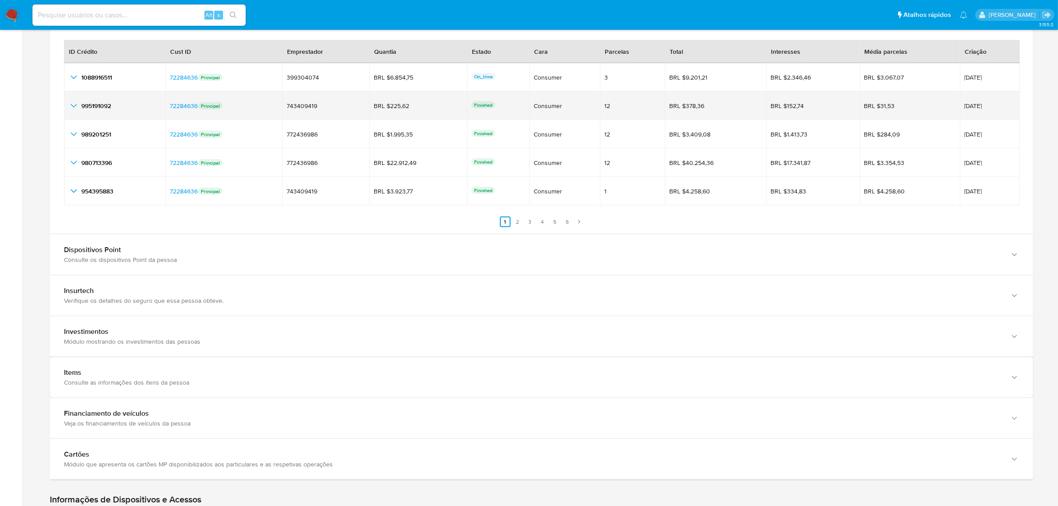
click at [76, 106] on icon "button_show_hidden_detail_by_id_1" at bounding box center [74, 106] width 6 height 4
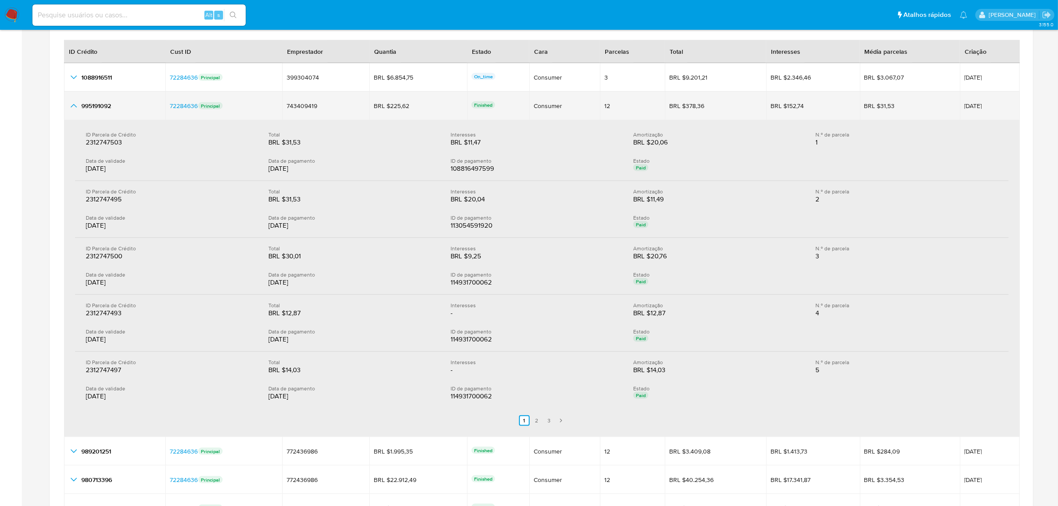
click at [77, 105] on icon "button_show_hidden_detail_by_id_1" at bounding box center [73, 105] width 11 height 11
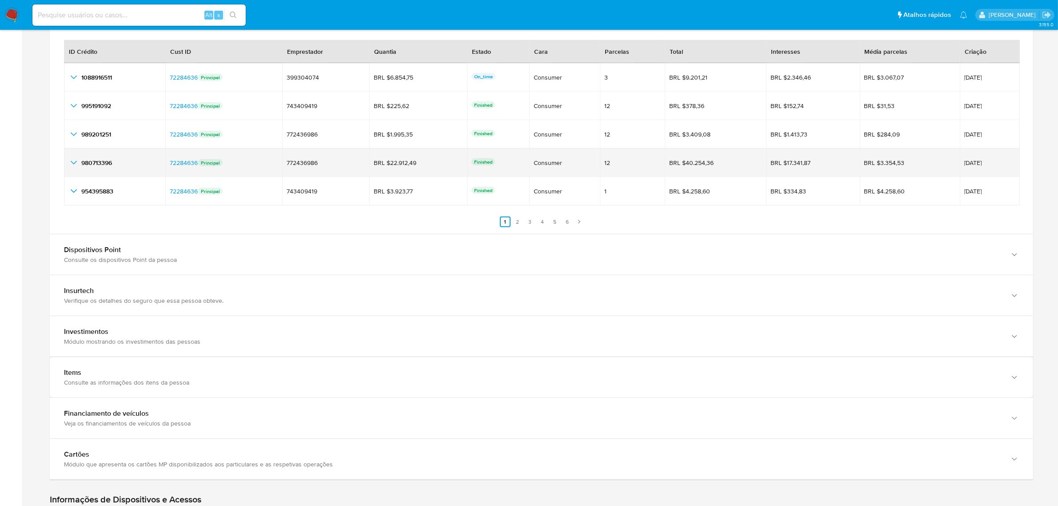
click at [71, 168] on icon "button_show_hidden_detail_by_id_3" at bounding box center [73, 162] width 11 height 11
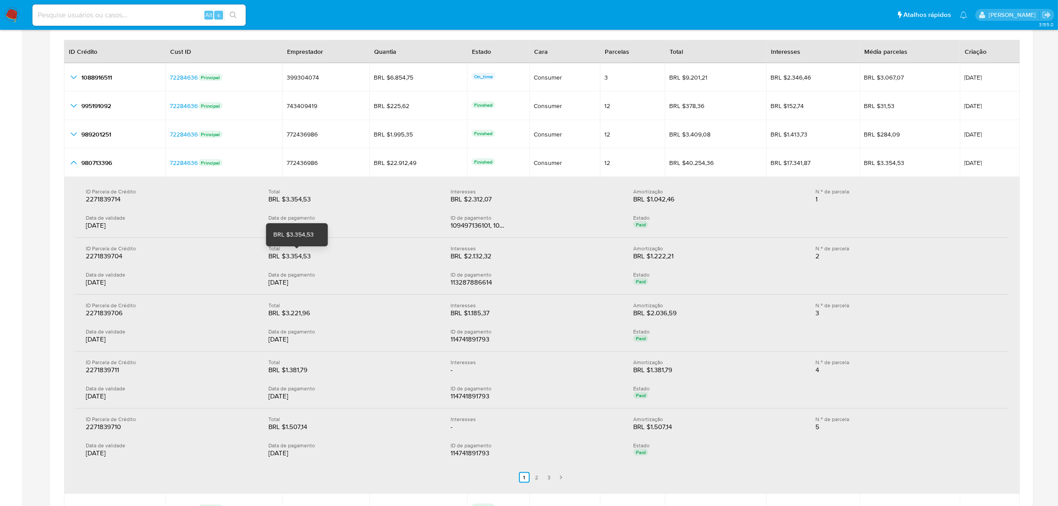
drag, startPoint x: 316, startPoint y: 259, endPoint x: 285, endPoint y: 258, distance: 31.1
click at [285, 258] on div "BRL $3.354,53" at bounding box center [296, 255] width 57 height 9
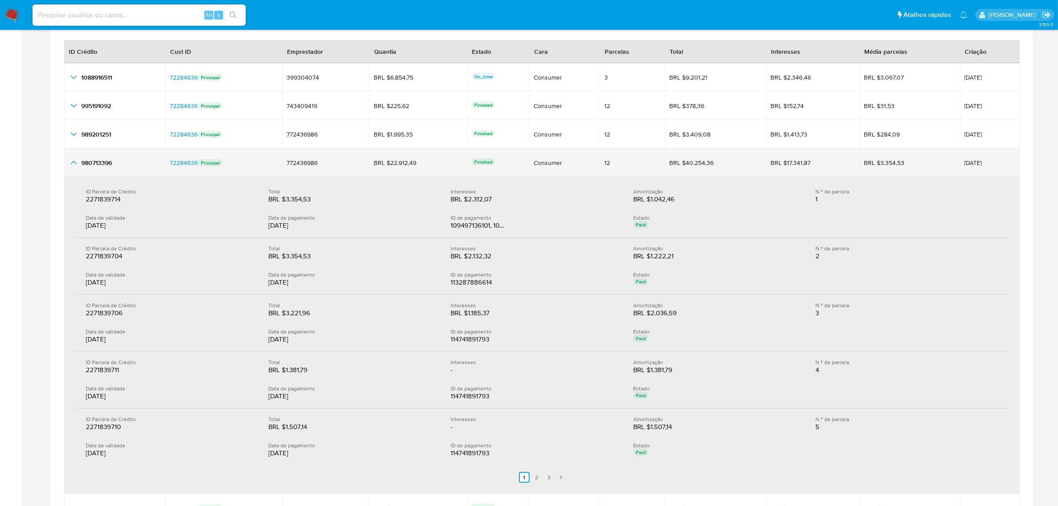
click at [74, 164] on icon "button_show_hidden_detail_by_id_3" at bounding box center [73, 162] width 11 height 11
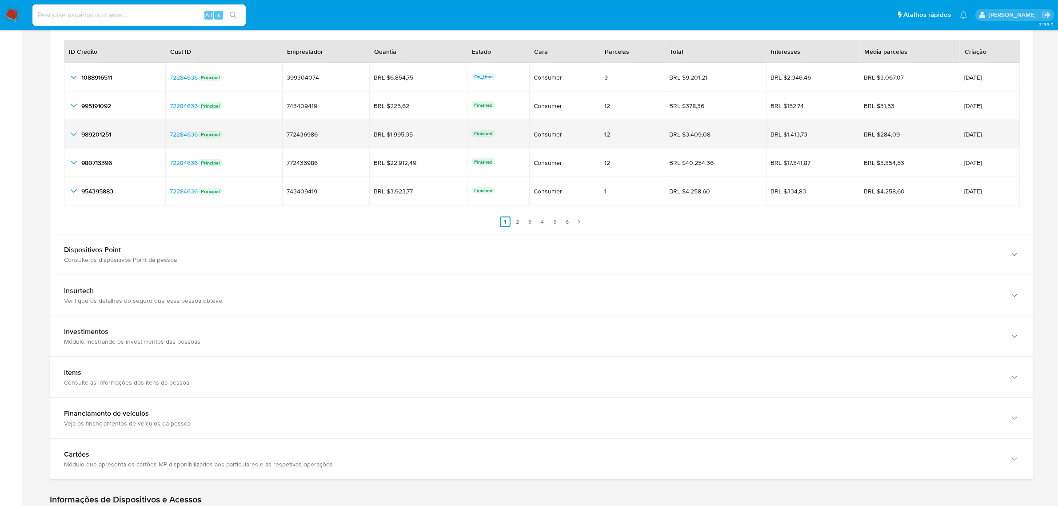
click at [70, 132] on icon "button_show_hidden_detail_by_id_2" at bounding box center [73, 134] width 11 height 11
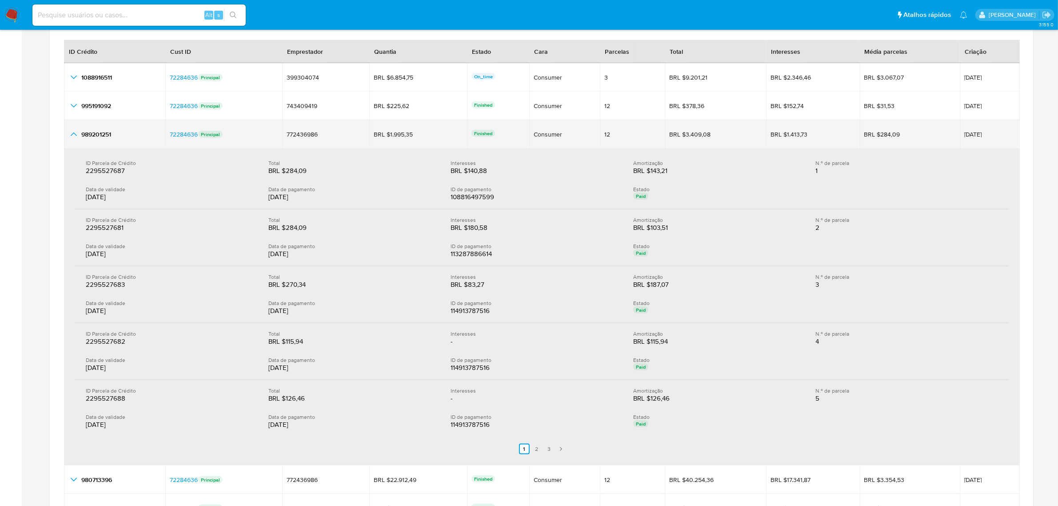
click at [70, 132] on icon "button_show_hidden_detail_by_id_2" at bounding box center [73, 134] width 11 height 11
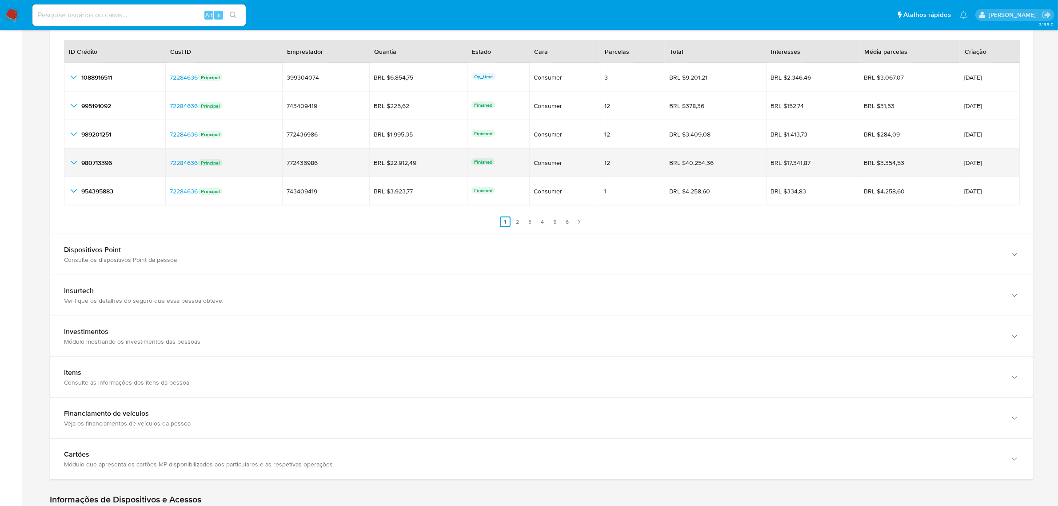
click at [72, 163] on icon "button_show_hidden_detail_by_id_3" at bounding box center [73, 162] width 11 height 11
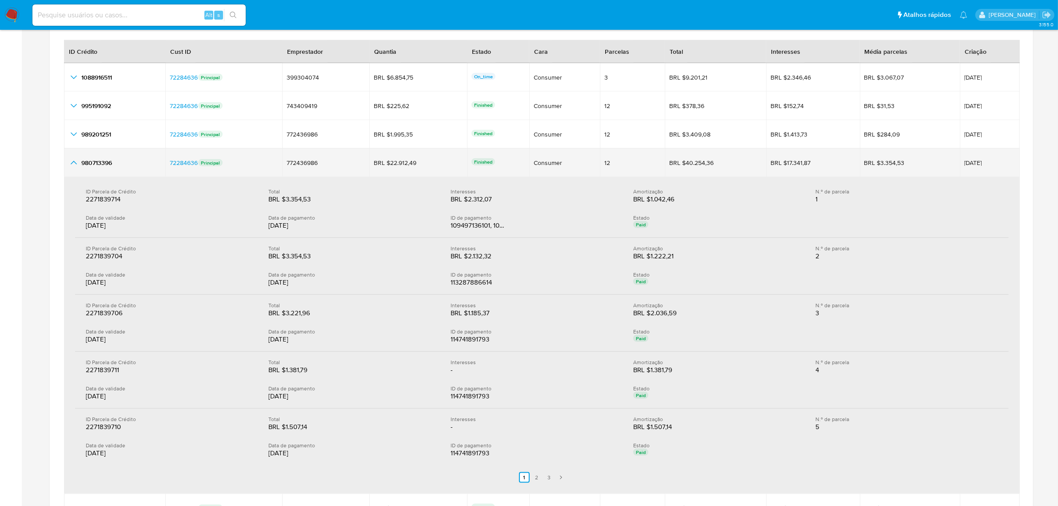
click at [71, 164] on icon "button_show_hidden_detail_by_id_3" at bounding box center [74, 163] width 6 height 4
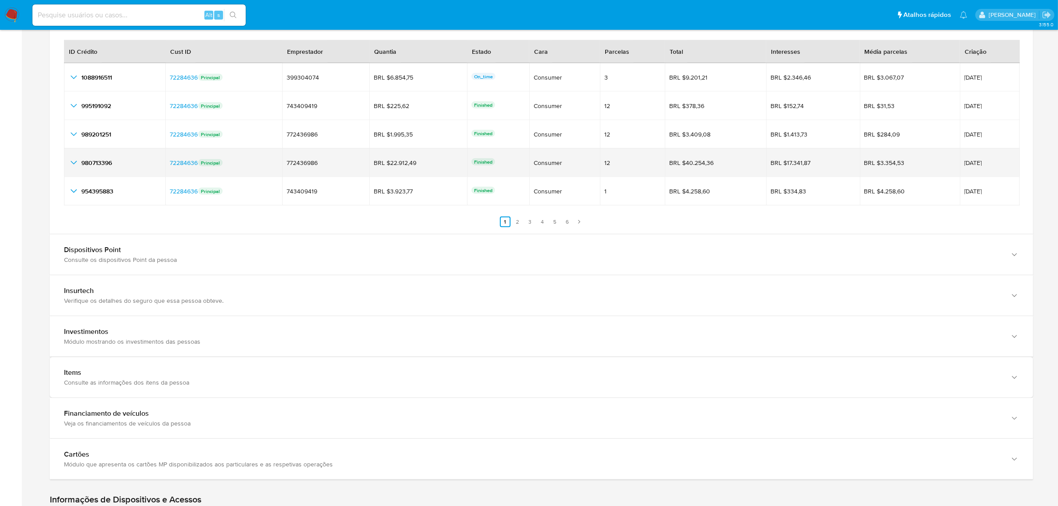
click at [66, 164] on td "980713396 980713396" at bounding box center [114, 162] width 101 height 28
click at [72, 164] on icon "button_show_hidden_detail_by_id_3" at bounding box center [73, 162] width 11 height 11
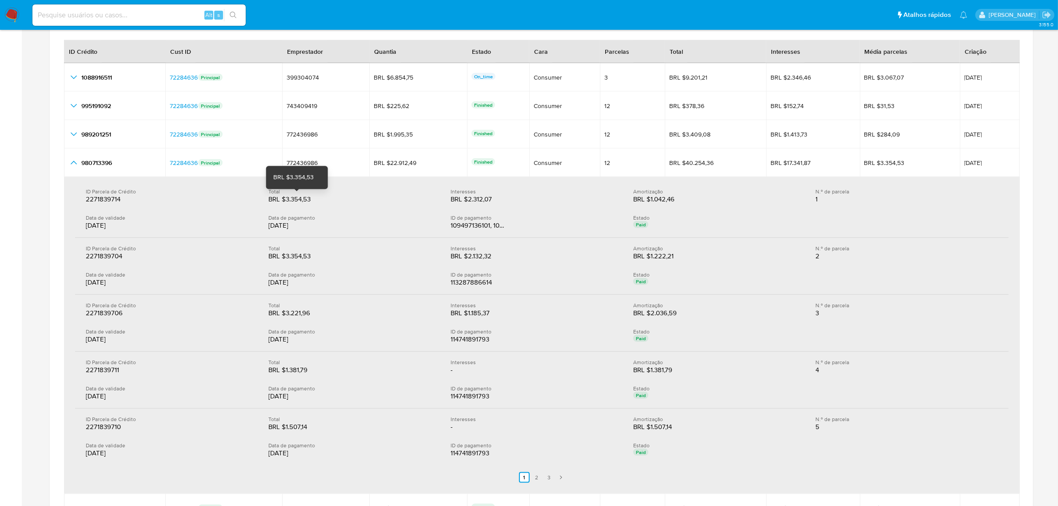
drag, startPoint x: 284, startPoint y: 201, endPoint x: 313, endPoint y: 200, distance: 28.9
click at [313, 200] on div "BRL $3.354,53" at bounding box center [296, 199] width 57 height 9
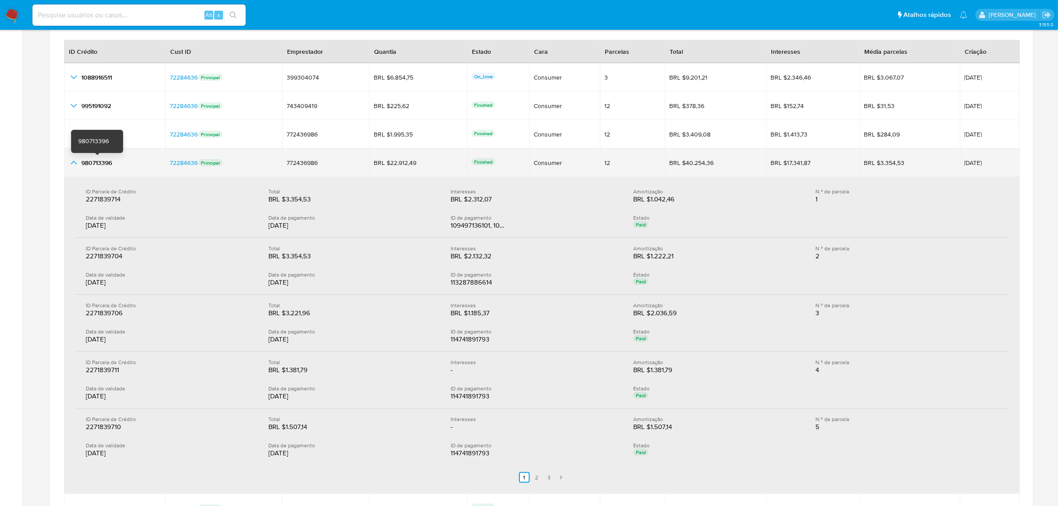
click at [100, 167] on span "980713396" at bounding box center [96, 162] width 31 height 9
click at [78, 167] on icon "button_show_hidden_detail_by_id_3" at bounding box center [73, 162] width 11 height 11
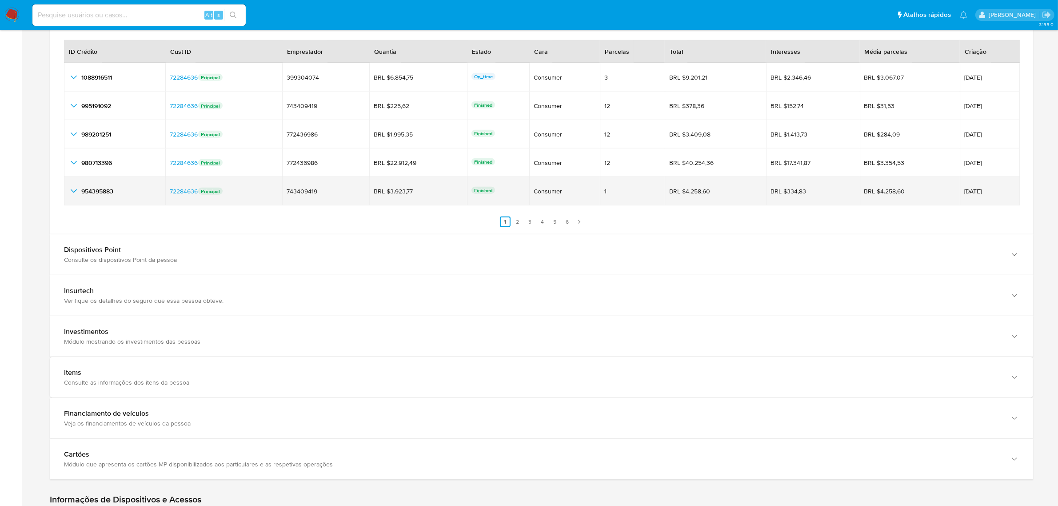
click at [68, 190] on icon "button_show_hidden_detail_by_id_4" at bounding box center [73, 191] width 11 height 11
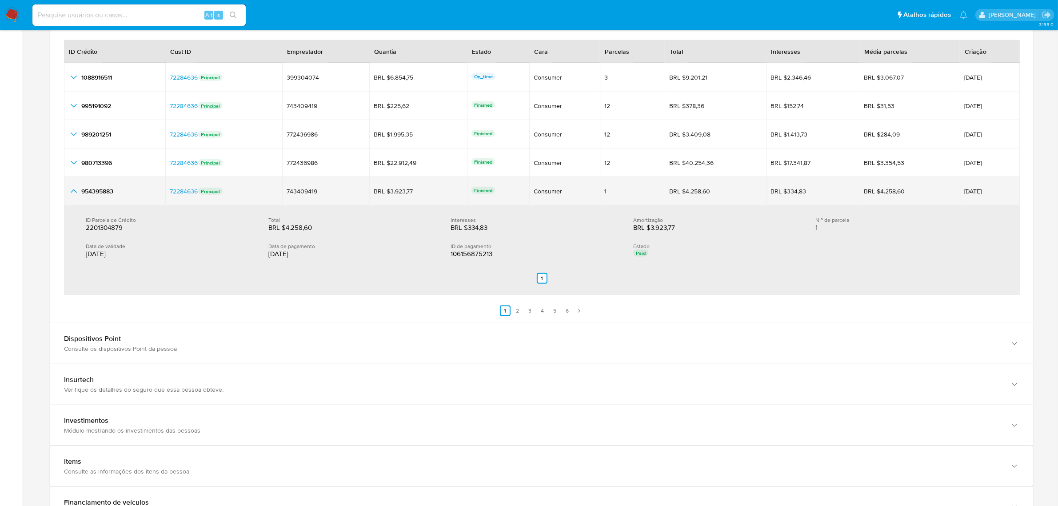
click at [67, 192] on td "954395883 954395883" at bounding box center [114, 191] width 101 height 28
click at [72, 196] on icon "button_show_hidden_detail_by_id_4" at bounding box center [73, 191] width 11 height 11
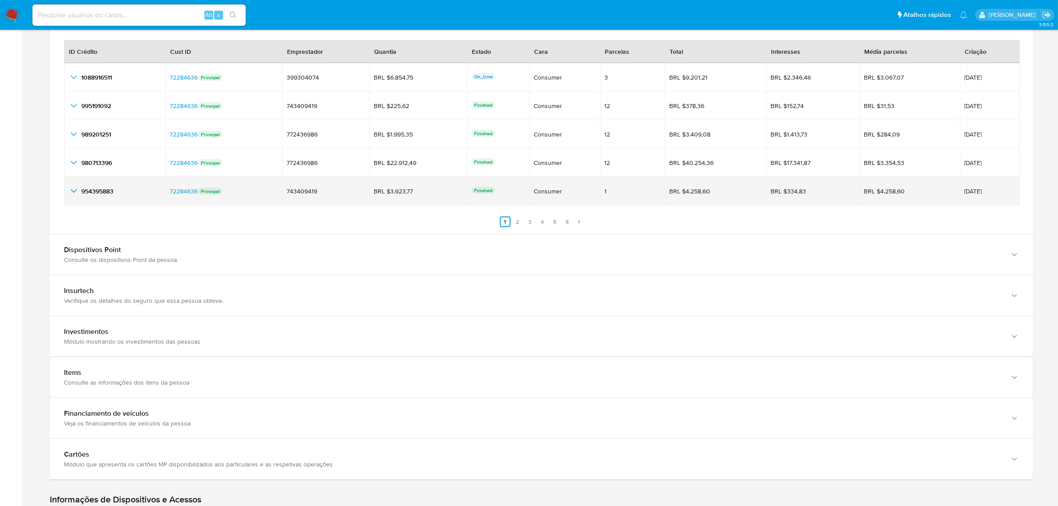
click at [73, 193] on icon "button_show_hidden_detail_by_id_4" at bounding box center [74, 191] width 6 height 4
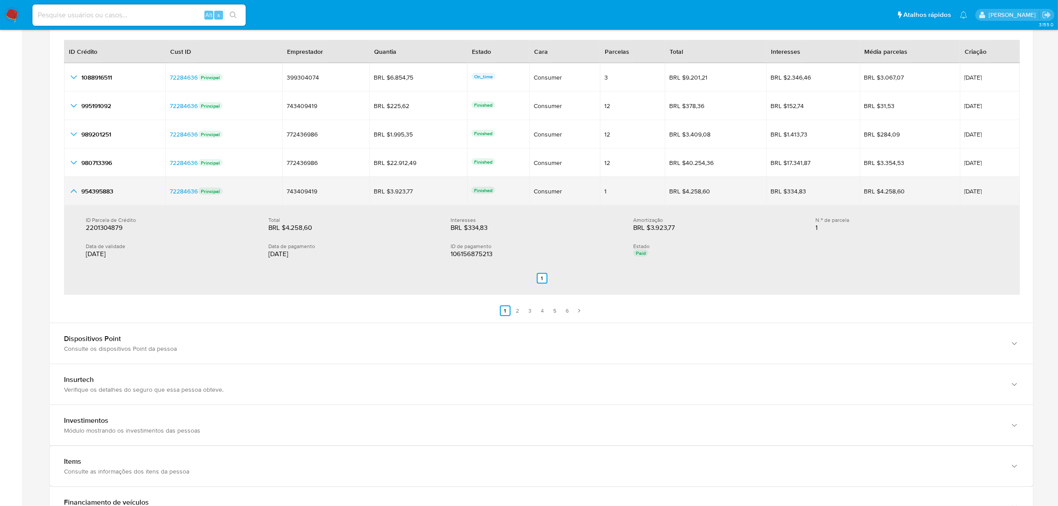
click at [73, 193] on icon "button_show_hidden_detail_by_id_4" at bounding box center [73, 191] width 11 height 11
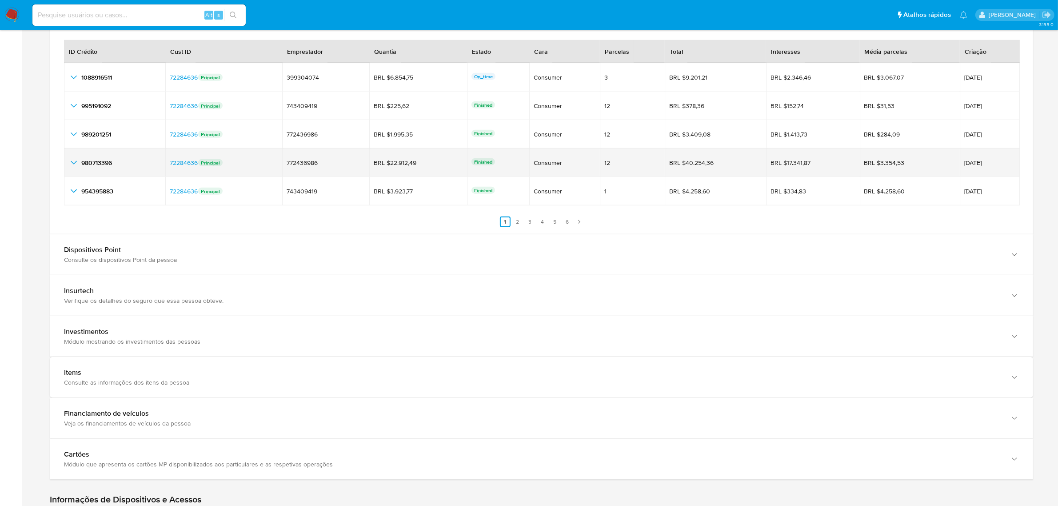
click at [69, 167] on icon "button_show_hidden_detail_by_id_3" at bounding box center [73, 162] width 11 height 11
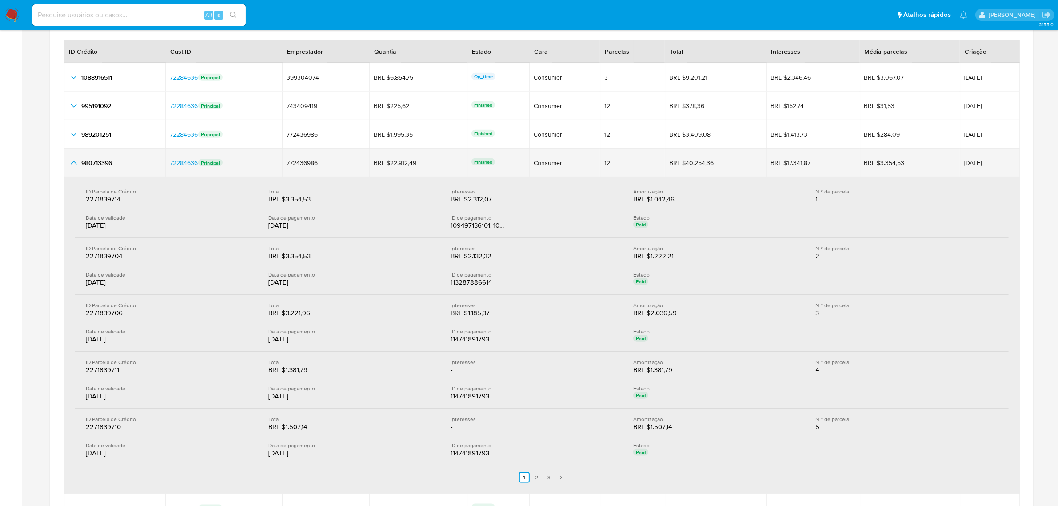
click at [69, 167] on icon "button_show_hidden_detail_by_id_3" at bounding box center [73, 162] width 11 height 11
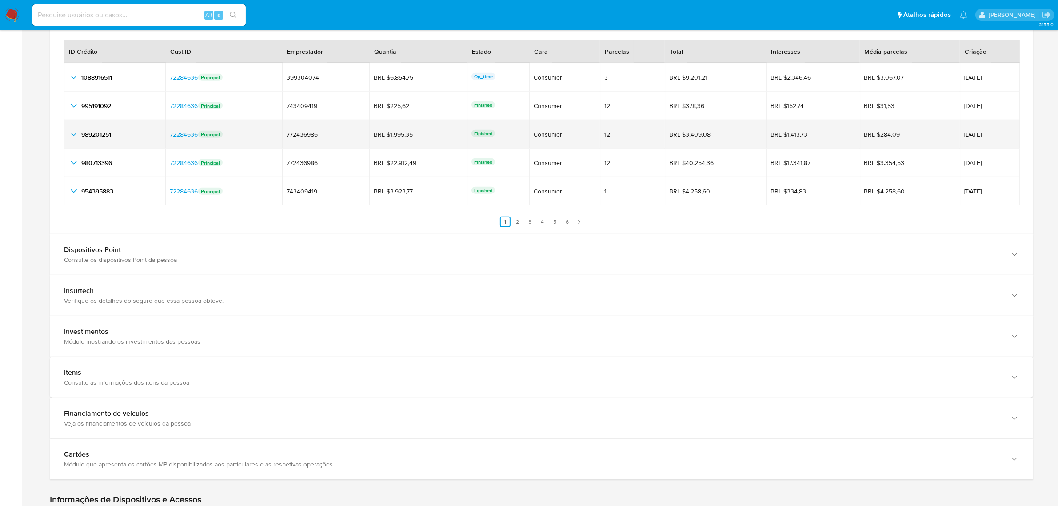
click at [76, 136] on icon "button_show_hidden_detail_by_id_2" at bounding box center [74, 134] width 6 height 4
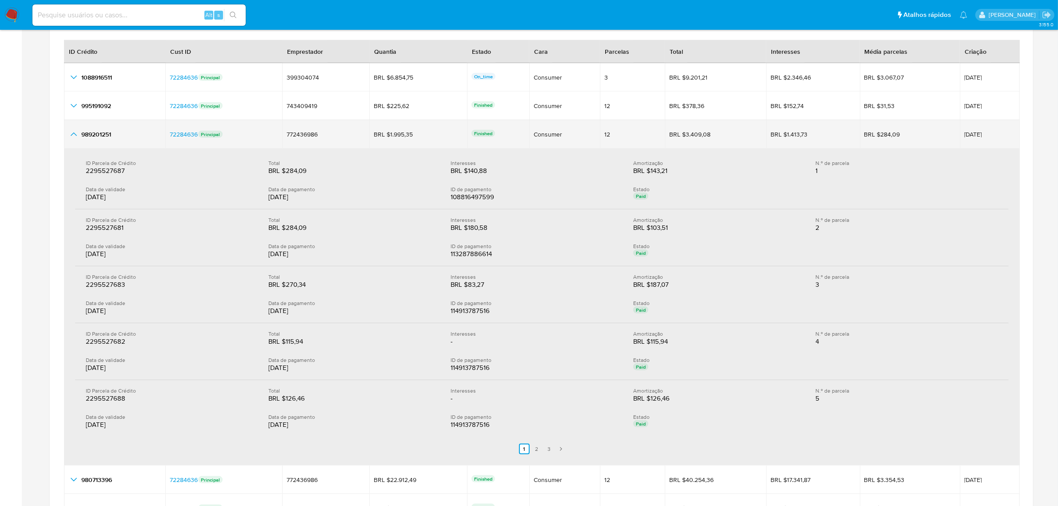
click at [68, 133] on td "989201251 989201251" at bounding box center [114, 134] width 101 height 28
click at [69, 130] on icon "button_show_hidden_detail_by_id_2" at bounding box center [73, 134] width 11 height 11
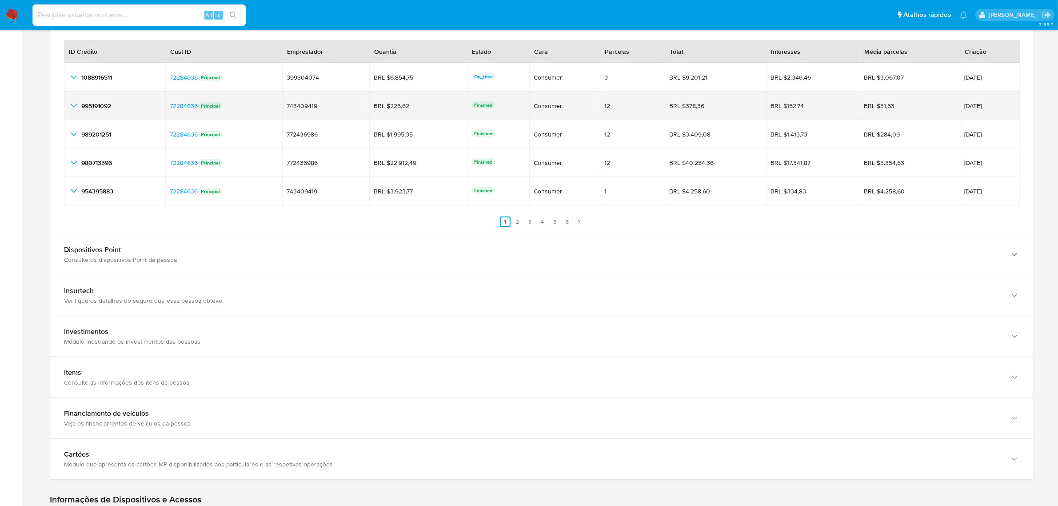
click at [72, 109] on icon "button_show_hidden_detail_by_id_1" at bounding box center [73, 105] width 11 height 11
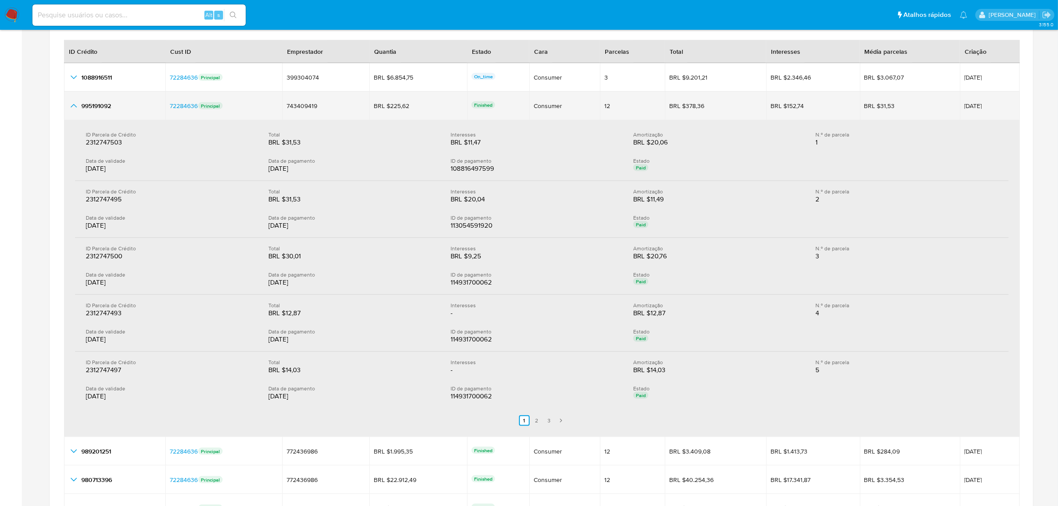
click at [72, 111] on icon "button_show_hidden_detail_by_id_1" at bounding box center [73, 105] width 11 height 11
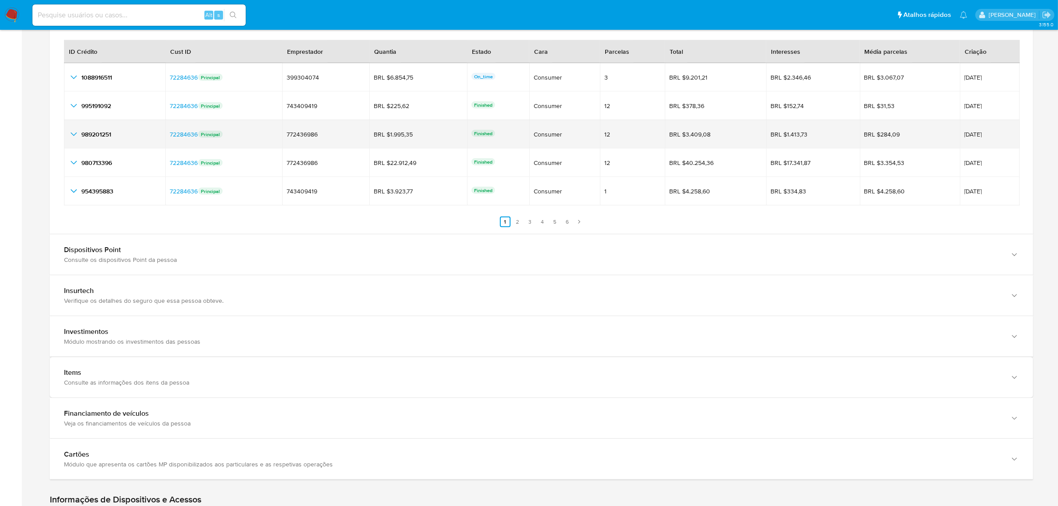
click at [72, 121] on td "989201251 989201251" at bounding box center [114, 134] width 101 height 28
click at [74, 132] on icon "button_show_hidden_detail_by_id_2" at bounding box center [73, 134] width 11 height 11
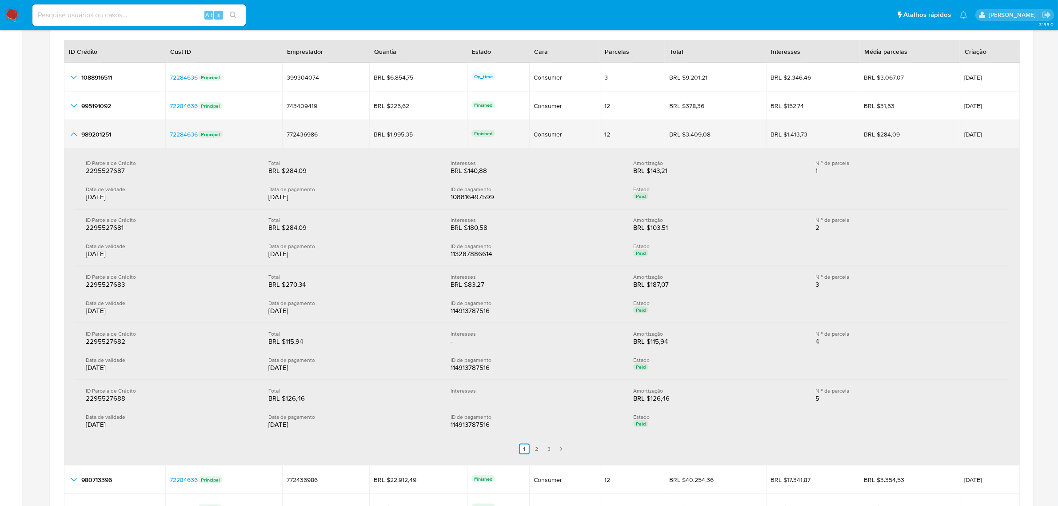
click at [71, 134] on icon "button_show_hidden_detail_by_id_2" at bounding box center [73, 134] width 11 height 11
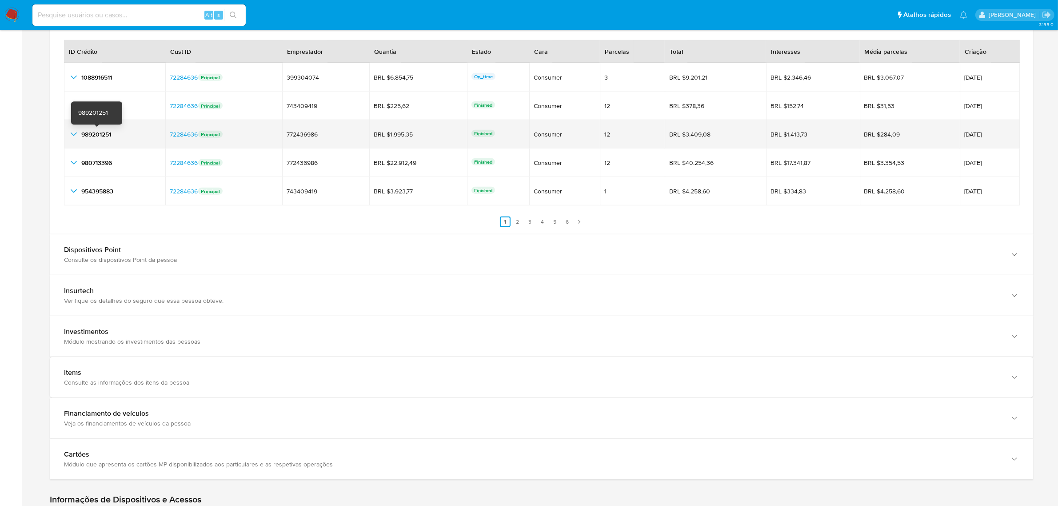
click at [92, 134] on span "989201251" at bounding box center [96, 134] width 30 height 9
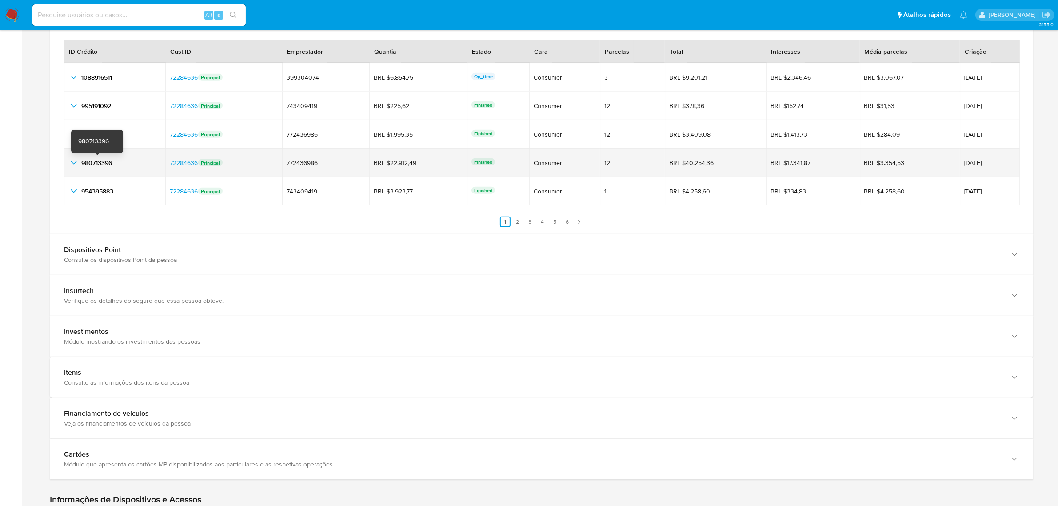
click at [101, 160] on span "980713396" at bounding box center [96, 162] width 31 height 9
click at [74, 164] on icon "button_show_hidden_detail_by_id_3" at bounding box center [74, 163] width 6 height 4
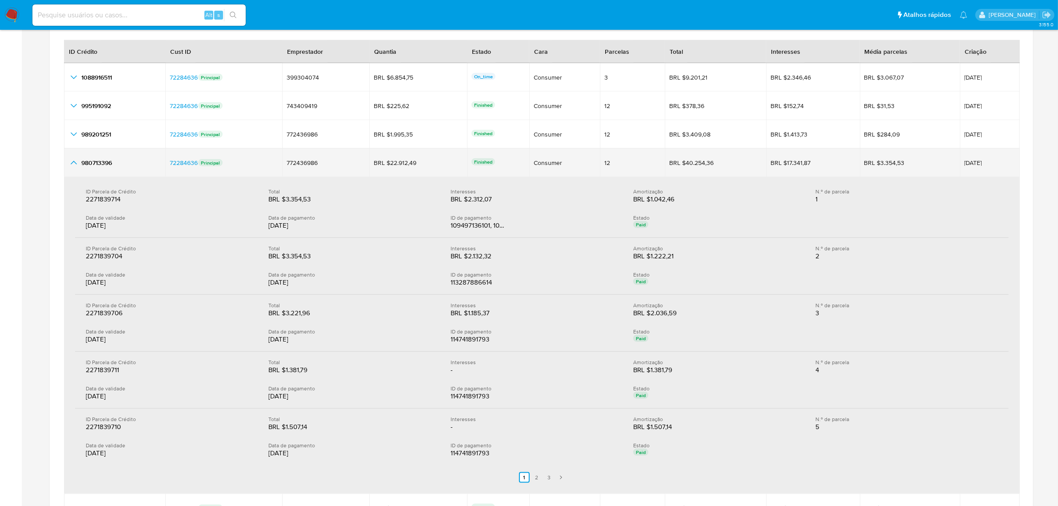
click at [74, 164] on icon "button_show_hidden_detail_by_id_3" at bounding box center [73, 162] width 11 height 11
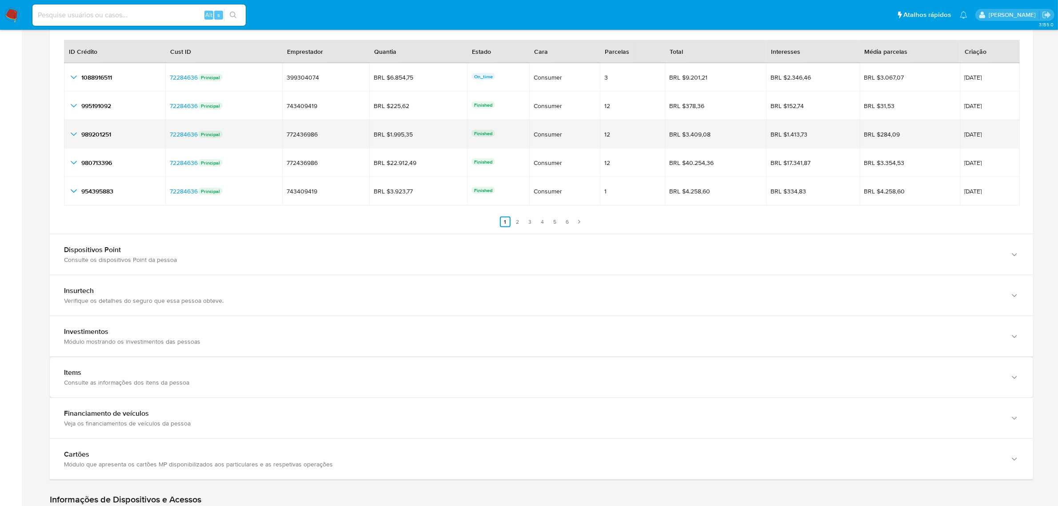
click at [76, 136] on icon "button_show_hidden_detail_by_id_2" at bounding box center [73, 134] width 11 height 11
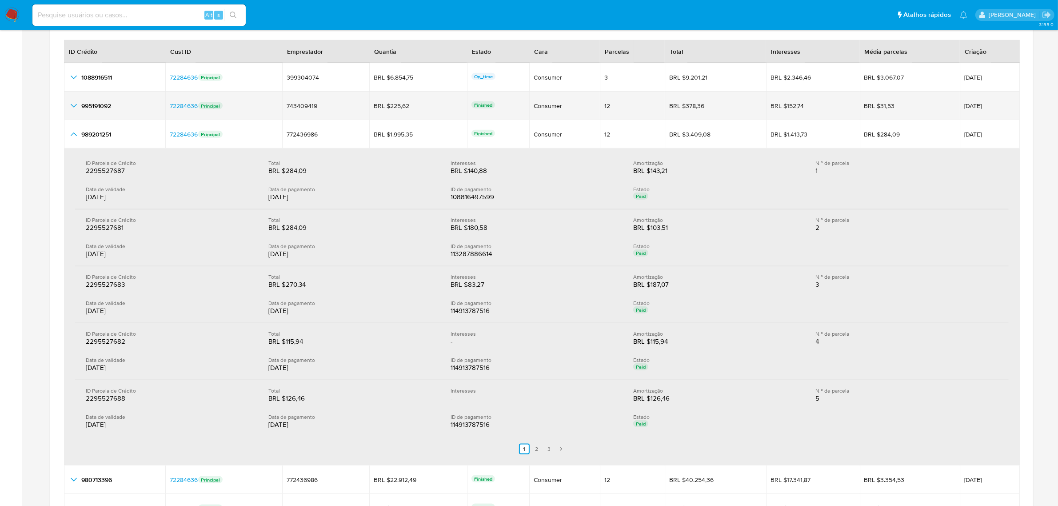
click at [76, 107] on icon "button_show_hidden_detail_by_id_1" at bounding box center [73, 105] width 11 height 11
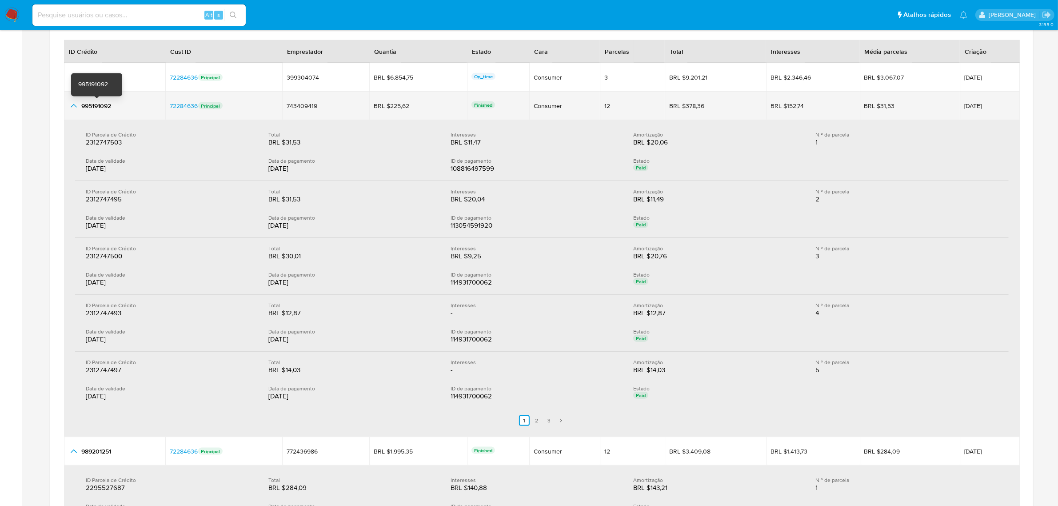
click at [97, 110] on span "995191092" at bounding box center [96, 105] width 30 height 9
drag, startPoint x: 72, startPoint y: 104, endPoint x: 88, endPoint y: 120, distance: 22.3
click at [72, 104] on icon "button_show_hidden_detail_by_id_1" at bounding box center [73, 105] width 11 height 11
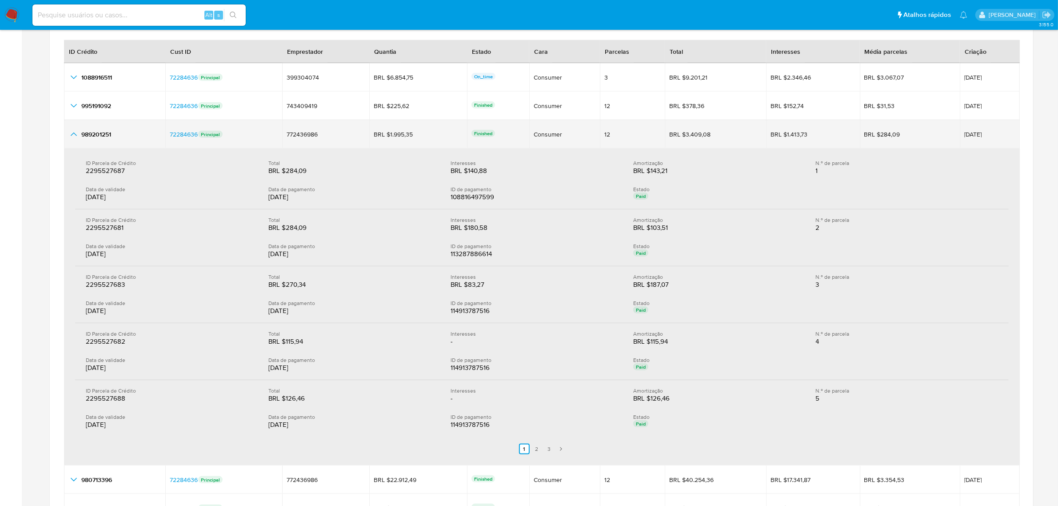
click at [67, 134] on td "989201251 989201251" at bounding box center [114, 134] width 101 height 28
click at [73, 136] on icon "button_show_hidden_detail_by_id_2" at bounding box center [73, 134] width 11 height 11
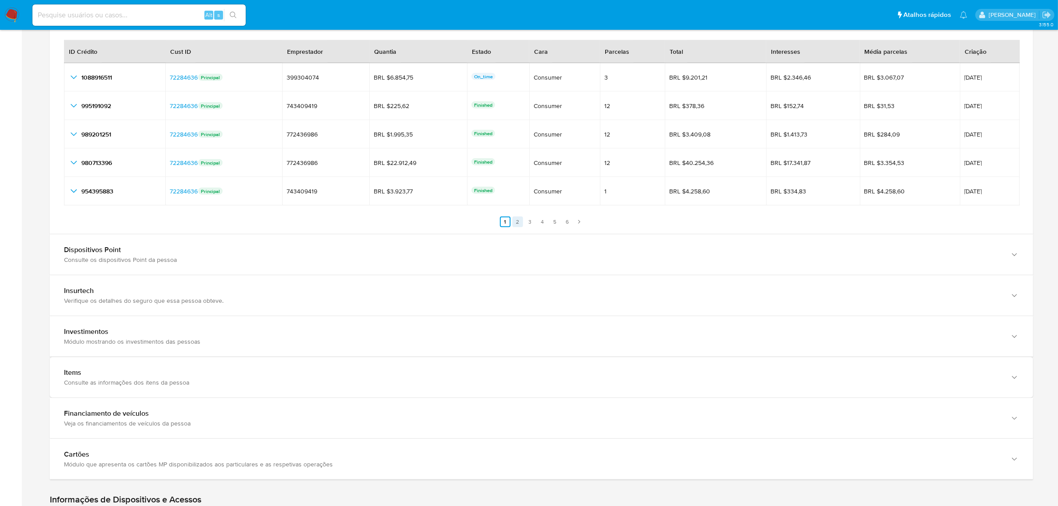
click at [515, 226] on link "2" at bounding box center [517, 221] width 11 height 11
click at [510, 224] on link "1" at bounding box center [510, 221] width 11 height 11
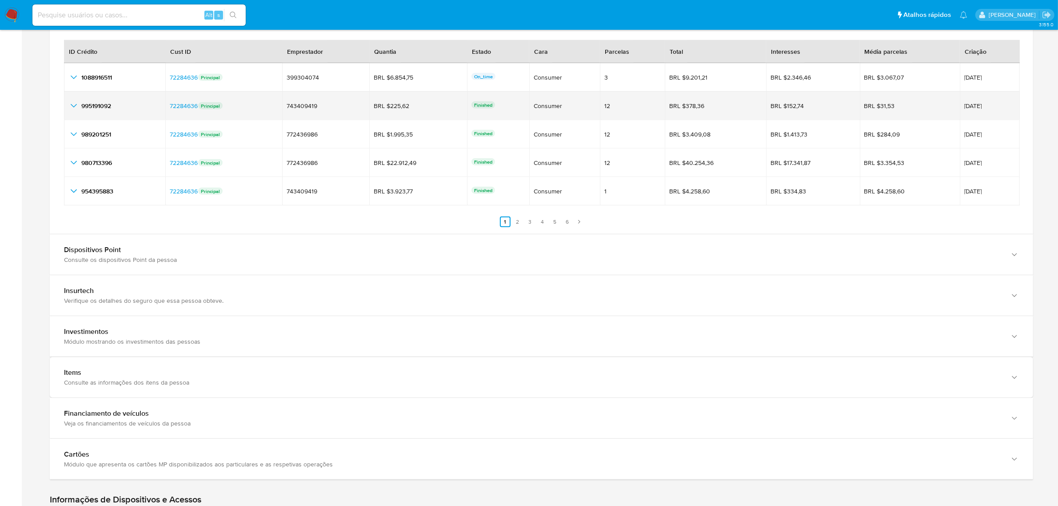
click at [71, 103] on icon "button_show_hidden_detail_by_id_1" at bounding box center [73, 105] width 11 height 11
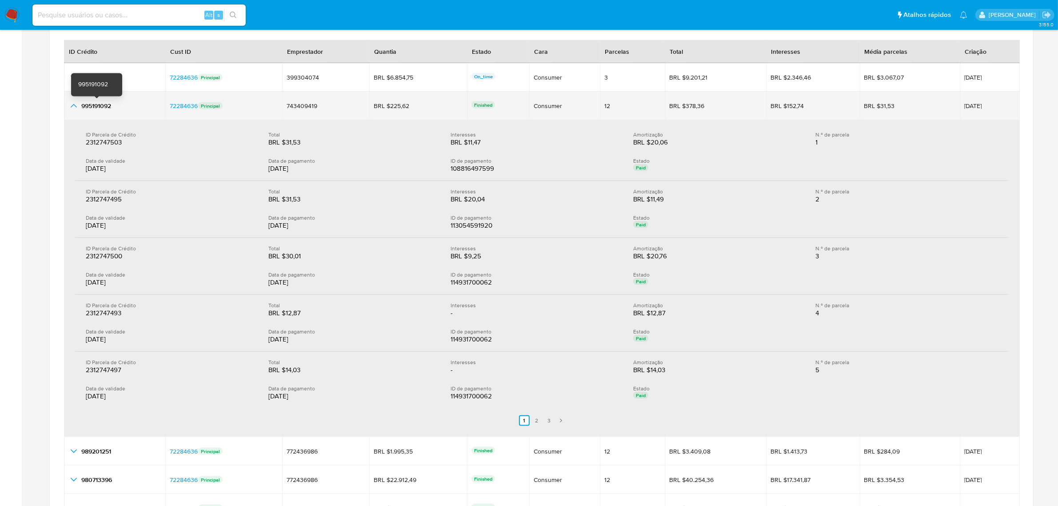
click at [98, 108] on span "995191092" at bounding box center [96, 105] width 30 height 9
click at [70, 104] on icon "button_show_hidden_detail_by_id_1" at bounding box center [73, 105] width 11 height 11
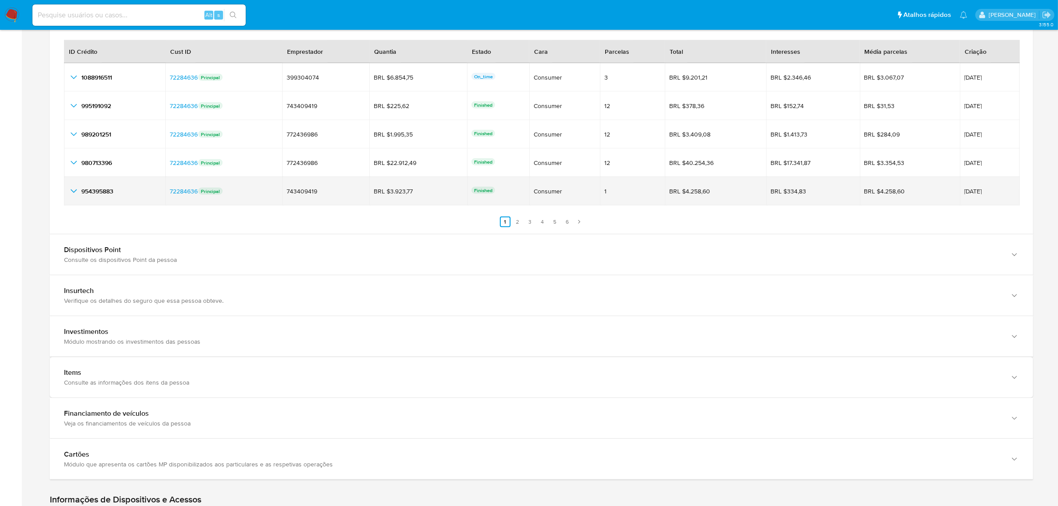
scroll to position [1111, 0]
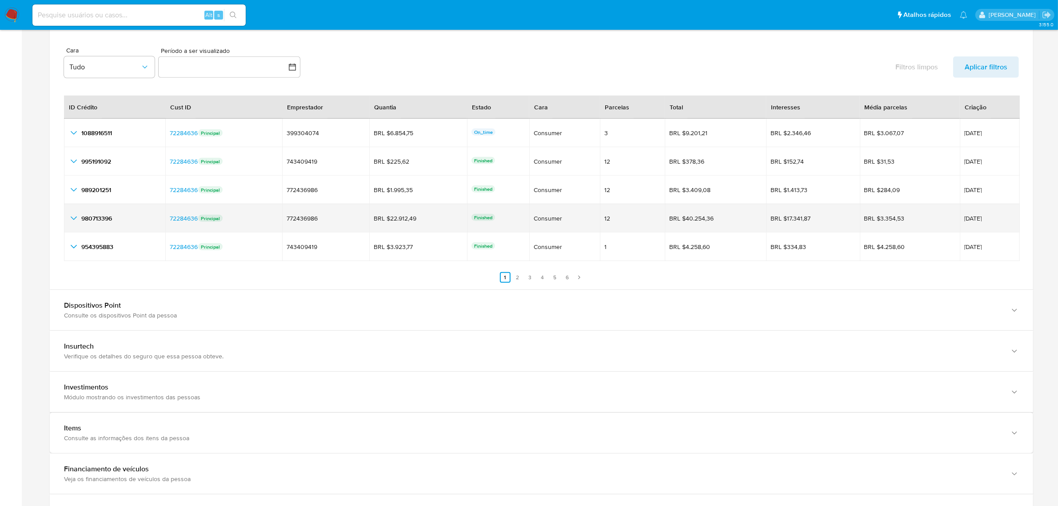
click at [74, 219] on icon "button_show_hidden_detail_by_id_3" at bounding box center [73, 218] width 11 height 11
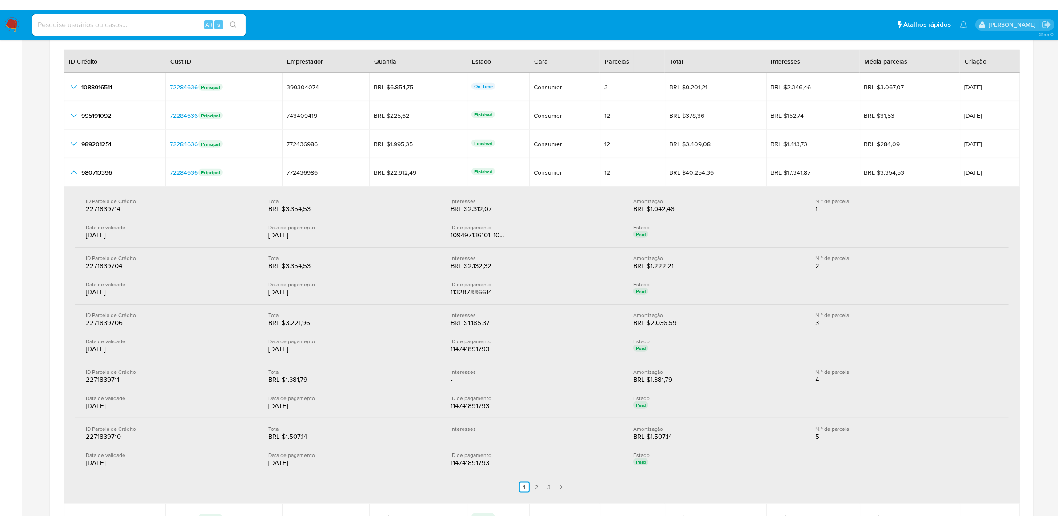
scroll to position [1222, 0]
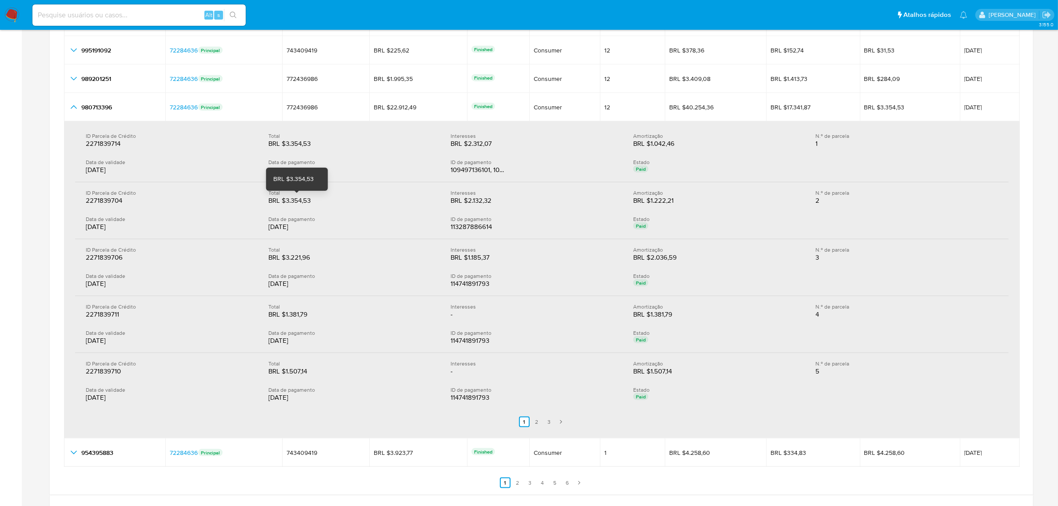
drag, startPoint x: 285, startPoint y: 201, endPoint x: 311, endPoint y: 201, distance: 26.7
click at [311, 201] on div "BRL $3.354,53" at bounding box center [296, 200] width 57 height 9
drag, startPoint x: 284, startPoint y: 314, endPoint x: 322, endPoint y: 315, distance: 37.8
click at [322, 315] on div "BRL $1.381,79" at bounding box center [296, 314] width 57 height 9
drag, startPoint x: 286, startPoint y: 146, endPoint x: 315, endPoint y: 146, distance: 28.9
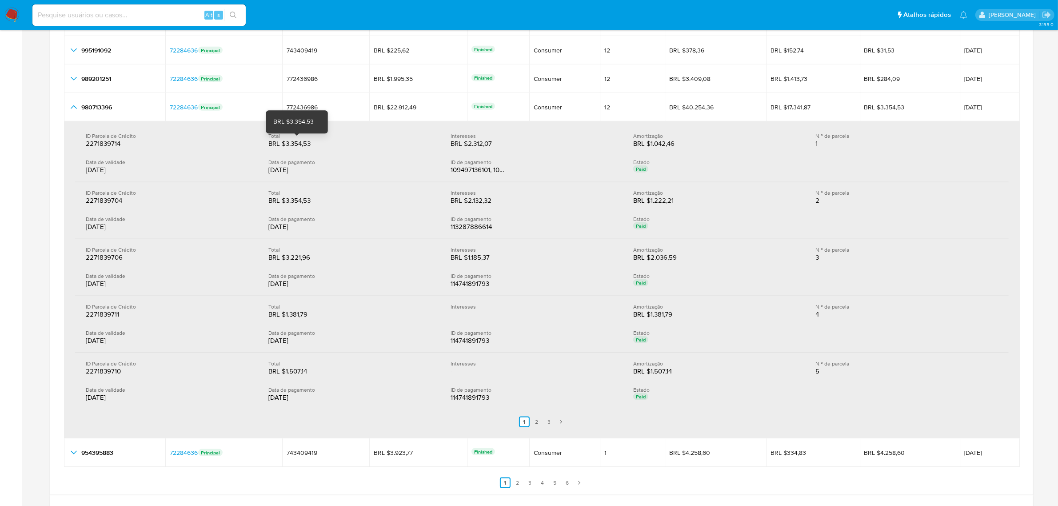
click at [315, 146] on div "BRL $3.354,53" at bounding box center [296, 143] width 57 height 9
drag, startPoint x: 286, startPoint y: 201, endPoint x: 314, endPoint y: 204, distance: 28.1
click at [314, 204] on div "BRL $3.354,53" at bounding box center [296, 200] width 57 height 9
drag, startPoint x: 285, startPoint y: 259, endPoint x: 313, endPoint y: 259, distance: 28.0
click at [313, 259] on div "BRL $3.221,96" at bounding box center [296, 257] width 57 height 9
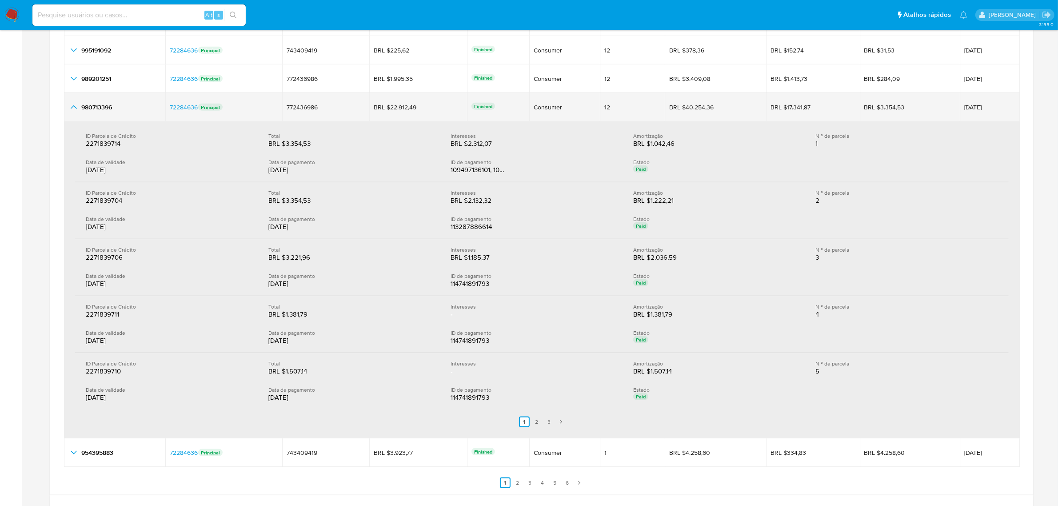
click at [81, 106] on span "980713396" at bounding box center [96, 107] width 31 height 9
click at [67, 113] on td "980713396 980713396" at bounding box center [114, 107] width 101 height 28
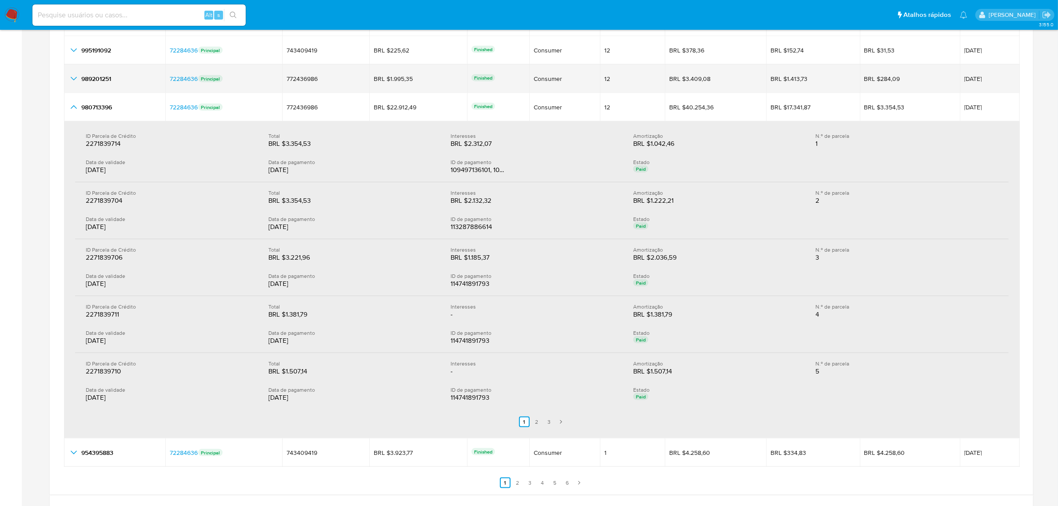
click at [71, 76] on icon "button_show_hidden_detail_by_id_2" at bounding box center [73, 78] width 11 height 11
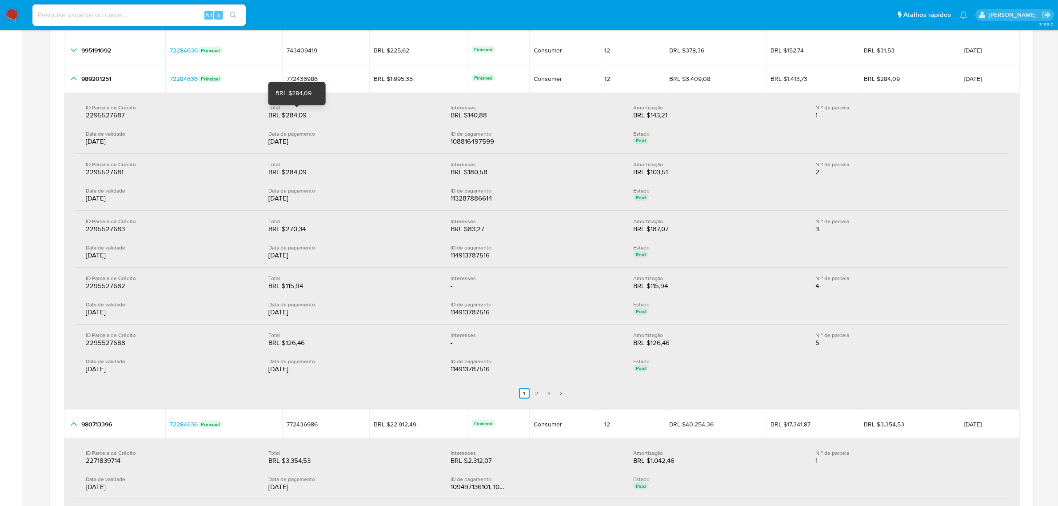
drag, startPoint x: 301, startPoint y: 120, endPoint x: 286, endPoint y: 120, distance: 15.6
click at [286, 120] on div "BRL $284,09" at bounding box center [296, 115] width 57 height 9
click at [305, 118] on div "BRL $284,09" at bounding box center [296, 115] width 57 height 9
drag, startPoint x: 306, startPoint y: 118, endPoint x: 286, endPoint y: 118, distance: 20.0
click at [286, 118] on div "BRL $284,09" at bounding box center [296, 115] width 57 height 9
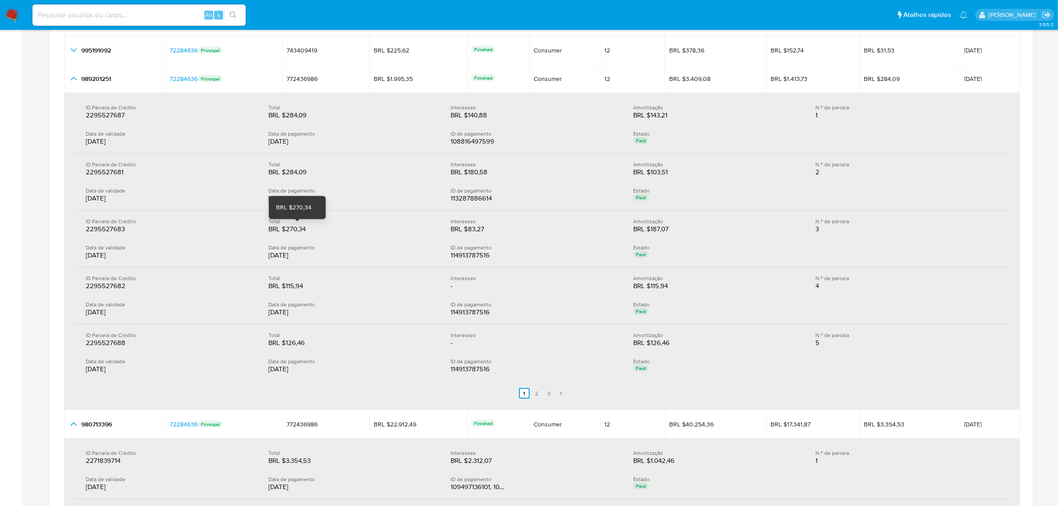
drag, startPoint x: 308, startPoint y: 234, endPoint x: 285, endPoint y: 234, distance: 23.1
click at [285, 233] on div "BRL $270,34" at bounding box center [296, 228] width 57 height 9
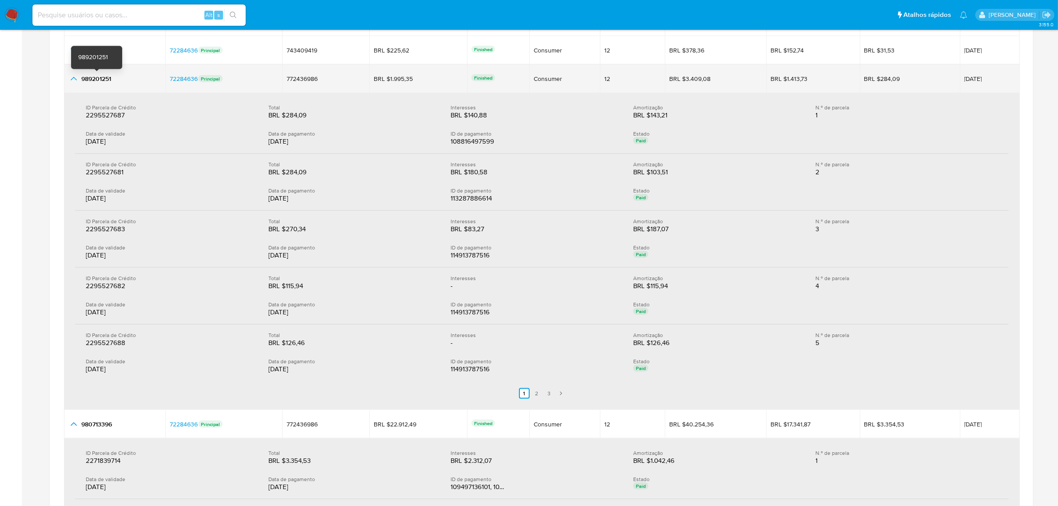
click at [67, 71] on td "989201251 989201251" at bounding box center [114, 78] width 101 height 28
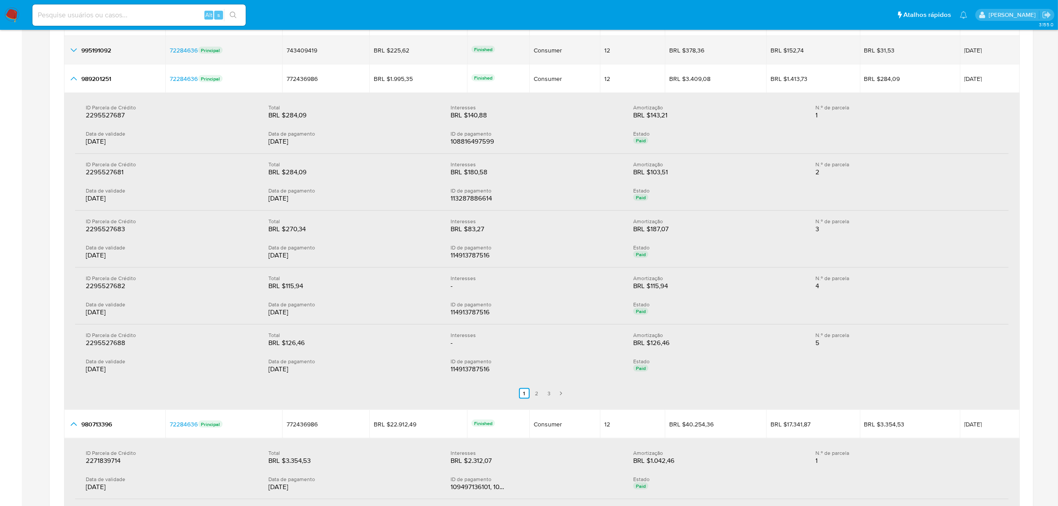
click at [76, 48] on icon "button_show_hidden_detail_by_id_1" at bounding box center [73, 50] width 11 height 11
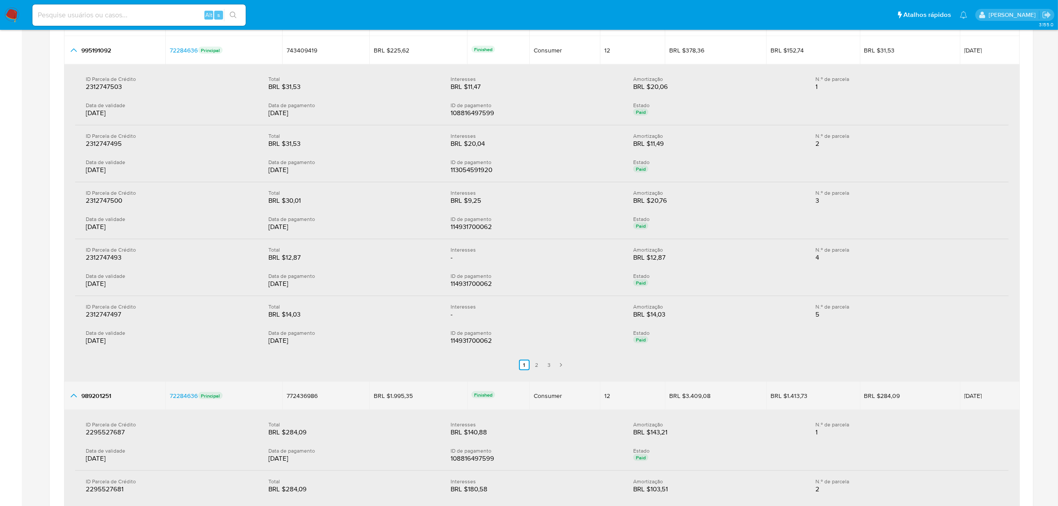
click at [72, 395] on icon "button_show_hidden_detail_by_id_2" at bounding box center [73, 395] width 11 height 11
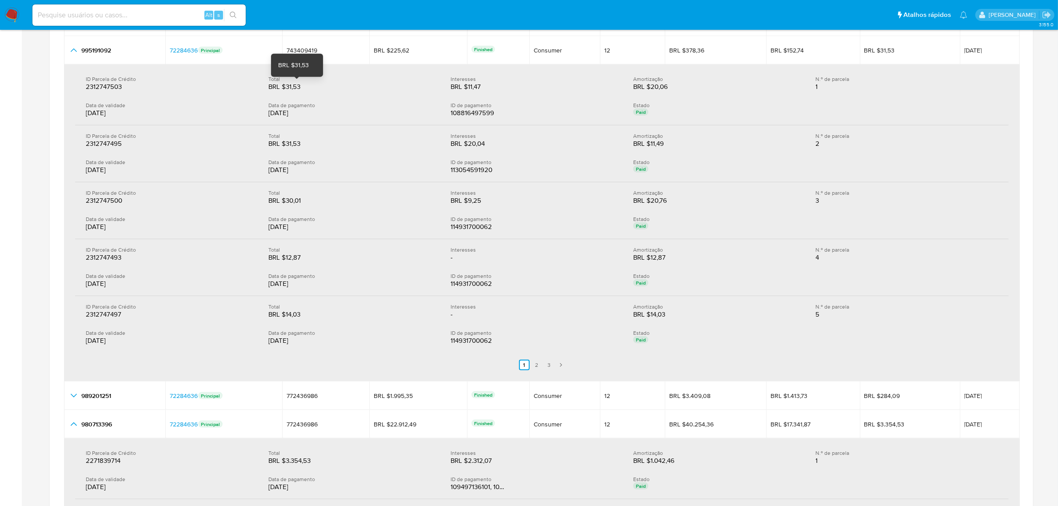
drag, startPoint x: 303, startPoint y: 90, endPoint x: 287, endPoint y: 90, distance: 16.9
click at [287, 90] on div "BRL $31,53" at bounding box center [296, 86] width 57 height 9
drag, startPoint x: 304, startPoint y: 201, endPoint x: 287, endPoint y: 201, distance: 17.8
click at [287, 201] on div "BRL $30,01" at bounding box center [296, 200] width 57 height 9
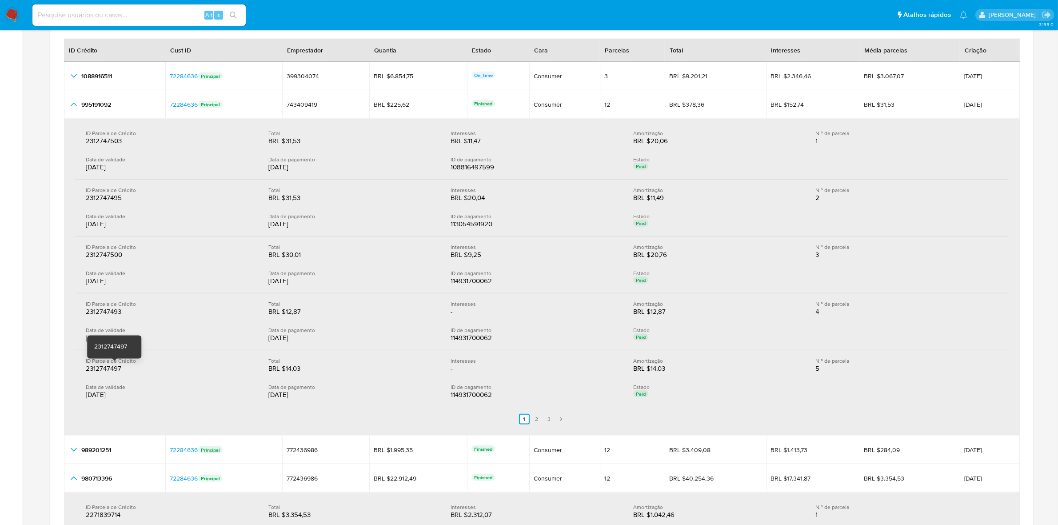
scroll to position [1111, 0]
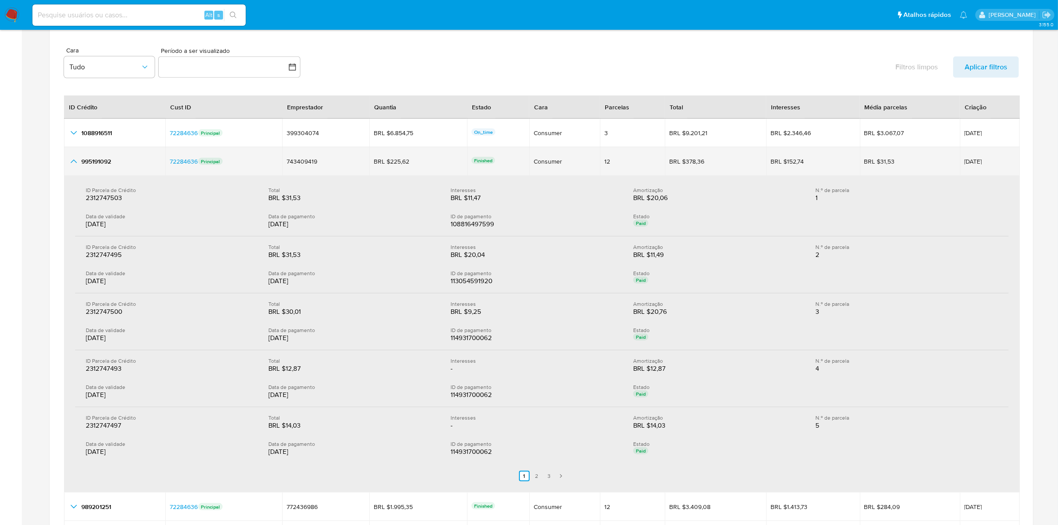
click at [68, 159] on td "995191092 995191092" at bounding box center [114, 161] width 101 height 28
click at [68, 163] on icon "button_show_hidden_detail_by_id_1" at bounding box center [73, 161] width 11 height 11
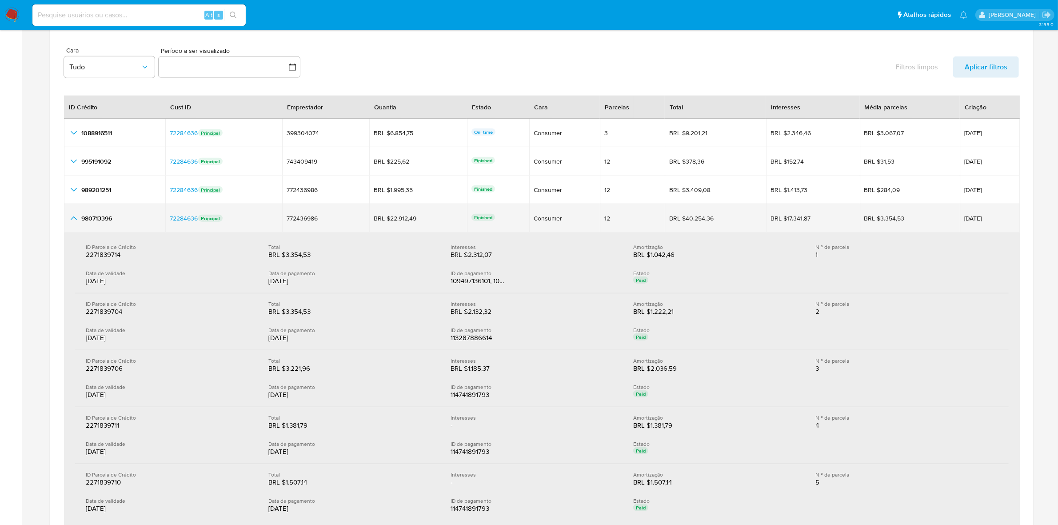
click at [70, 223] on icon "button_show_hidden_detail_by_id_3" at bounding box center [73, 218] width 11 height 11
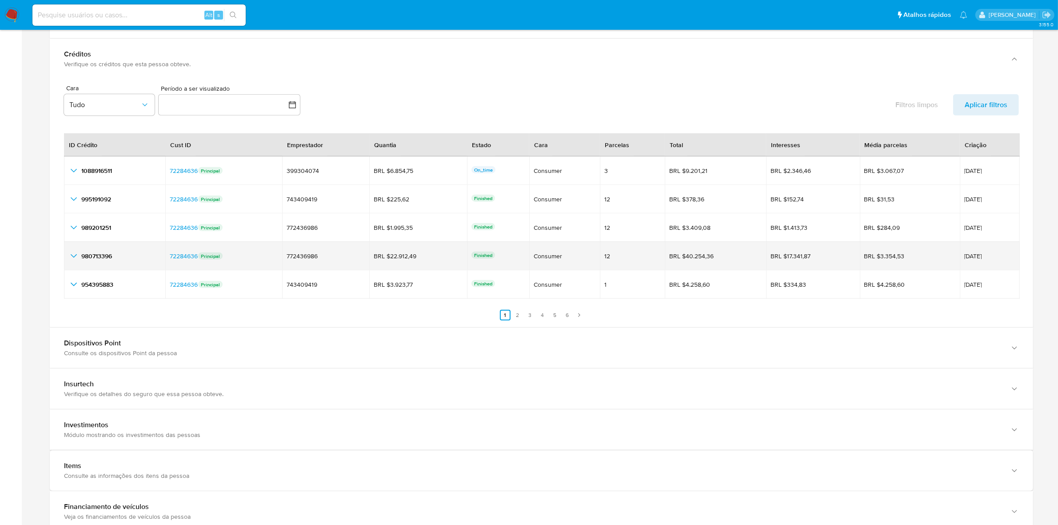
scroll to position [1055, 0]
